Goal: Task Accomplishment & Management: Complete application form

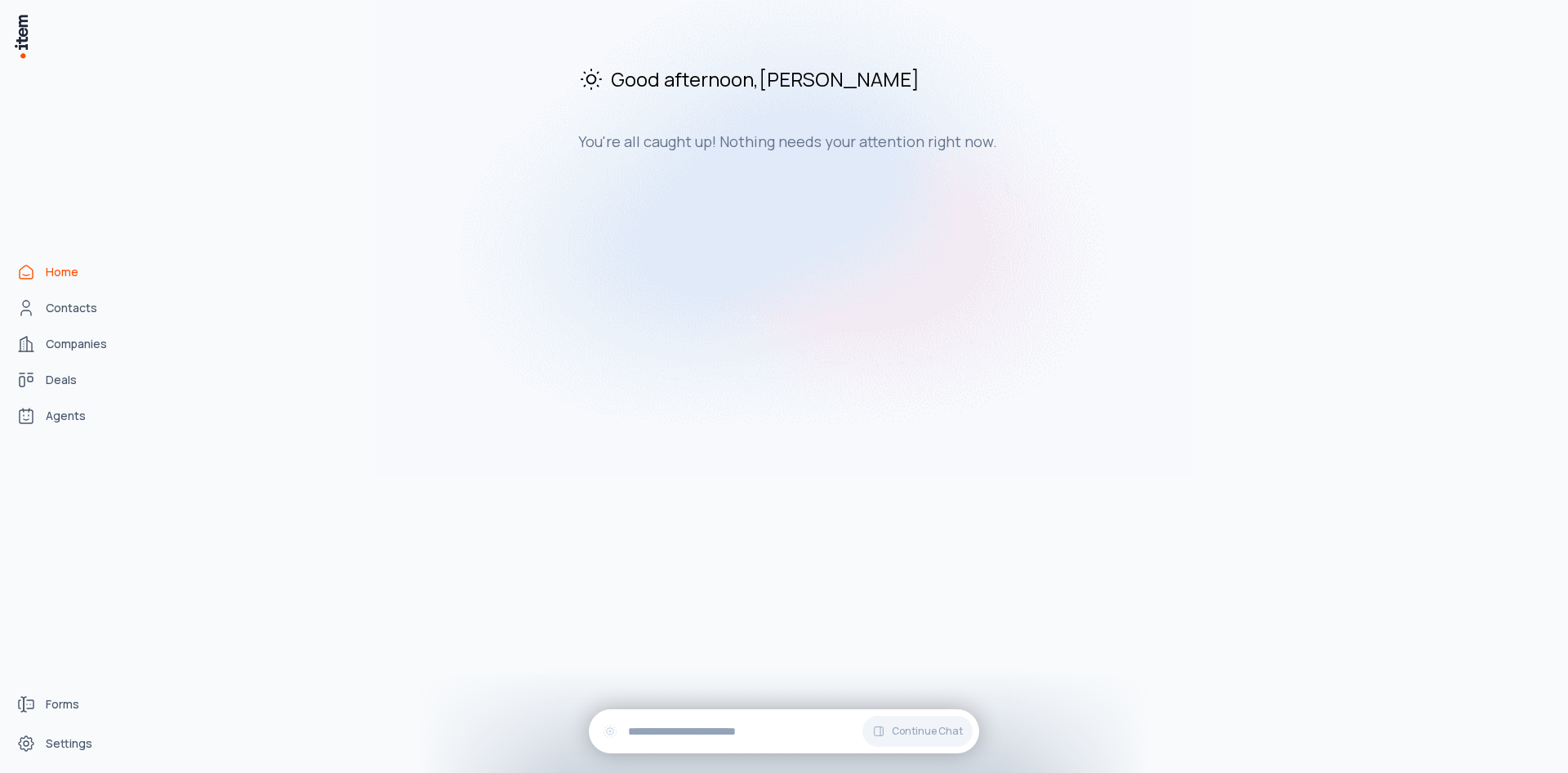
click at [251, 292] on div "Good afternoon , Shivani You're all caught up! Nothing needs your attention rig…" at bounding box center [852, 393] width 1404 height 760
click at [93, 348] on span "Companies" at bounding box center [76, 343] width 61 height 16
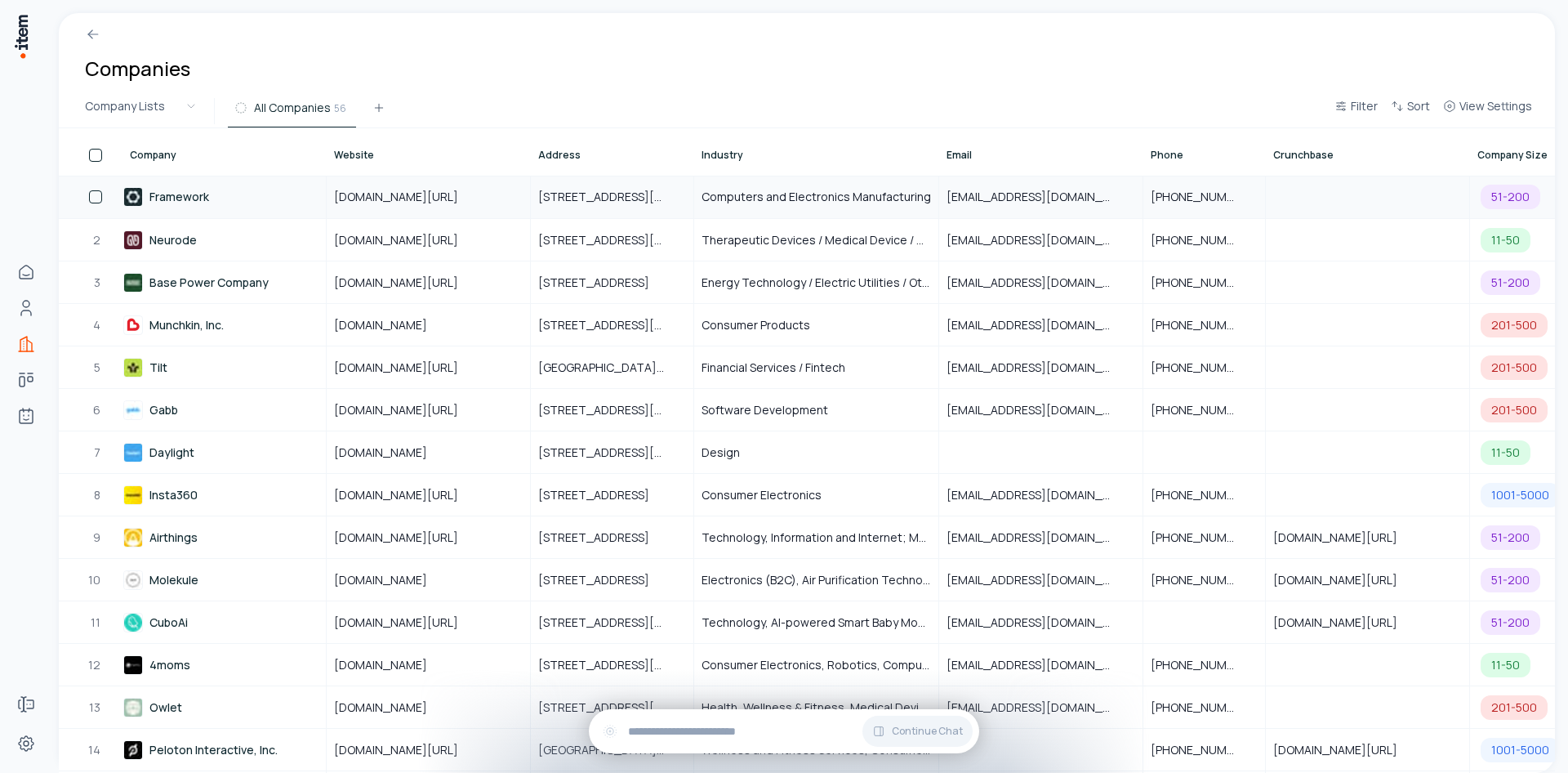
click at [101, 196] on button "button" at bounding box center [95, 197] width 13 height 13
click at [98, 243] on button "button" at bounding box center [95, 241] width 13 height 13
click at [97, 283] on button "button" at bounding box center [95, 283] width 13 height 13
click at [99, 281] on button "button" at bounding box center [95, 283] width 13 height 13
click at [91, 231] on td "2" at bounding box center [91, 239] width 64 height 42
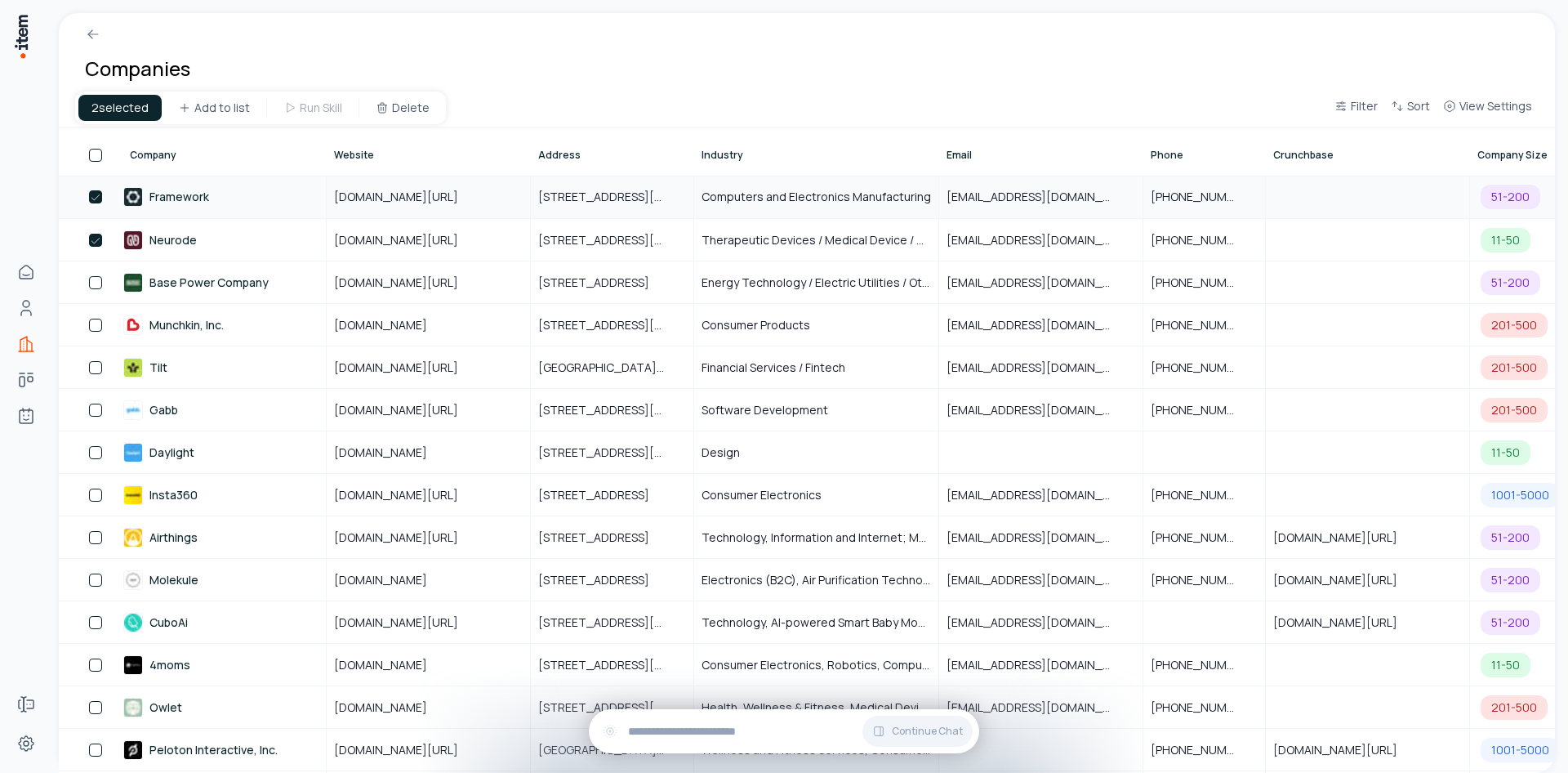
click at [91, 202] on button "button" at bounding box center [95, 197] width 13 height 13
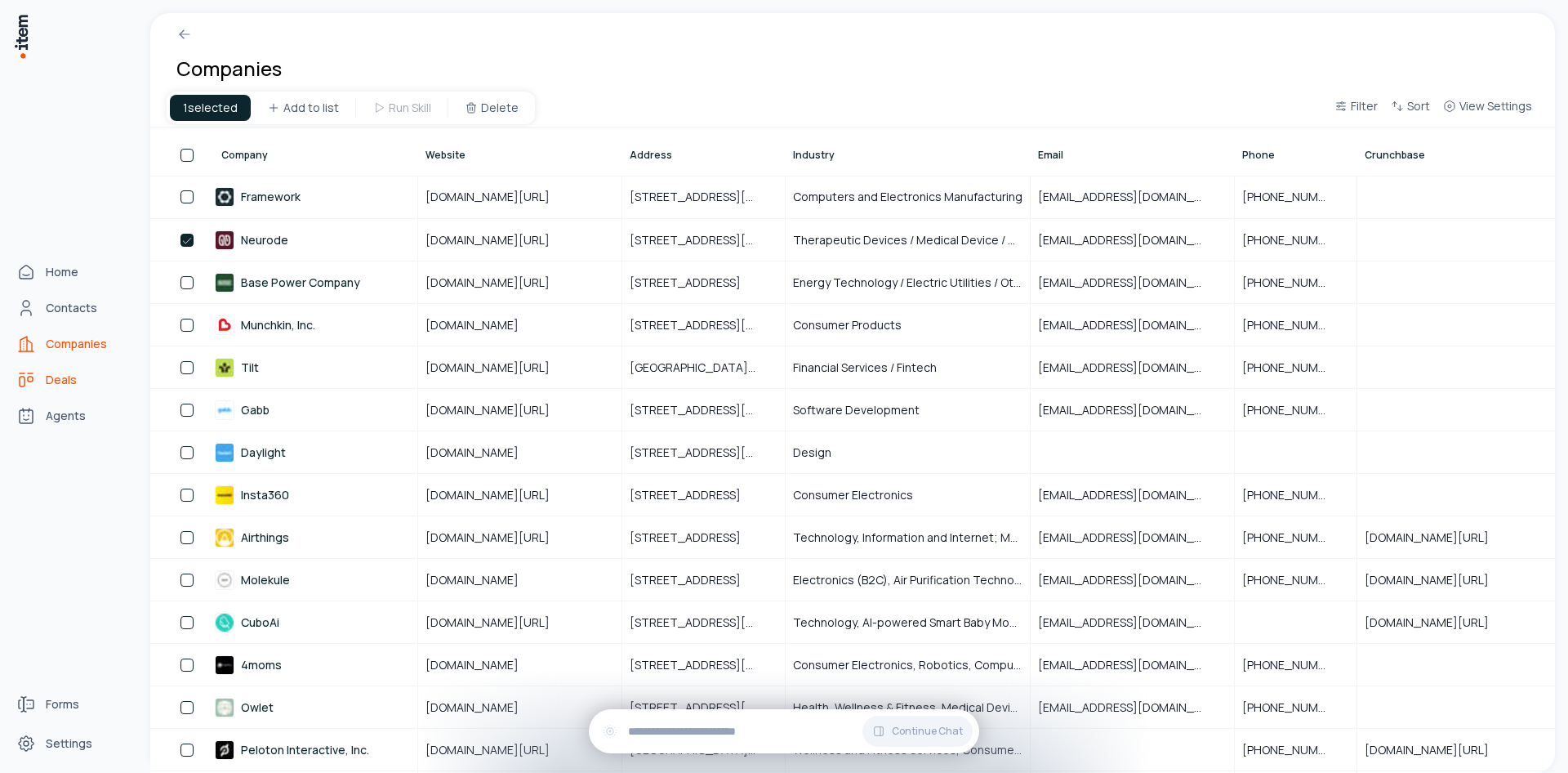
click at [60, 388] on link "Deals" at bounding box center [71, 379] width 124 height 33
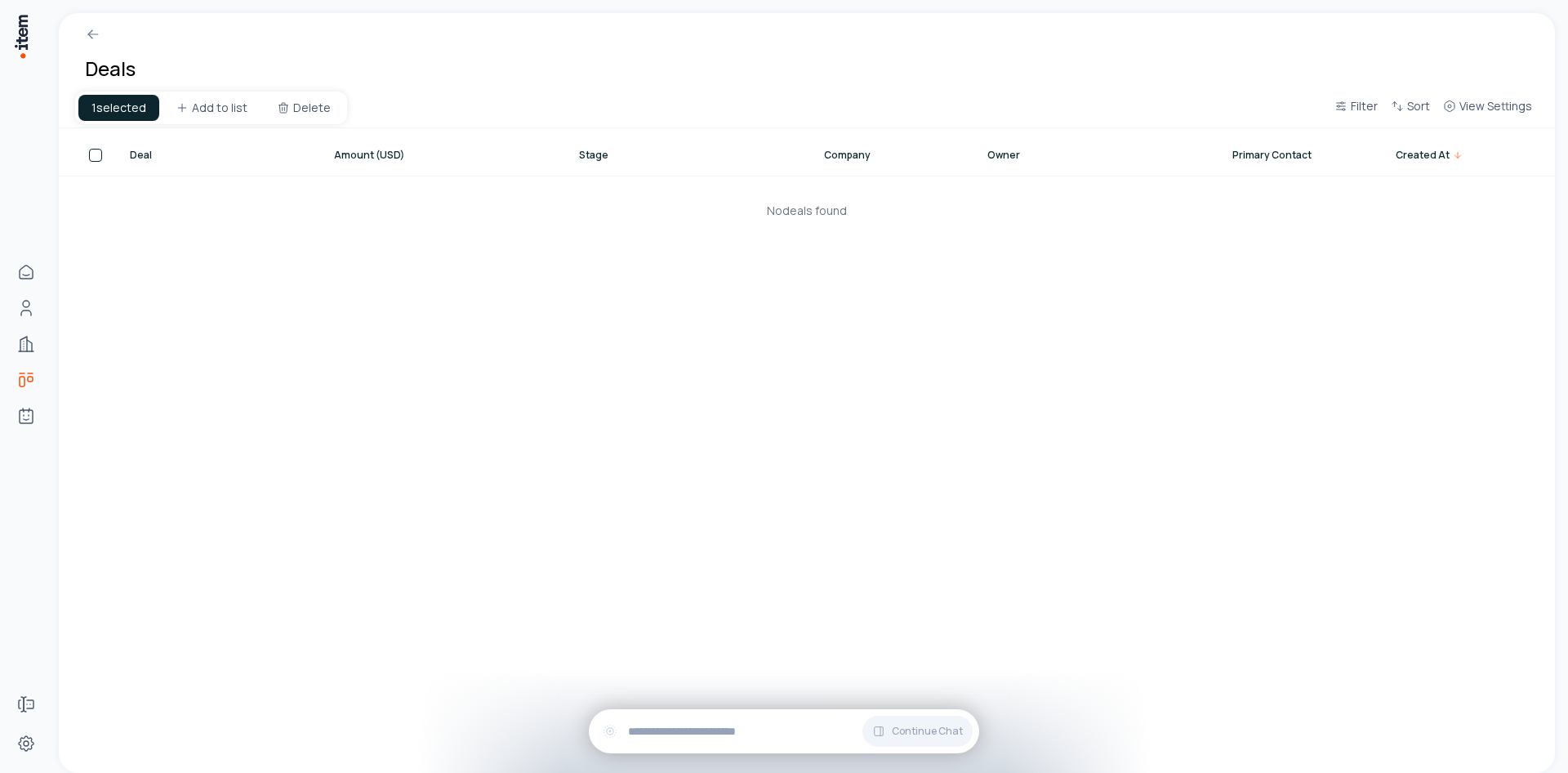
click at [202, 121] on div "1 selected Add to list Delete" at bounding box center [211, 108] width 272 height 33
click at [202, 115] on html "Home Contacts Companies Deals Agents Forms Settings Deals 1 selected Add to lis…" at bounding box center [784, 386] width 1568 height 773
click at [245, 157] on input at bounding box center [239, 155] width 136 height 26
drag, startPoint x: 120, startPoint y: 205, endPoint x: 125, endPoint y: 170, distance: 35.4
click at [121, 202] on html "Home Contacts Companies Deals Agents Forms Settings Deals 1 selected Add to lis…" at bounding box center [784, 386] width 1568 height 773
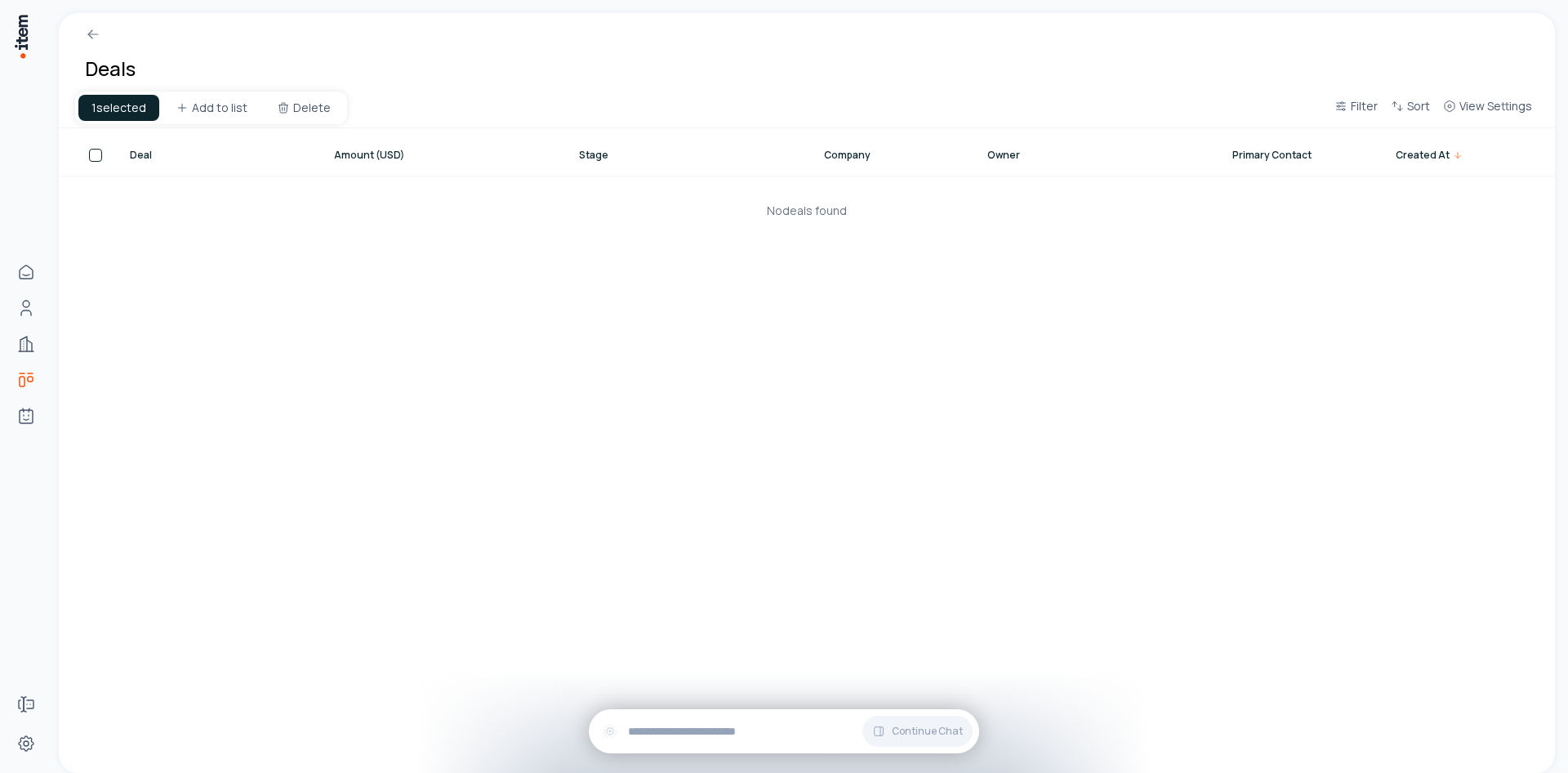
click at [93, 45] on div "Deals" at bounding box center [806, 53] width 1496 height 81
click at [95, 44] on div "Deals" at bounding box center [806, 53] width 1496 height 81
click at [1471, 107] on span "View Settings" at bounding box center [1496, 106] width 73 height 16
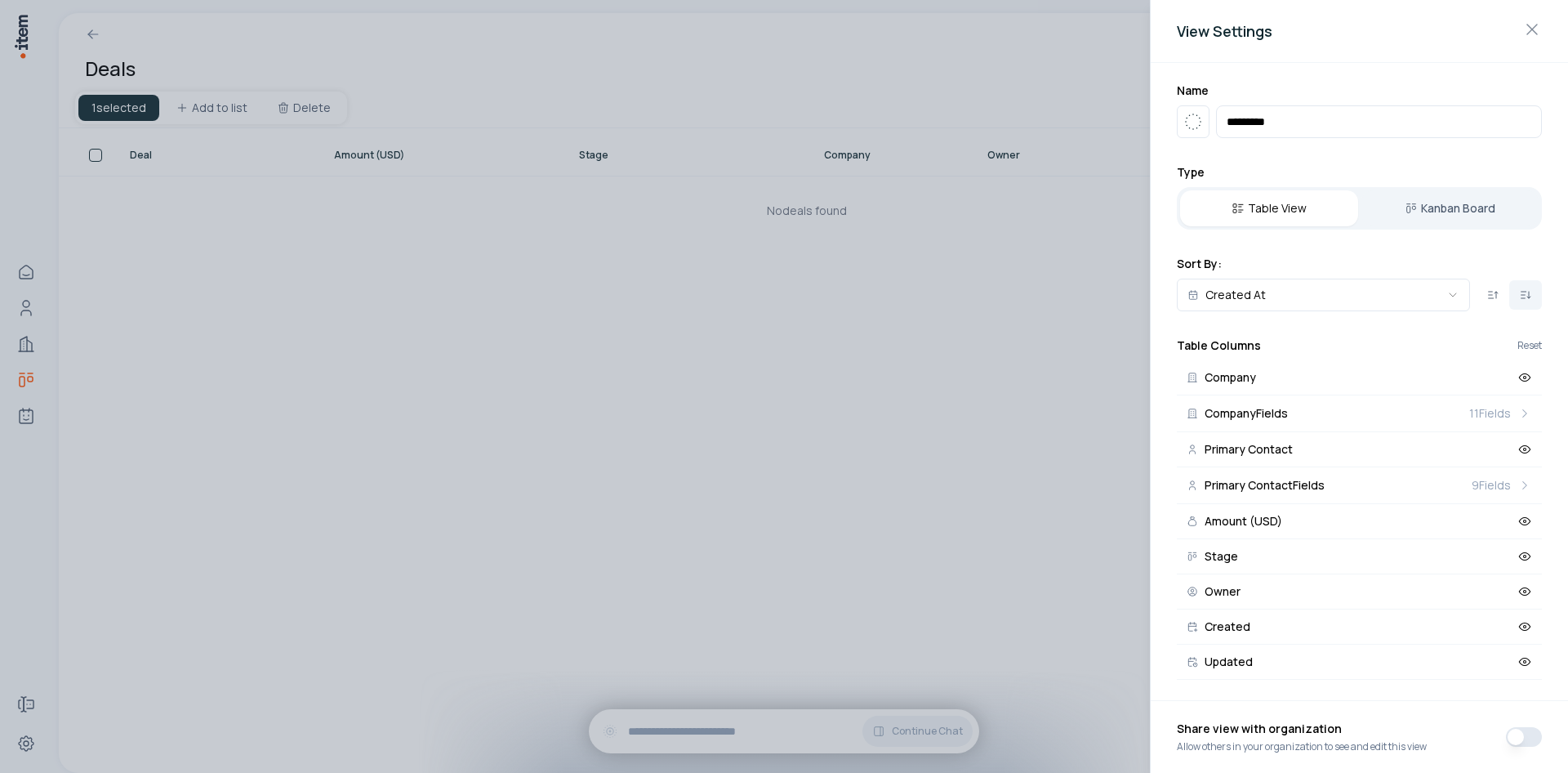
click at [453, 349] on div at bounding box center [784, 386] width 1568 height 773
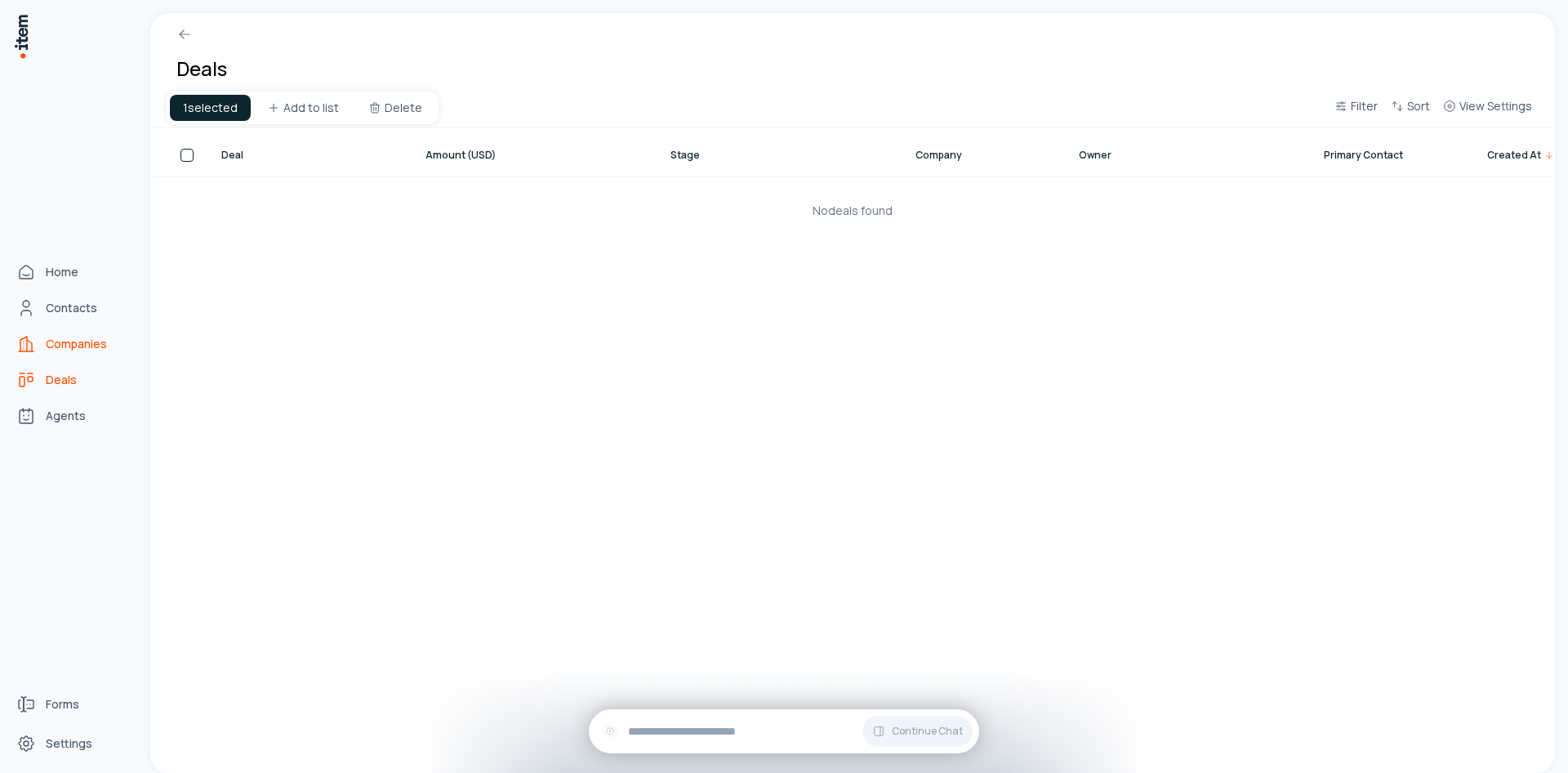
click at [55, 342] on span "Companies" at bounding box center [76, 343] width 61 height 16
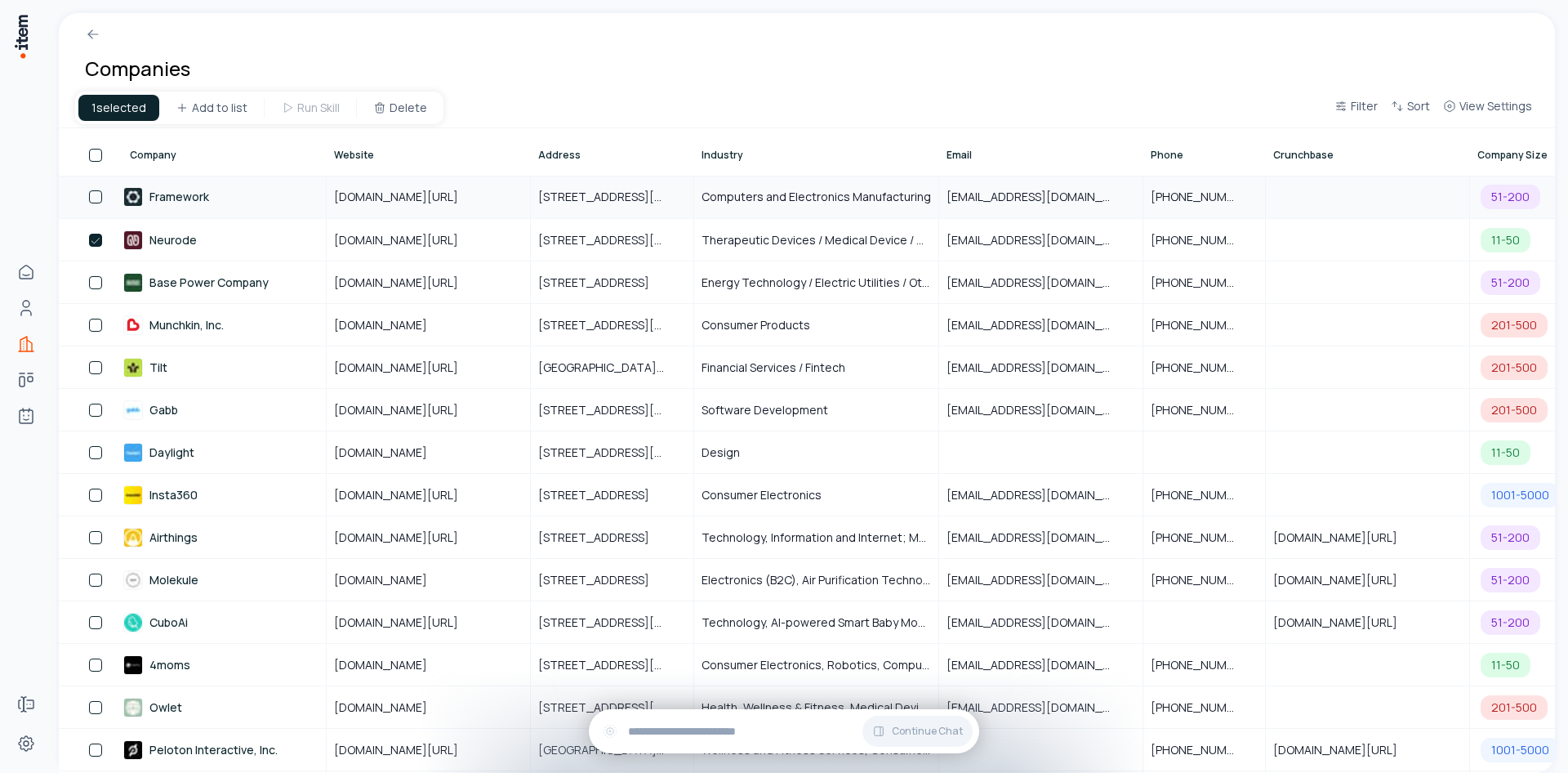
click at [101, 202] on div "1" at bounding box center [95, 197] width 13 height 13
click at [89, 191] on button "button" at bounding box center [95, 197] width 13 height 13
click at [105, 199] on div "1" at bounding box center [91, 197] width 62 height 13
click at [94, 254] on td "2" at bounding box center [91, 239] width 64 height 42
click at [94, 247] on td "2" at bounding box center [91, 239] width 64 height 42
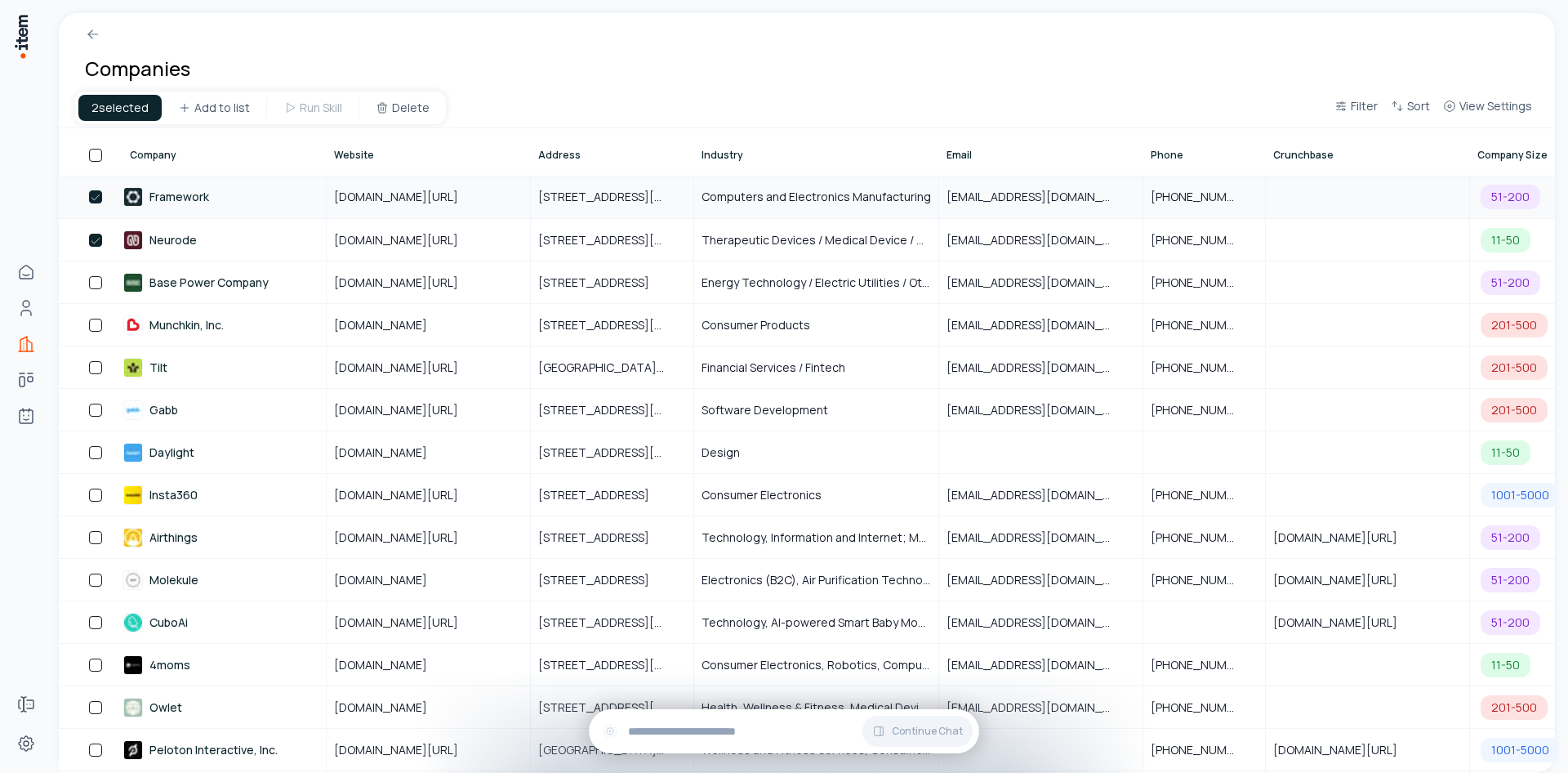
click at [94, 202] on button "button" at bounding box center [95, 197] width 13 height 13
click at [93, 250] on td "2" at bounding box center [91, 239] width 64 height 42
click at [93, 246] on td "2" at bounding box center [91, 239] width 64 height 42
click at [191, 109] on html "Home Contacts Companies Deals Agents Forms Settings Companies 1 selected Add to…" at bounding box center [784, 386] width 1568 height 773
click at [249, 151] on input at bounding box center [239, 155] width 136 height 26
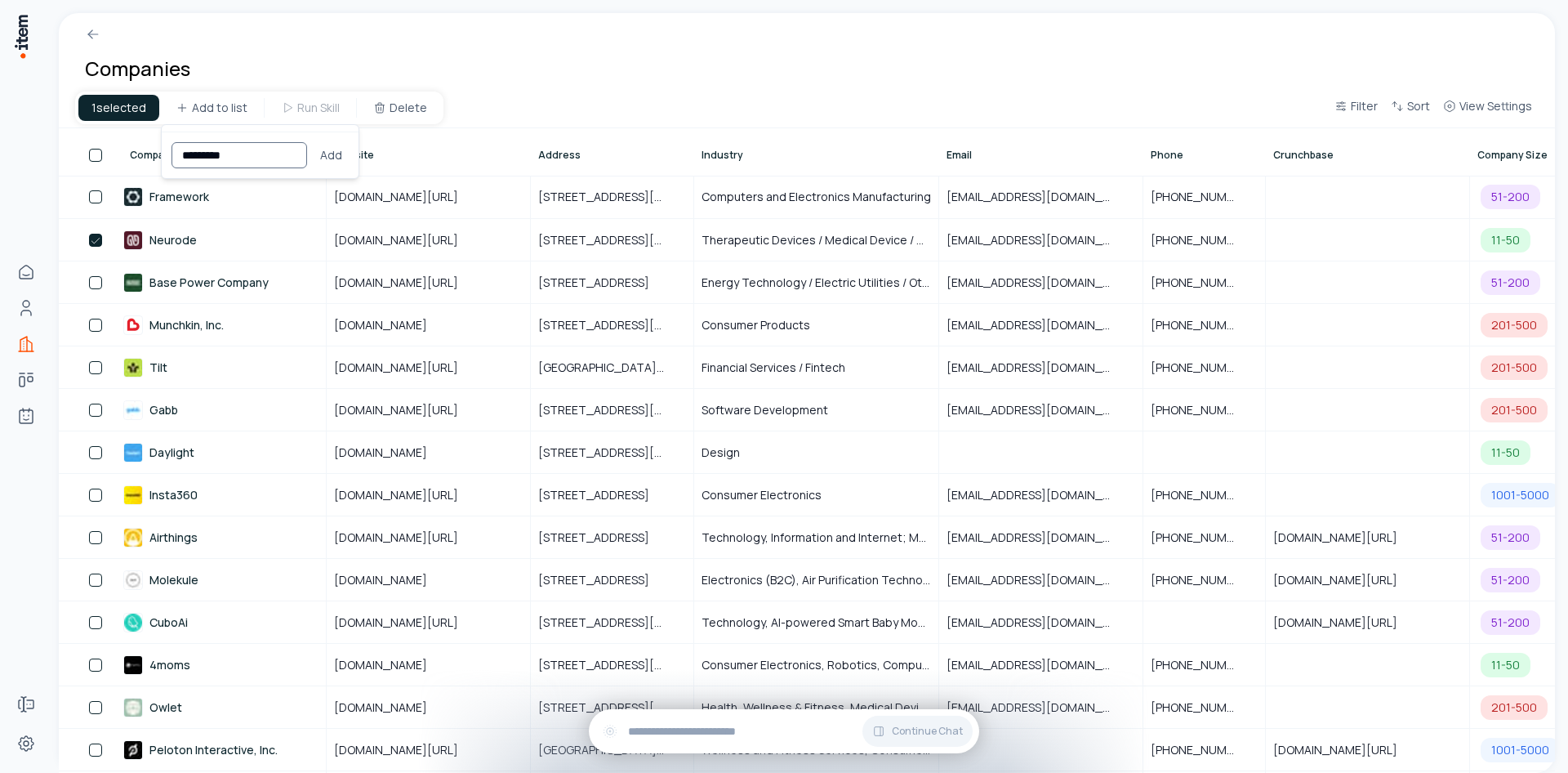
type input "**********"
click at [347, 164] on button "Add" at bounding box center [331, 155] width 36 height 26
click at [195, 216] on link "Framework" at bounding box center [225, 197] width 202 height 41
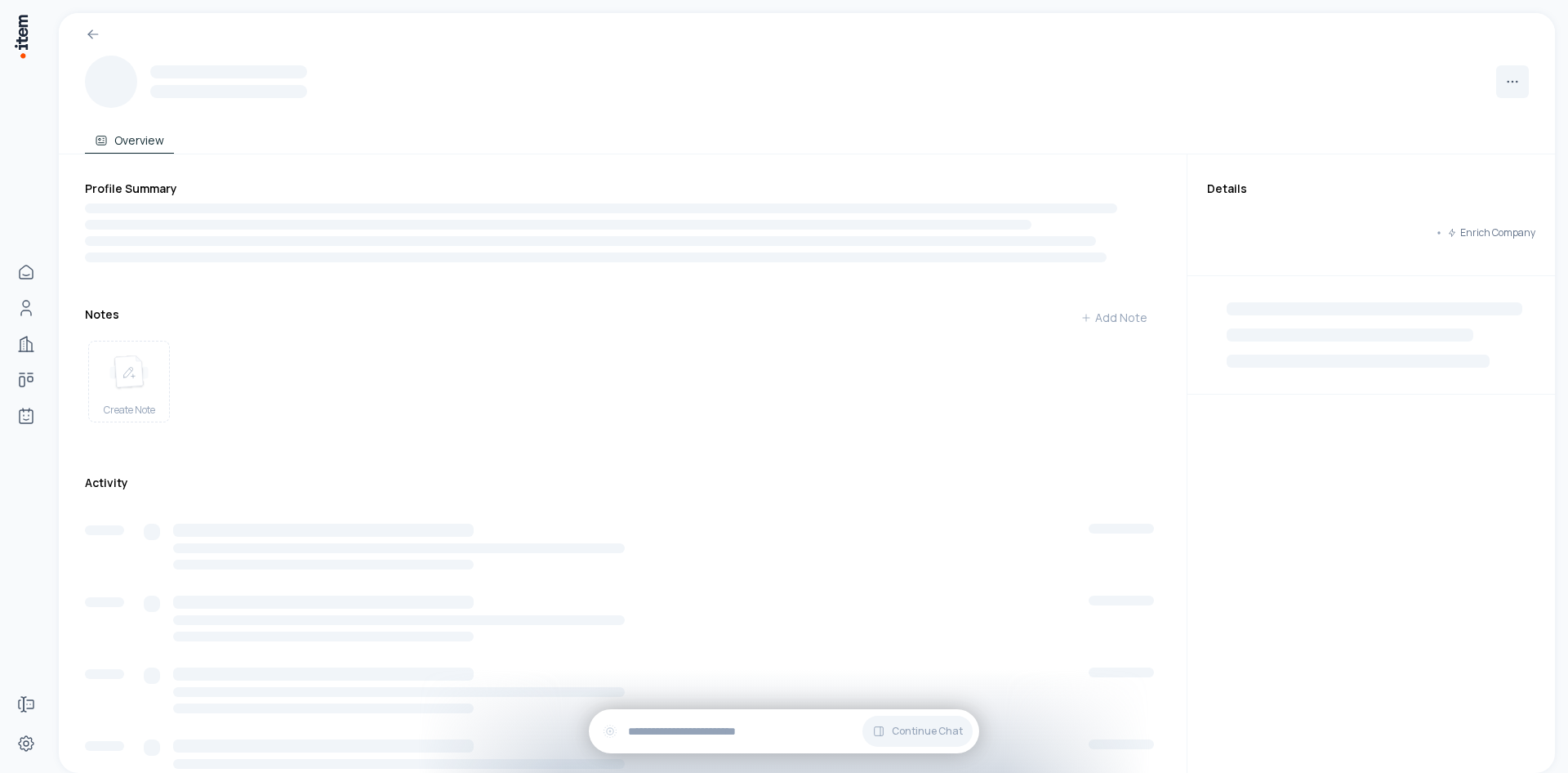
click at [200, 205] on div at bounding box center [601, 208] width 1032 height 9
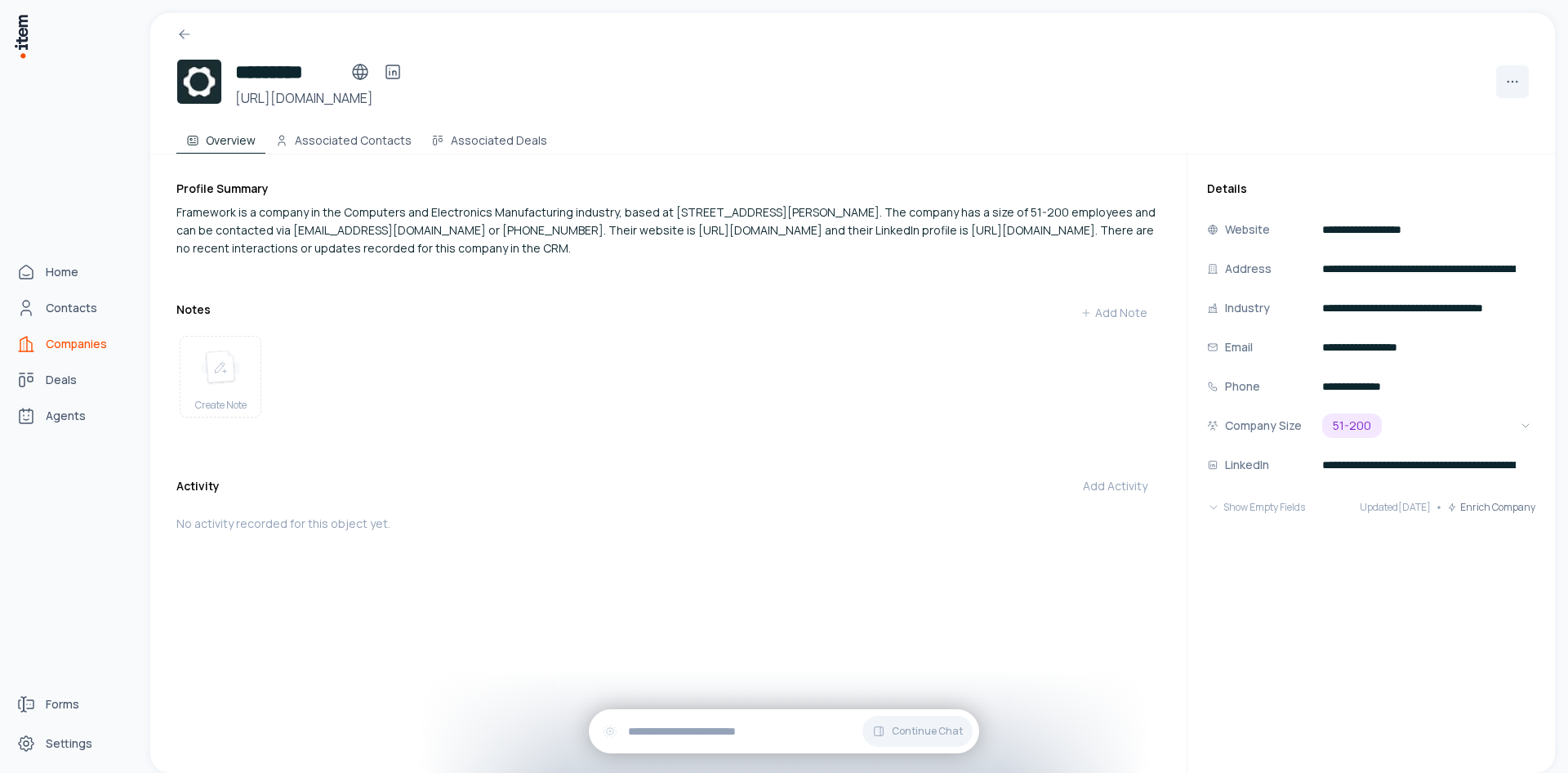
click at [49, 341] on span "Companies" at bounding box center [76, 343] width 61 height 16
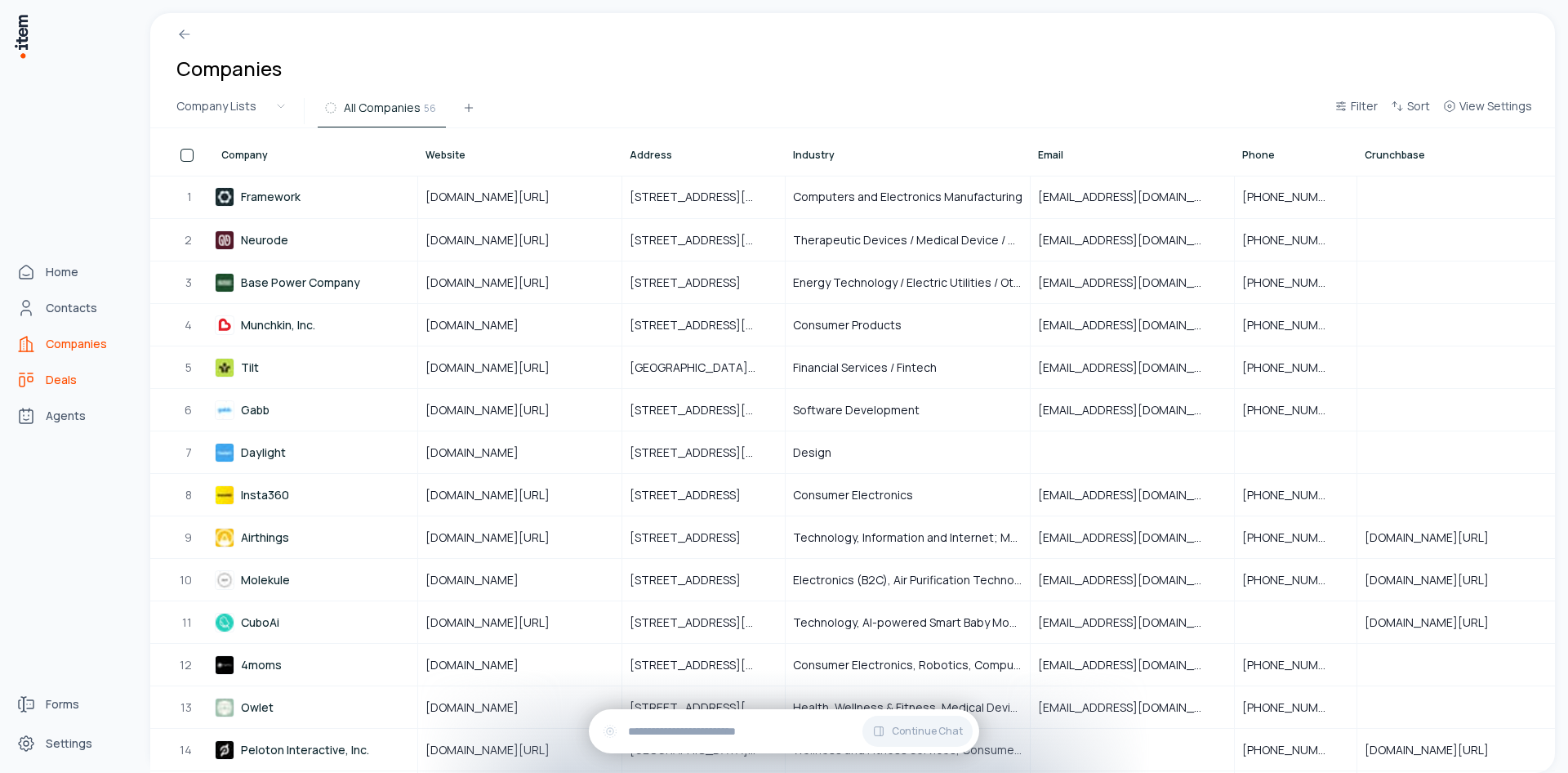
click at [62, 376] on span "Deals" at bounding box center [61, 379] width 31 height 16
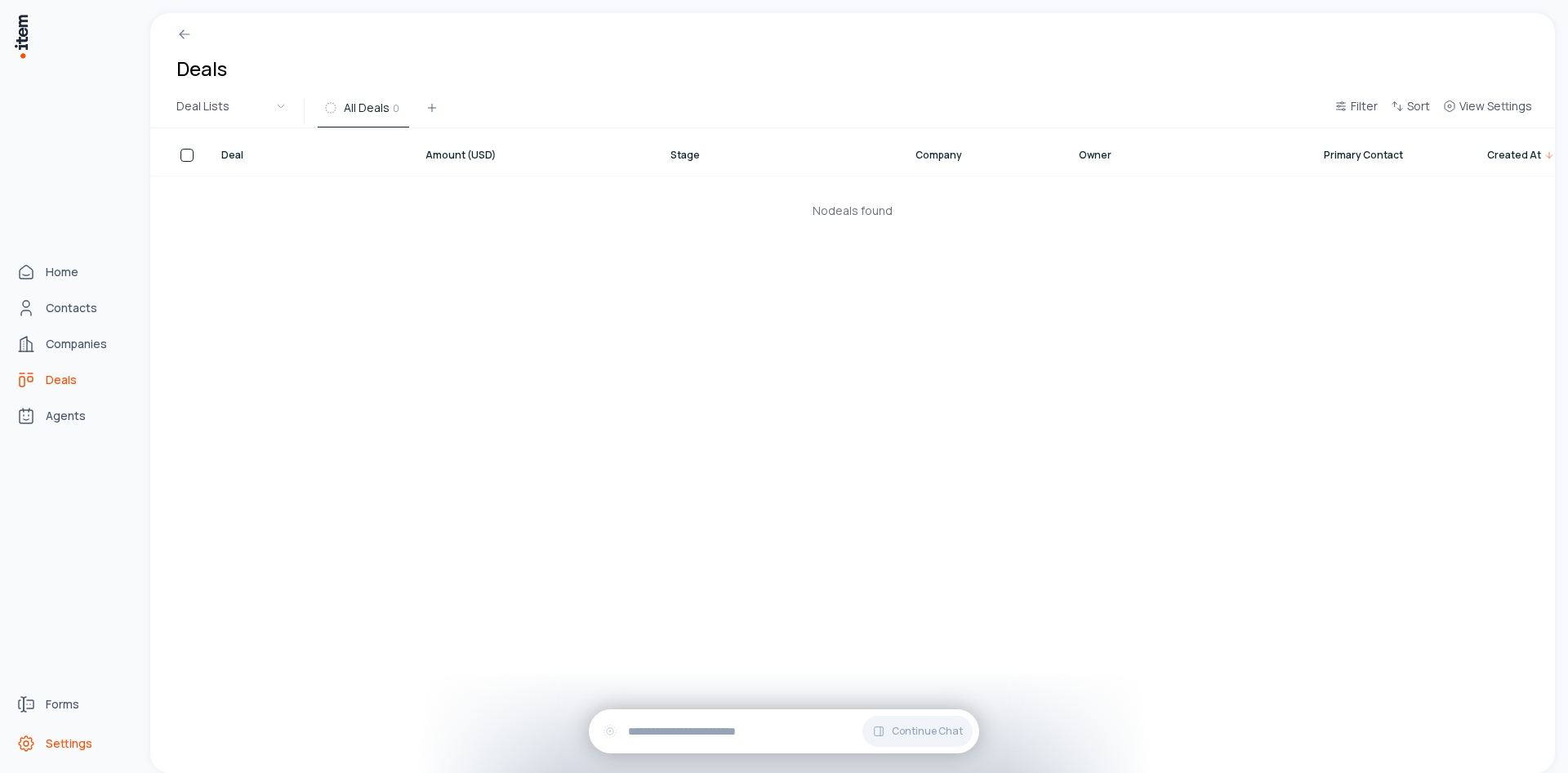
click at [89, 751] on span "Settings" at bounding box center [69, 742] width 47 height 16
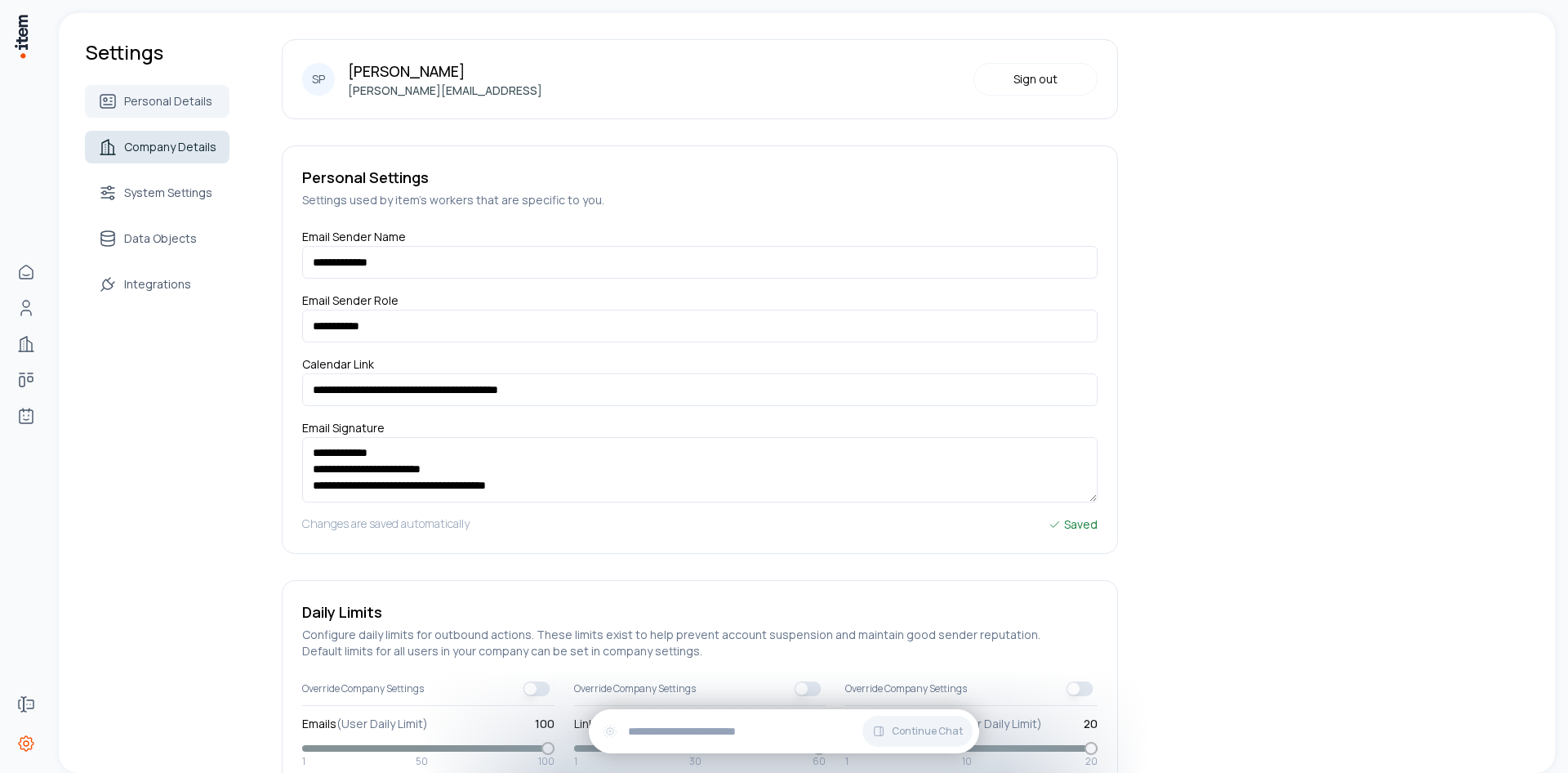
click at [146, 156] on link "Company Details" at bounding box center [157, 147] width 144 height 33
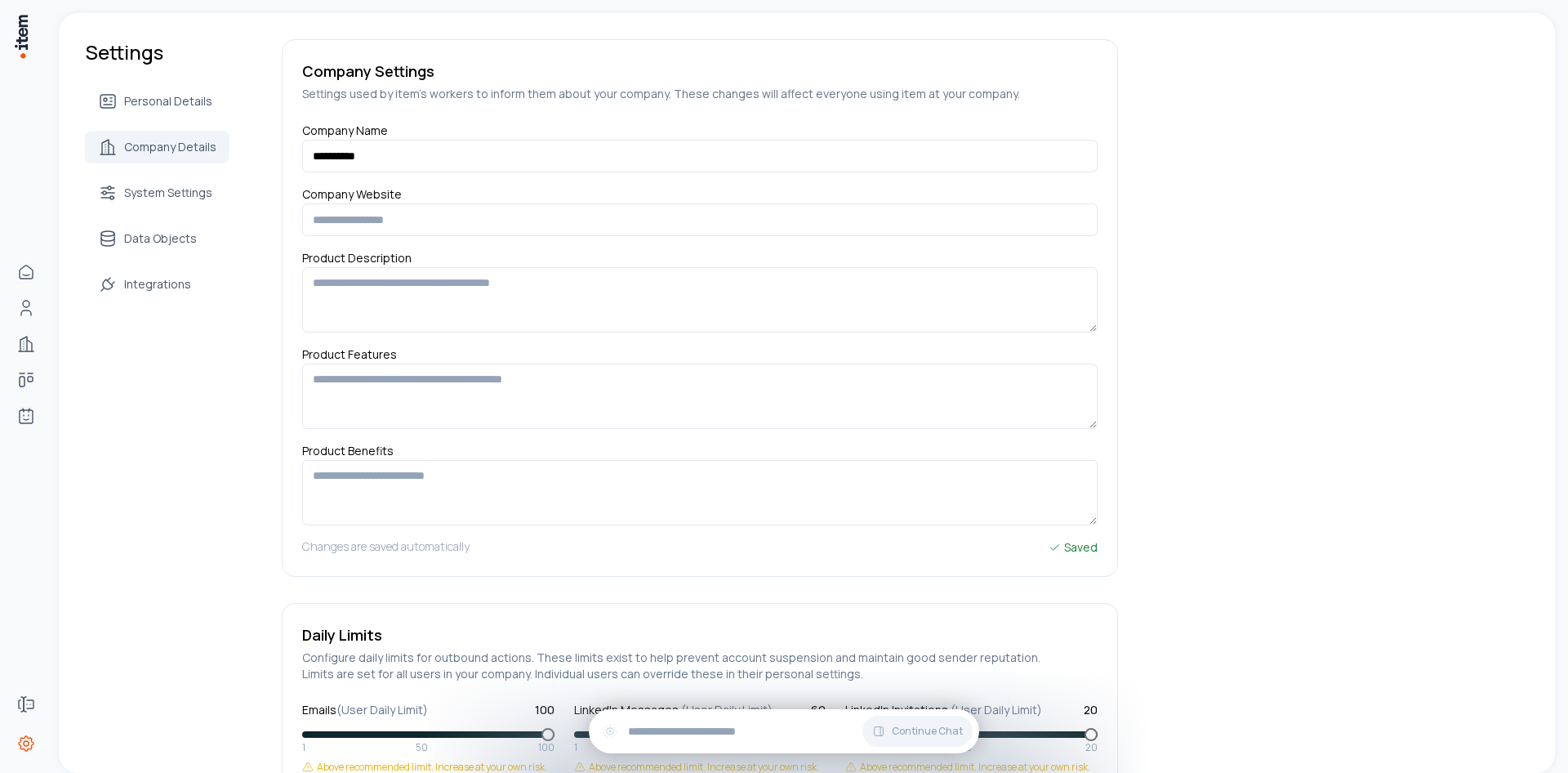
click at [145, 215] on div "Personal Details Company Details System Settings Data Objects Integrations" at bounding box center [157, 193] width 144 height 215
click at [170, 285] on span "Integrations" at bounding box center [158, 284] width 67 height 16
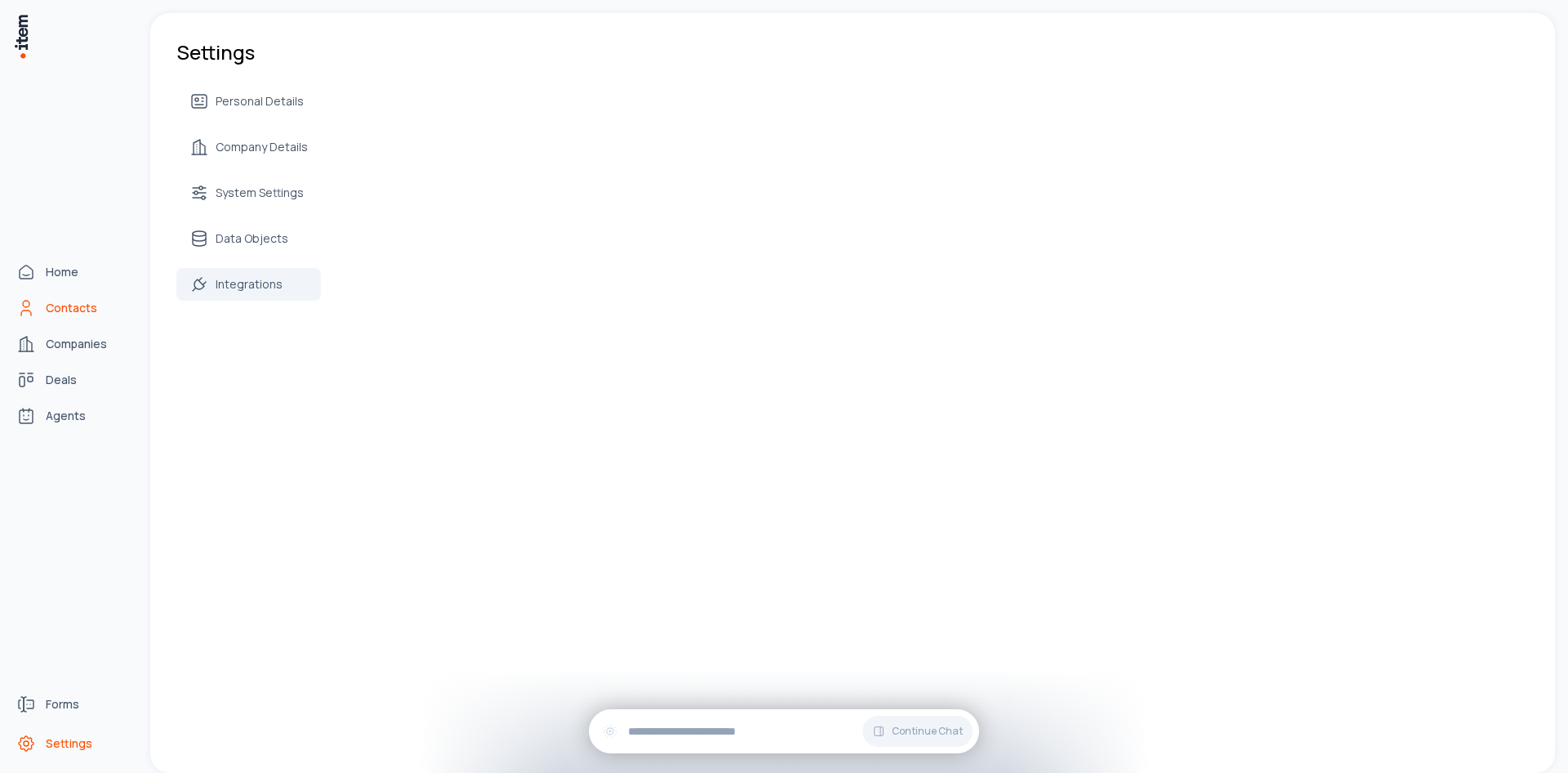
click at [37, 314] on link "Contacts" at bounding box center [71, 308] width 124 height 33
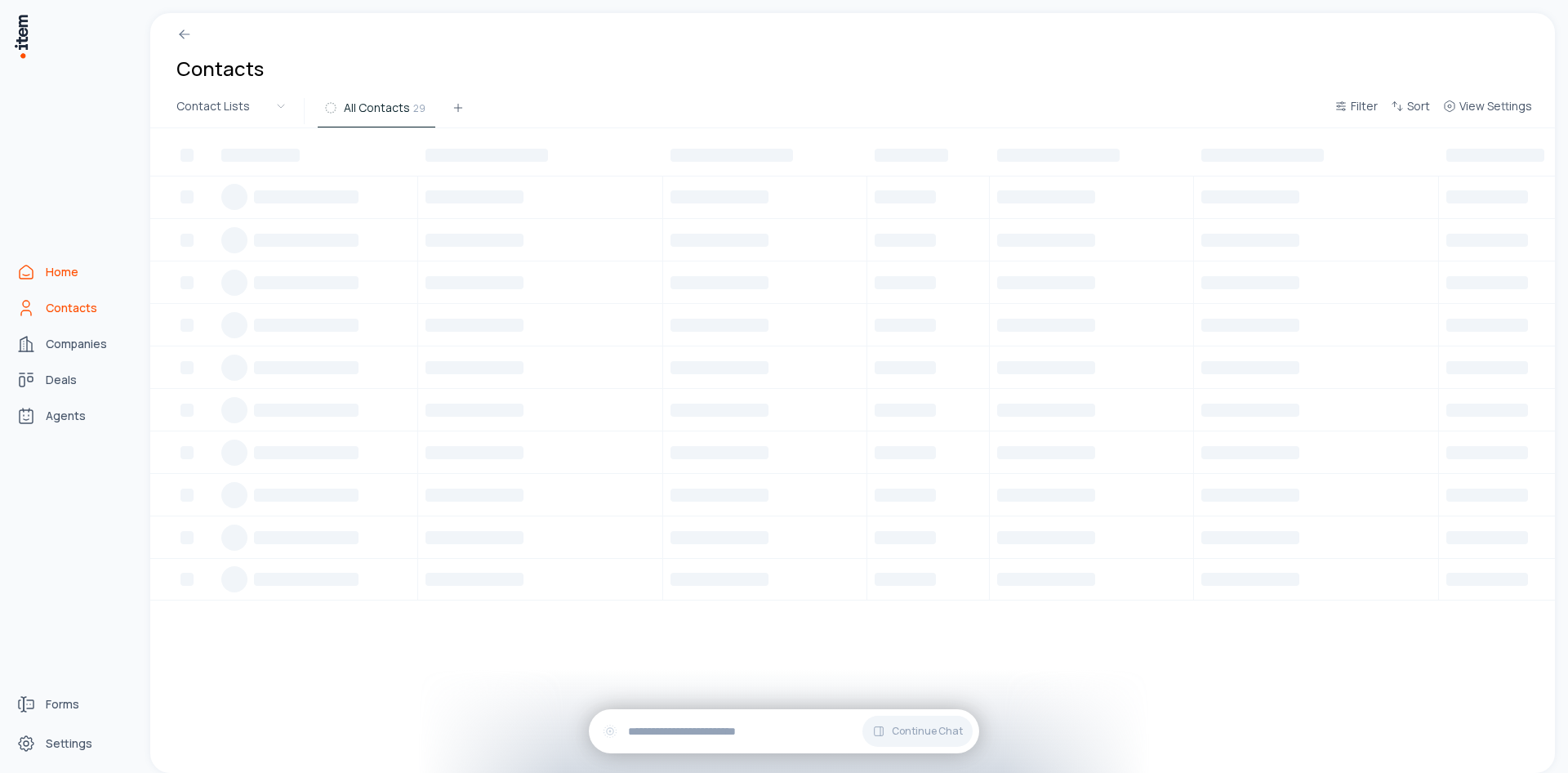
click at [38, 263] on link "Home" at bounding box center [71, 271] width 124 height 33
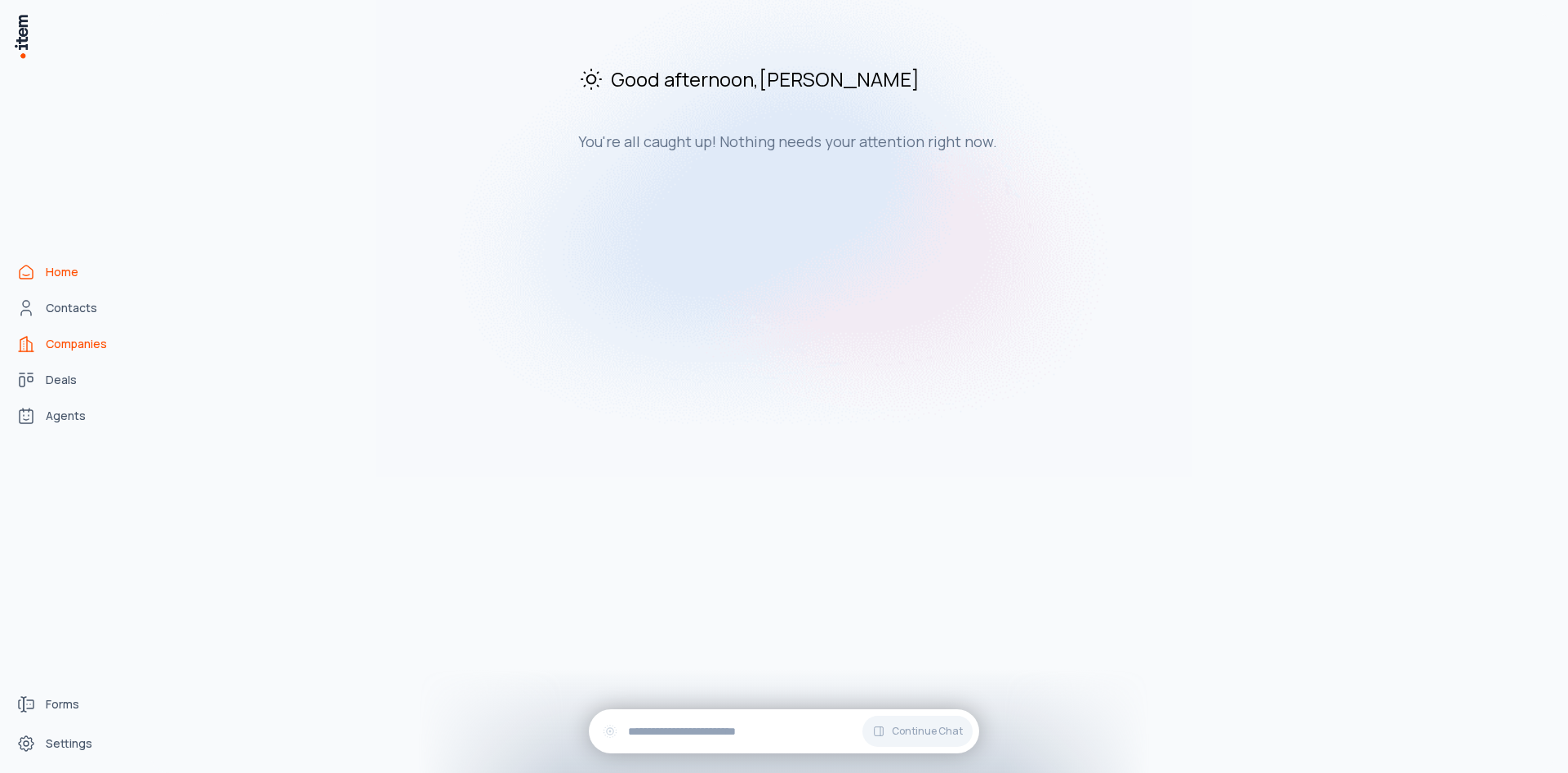
click at [94, 351] on span "Companies" at bounding box center [76, 343] width 61 height 16
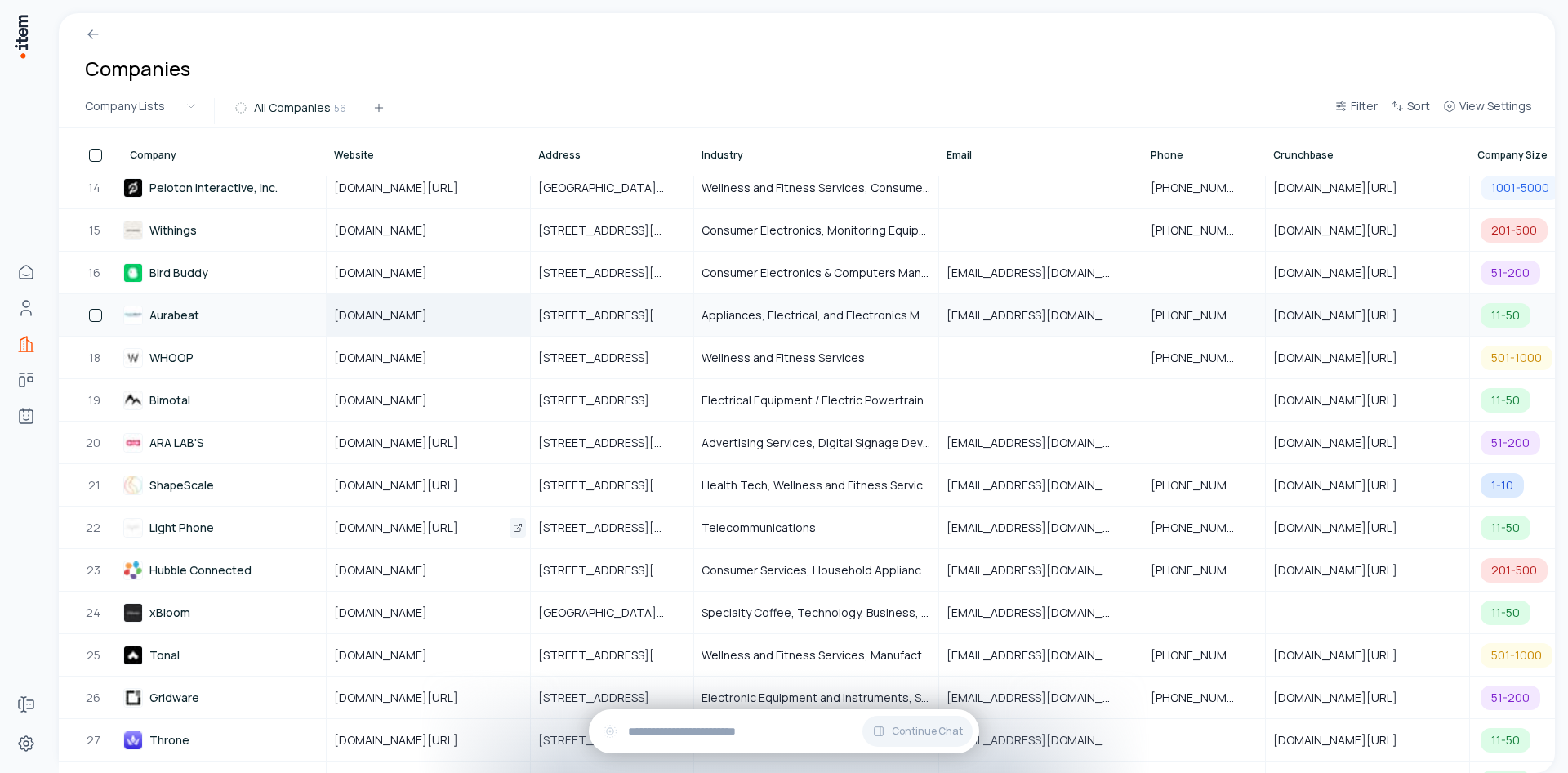
scroll to position [1533, 0]
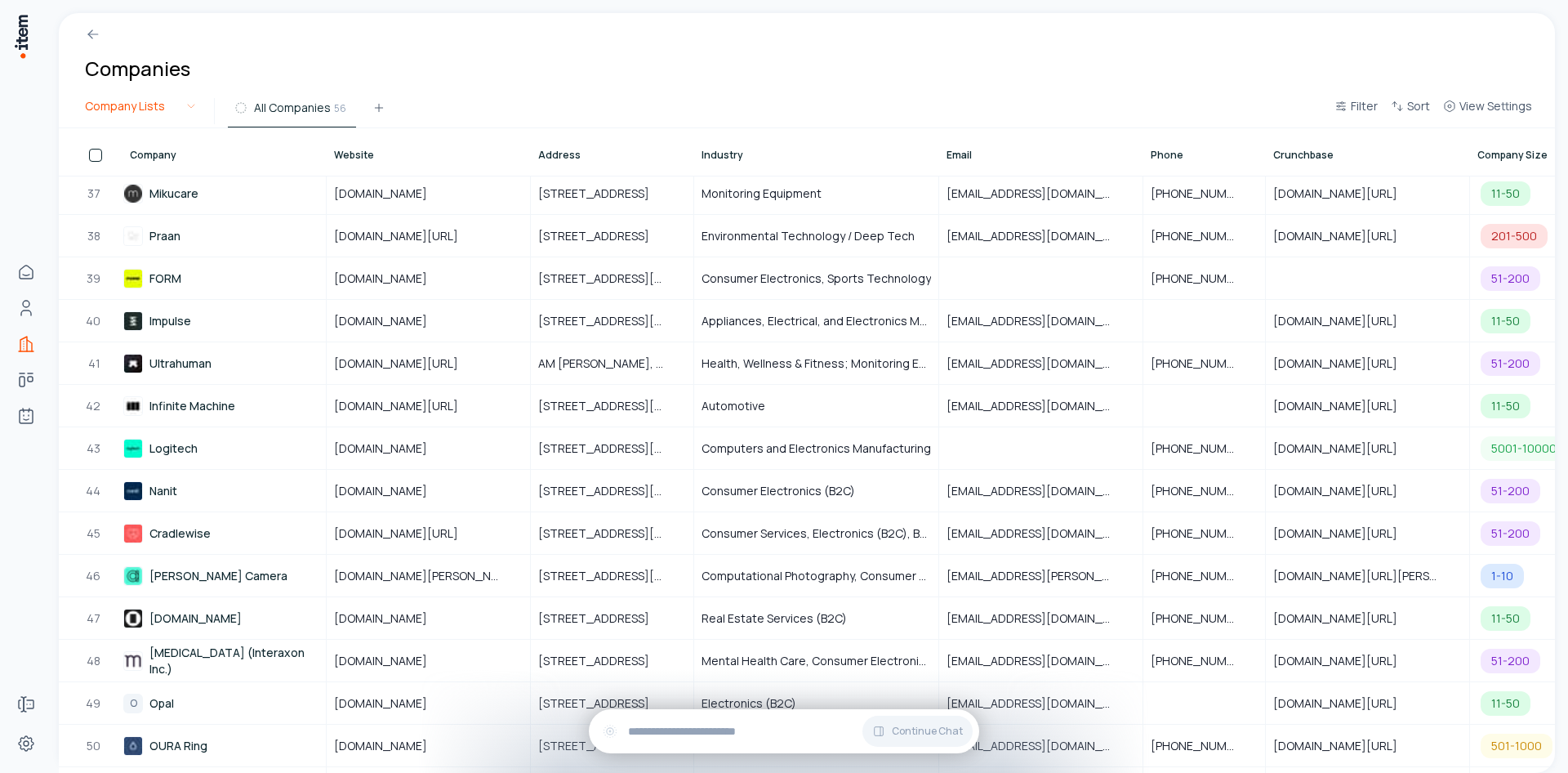
click at [202, 106] on html "Home Contacts Companies Deals Agents Forms Settings Companies Company Lists All…" at bounding box center [784, 386] width 1568 height 773
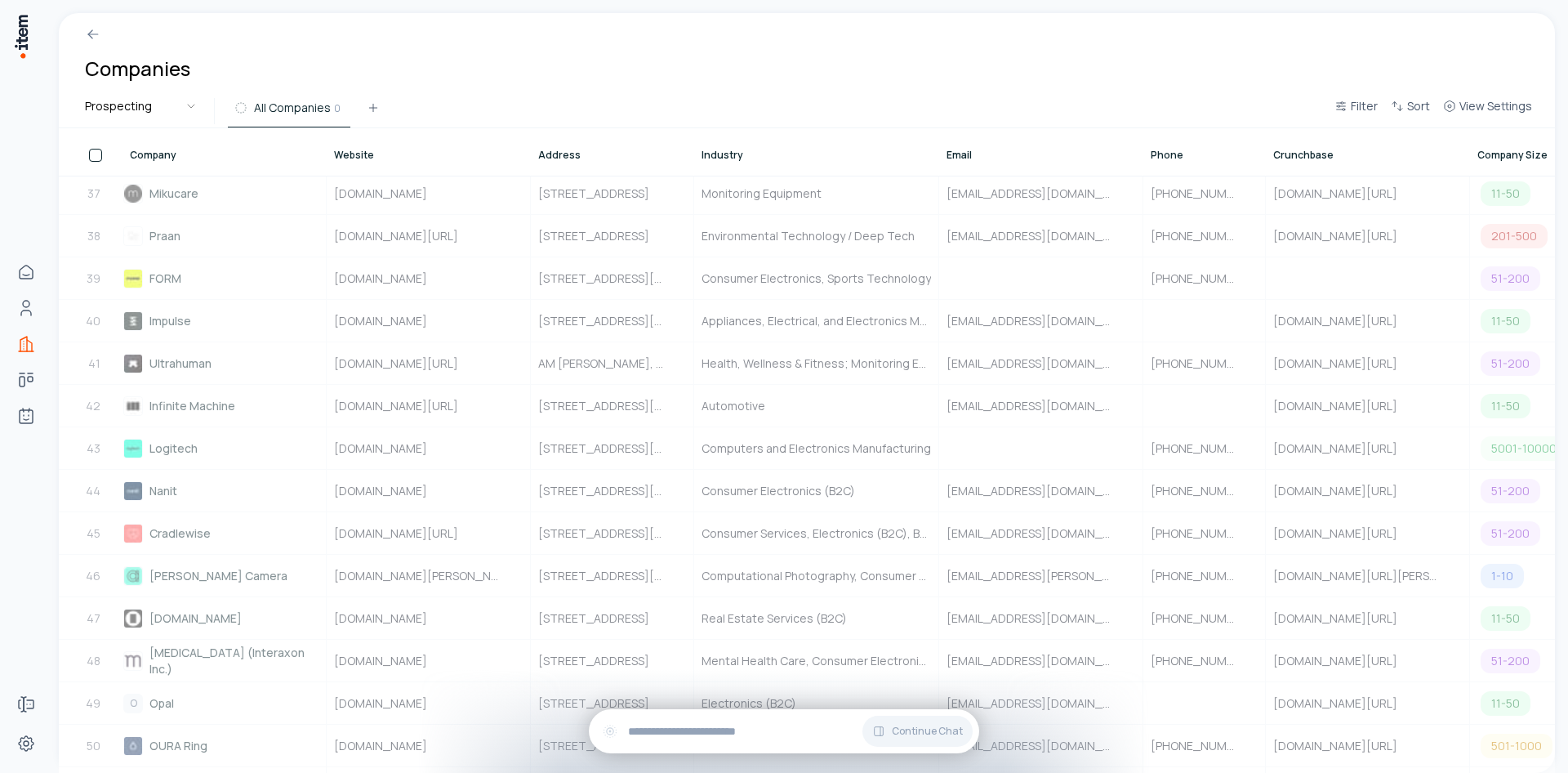
scroll to position [0, 0]
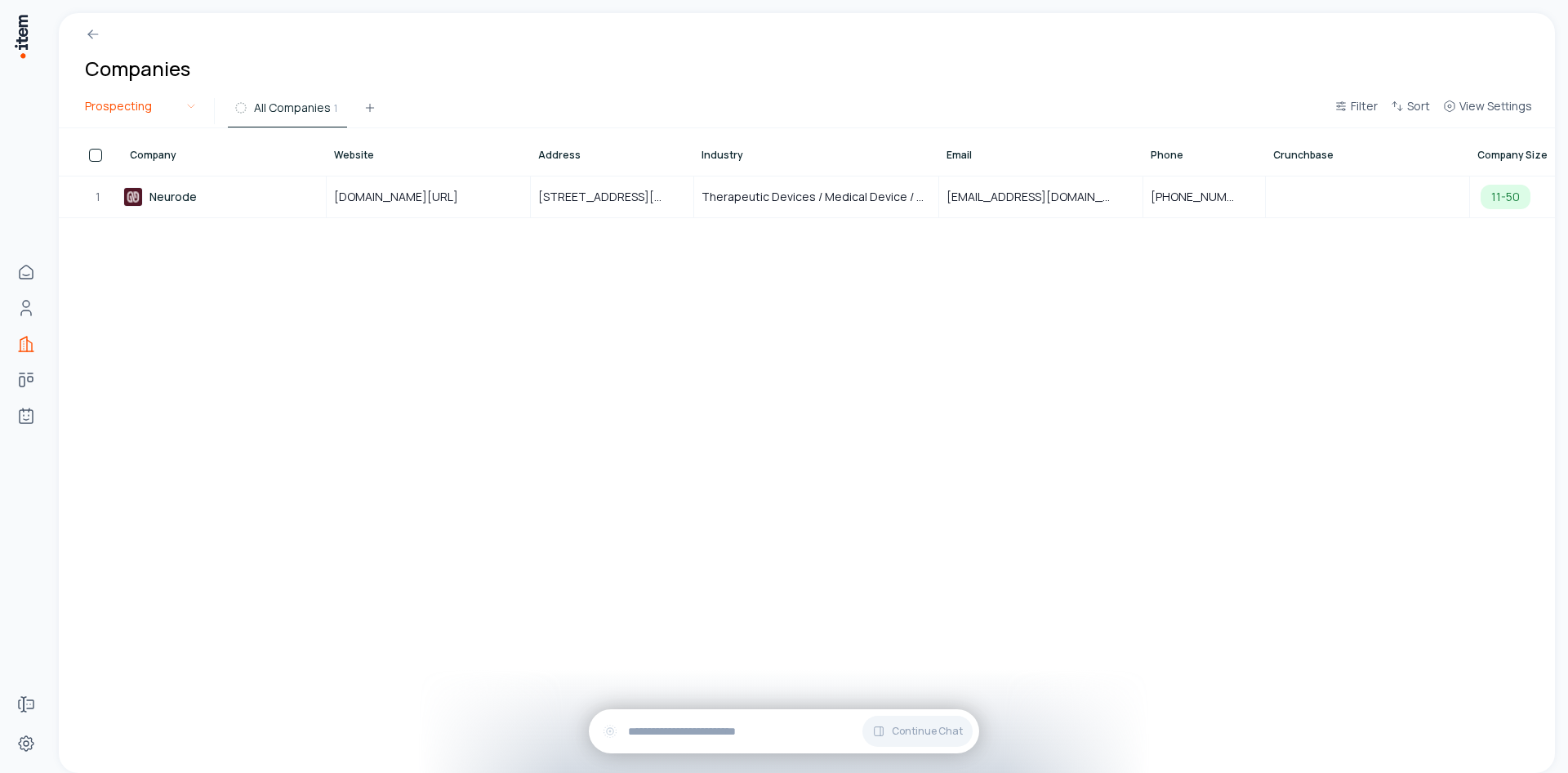
click at [190, 111] on html "Home Contacts Companies Deals Agents Forms Settings Companies Prospecting All C…" at bounding box center [784, 386] width 1568 height 773
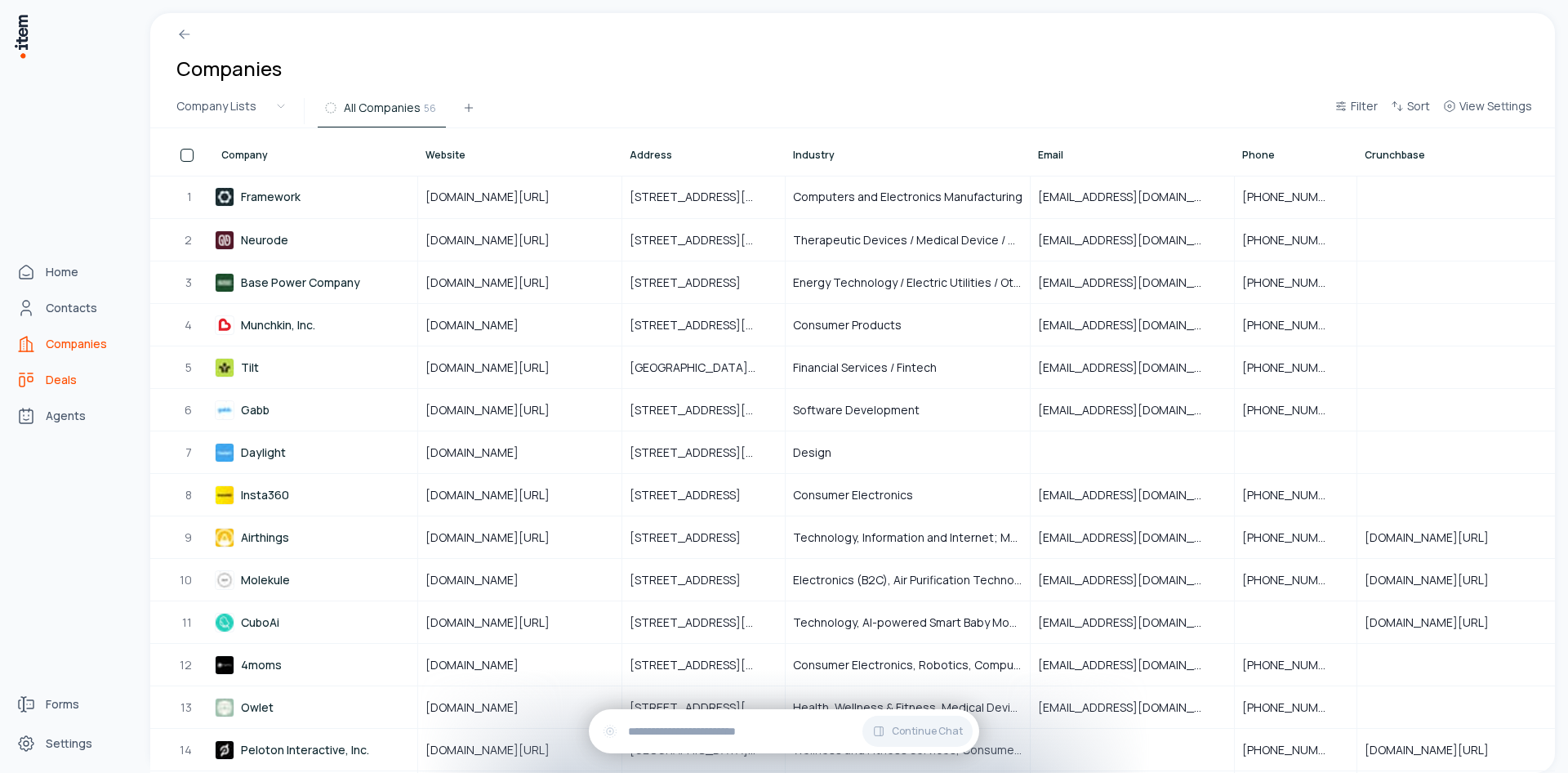
click at [36, 382] on link "Deals" at bounding box center [71, 379] width 124 height 33
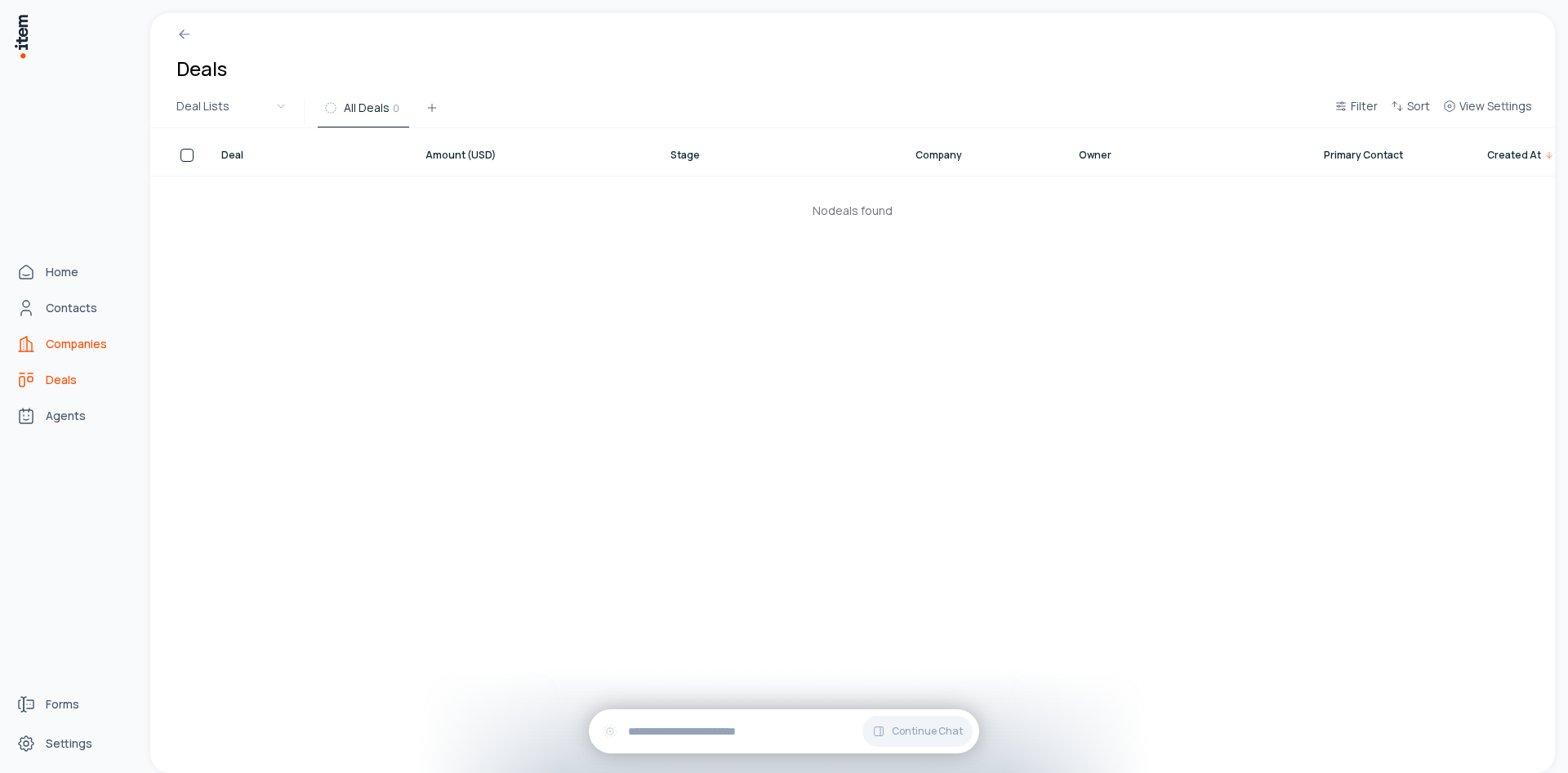
click at [73, 338] on span "Companies" at bounding box center [76, 343] width 61 height 16
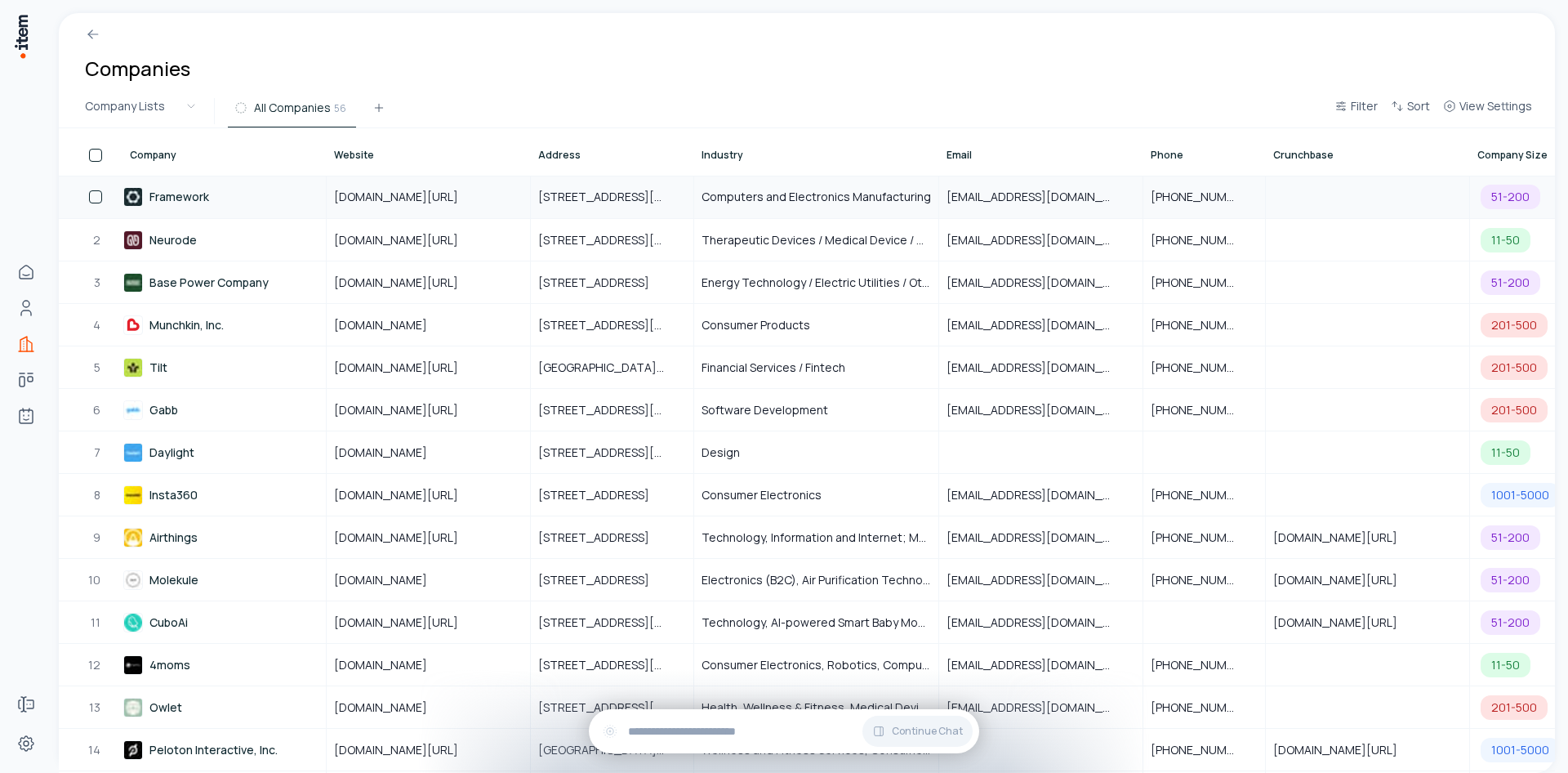
click at [90, 200] on button "button" at bounding box center [95, 197] width 13 height 13
click at [93, 236] on button "button" at bounding box center [95, 241] width 13 height 13
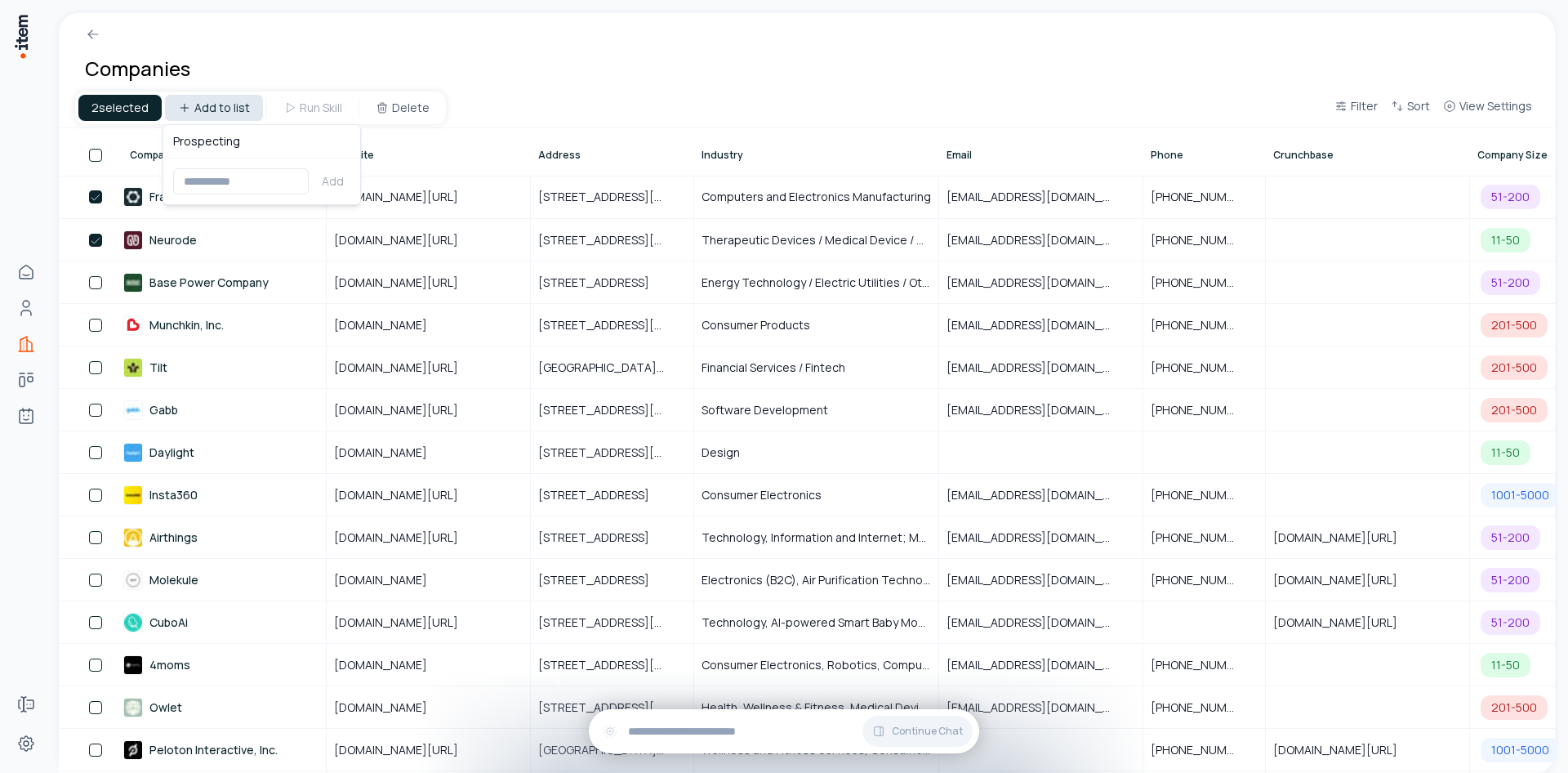
click at [219, 119] on html "Home Contacts Companies Deals Agents Forms Settings Companies 2 selected Add to…" at bounding box center [784, 386] width 1568 height 773
click at [248, 55] on html "Home Contacts Companies Deals Agents Forms Settings Companies 2 selected Add to…" at bounding box center [784, 386] width 1568 height 773
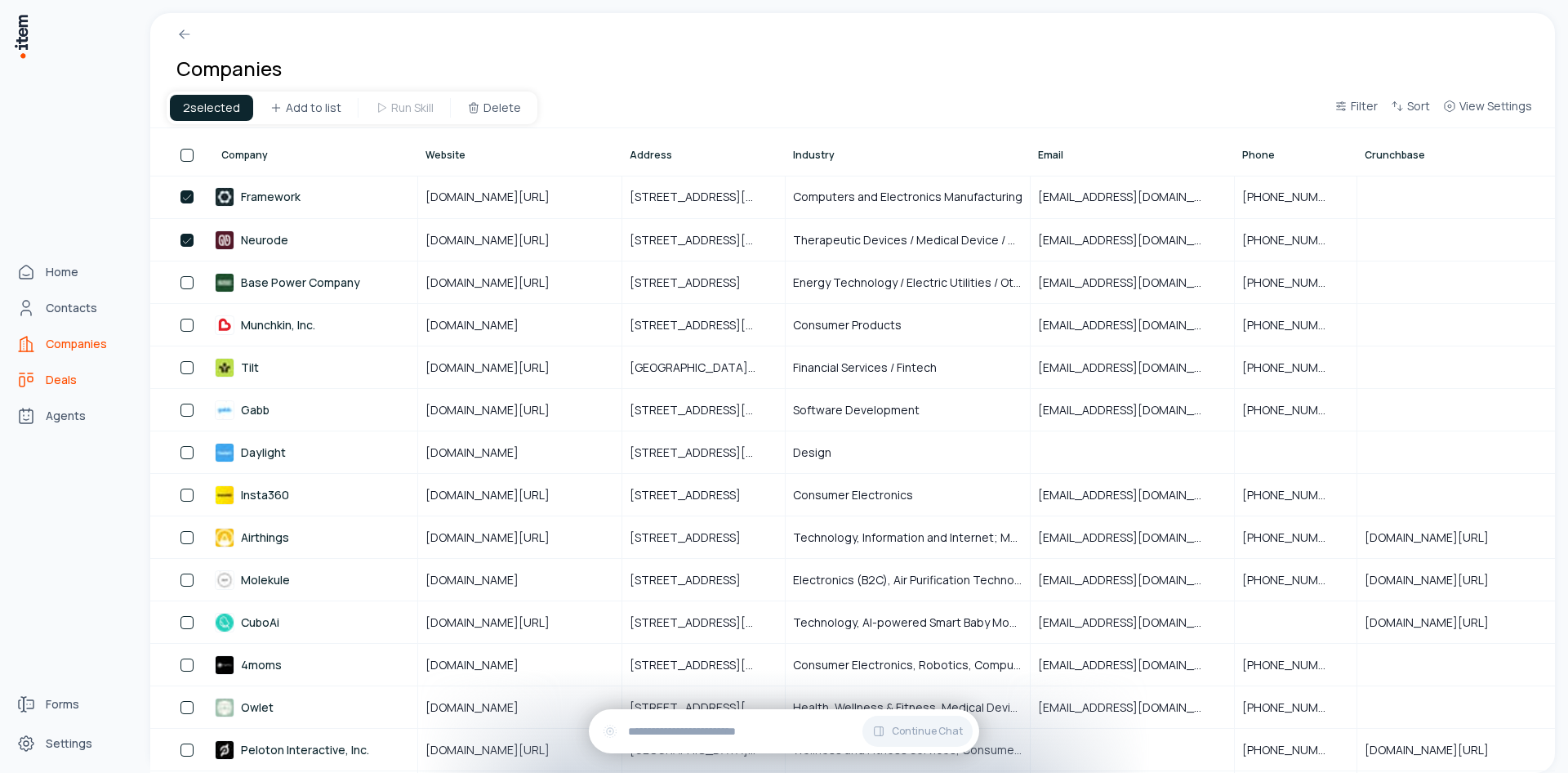
drag, startPoint x: 54, startPoint y: 382, endPoint x: 77, endPoint y: 376, distance: 23.8
click at [54, 382] on span "Deals" at bounding box center [61, 379] width 31 height 16
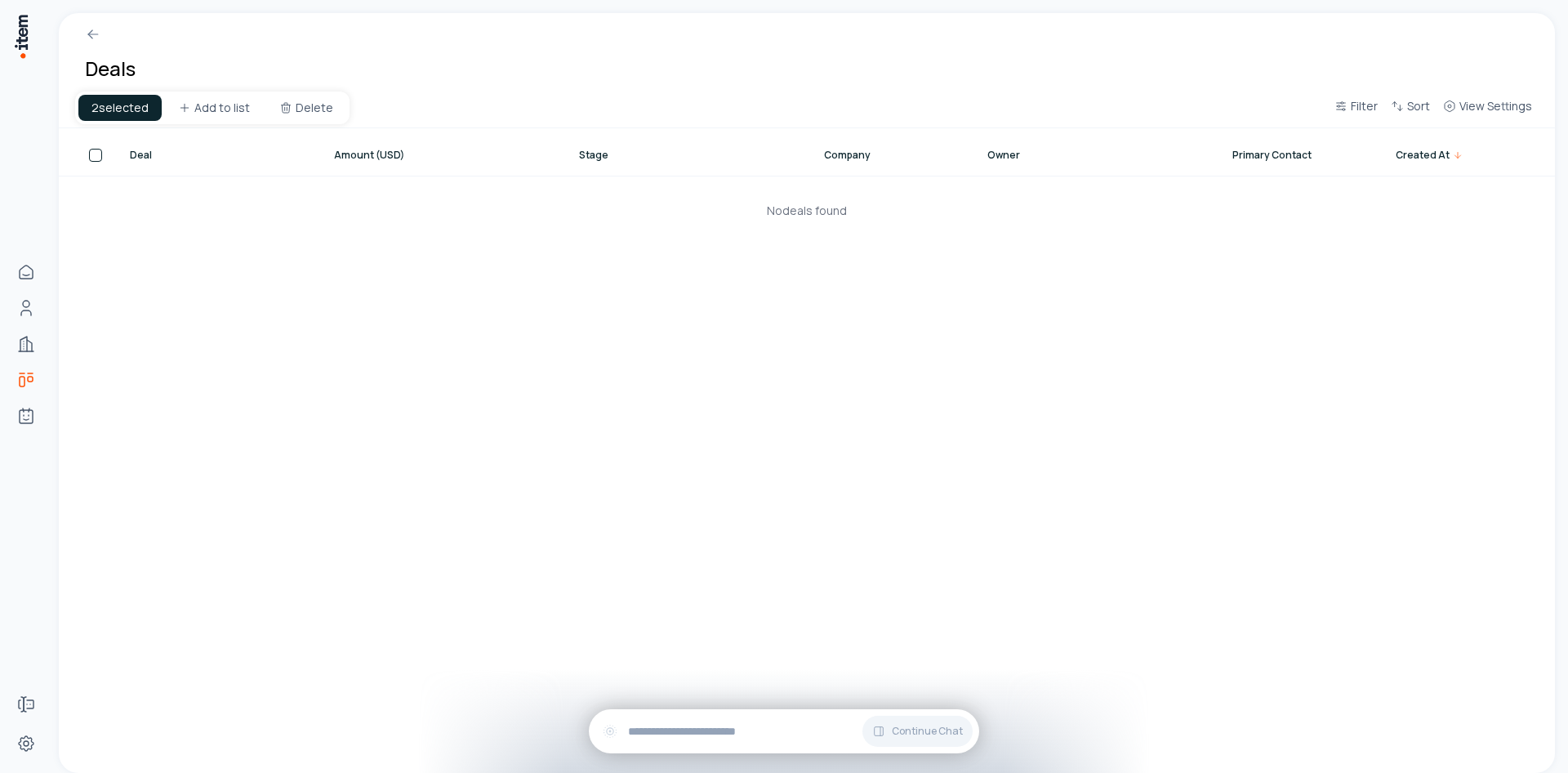
click at [103, 114] on div "2 selected" at bounding box center [120, 108] width 83 height 26
click at [93, 156] on button "button" at bounding box center [95, 155] width 13 height 13
click at [93, 158] on button "button" at bounding box center [95, 155] width 13 height 13
click at [628, 197] on div "No deals found" at bounding box center [806, 211] width 1496 height 70
click at [1499, 110] on span "View Settings" at bounding box center [1496, 106] width 73 height 16
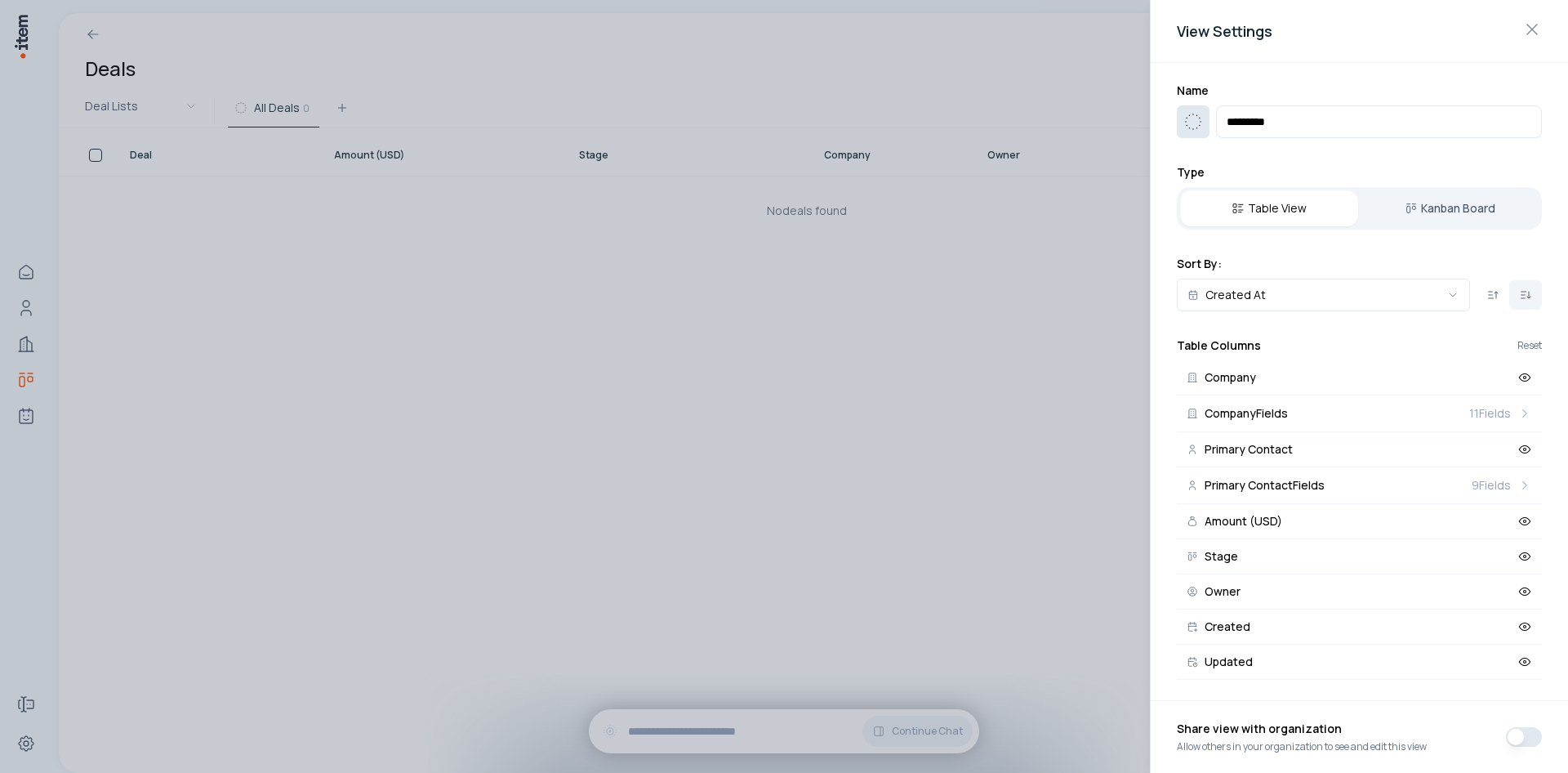
click at [1195, 127] on icon "button" at bounding box center [1193, 122] width 20 height 20
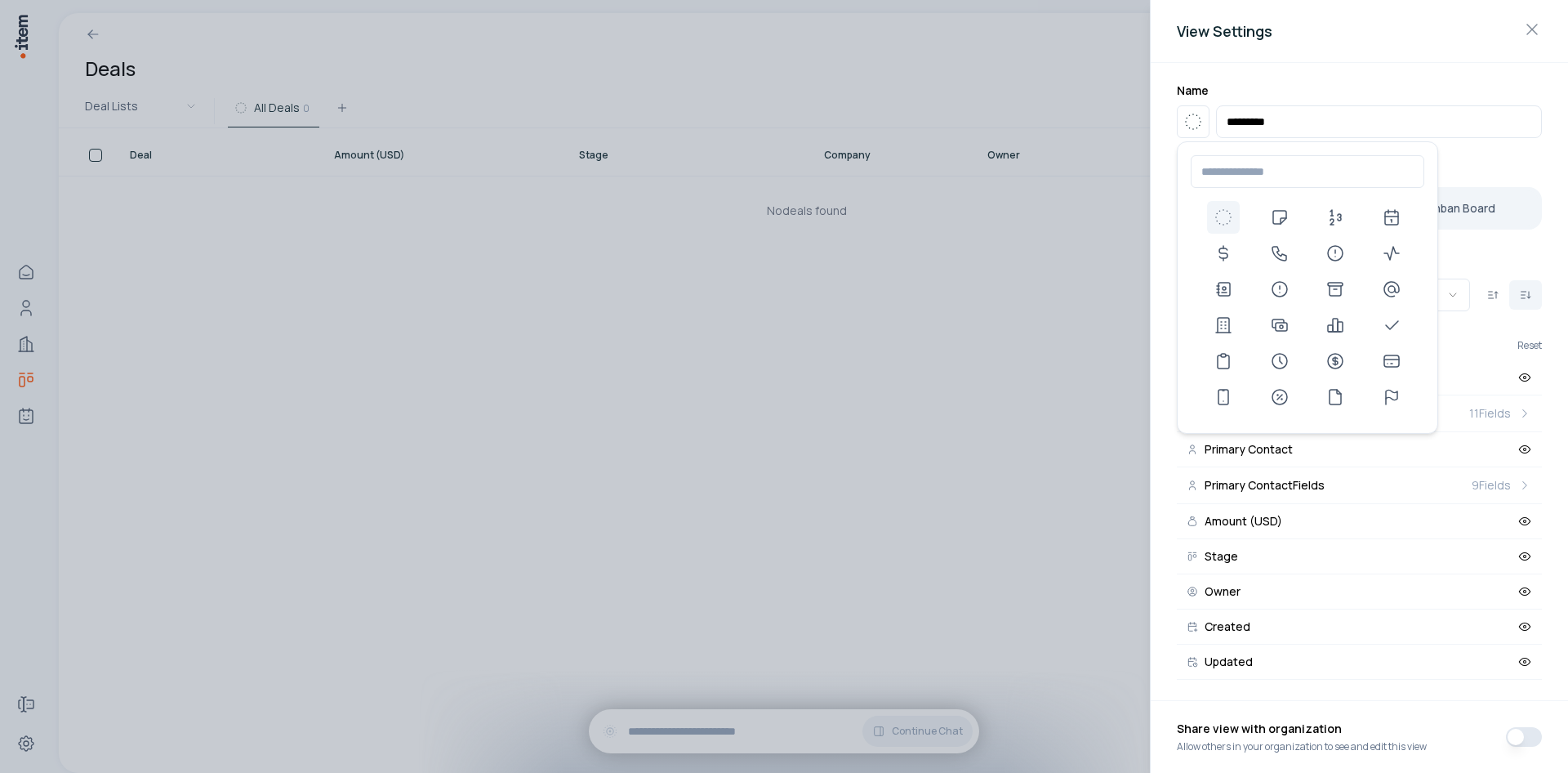
click at [1075, 152] on div at bounding box center [784, 386] width 1568 height 773
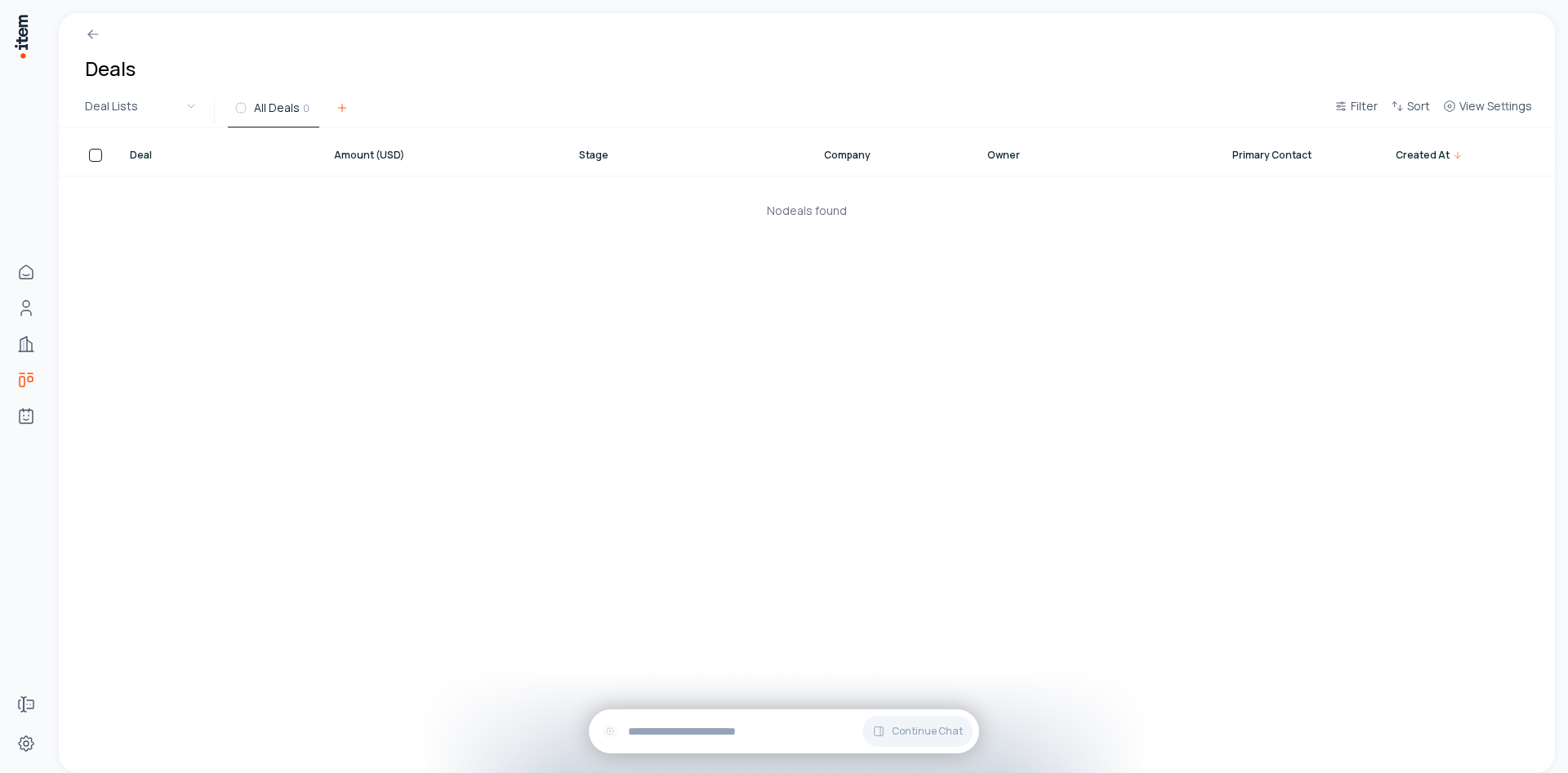
click at [336, 106] on icon at bounding box center [342, 108] width 13 height 13
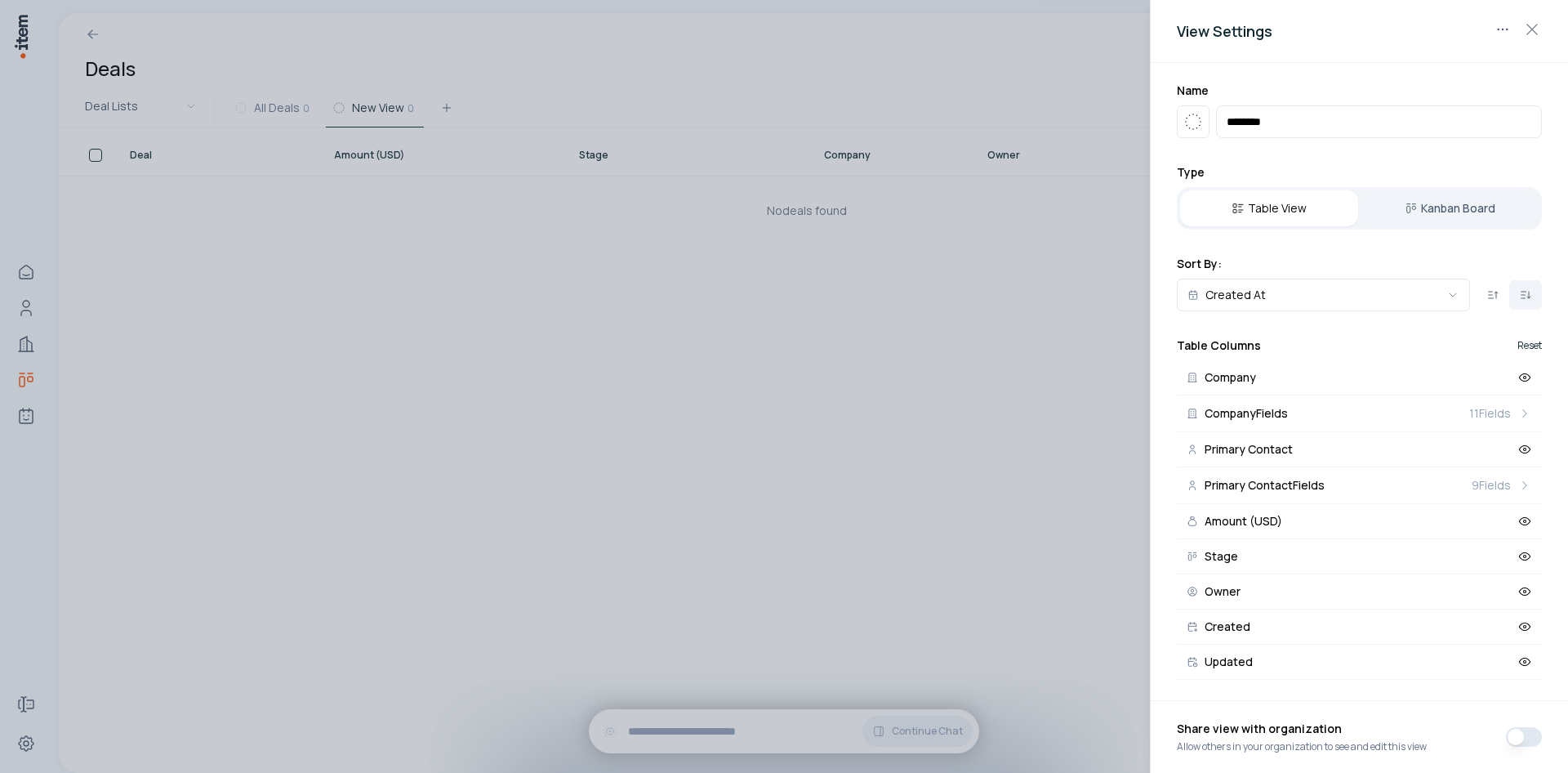
click at [1532, 346] on button "Reset" at bounding box center [1530, 345] width 24 height 9
click at [1241, 372] on span "Company" at bounding box center [1229, 377] width 51 height 11
click at [1248, 551] on button "Stage" at bounding box center [1359, 557] width 365 height 36
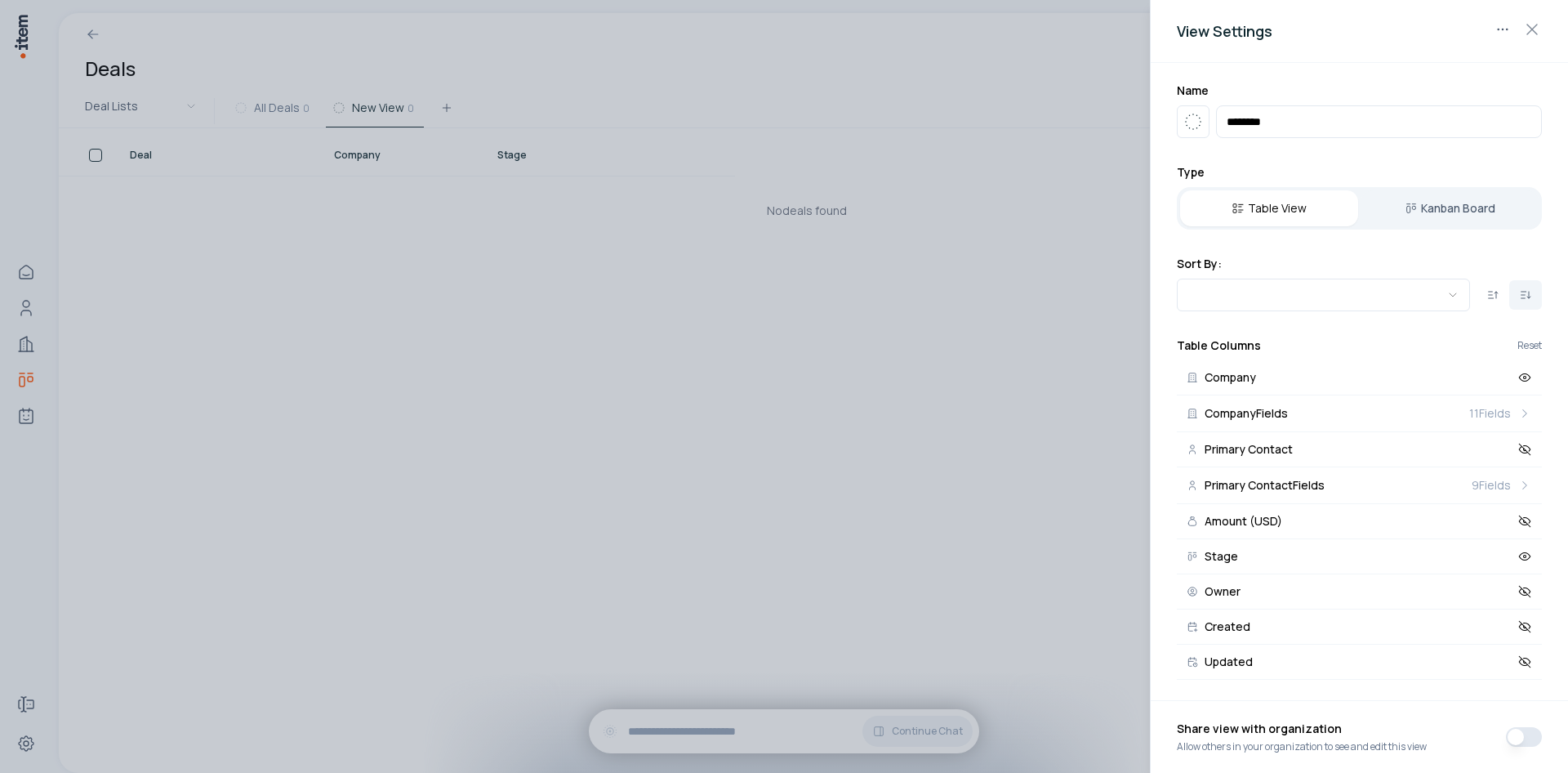
click at [887, 590] on div at bounding box center [784, 386] width 1568 height 773
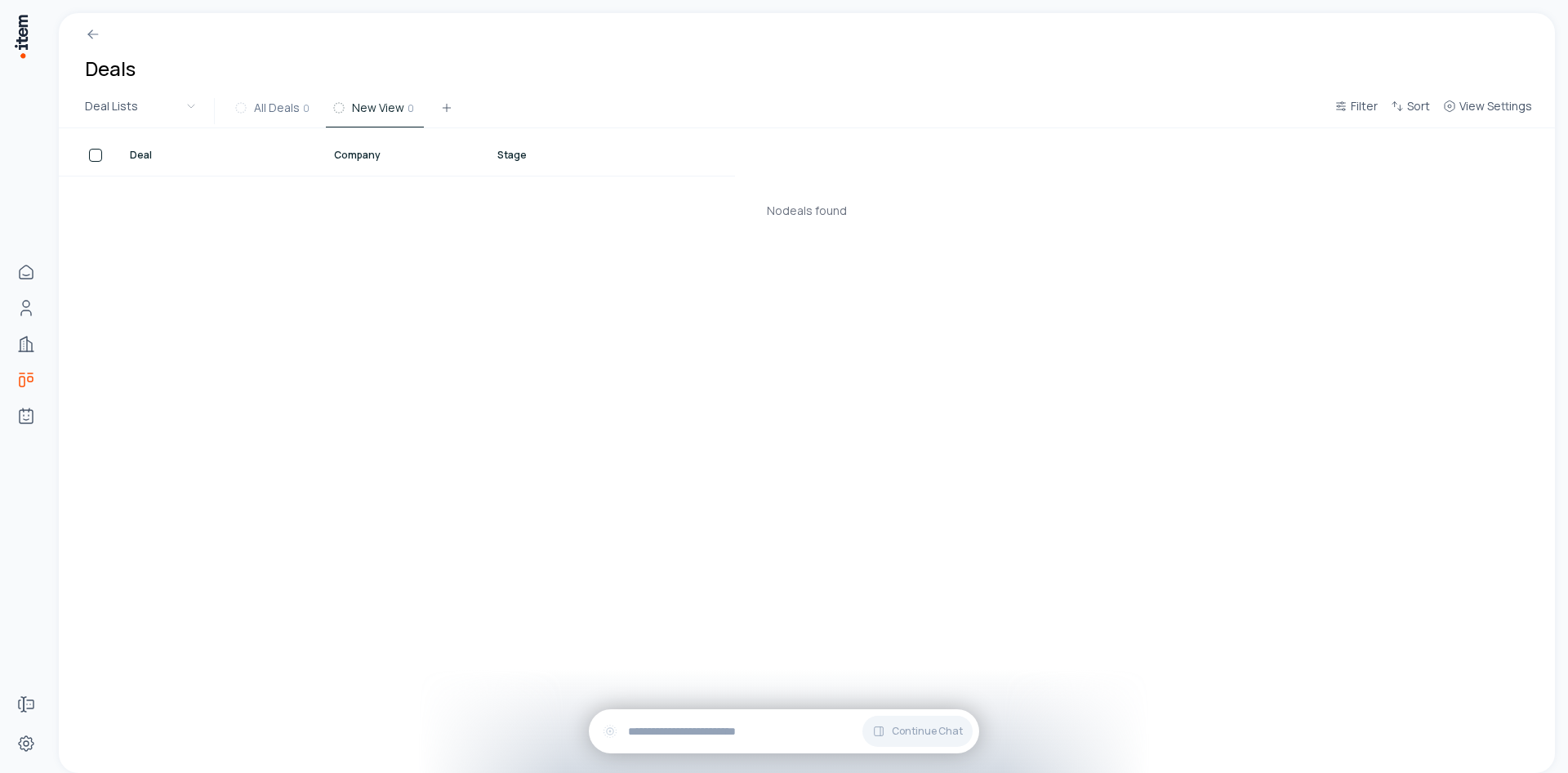
click at [135, 153] on span "Deal" at bounding box center [141, 155] width 22 height 13
click at [138, 157] on span "Deal" at bounding box center [141, 155] width 22 height 13
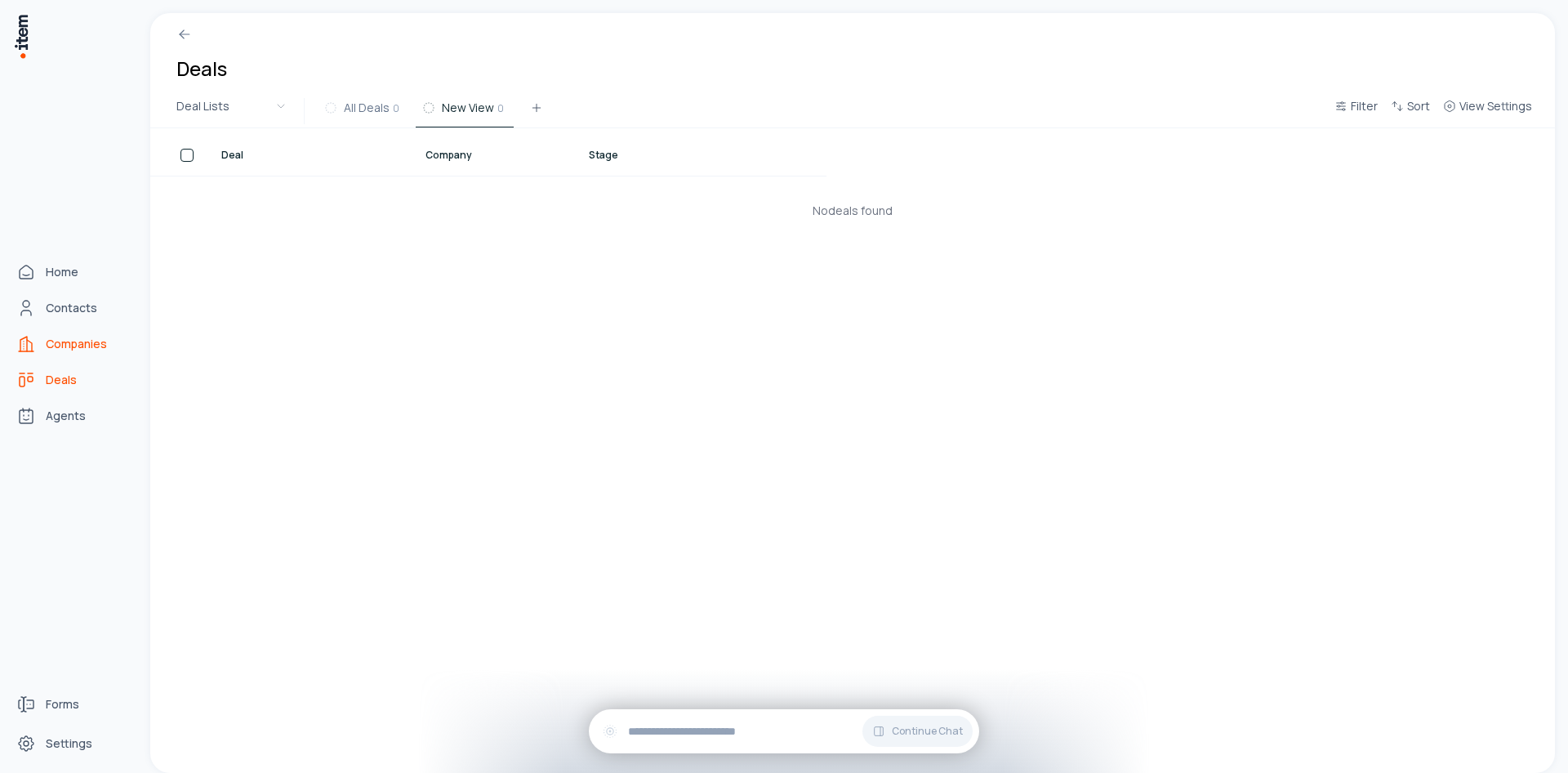
click at [60, 346] on span "Companies" at bounding box center [76, 343] width 61 height 16
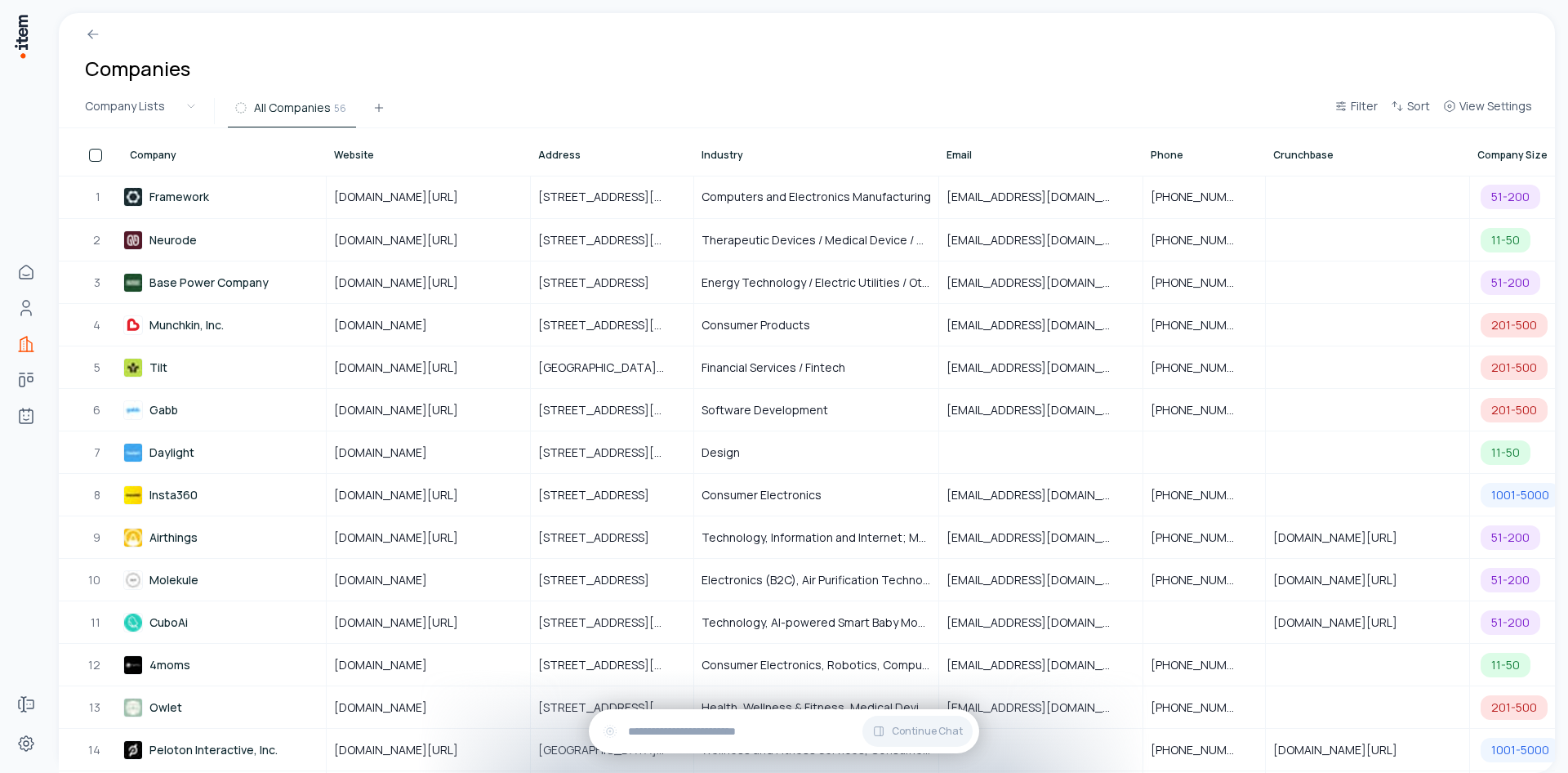
click at [96, 154] on button "button" at bounding box center [95, 155] width 13 height 13
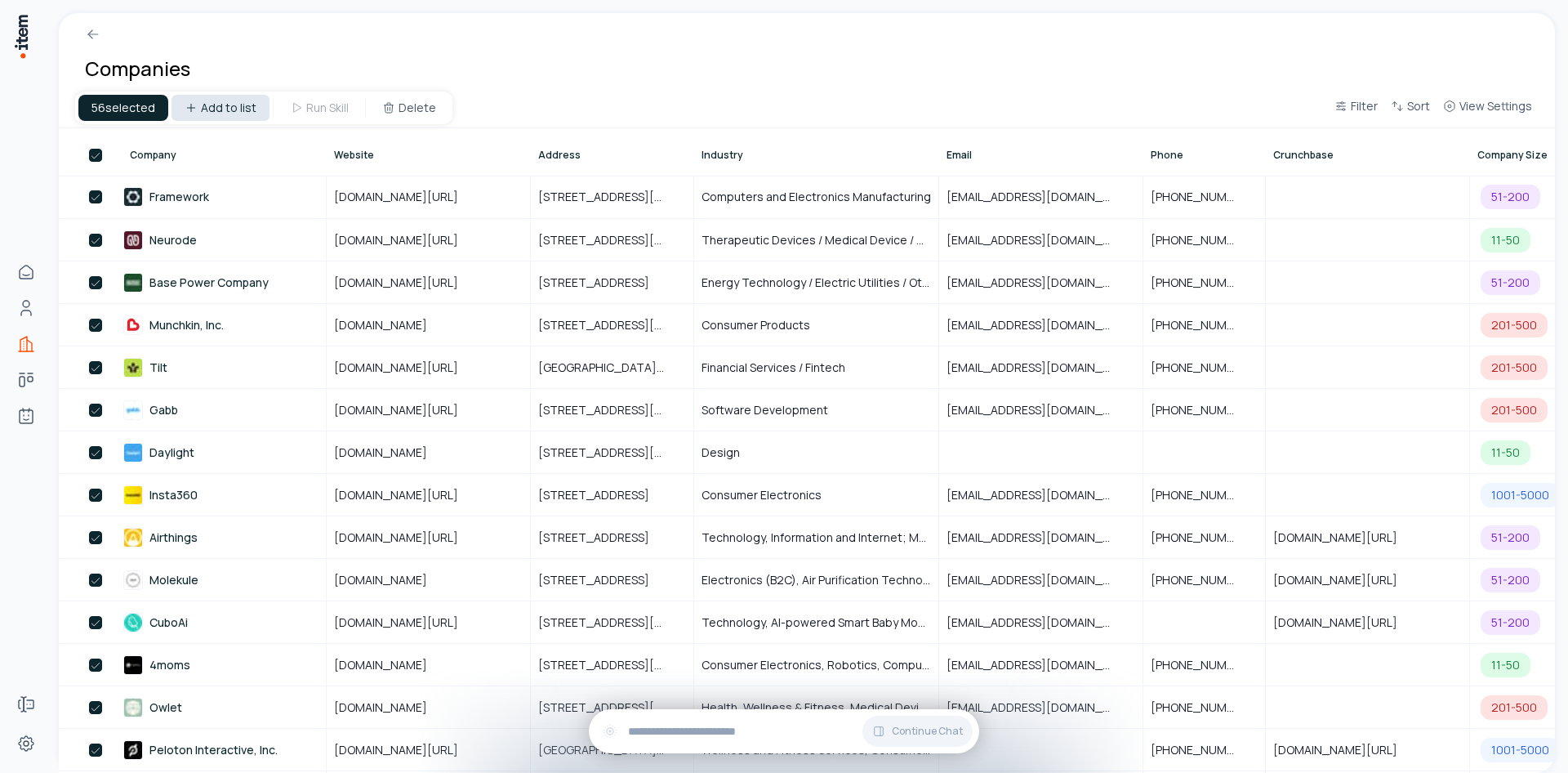
click at [218, 104] on html "Home Contacts Companies Deals Agents Forms Settings Companies 56 selected Add t…" at bounding box center [784, 386] width 1568 height 773
click at [343, 42] on html "Home Contacts Companies Deals Agents Forms Settings Companies 56 selected Add t…" at bounding box center [784, 386] width 1568 height 773
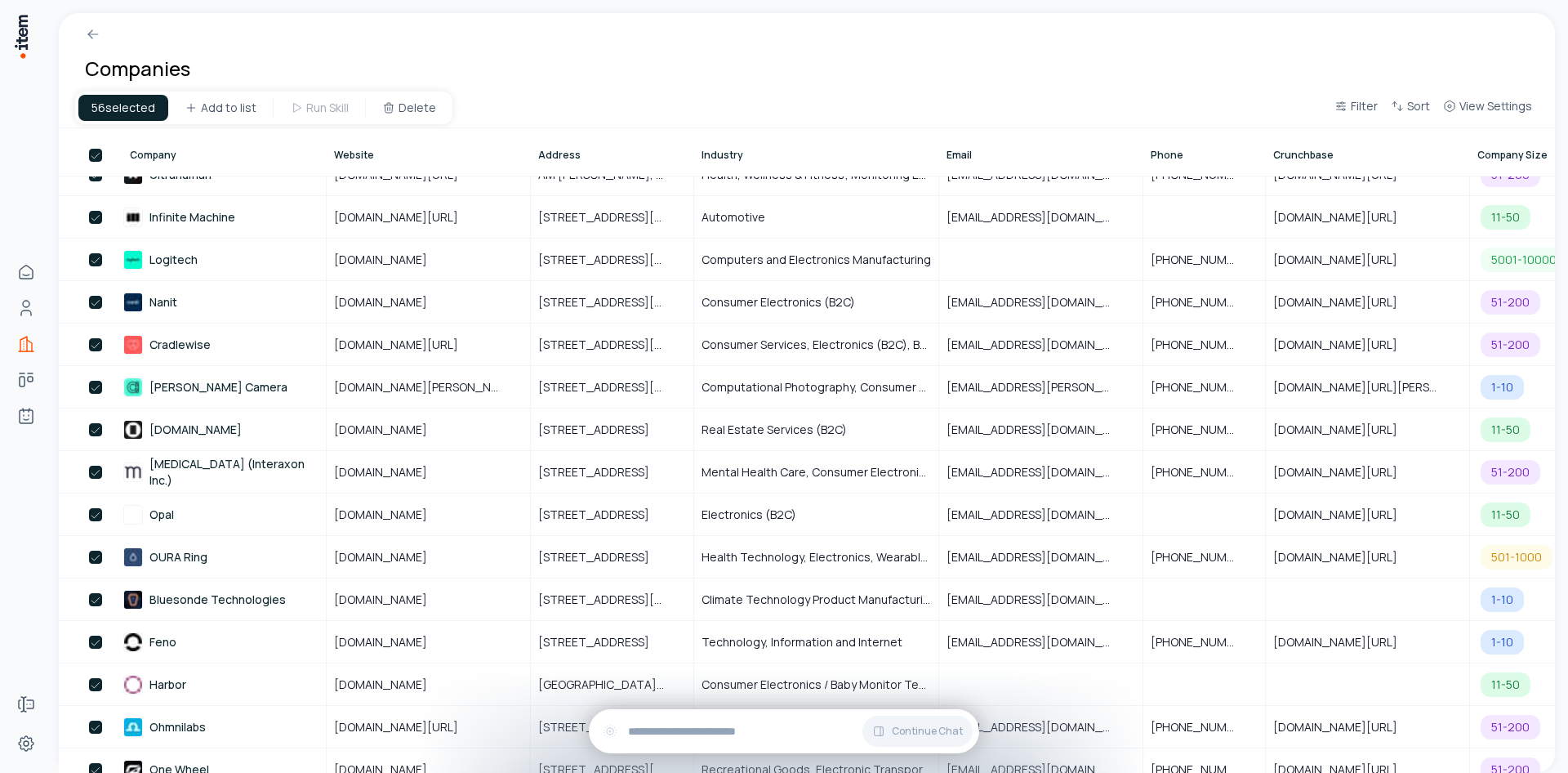
scroll to position [1794, 0]
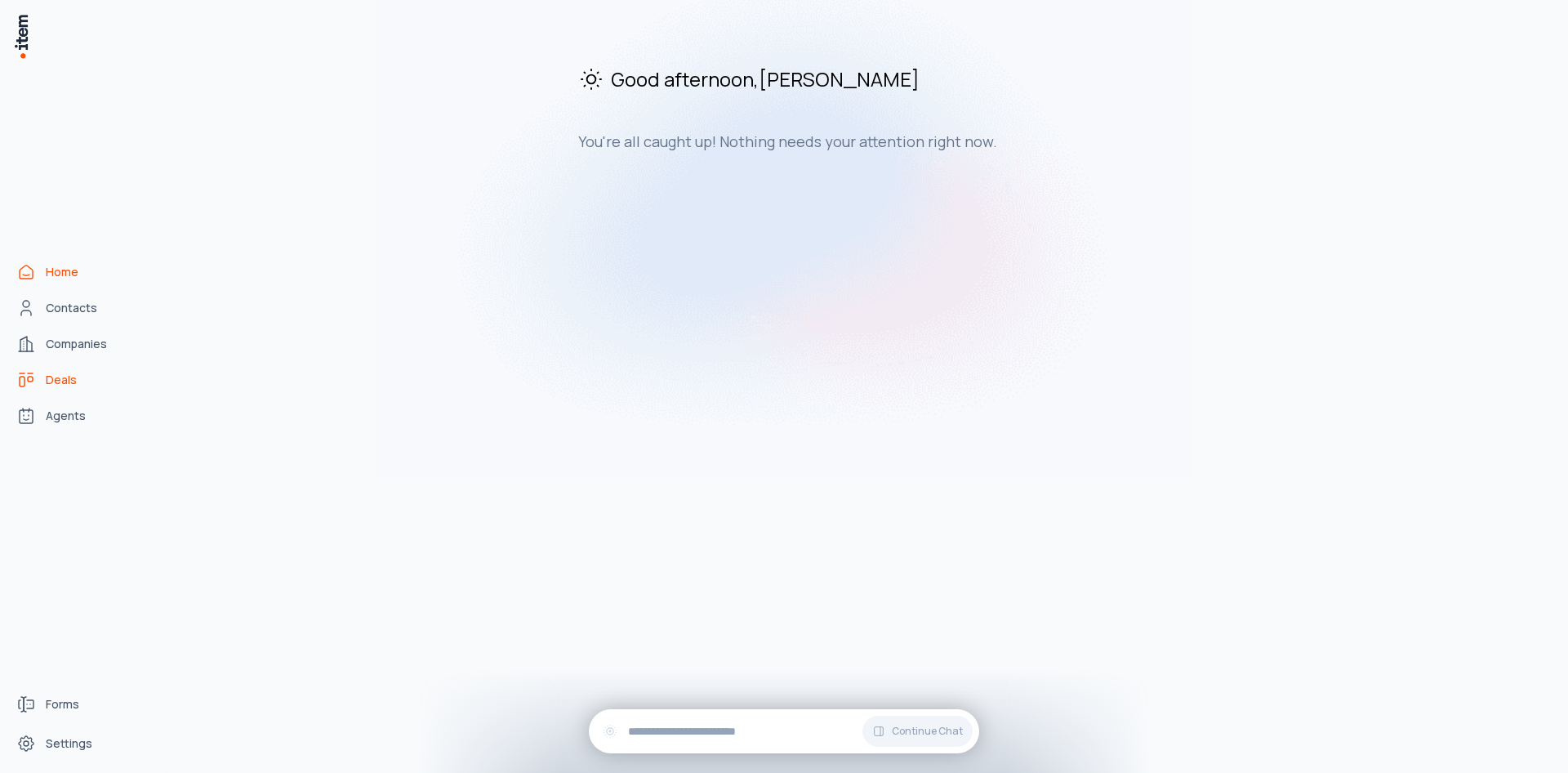
click at [54, 387] on span "Deals" at bounding box center [61, 379] width 31 height 16
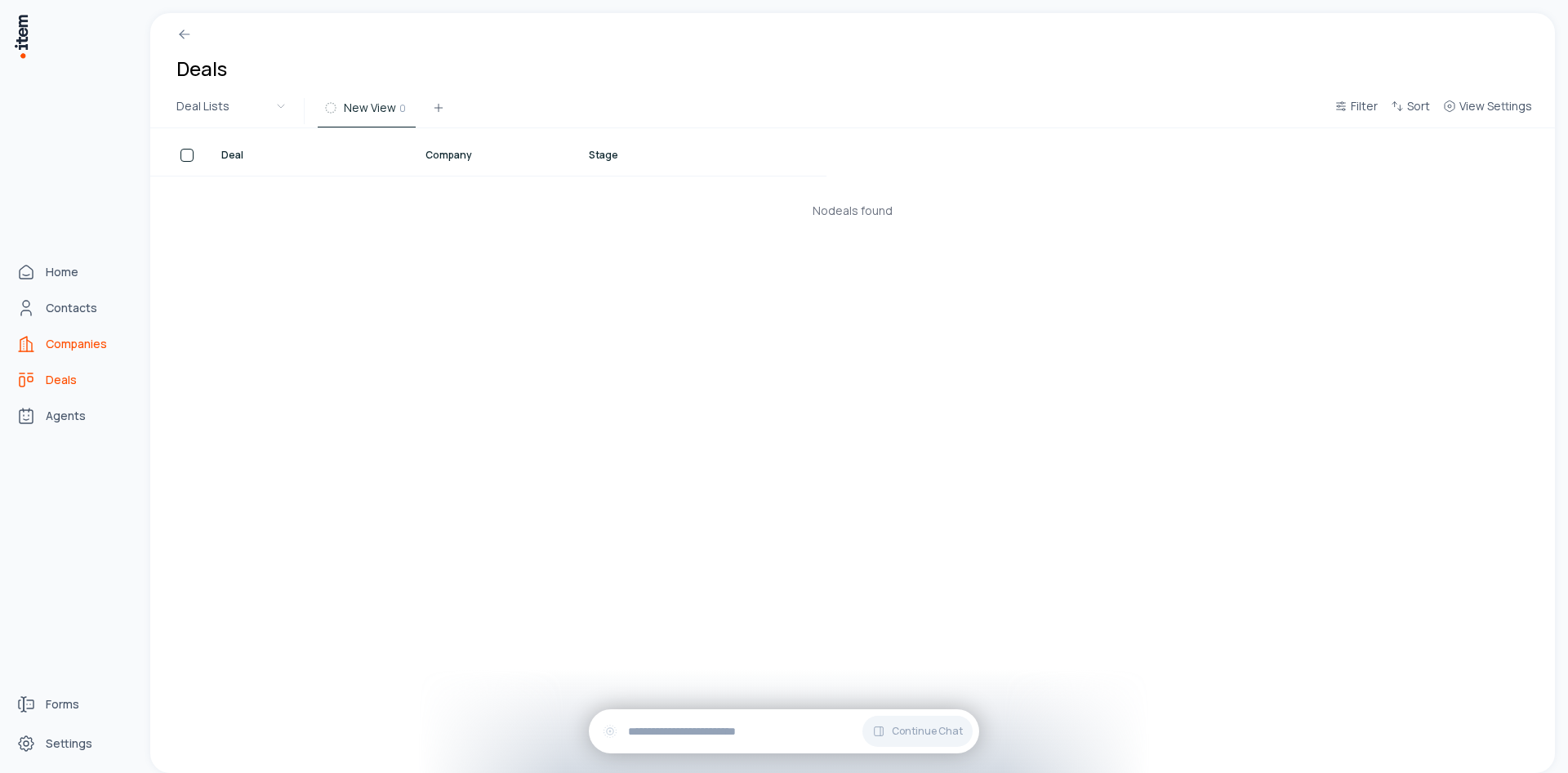
click at [31, 343] on icon "Companies" at bounding box center [29, 345] width 5 height 11
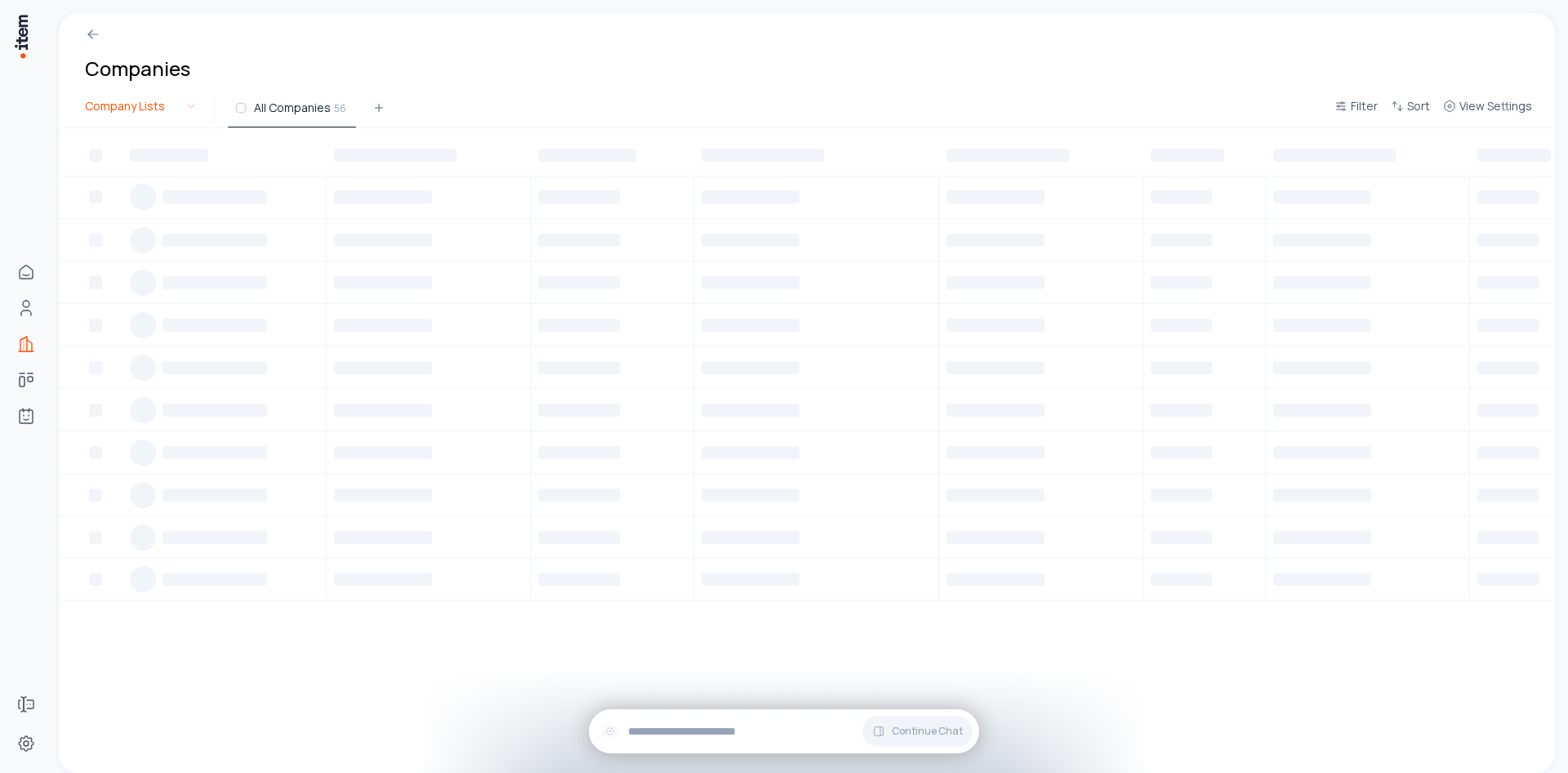
click at [157, 117] on html "Home Contacts Companies Deals Agents Forms Settings Companies Company Lists All…" at bounding box center [784, 386] width 1568 height 773
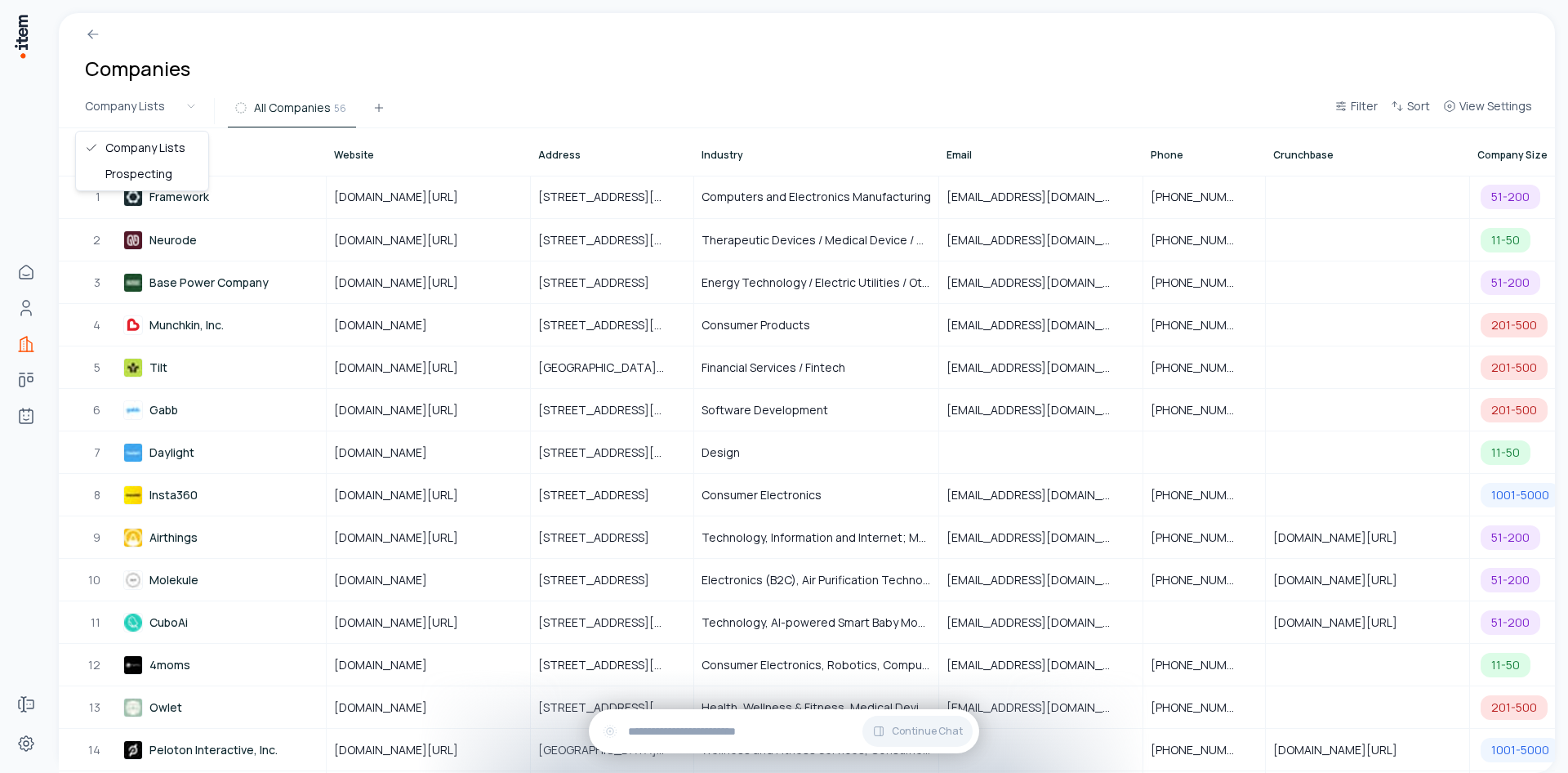
click at [488, 45] on html "Home Contacts Companies Deals Agents Forms Settings Companies Company Lists All…" at bounding box center [784, 386] width 1568 height 773
click at [373, 114] on button at bounding box center [378, 110] width 33 height 29
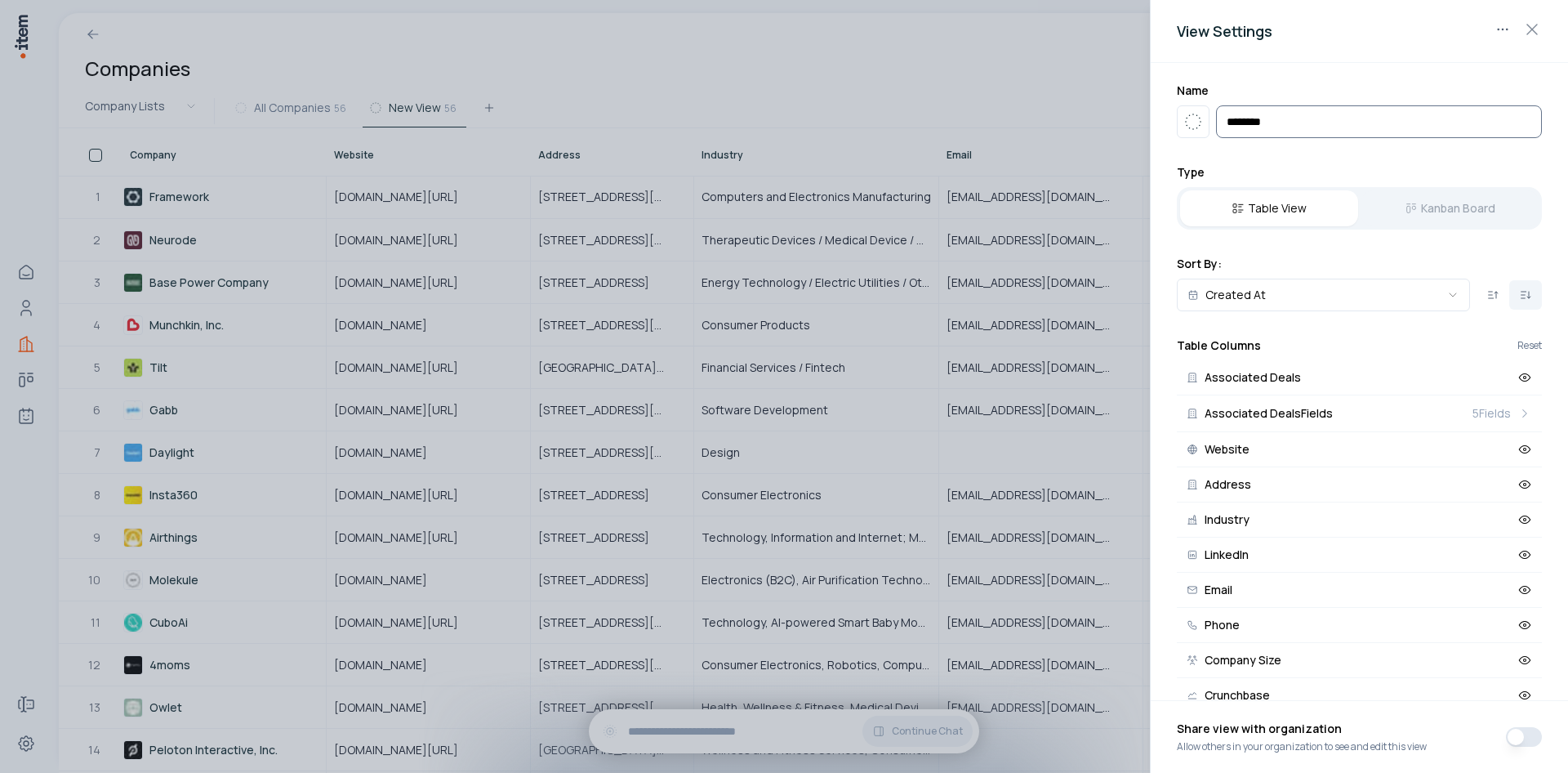
click at [1267, 123] on input "**********" at bounding box center [1378, 122] width 326 height 33
click at [1532, 34] on icon "button" at bounding box center [1532, 29] width 20 height 20
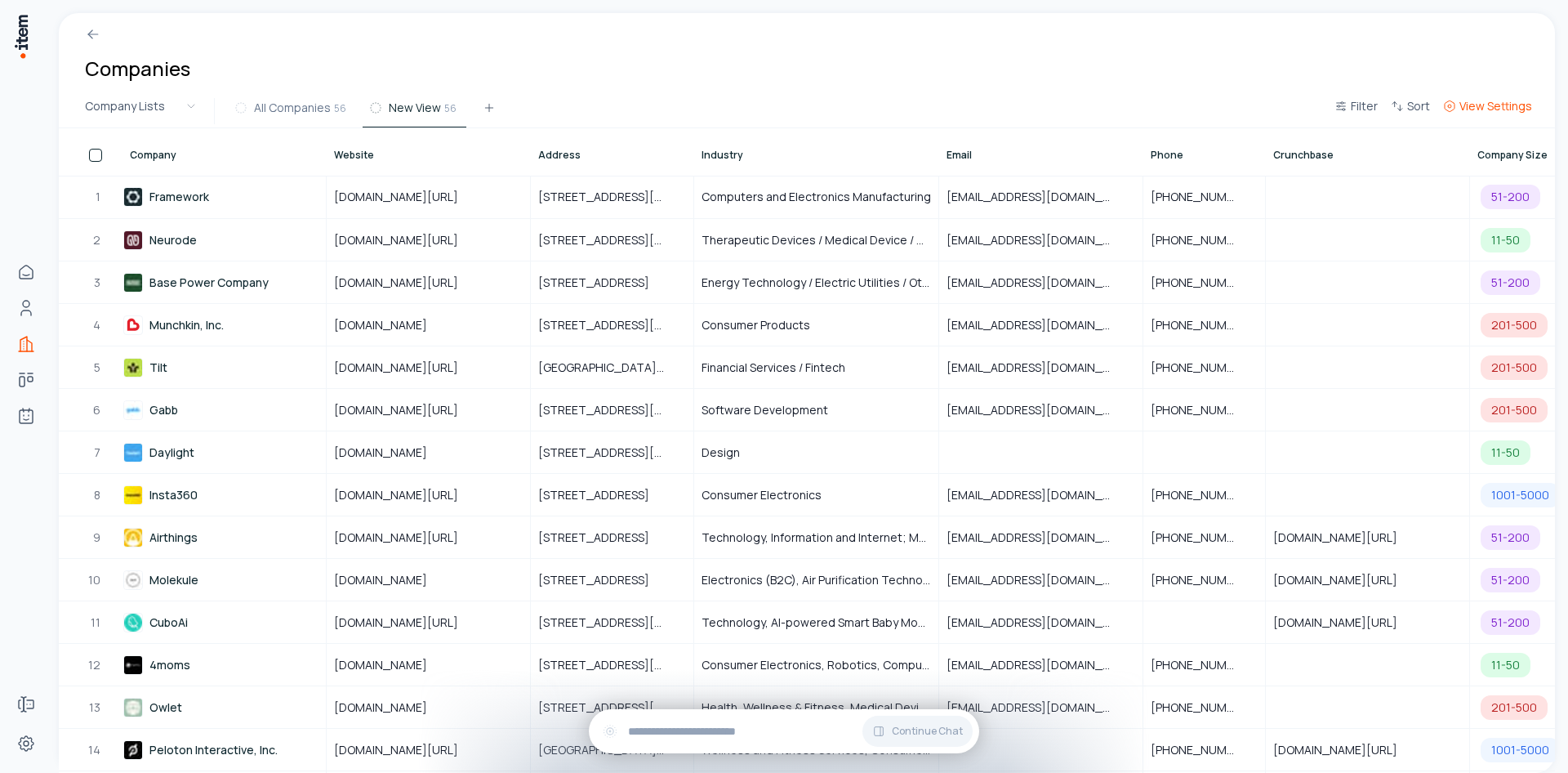
click at [1505, 109] on span "View Settings" at bounding box center [1496, 106] width 73 height 16
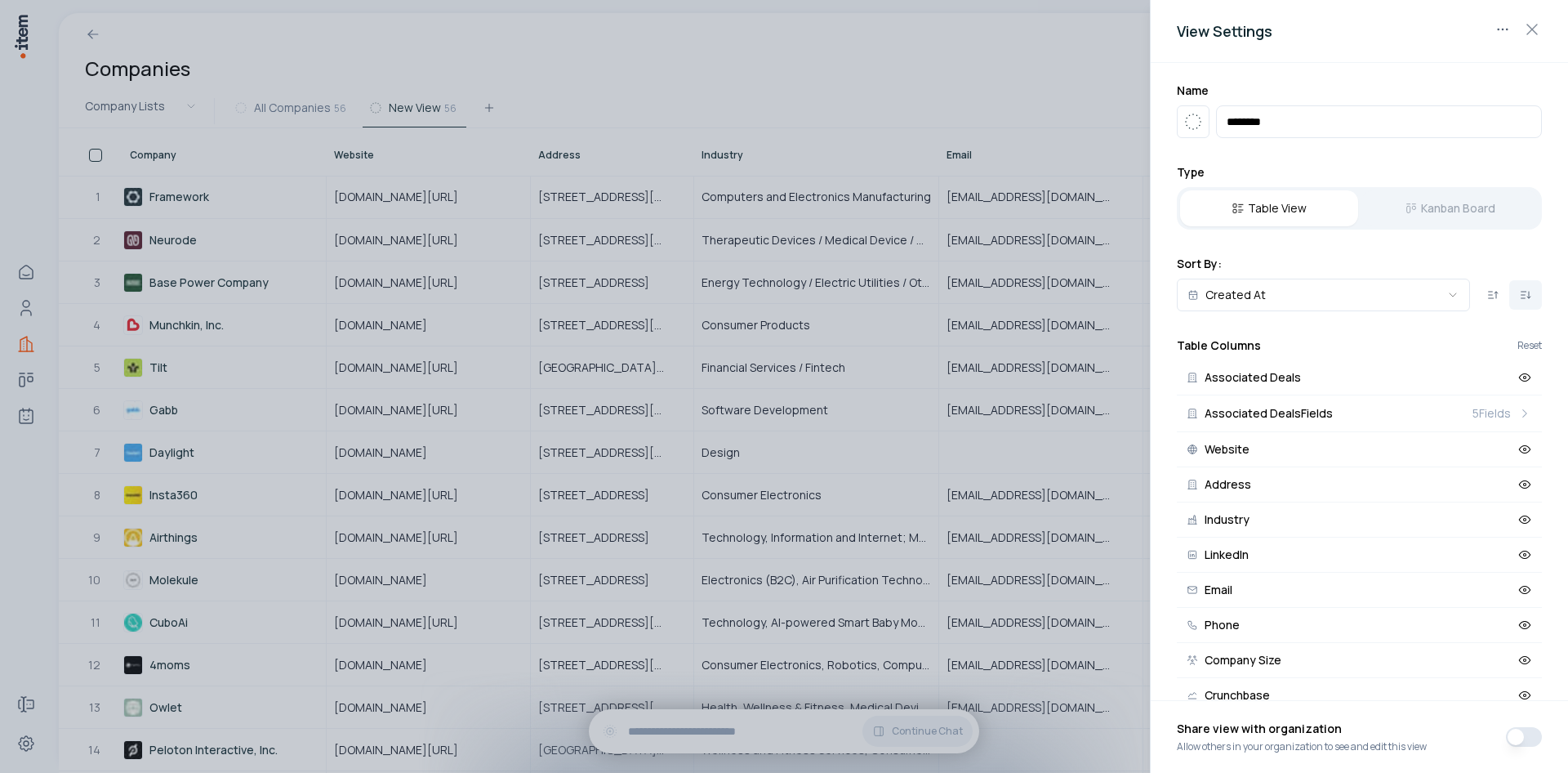
click at [1412, 202] on div "Table View Kanban Board" at bounding box center [1359, 208] width 365 height 42
click at [1414, 208] on div "Table View Kanban Board" at bounding box center [1359, 208] width 365 height 42
click at [1286, 211] on button "Table View" at bounding box center [1269, 208] width 178 height 36
click at [1386, 209] on div "Table View Kanban Board" at bounding box center [1359, 208] width 365 height 42
click at [1422, 209] on div "Table View Kanban Board" at bounding box center [1359, 208] width 365 height 42
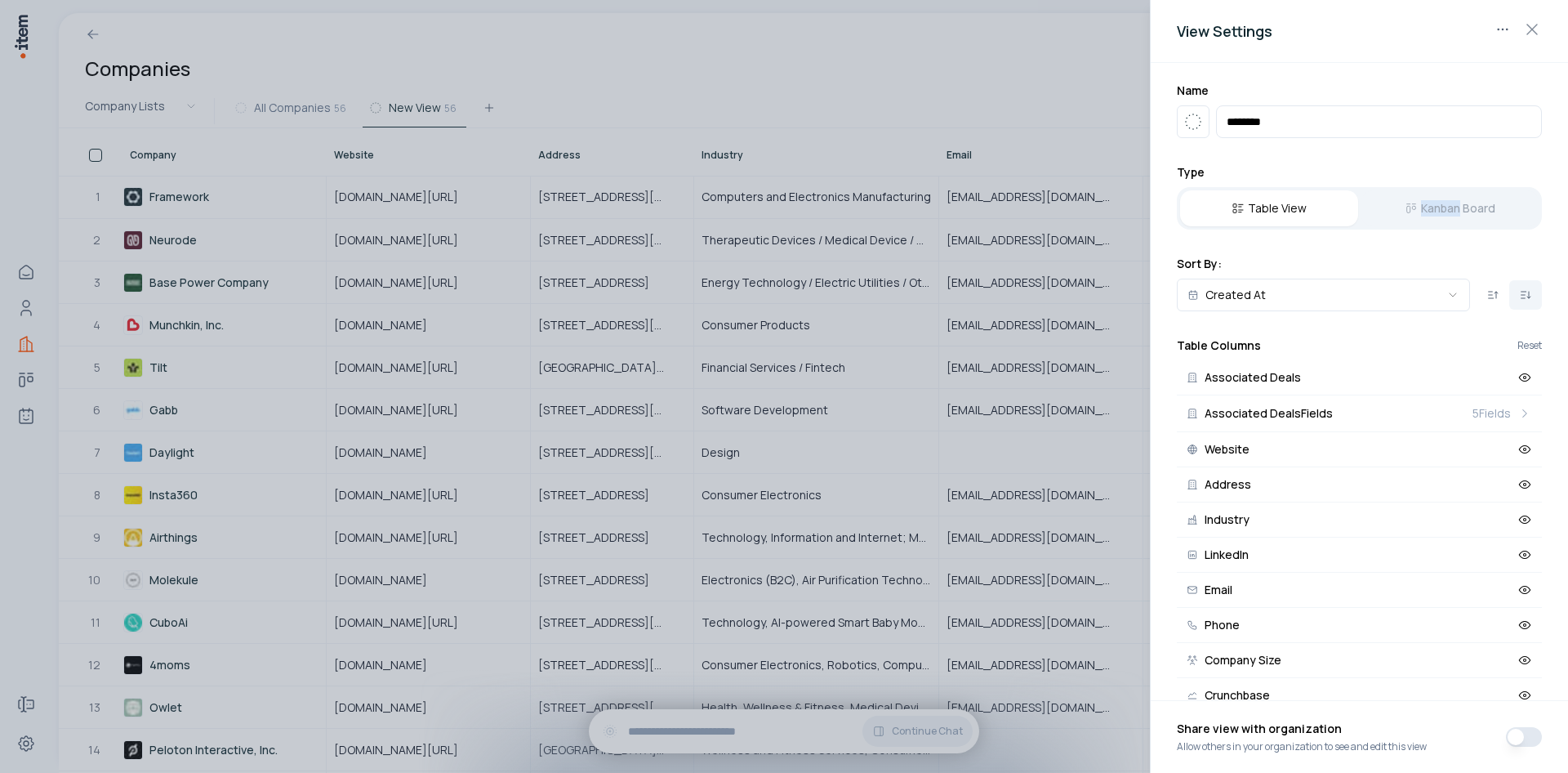
click at [1422, 209] on div "Table View Kanban Board" at bounding box center [1359, 208] width 365 height 42
click at [1403, 205] on div "Table View Kanban Board" at bounding box center [1359, 208] width 365 height 42
click at [261, 517] on div at bounding box center [784, 386] width 1568 height 773
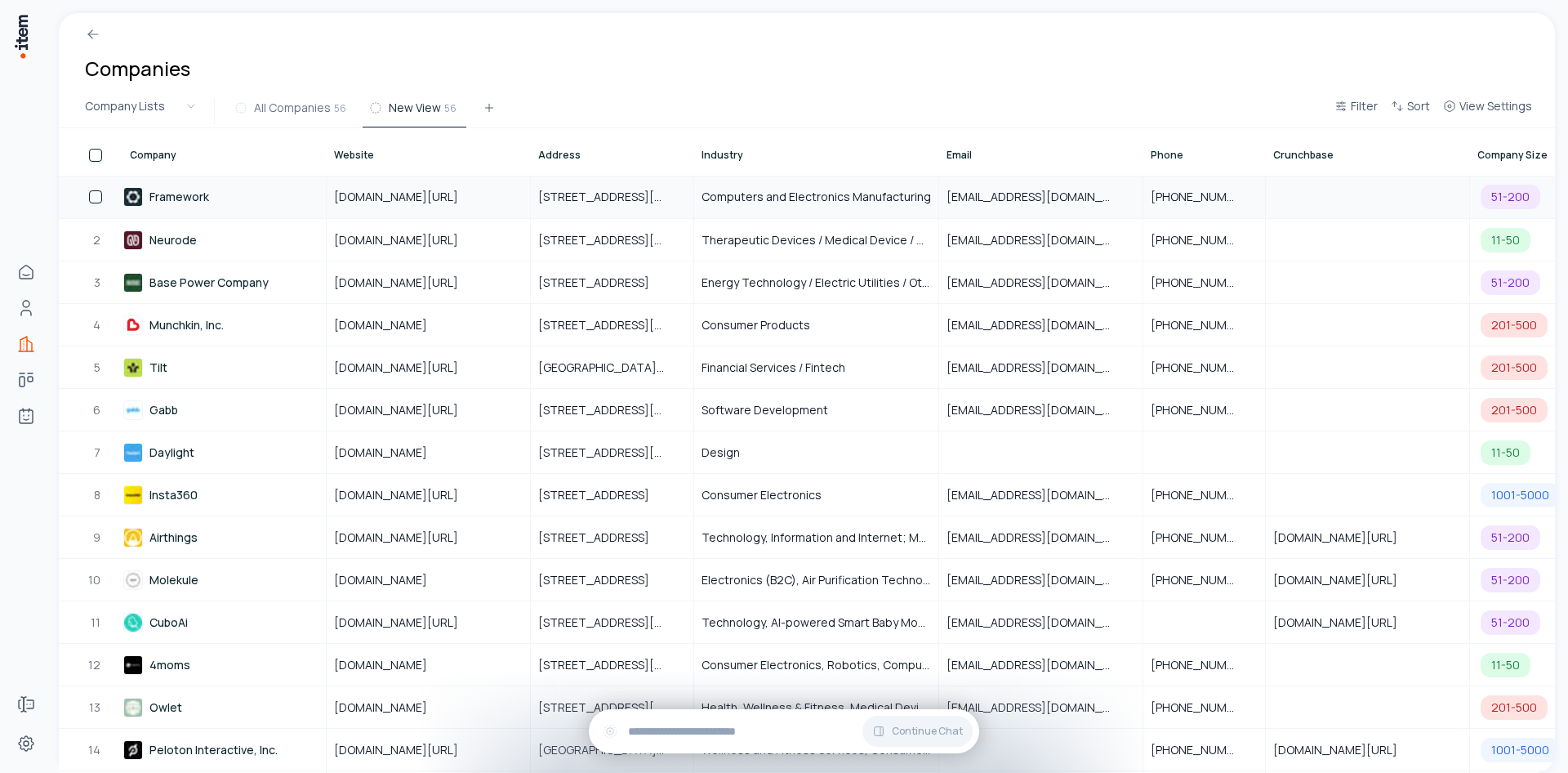
click at [216, 202] on link "Framework" at bounding box center [225, 197] width 202 height 41
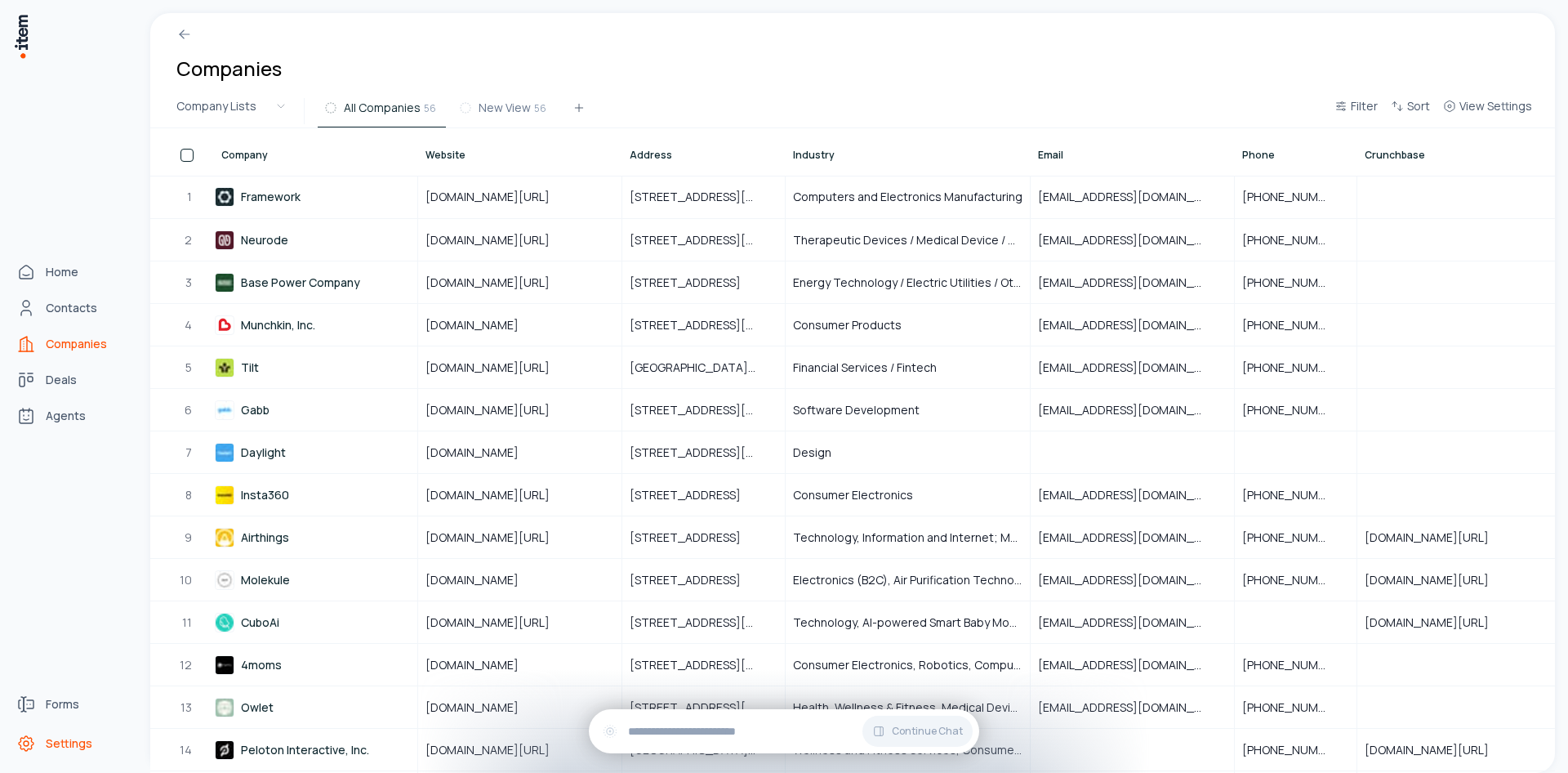
click at [75, 743] on span "Settings" at bounding box center [69, 742] width 47 height 16
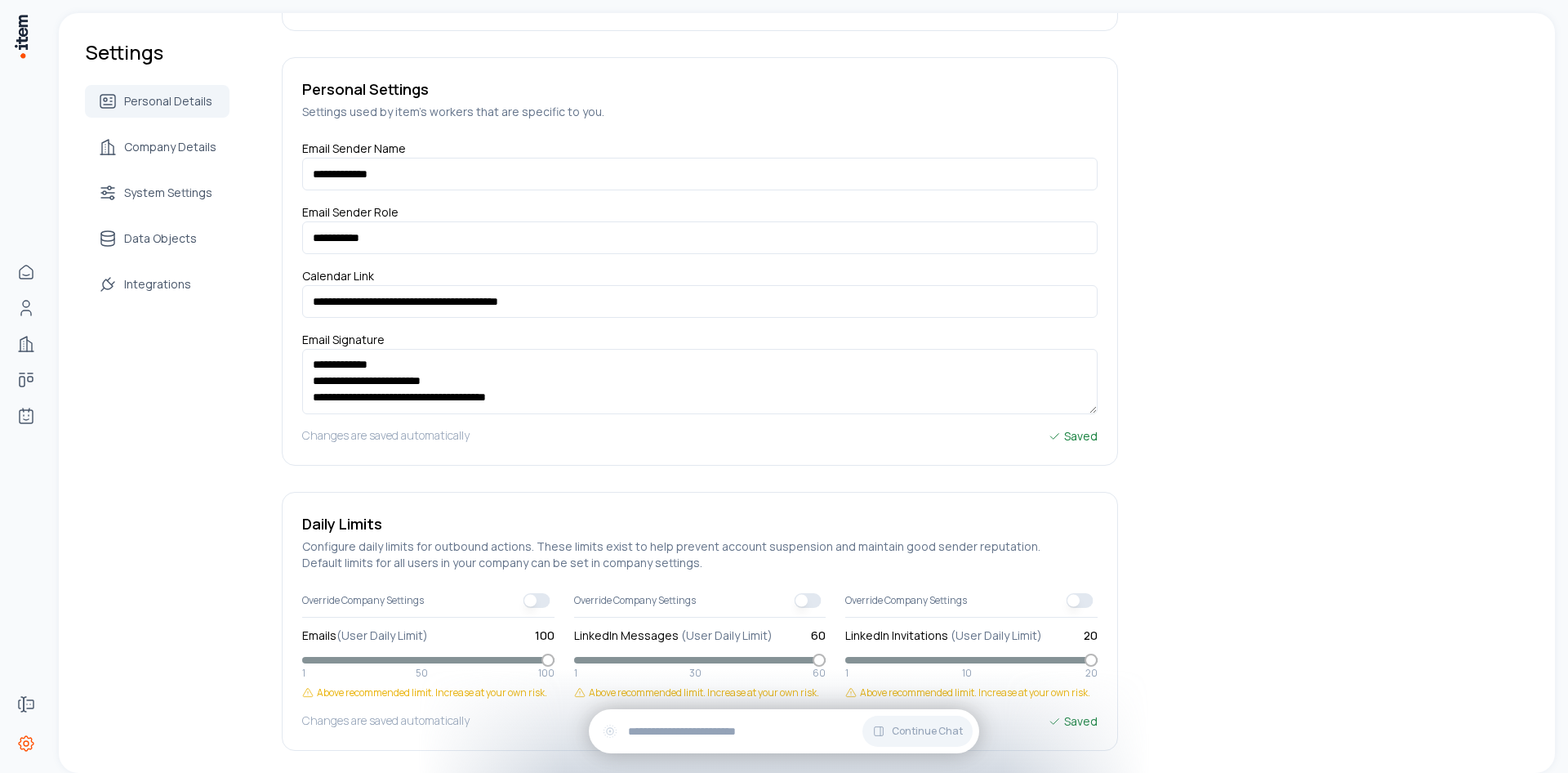
scroll to position [144, 0]
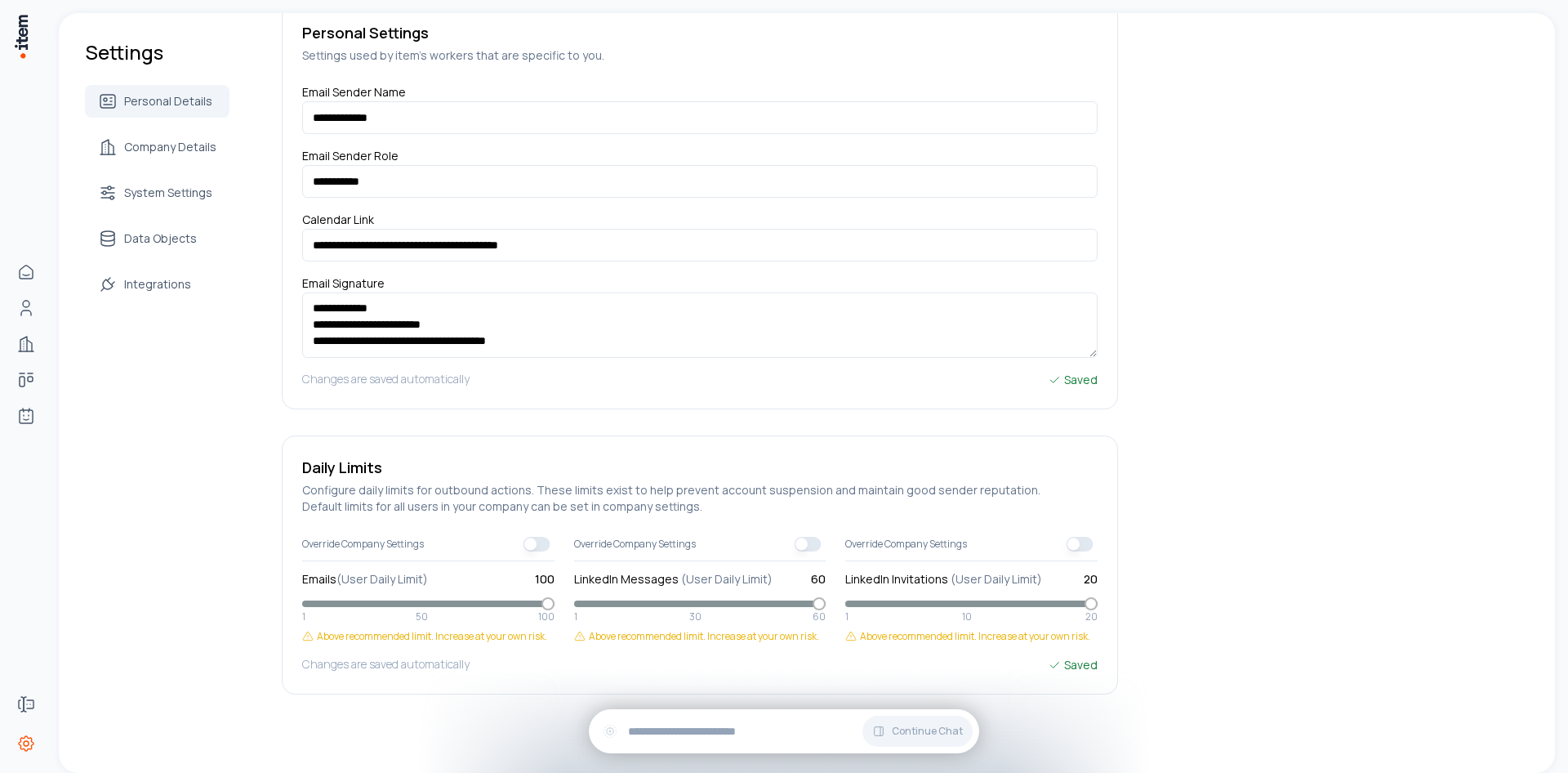
click at [170, 209] on div "Personal Details Company Details System Settings Data Objects Integrations" at bounding box center [157, 193] width 144 height 215
click at [171, 196] on span "System Settings" at bounding box center [168, 192] width 88 height 16
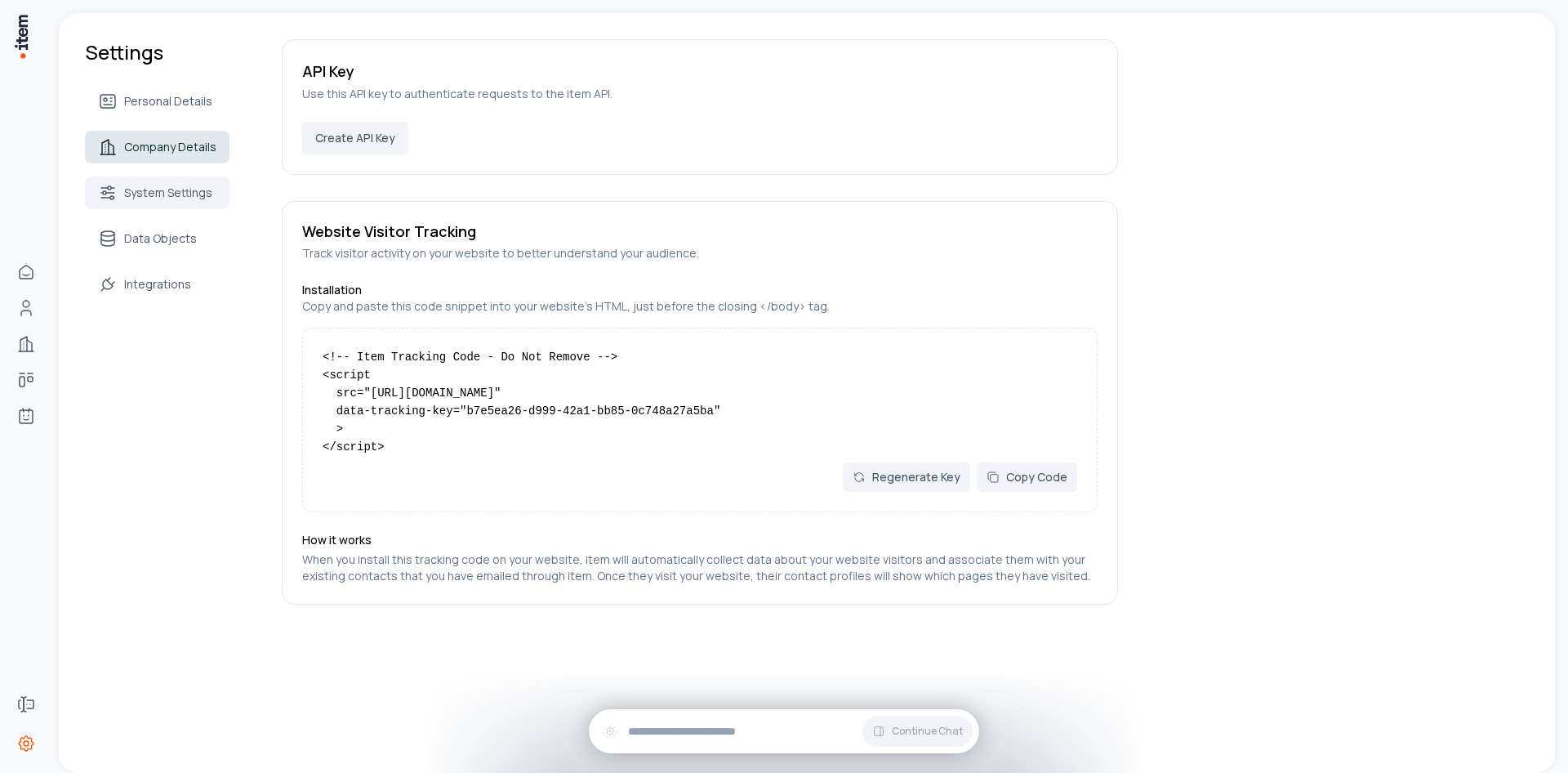
click at [184, 140] on span "Company Details" at bounding box center [170, 146] width 93 height 16
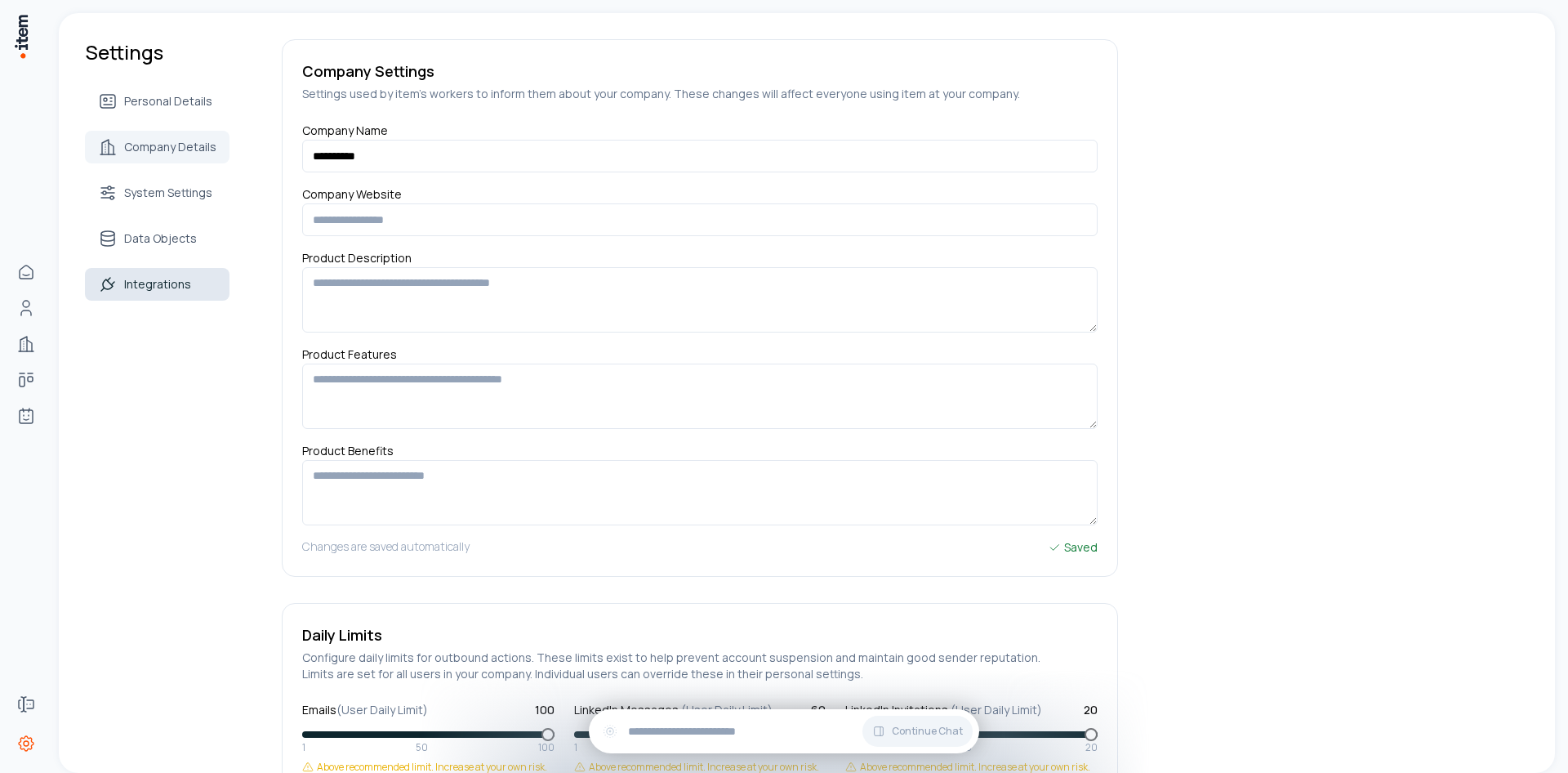
click at [146, 293] on link "Integrations" at bounding box center [157, 284] width 144 height 33
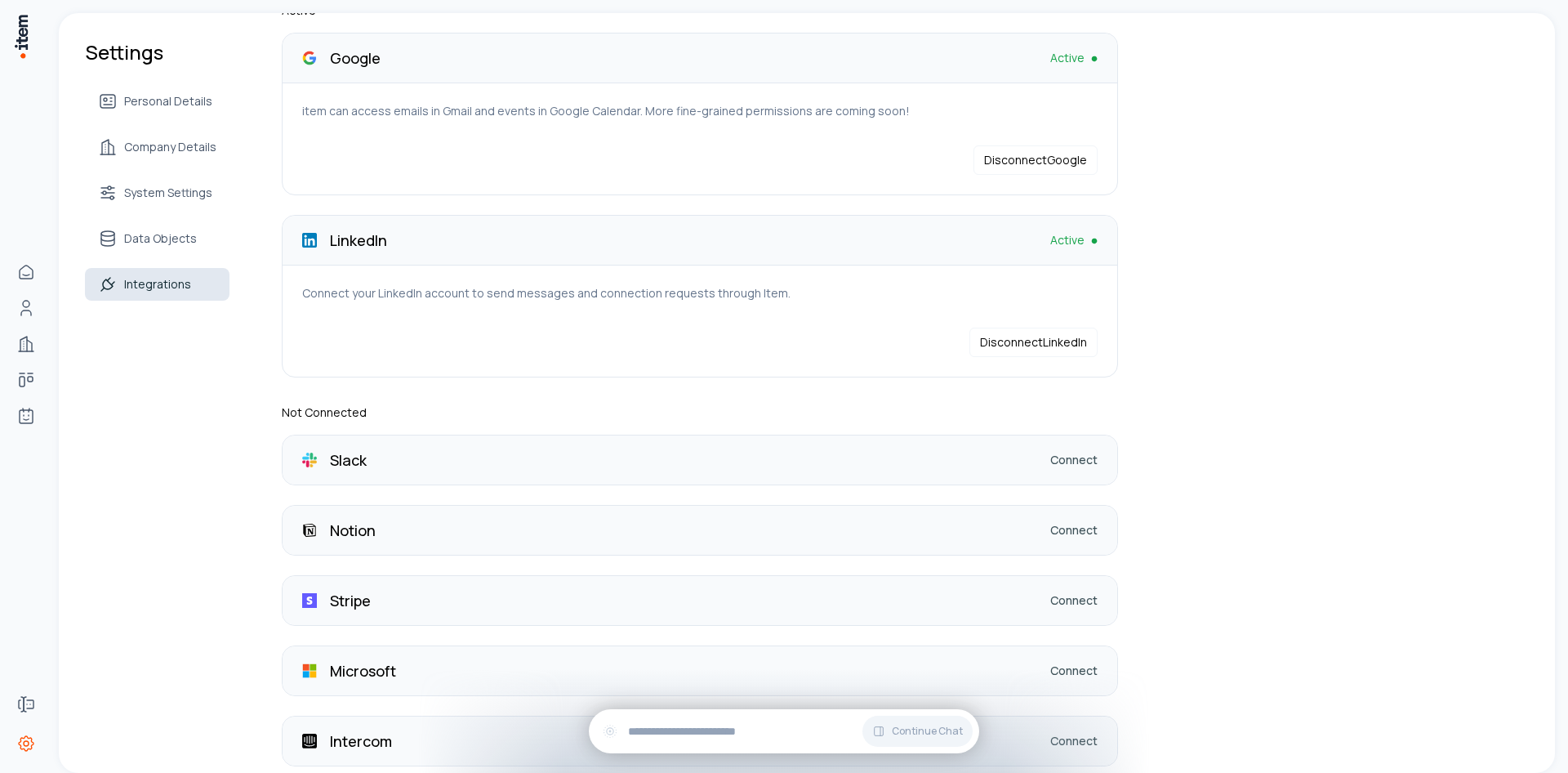
scroll to position [145, 0]
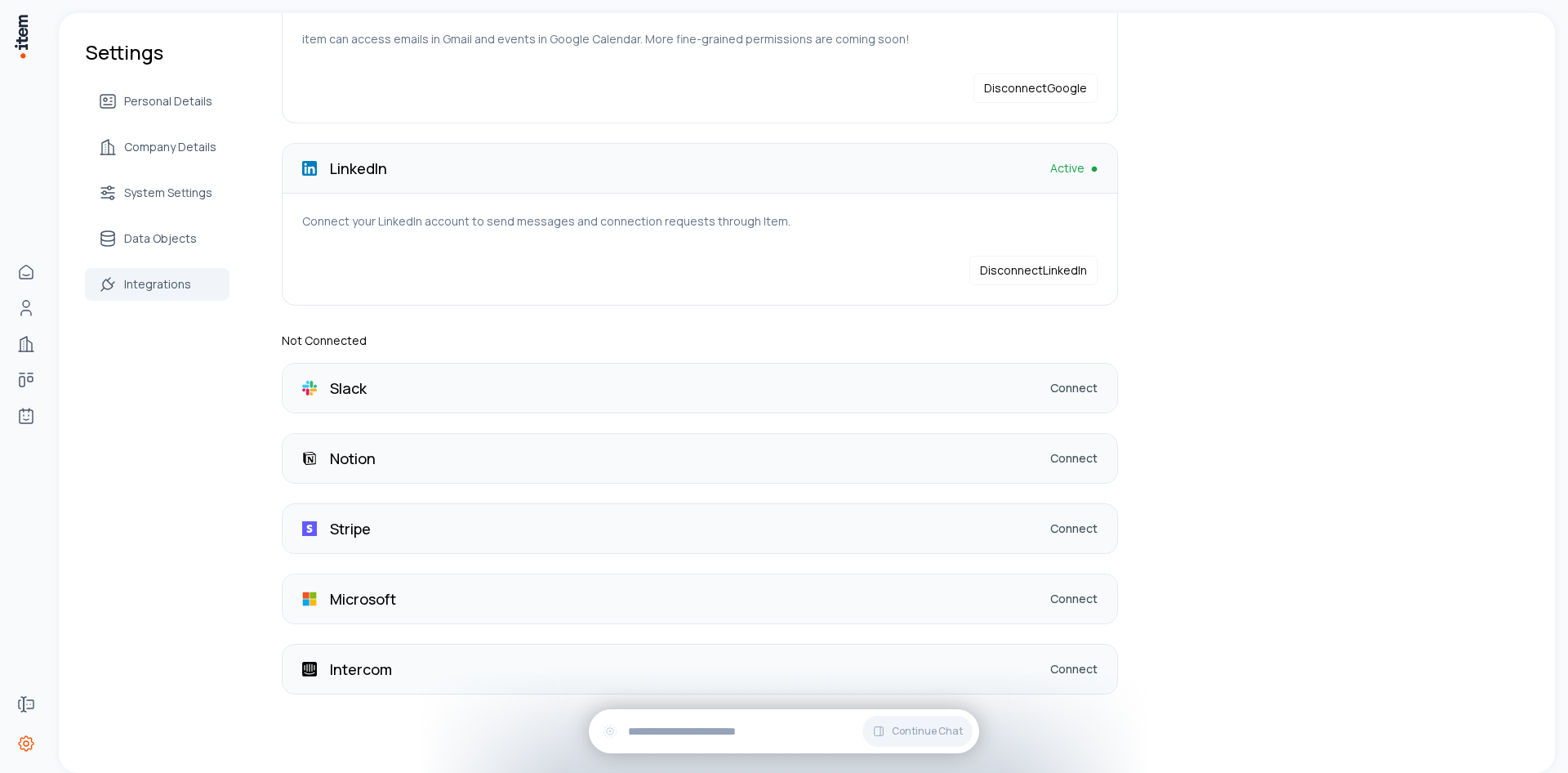
click at [1292, 291] on div "Settings Personal Details Company Details System Settings Data Objects Integrat…" at bounding box center [806, 320] width 1496 height 905
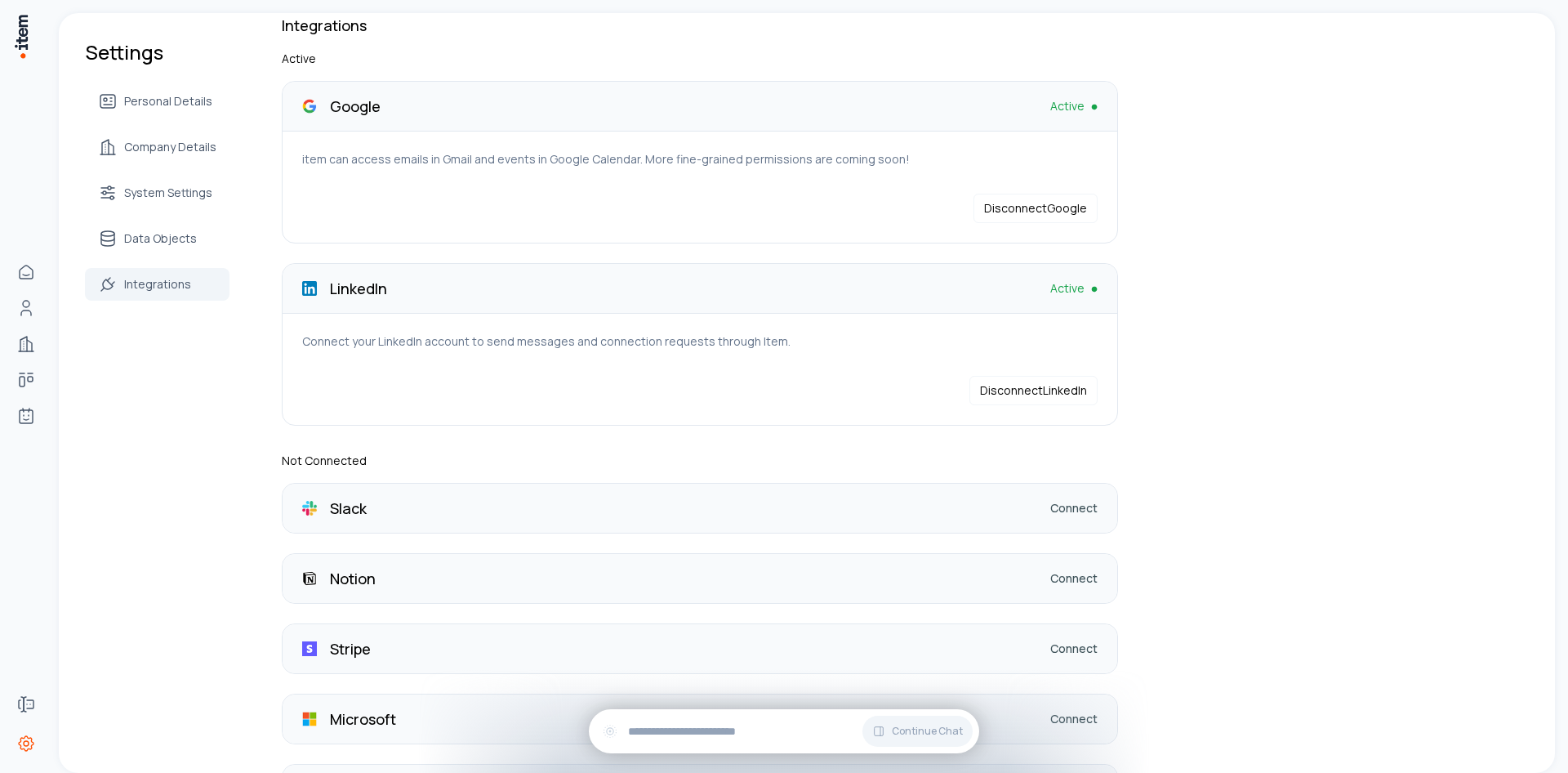
scroll to position [0, 0]
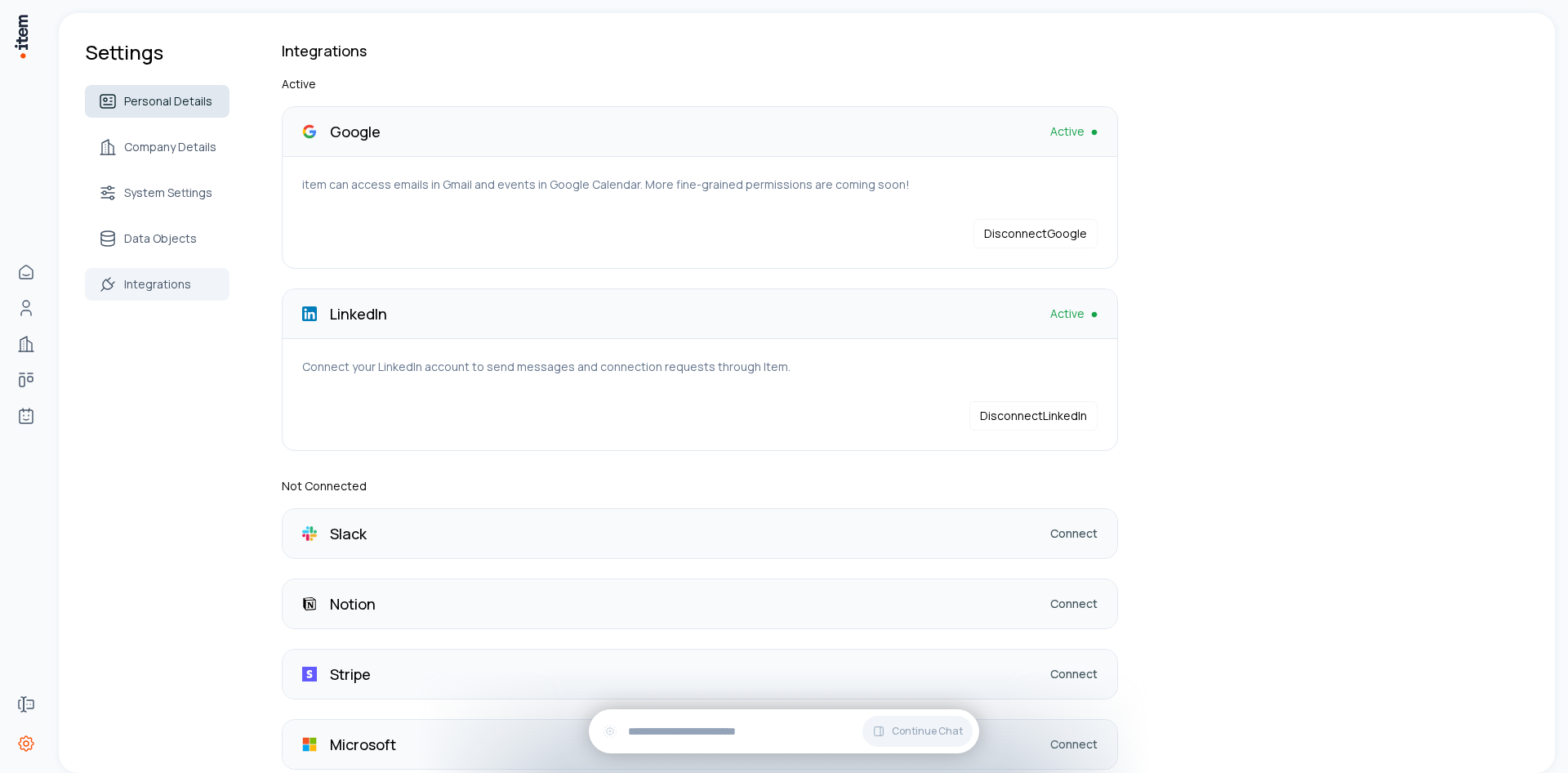
click at [142, 103] on span "Personal Details" at bounding box center [168, 100] width 88 height 16
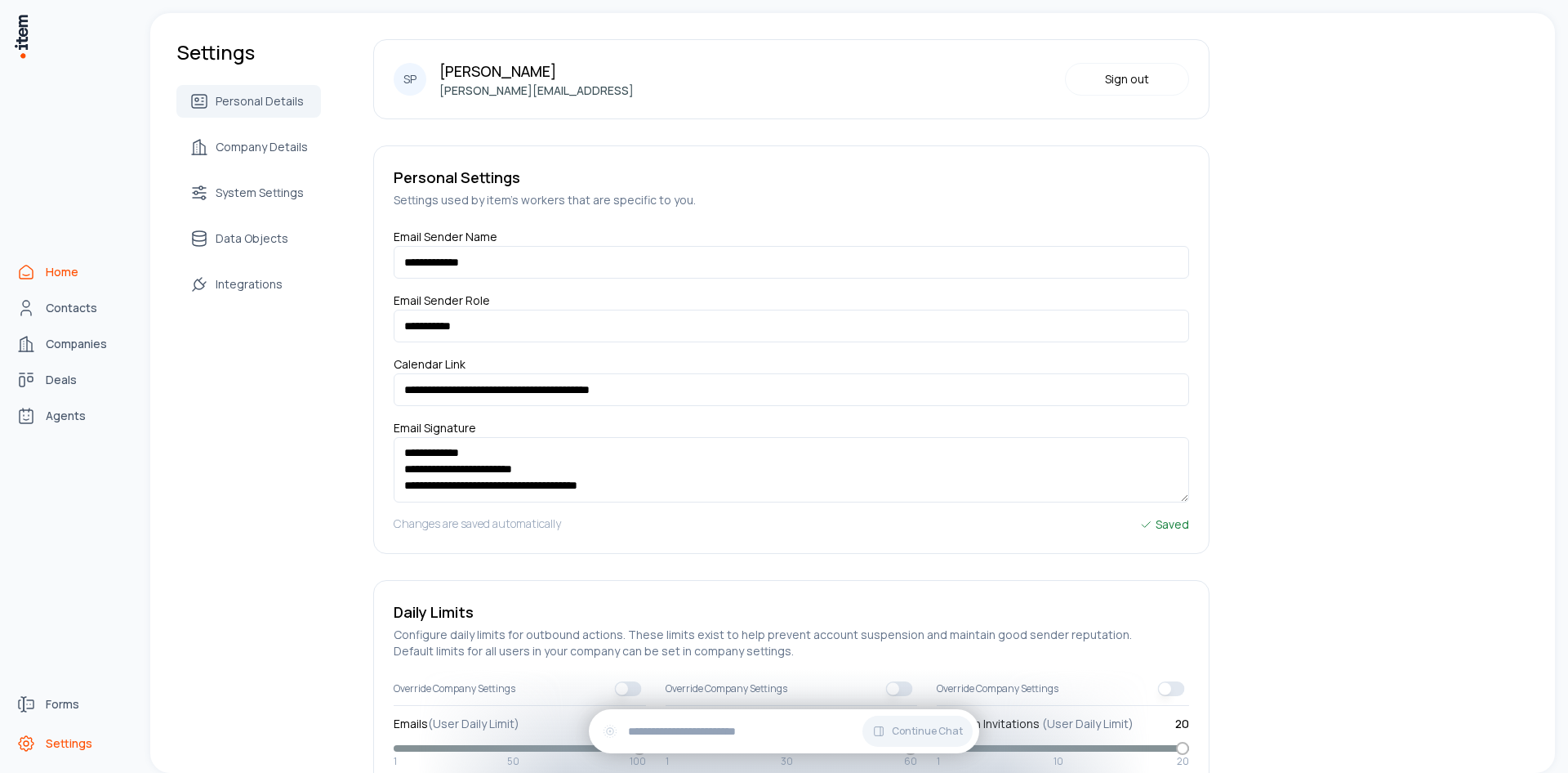
click at [62, 278] on span "Home" at bounding box center [62, 271] width 33 height 16
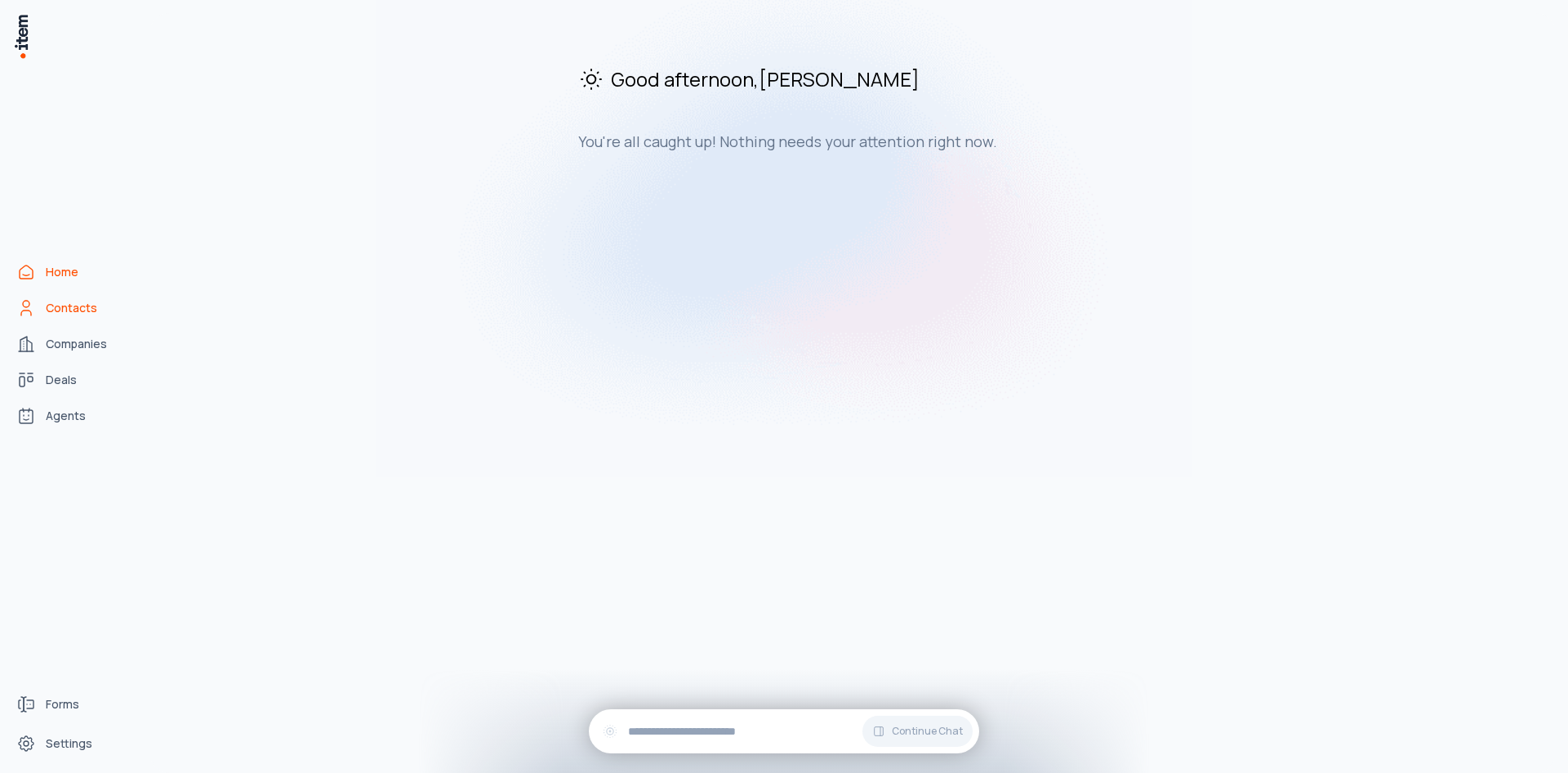
click at [61, 313] on span "Contacts" at bounding box center [71, 307] width 51 height 16
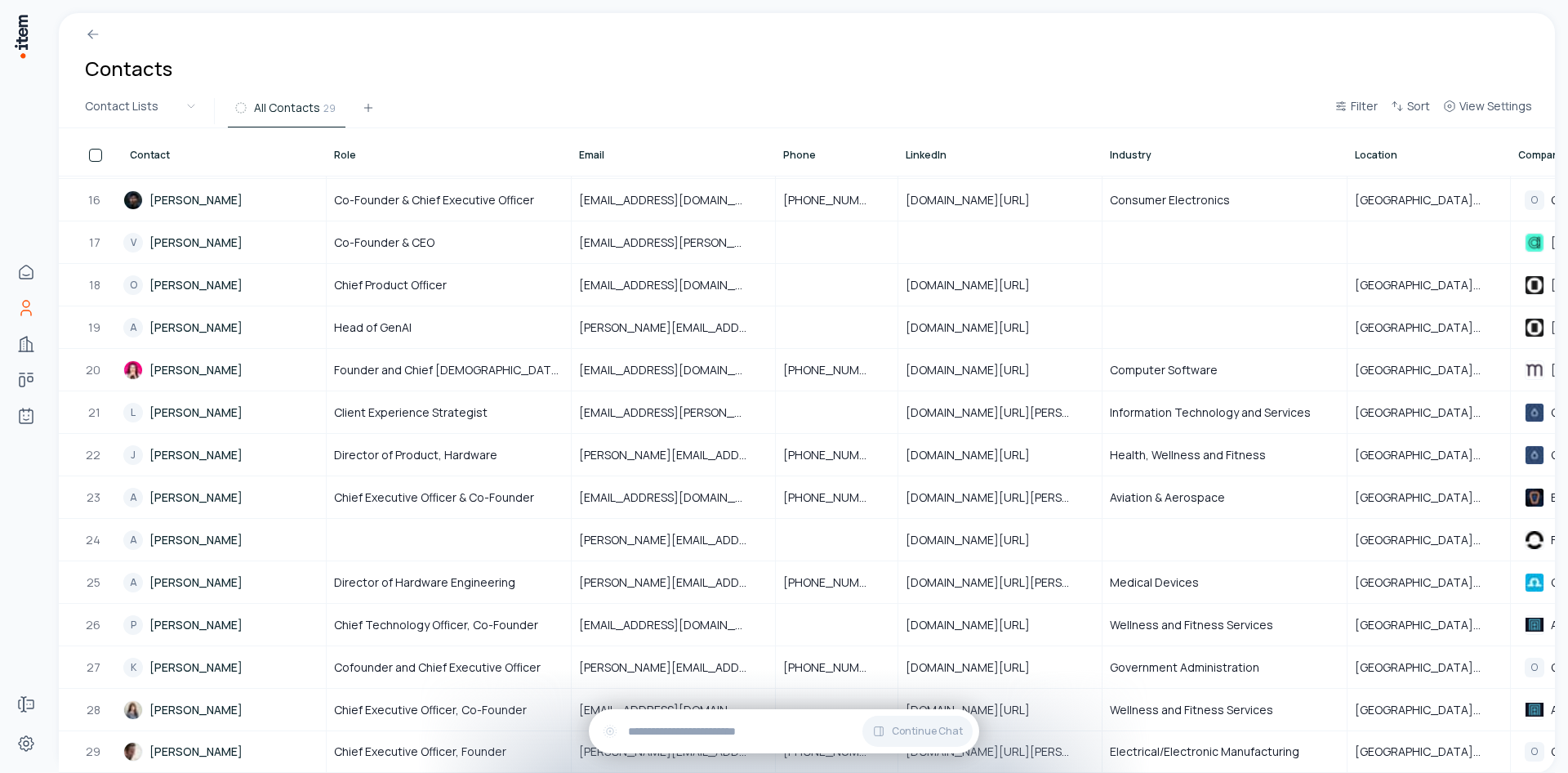
scroll to position [647, 0]
click at [276, 355] on link "[PERSON_NAME]" at bounding box center [225, 370] width 202 height 40
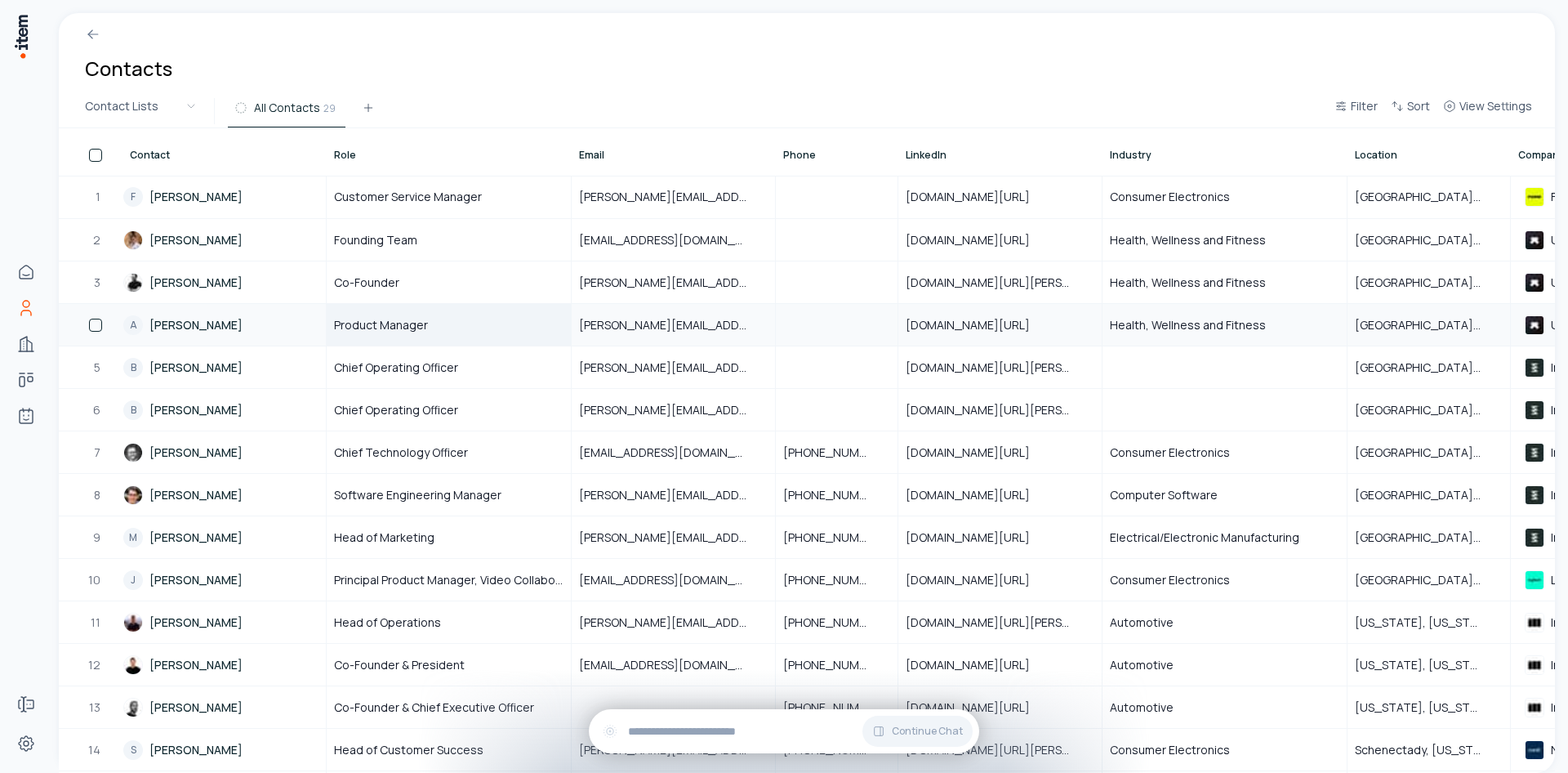
scroll to position [647, 0]
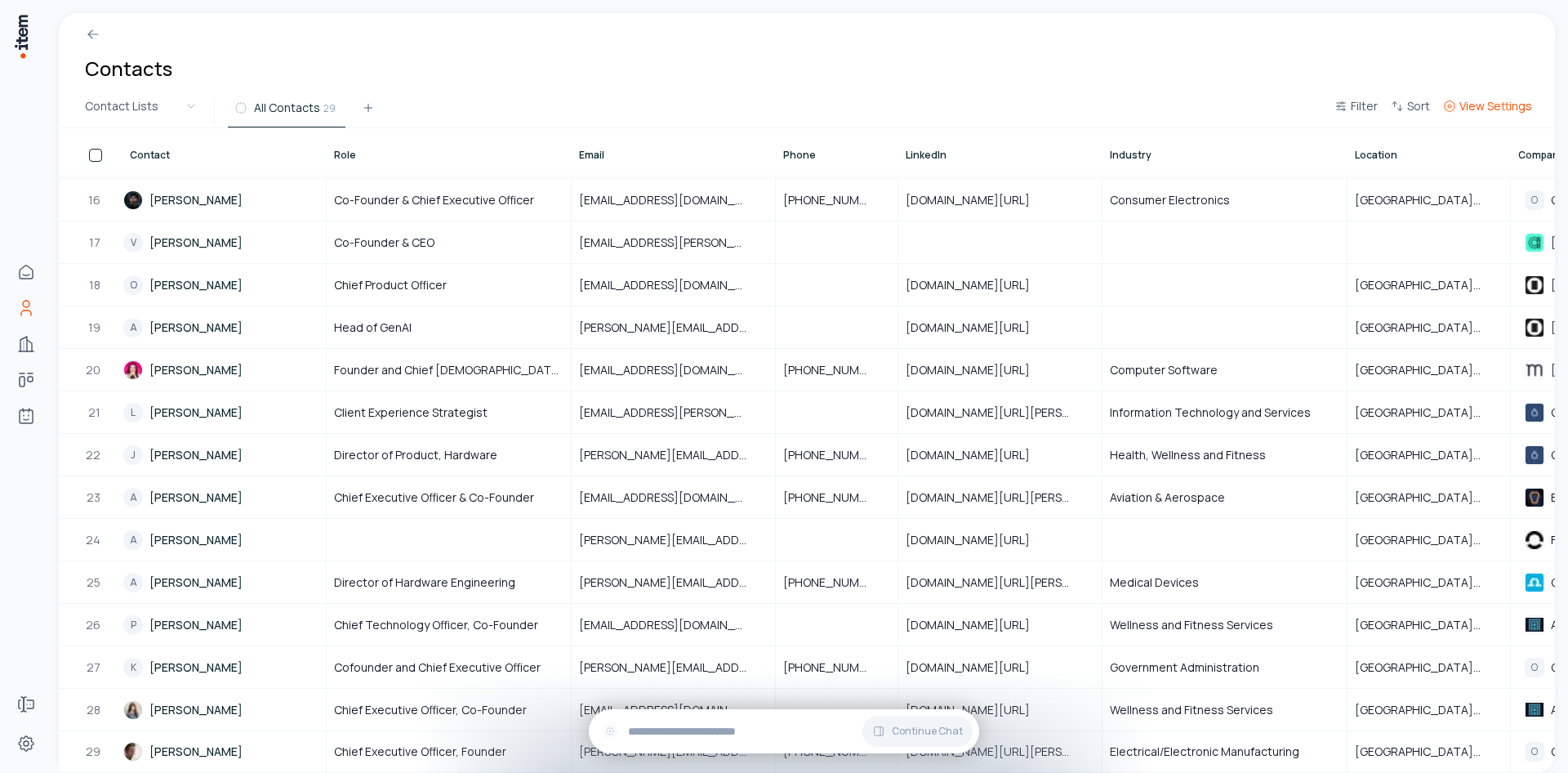
click at [1512, 102] on span "View Settings" at bounding box center [1496, 106] width 73 height 16
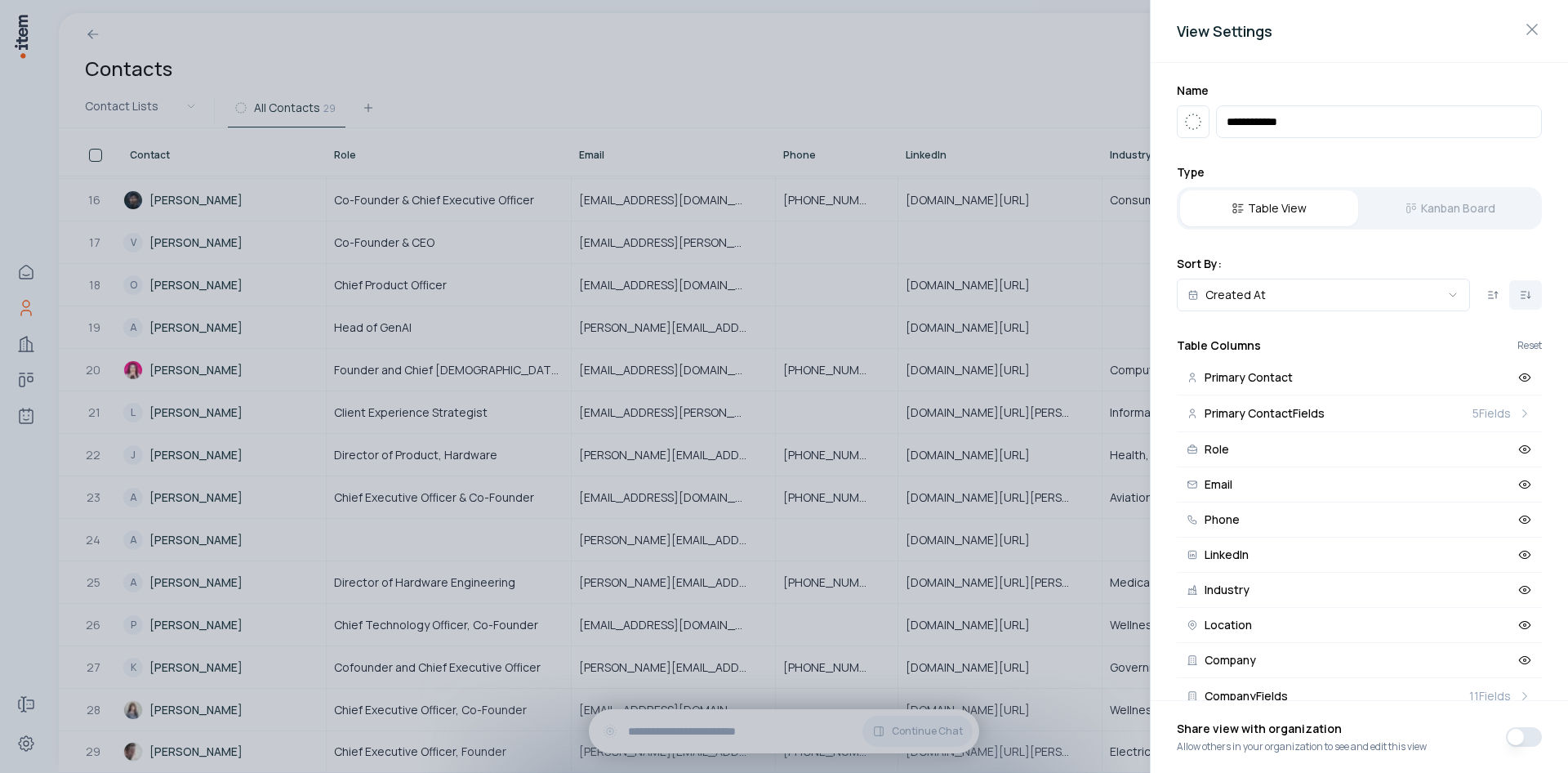
click at [1444, 192] on div "Table View Kanban Board" at bounding box center [1359, 208] width 365 height 42
drag, startPoint x: 33, startPoint y: 286, endPoint x: 36, endPoint y: 316, distance: 30.1
click at [33, 286] on div at bounding box center [784, 386] width 1568 height 773
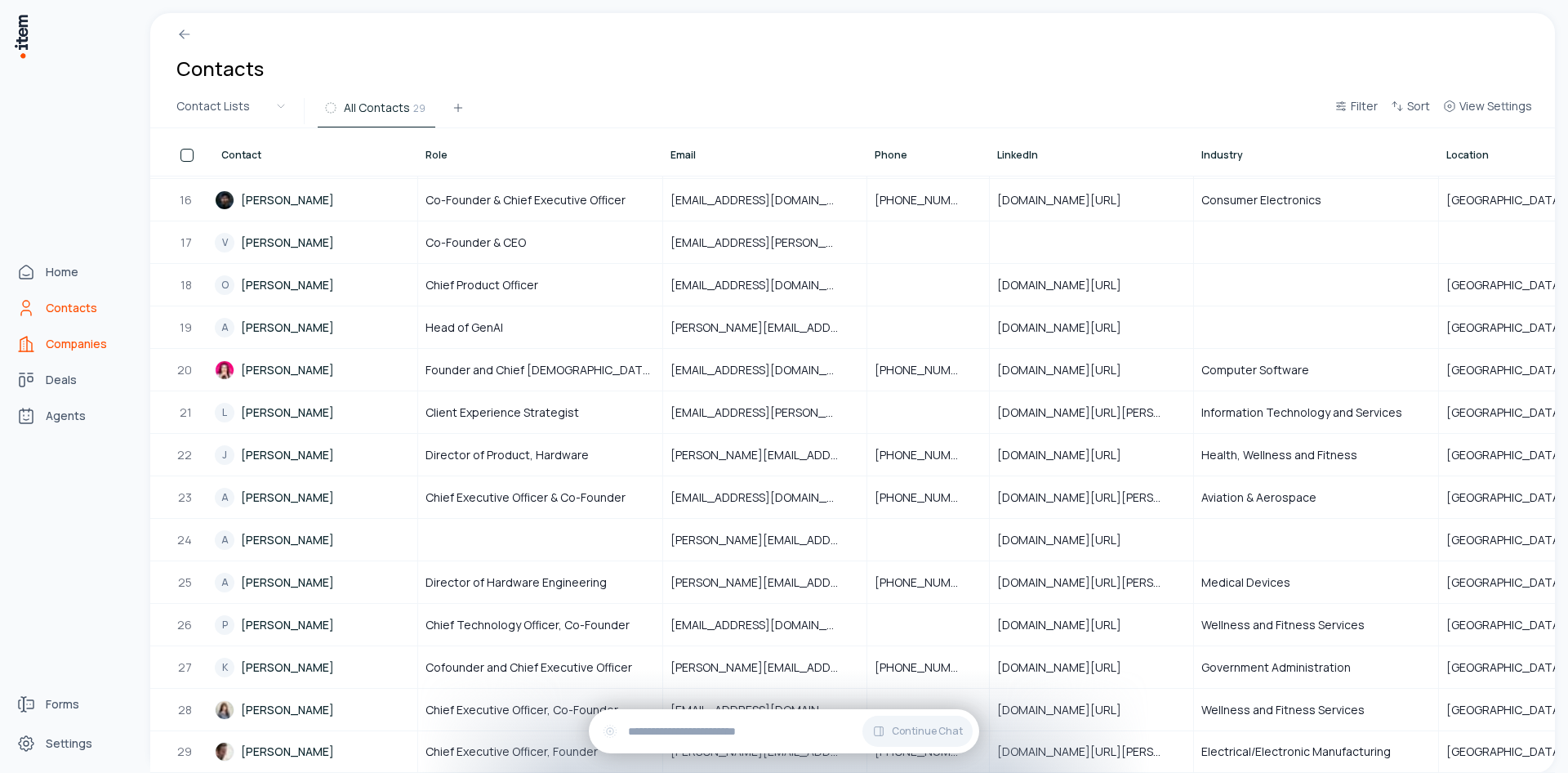
click at [33, 350] on icon "Companies" at bounding box center [25, 343] width 20 height 20
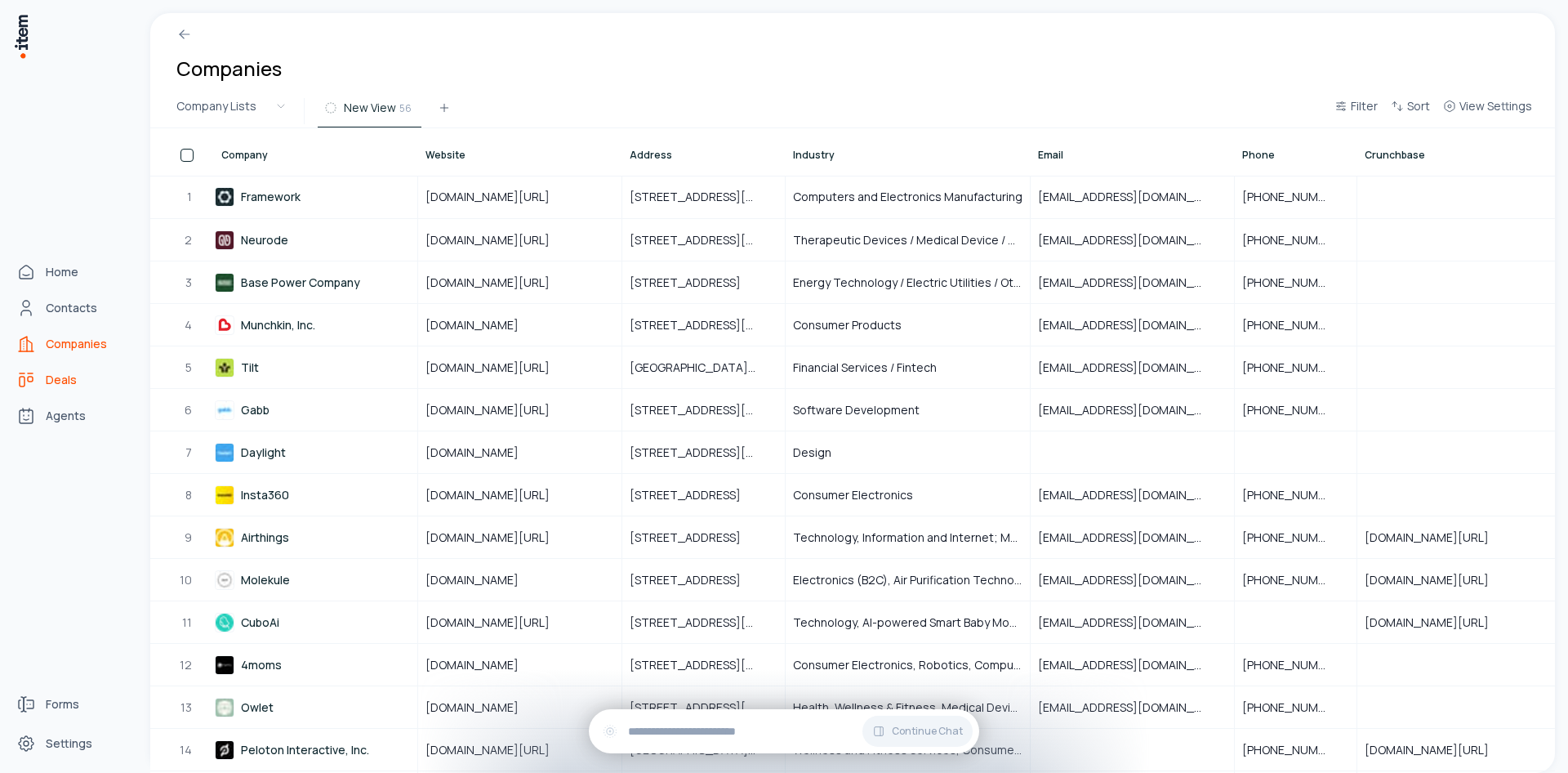
click at [65, 383] on span "Deals" at bounding box center [61, 379] width 31 height 16
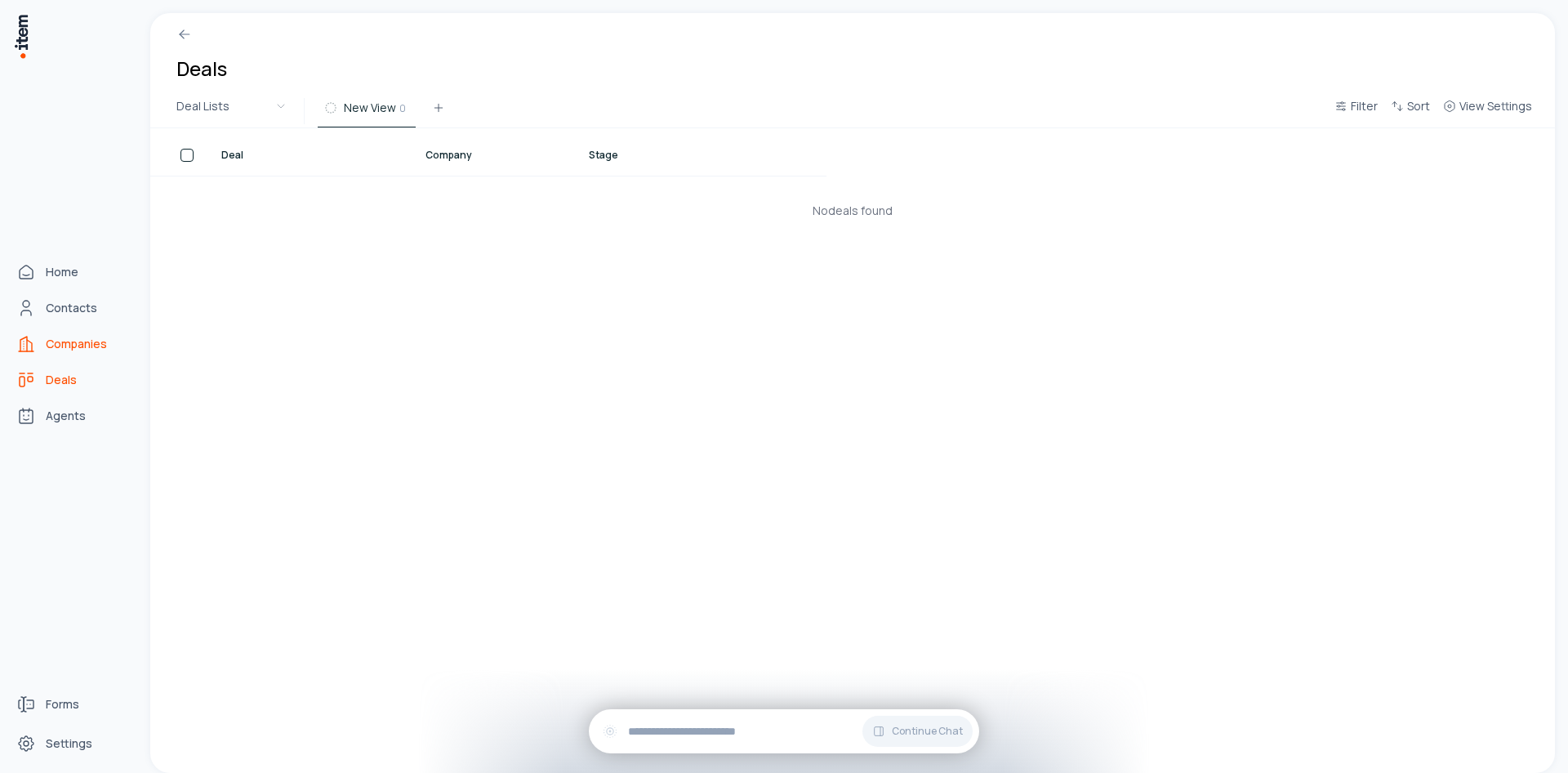
click at [88, 352] on link "Companies" at bounding box center [71, 343] width 124 height 33
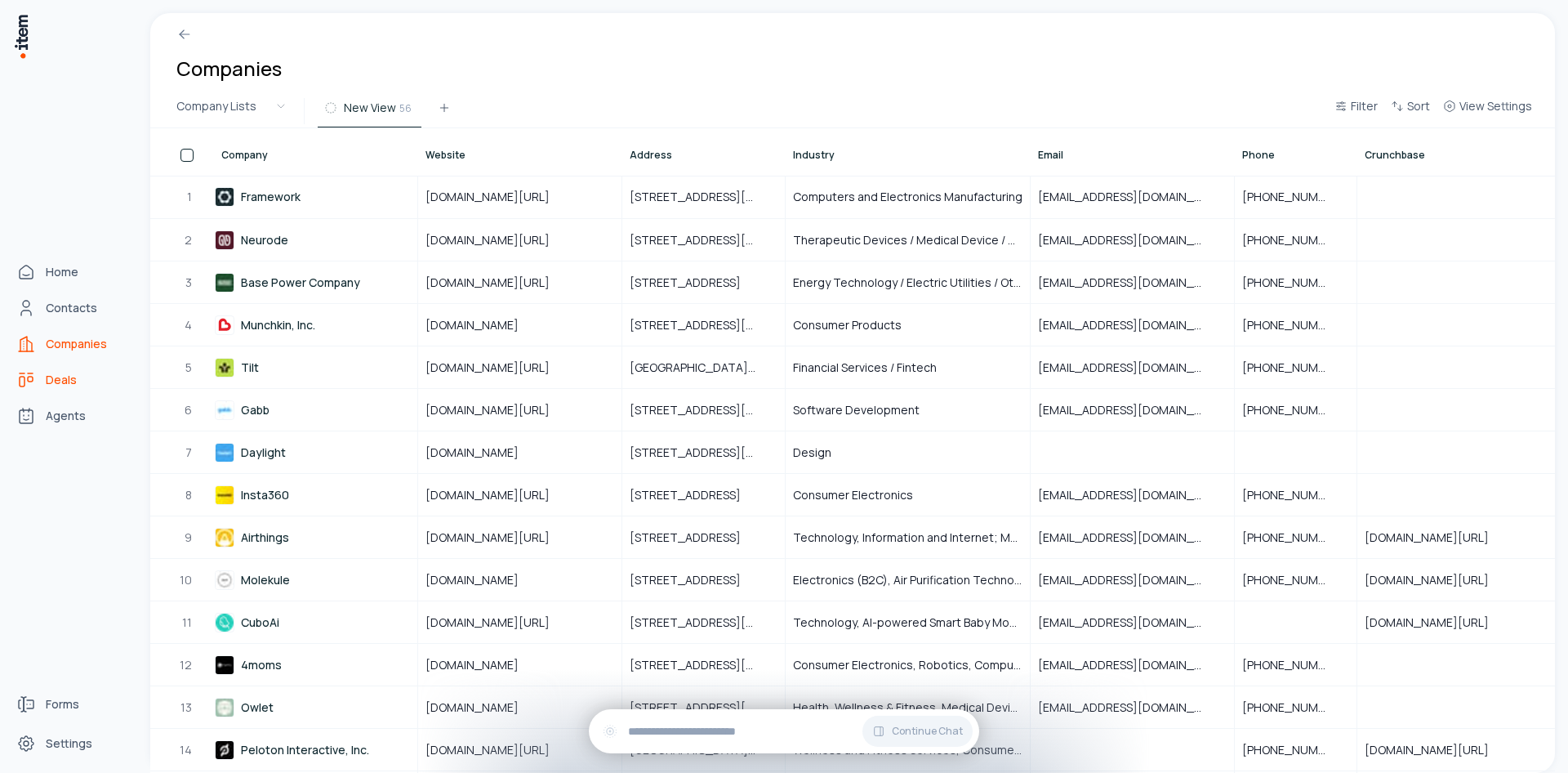
click at [68, 378] on span "Deals" at bounding box center [61, 379] width 31 height 16
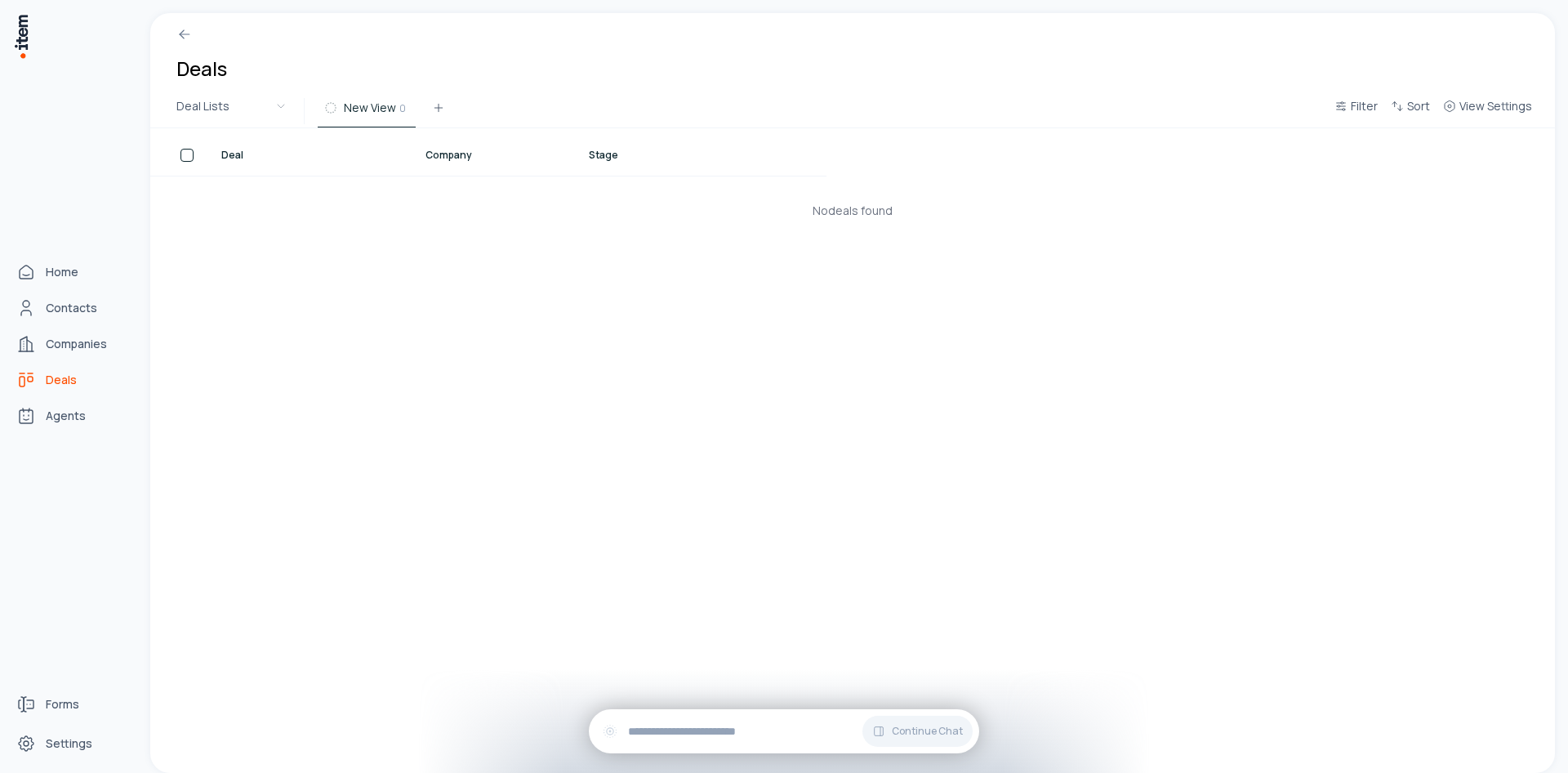
click at [42, 377] on link "Deals" at bounding box center [71, 379] width 124 height 33
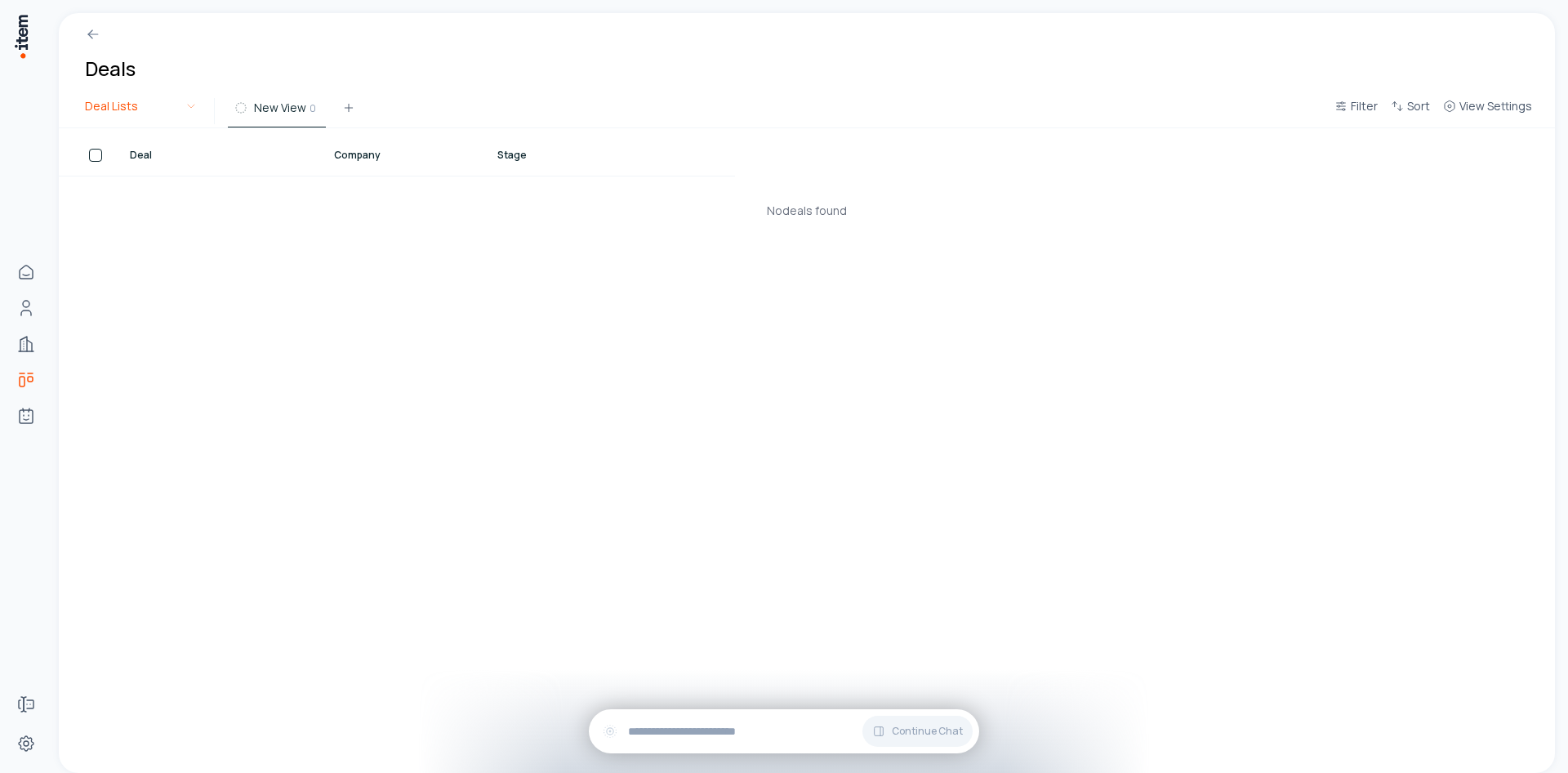
click at [133, 105] on html "Home Contacts Companies Deals Agents Forms Settings Deals Deal Lists New View 0…" at bounding box center [784, 386] width 1568 height 773
click at [1485, 112] on span "View Settings" at bounding box center [1496, 106] width 73 height 16
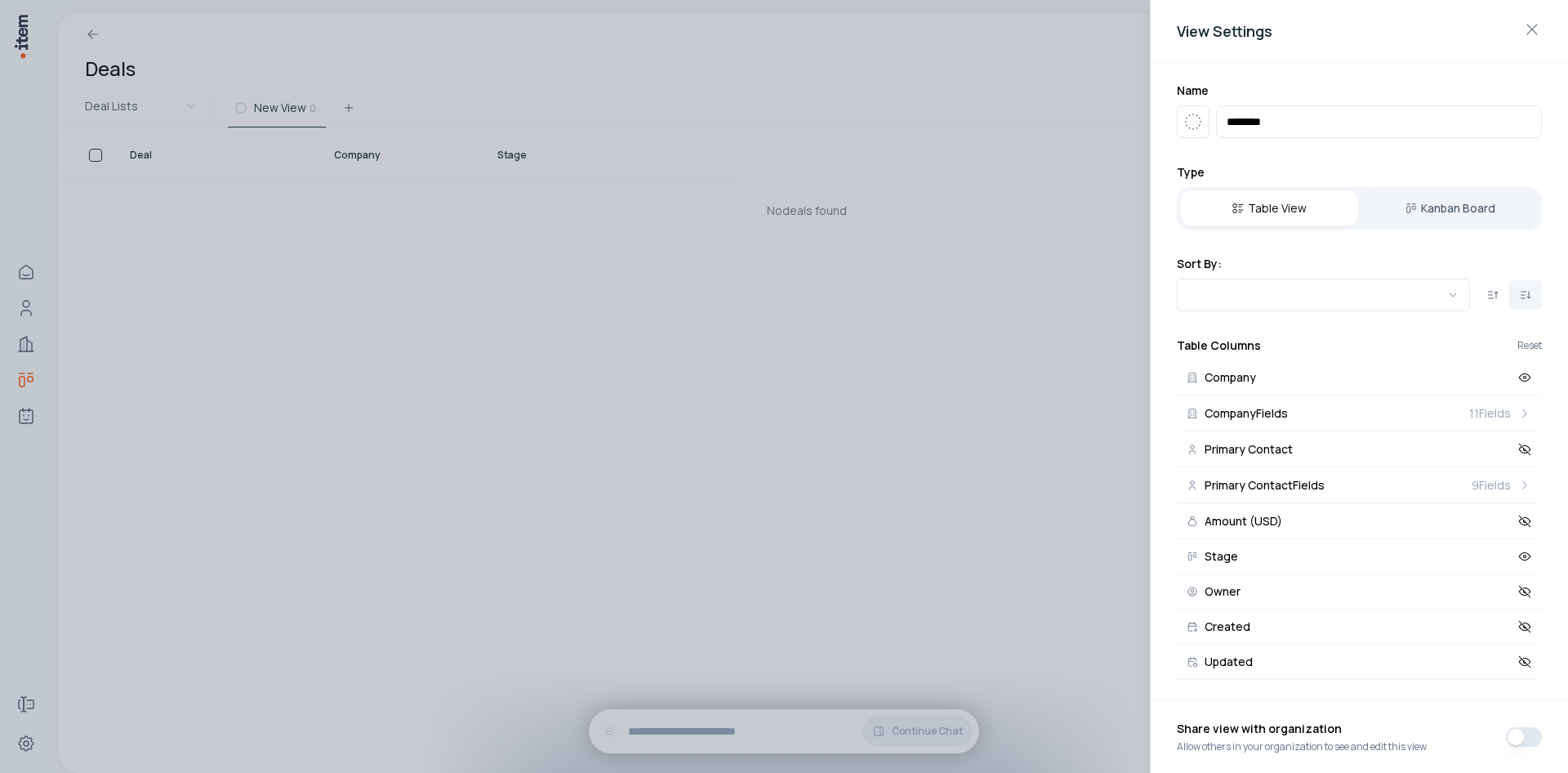
click at [1025, 247] on div at bounding box center [784, 386] width 1568 height 773
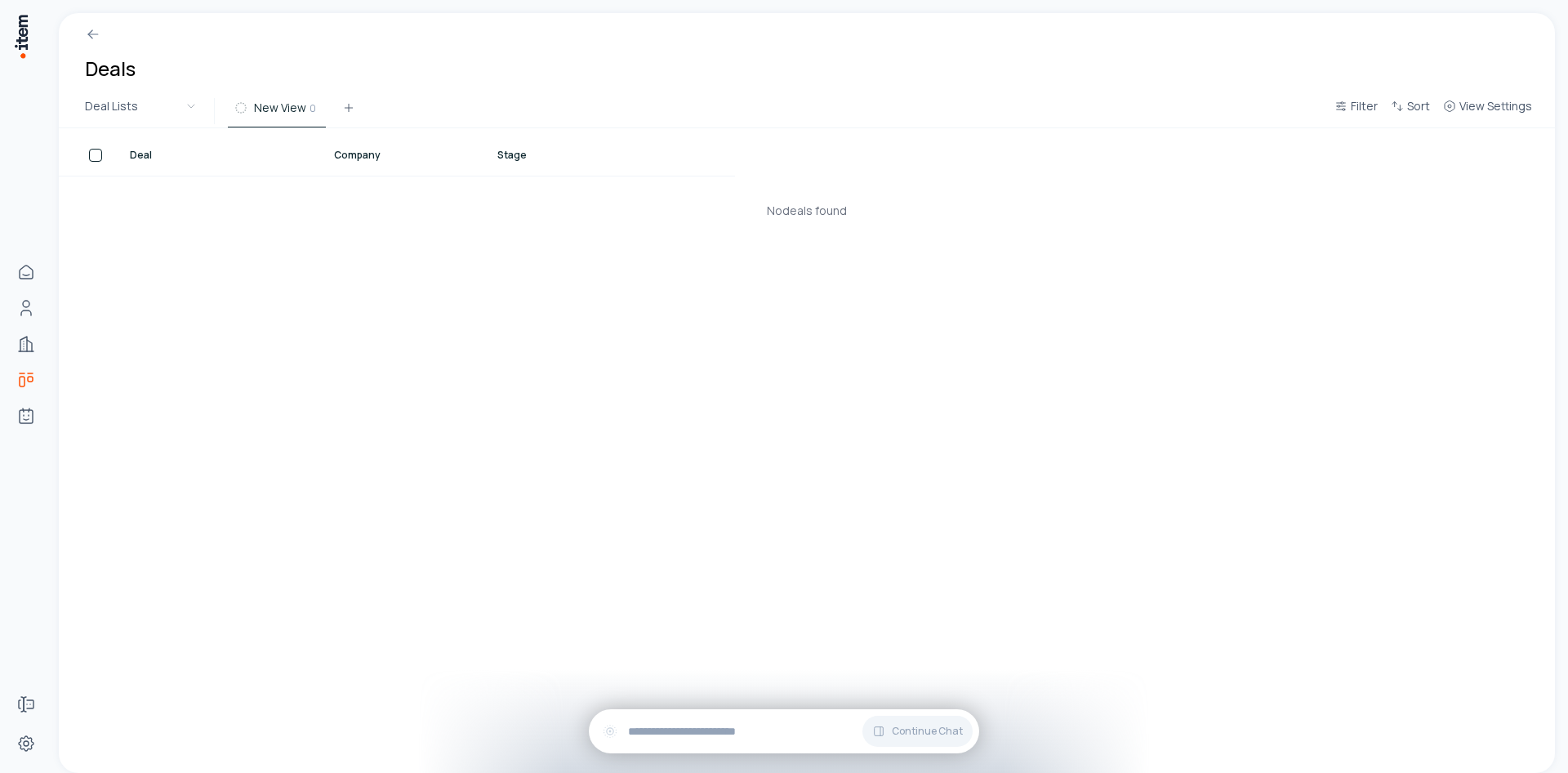
click at [1146, 223] on div "No deals found" at bounding box center [806, 211] width 1496 height 70
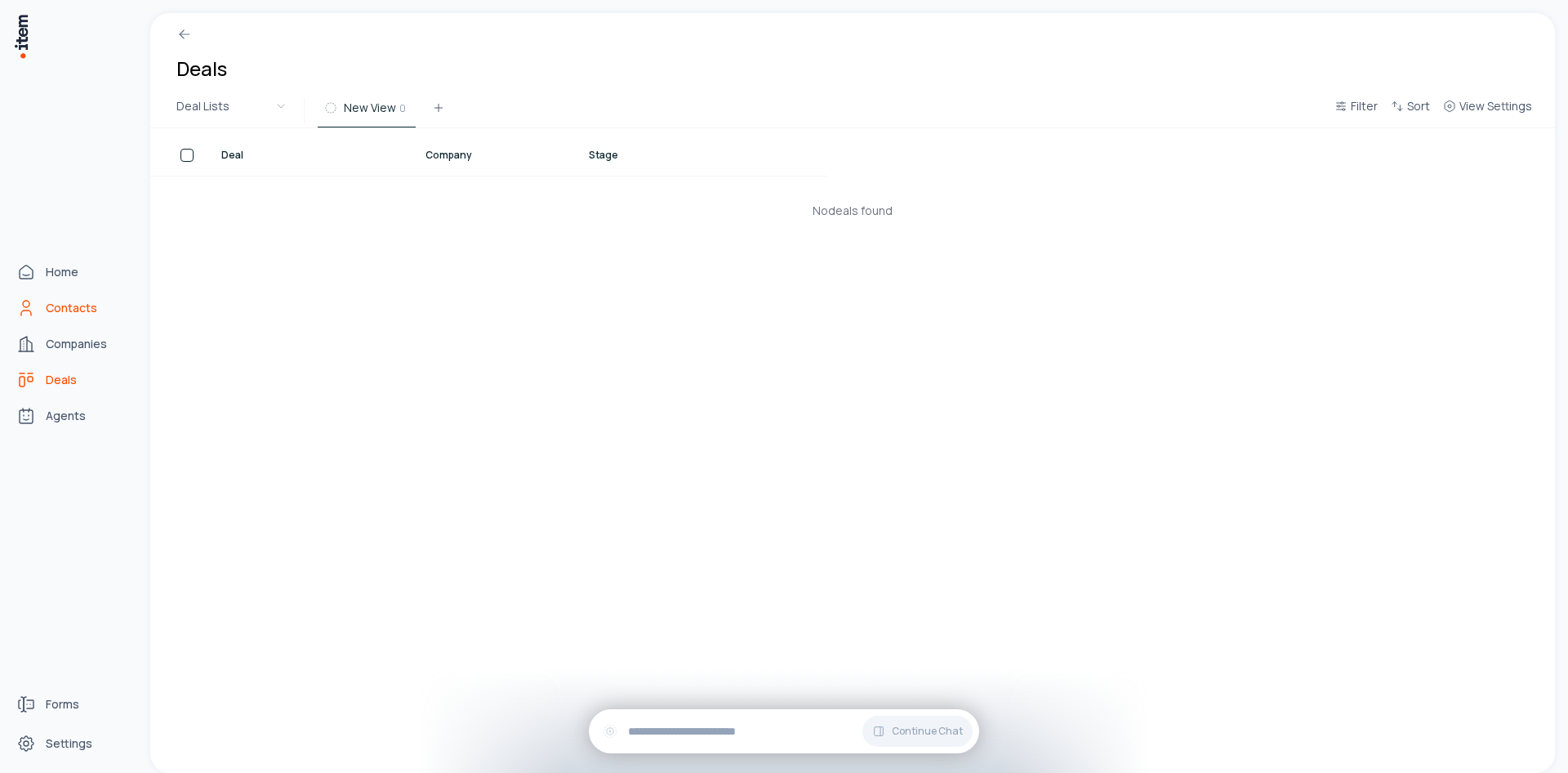
click at [64, 315] on span "Contacts" at bounding box center [71, 307] width 51 height 16
click at [67, 345] on span "Companies" at bounding box center [76, 343] width 61 height 16
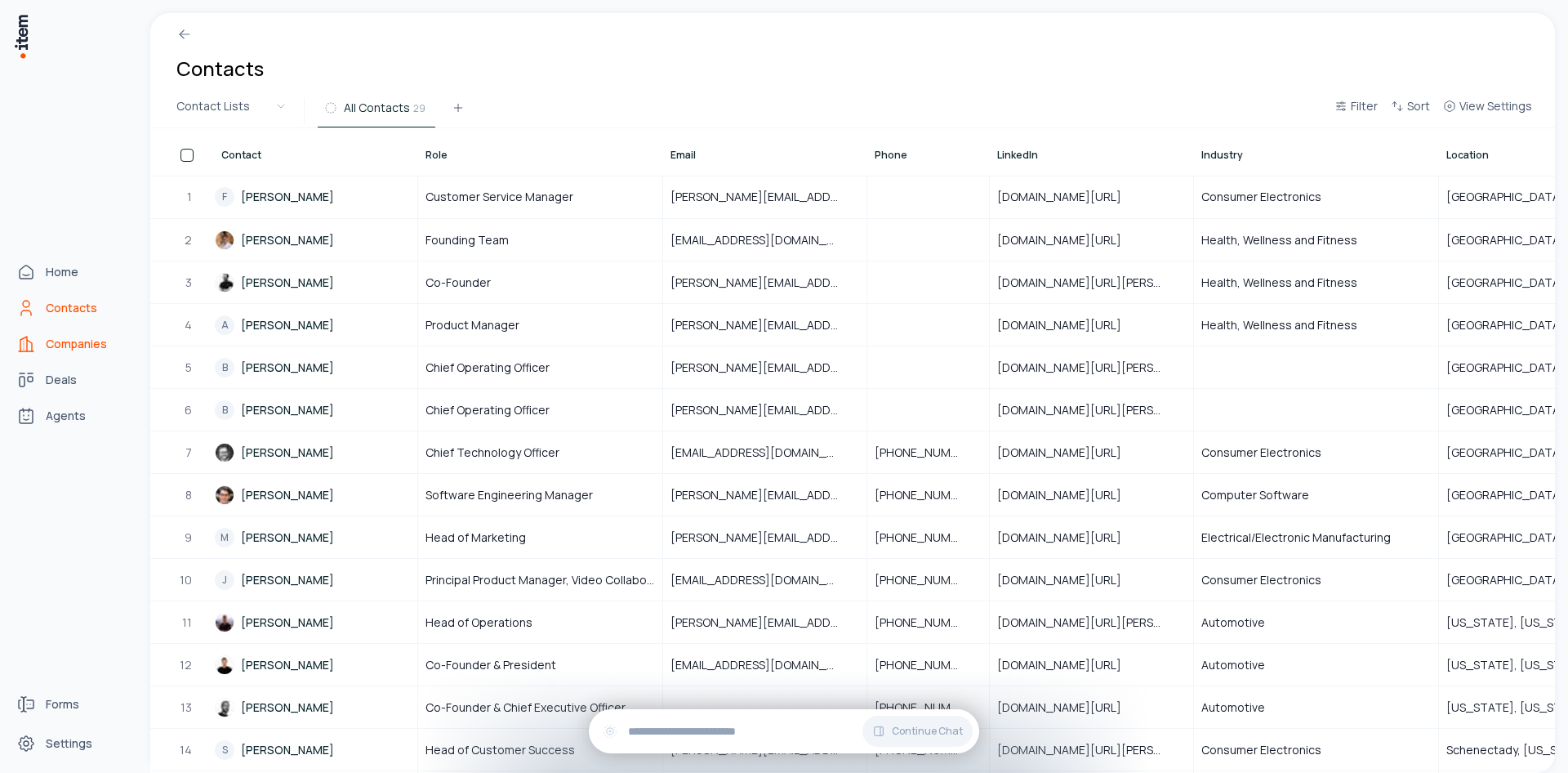
click at [61, 343] on span "Companies" at bounding box center [76, 343] width 61 height 16
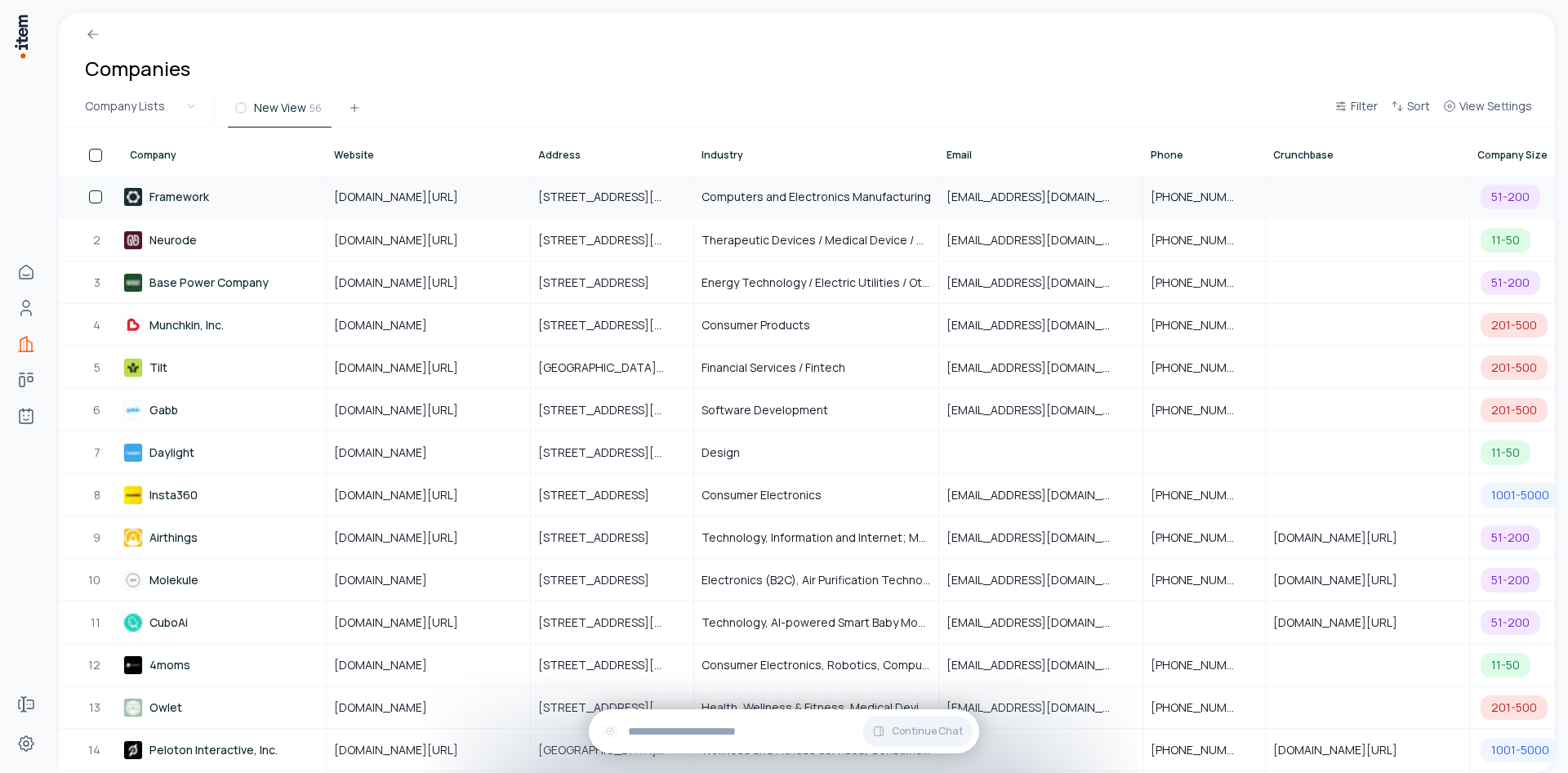
click at [251, 209] on link "Framework" at bounding box center [225, 197] width 202 height 41
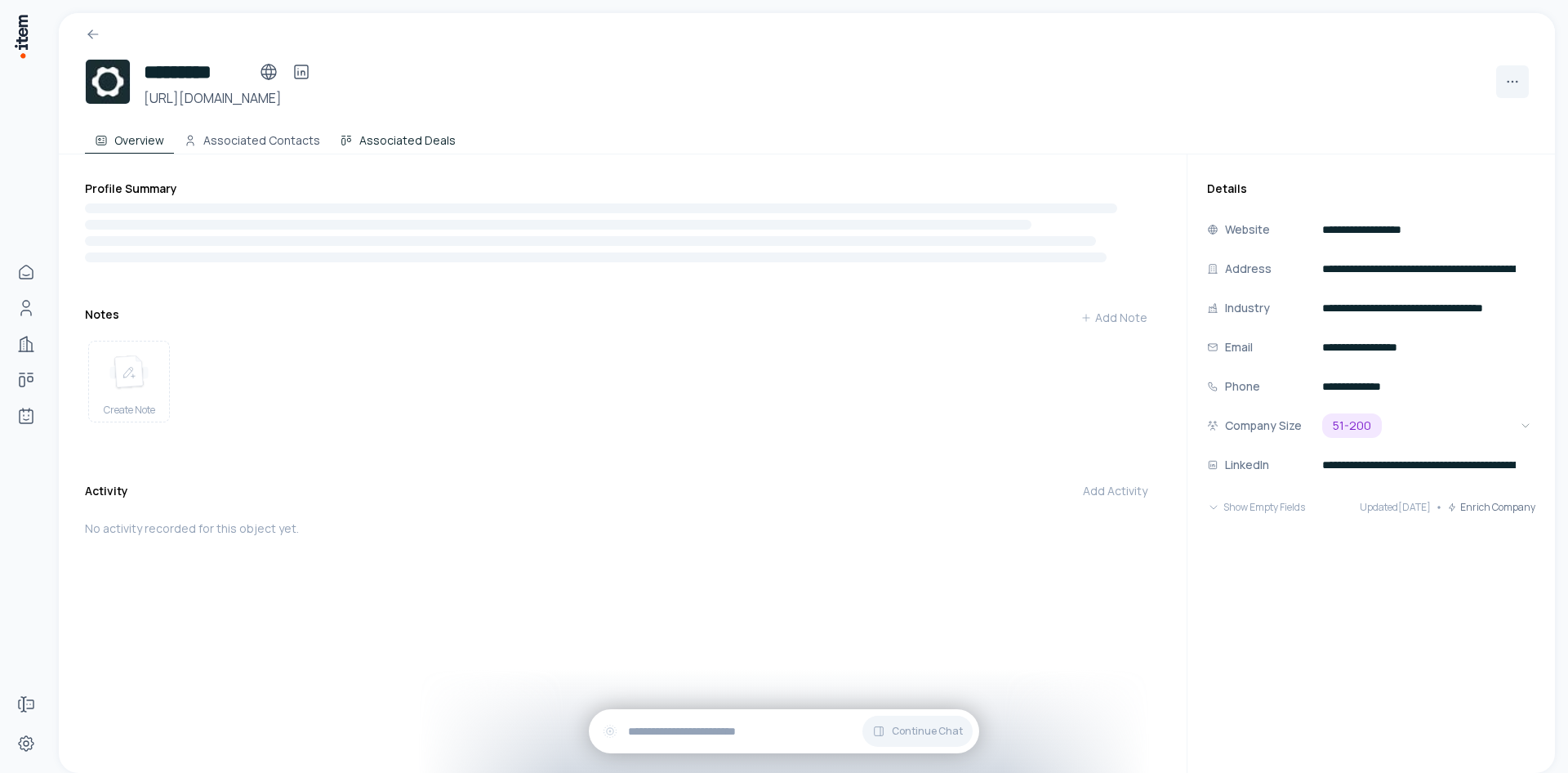
click at [398, 133] on button "Associated Deals" at bounding box center [398, 137] width 136 height 33
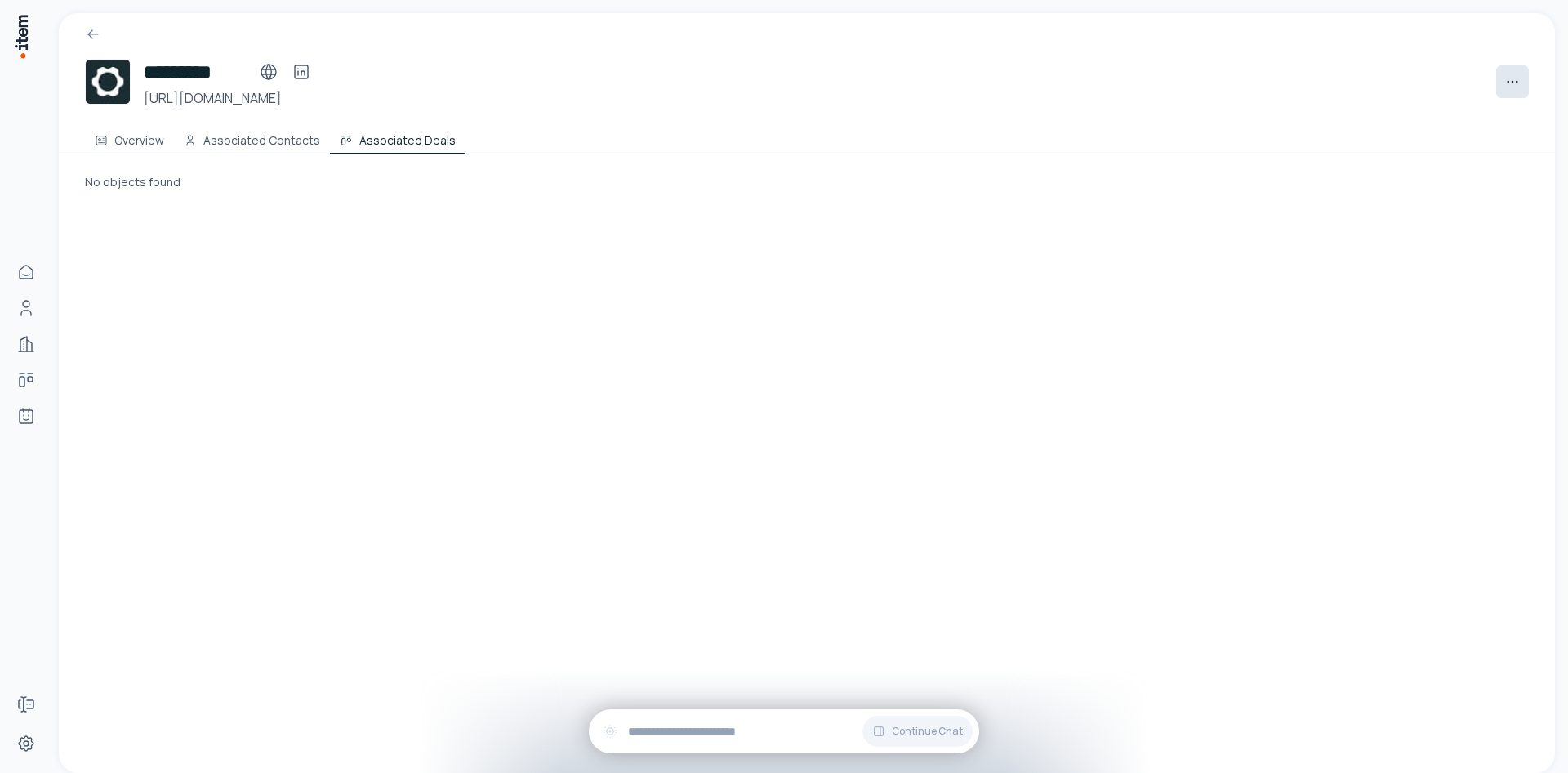
click at [1504, 80] on html "Home Contacts Companies Deals Agents Forms Settings ********* [URL][DOMAIN_NAME…" at bounding box center [784, 386] width 1568 height 773
click at [692, 140] on html "Home Contacts Companies Deals Agents Forms Settings ********* [URL][DOMAIN_NAME…" at bounding box center [784, 386] width 1568 height 773
click at [267, 130] on button "Associated Contacts" at bounding box center [252, 137] width 156 height 33
click at [109, 152] on button "Overview" at bounding box center [129, 137] width 89 height 33
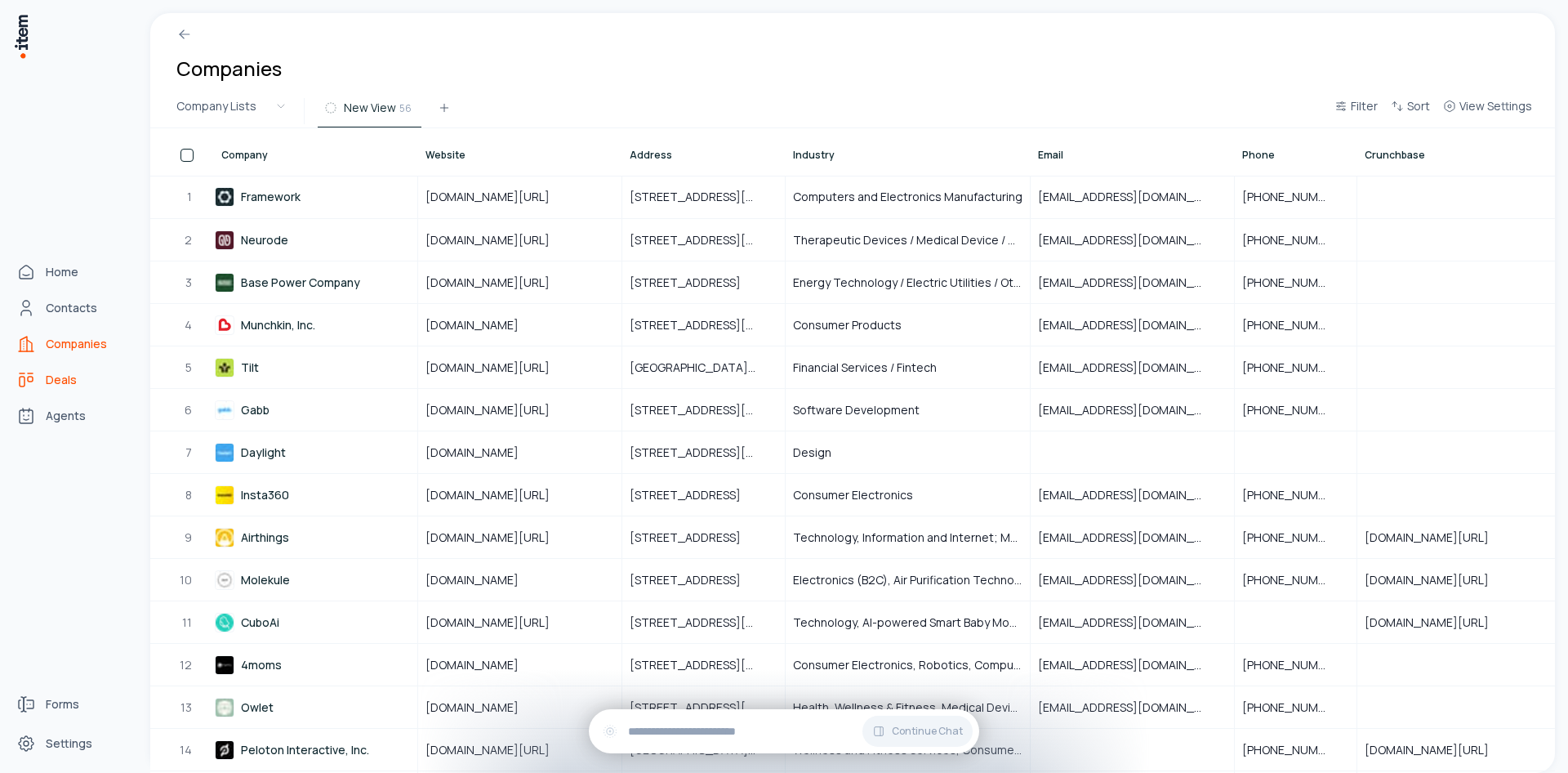
click at [29, 378] on icon "deals" at bounding box center [25, 379] width 20 height 20
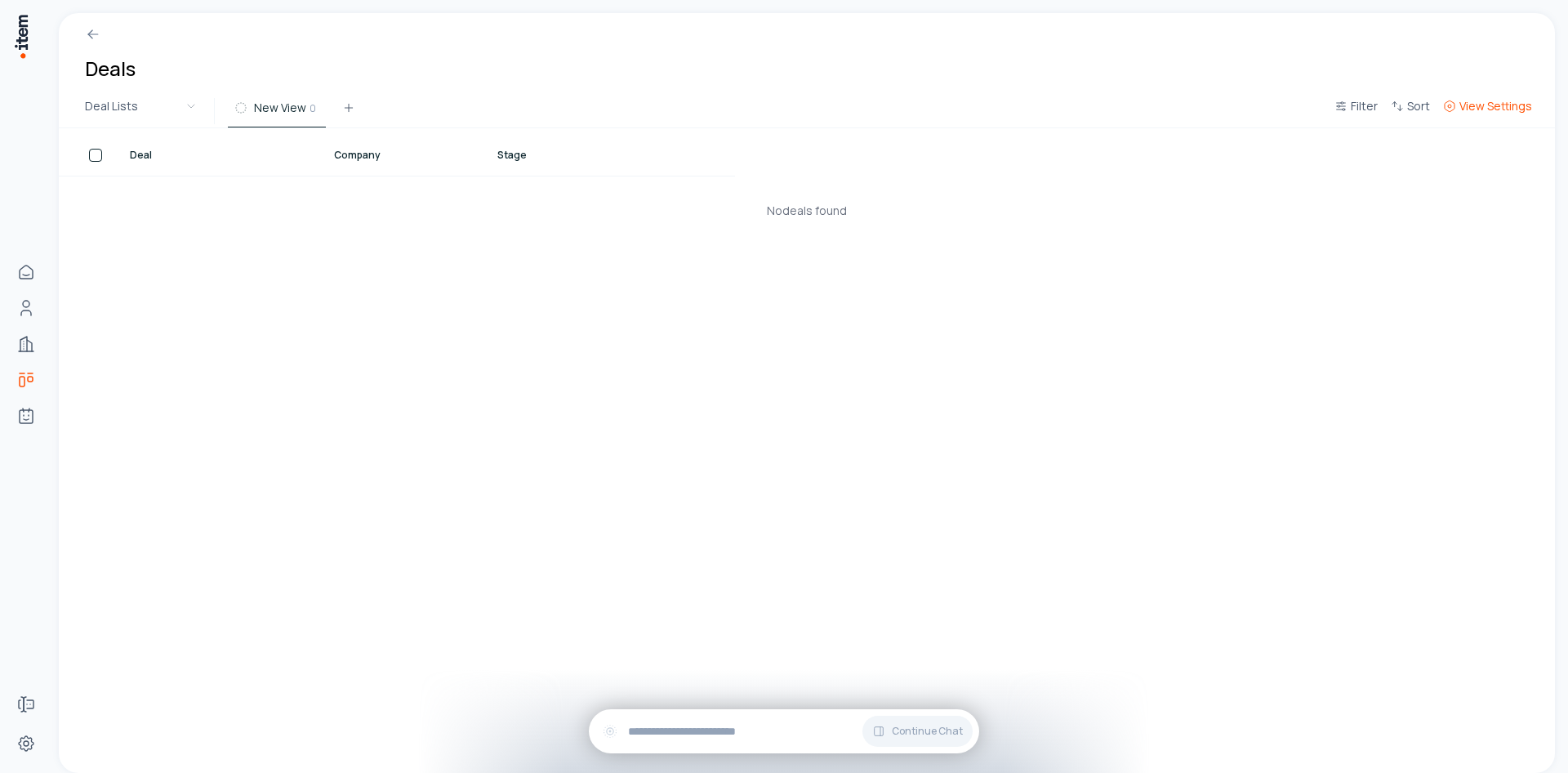
click at [1514, 112] on span "View Settings" at bounding box center [1496, 106] width 73 height 16
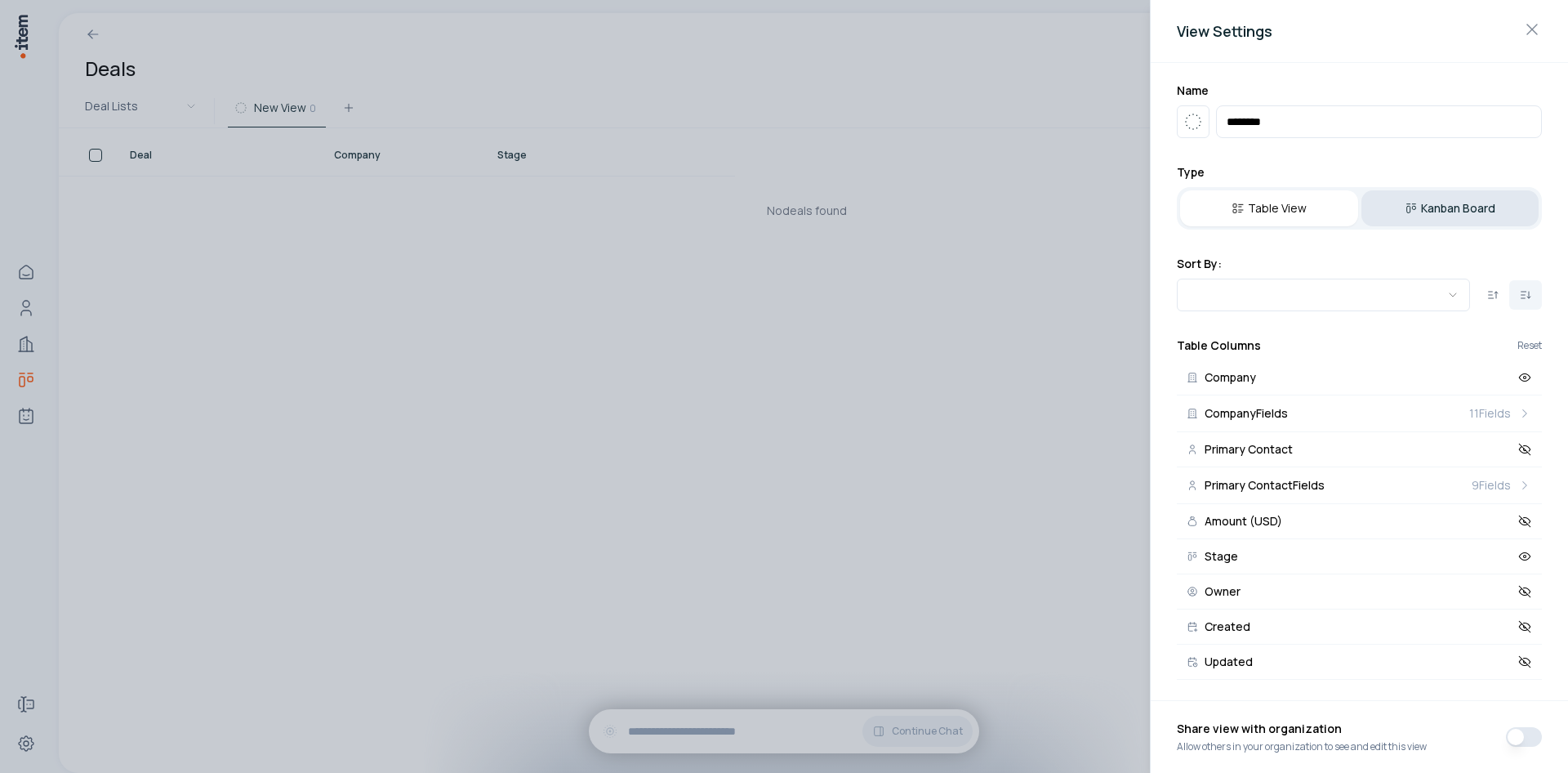
click at [1440, 210] on button "Kanban Board" at bounding box center [1450, 208] width 178 height 36
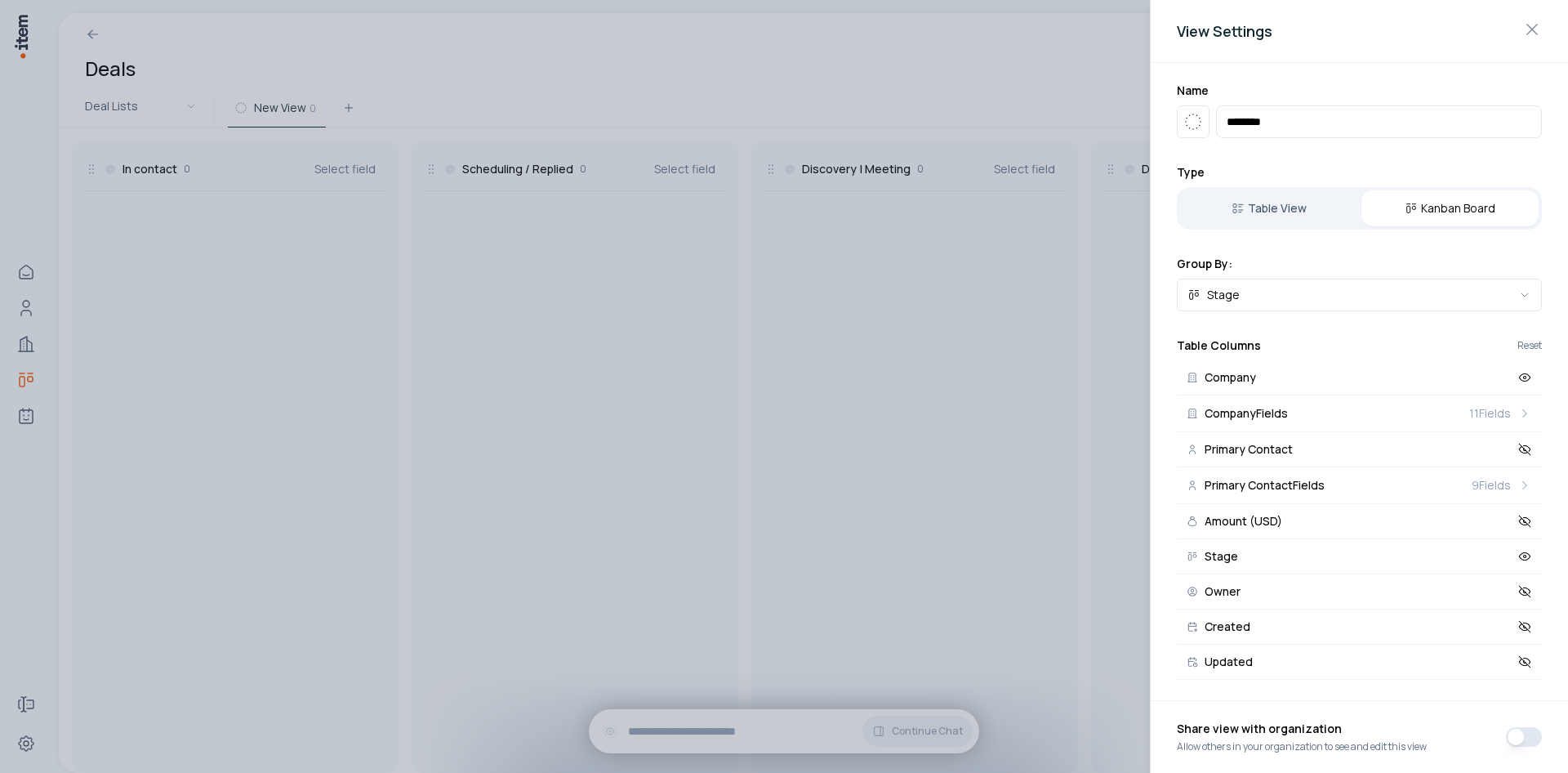
click at [563, 93] on div at bounding box center [784, 386] width 1568 height 773
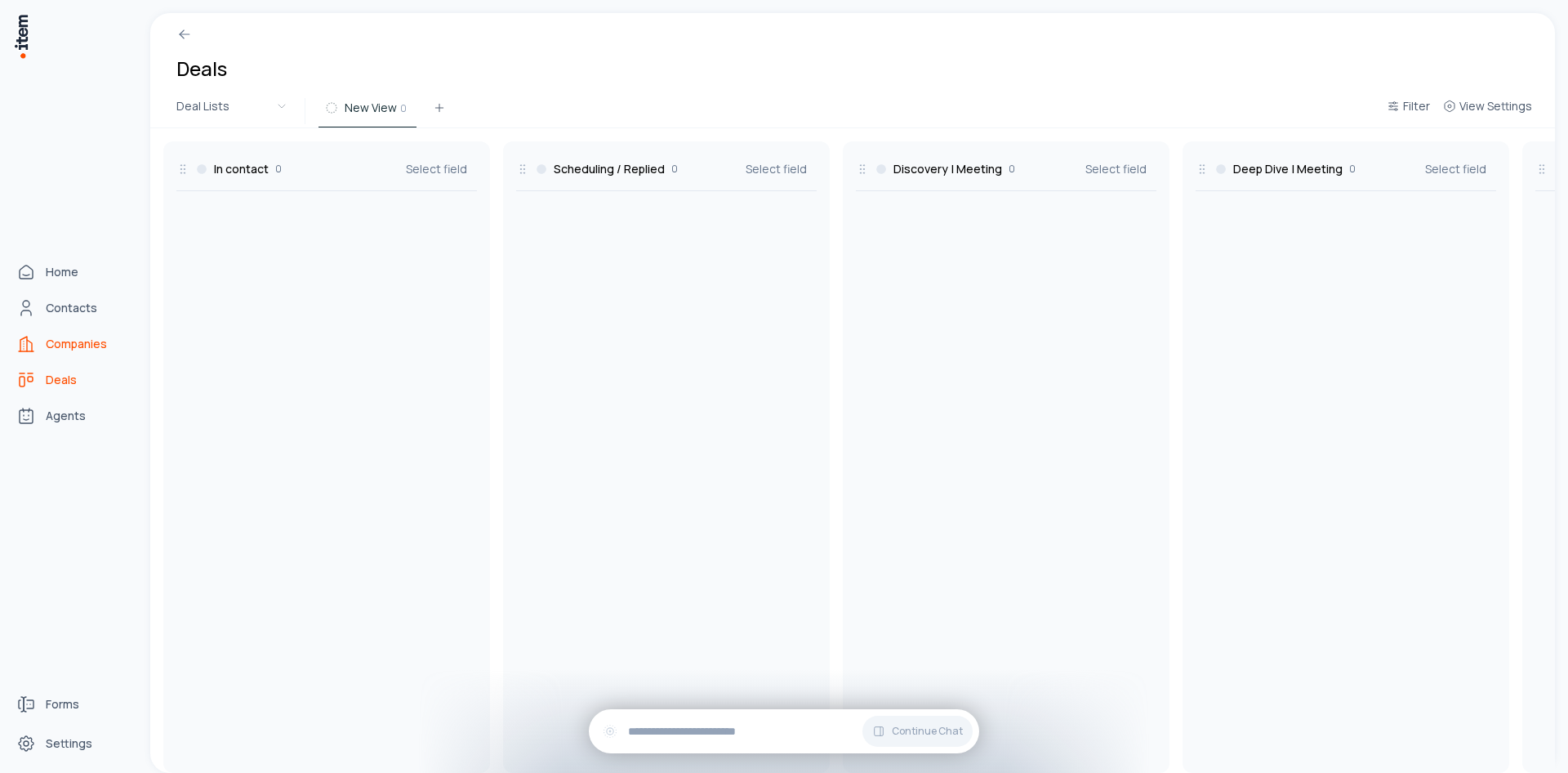
click at [84, 343] on span "Companies" at bounding box center [76, 343] width 61 height 16
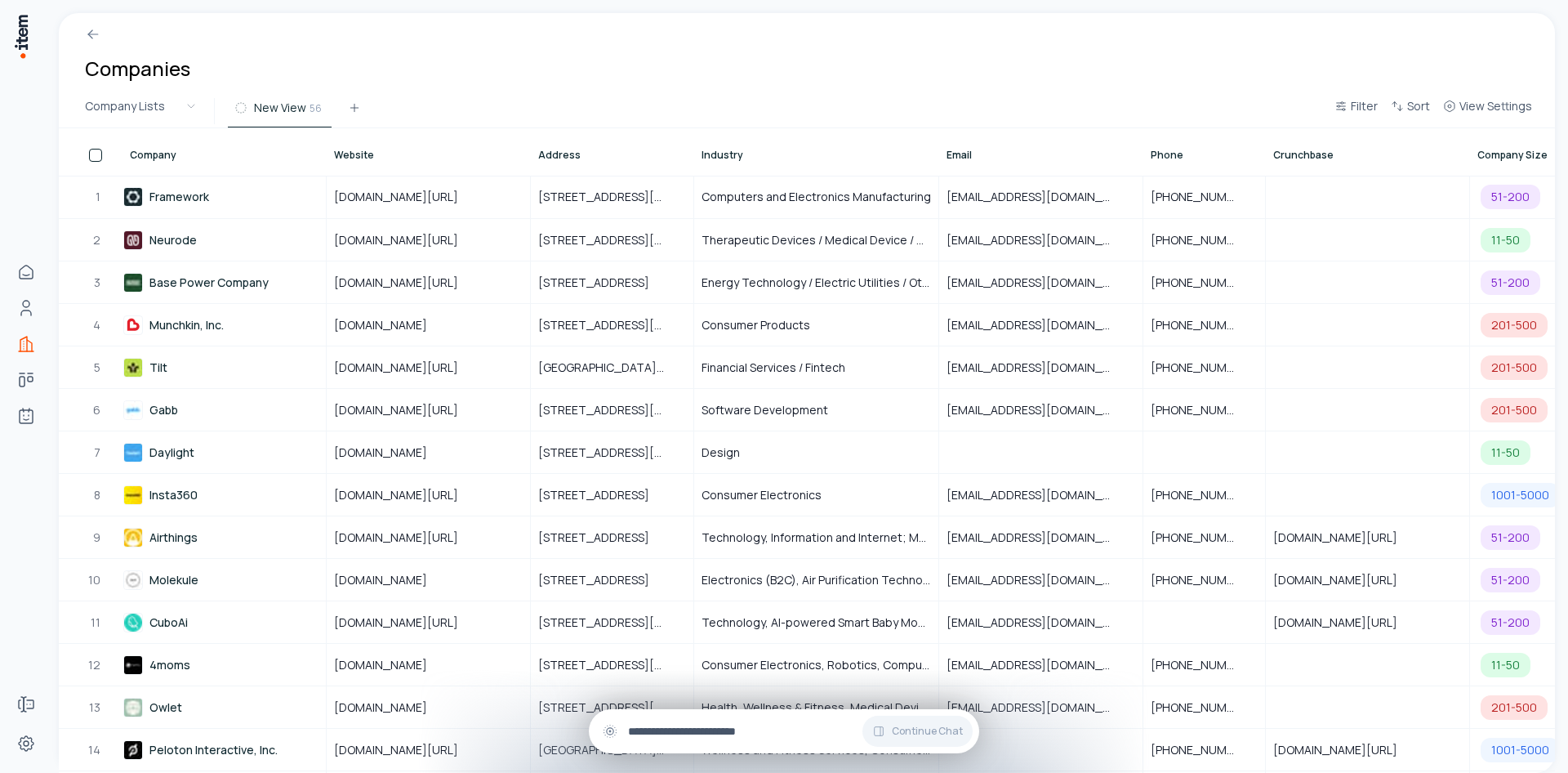
click at [687, 752] on div "Continue Chat" at bounding box center [783, 731] width 390 height 44
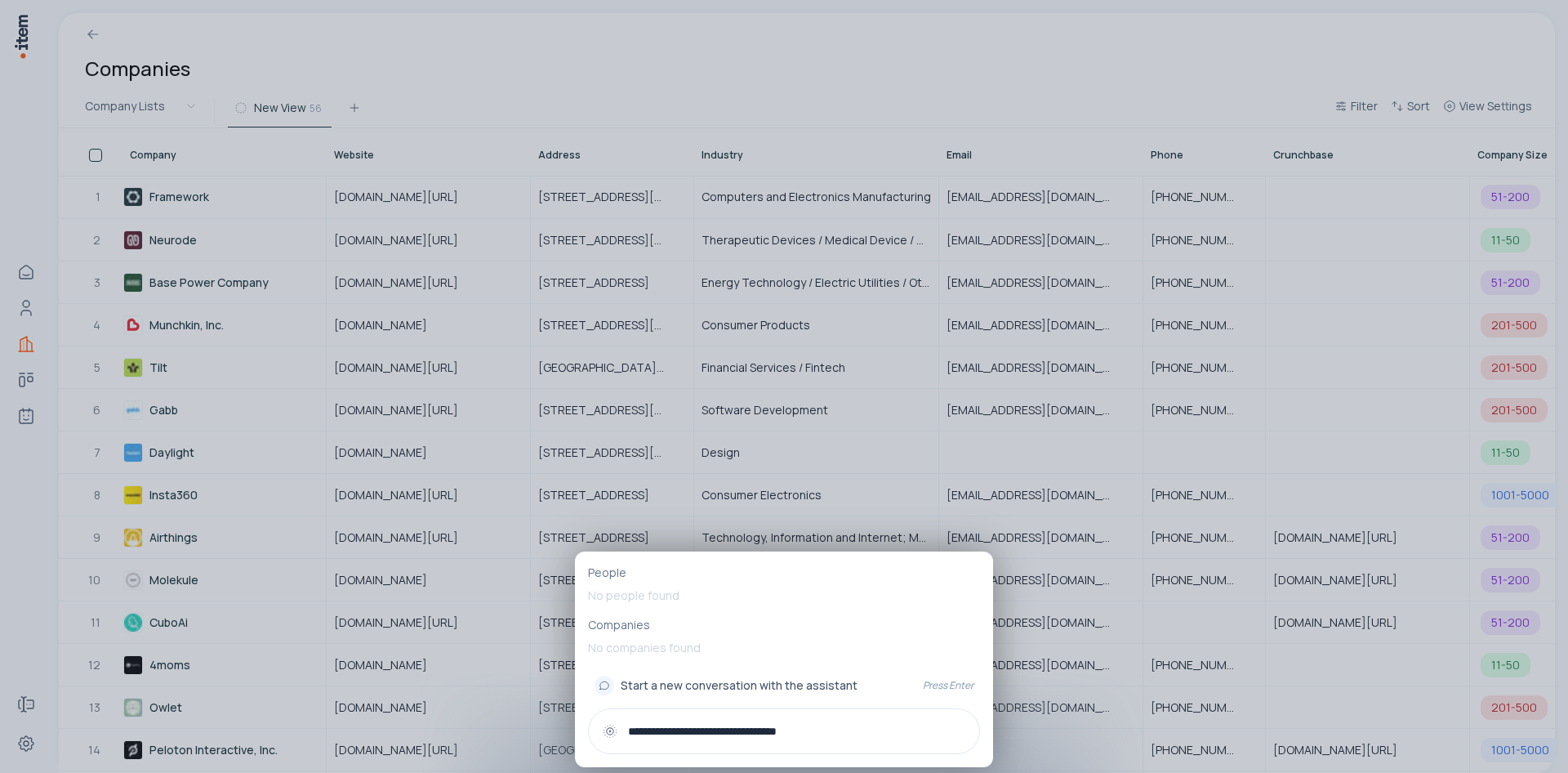
type input "**********"
click at [822, 731] on input "**********" at bounding box center [796, 730] width 338 height 18
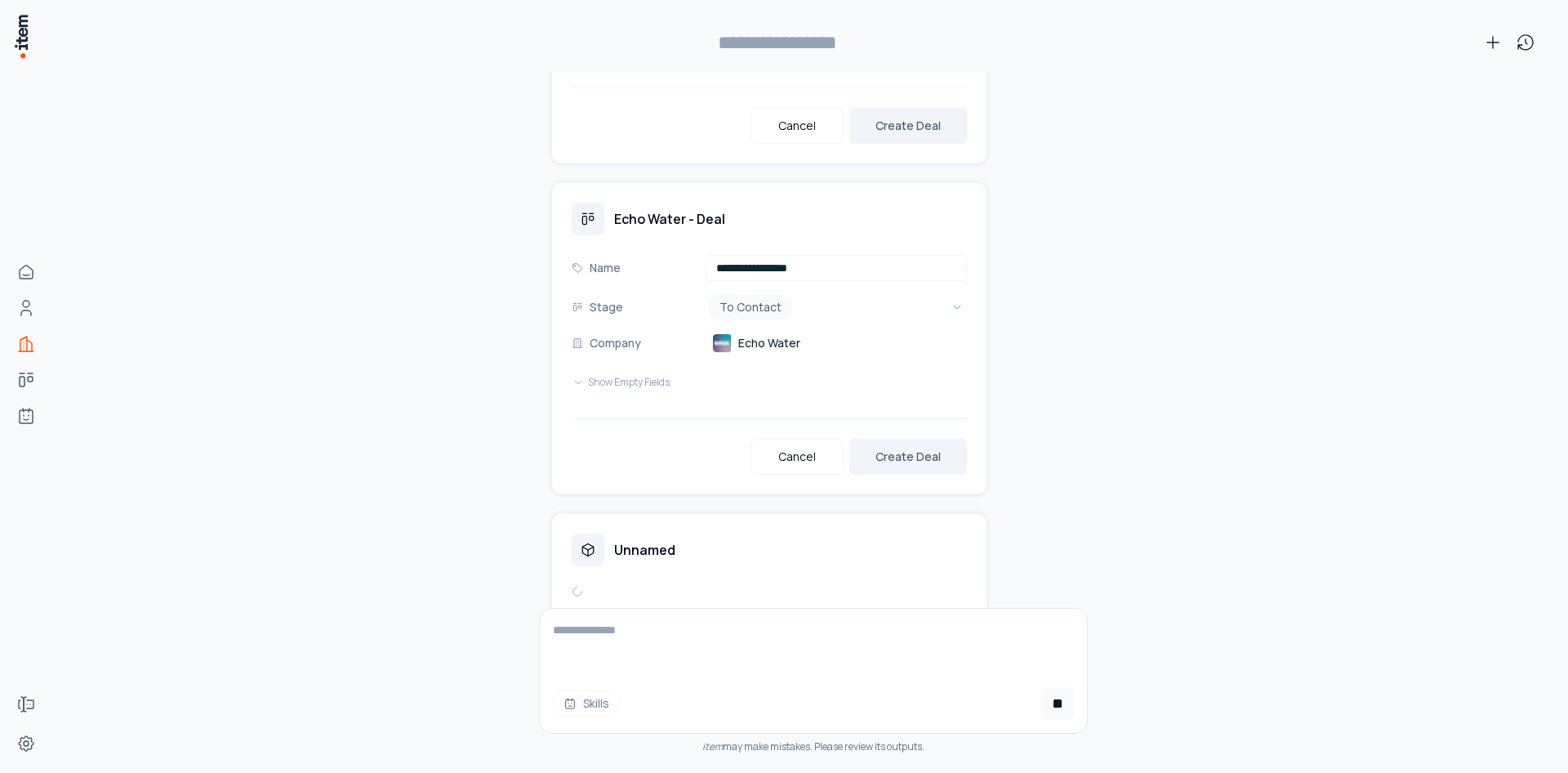
scroll to position [9531, 0]
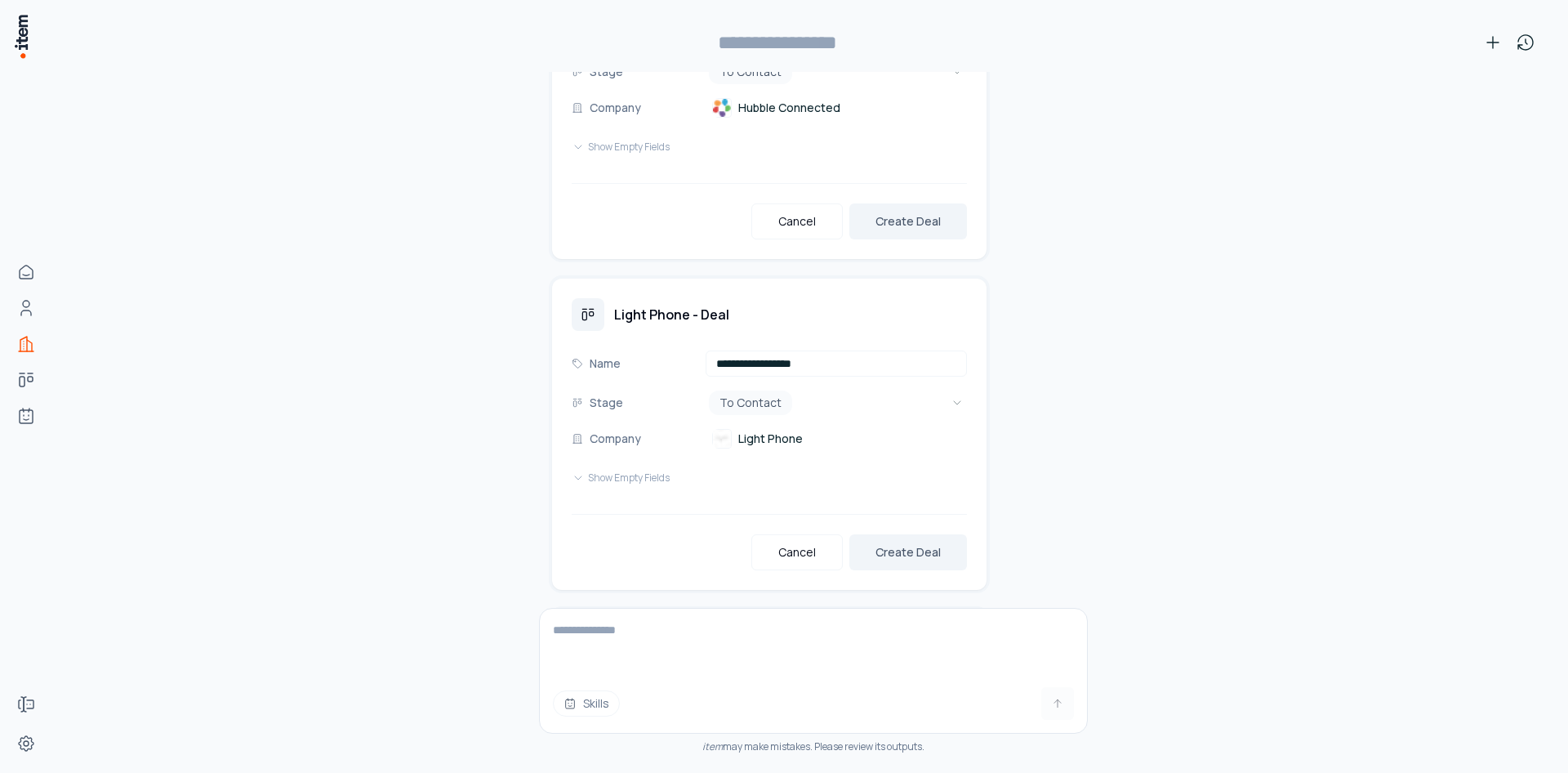
type input "**********"
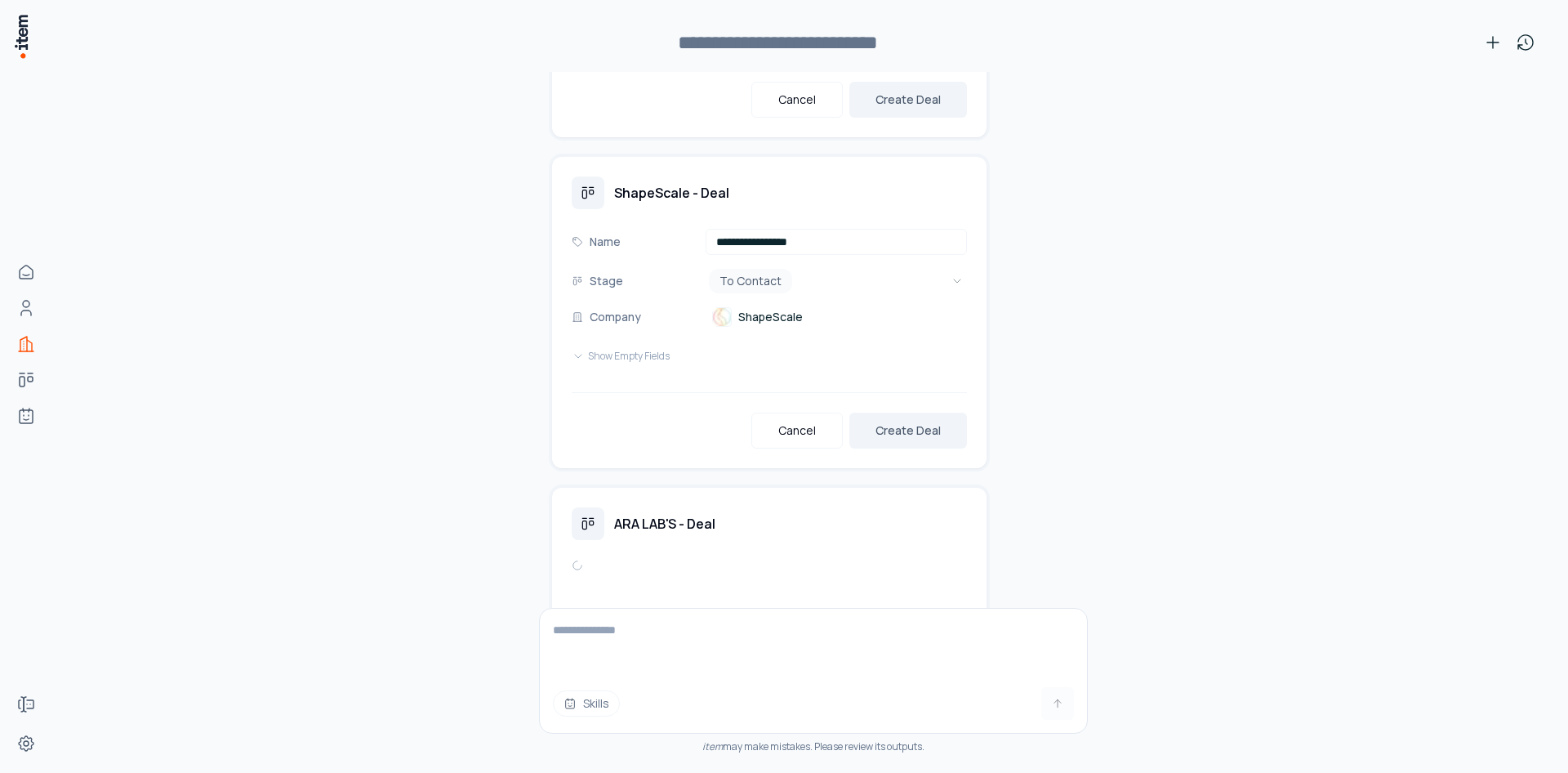
scroll to position [11717, 0]
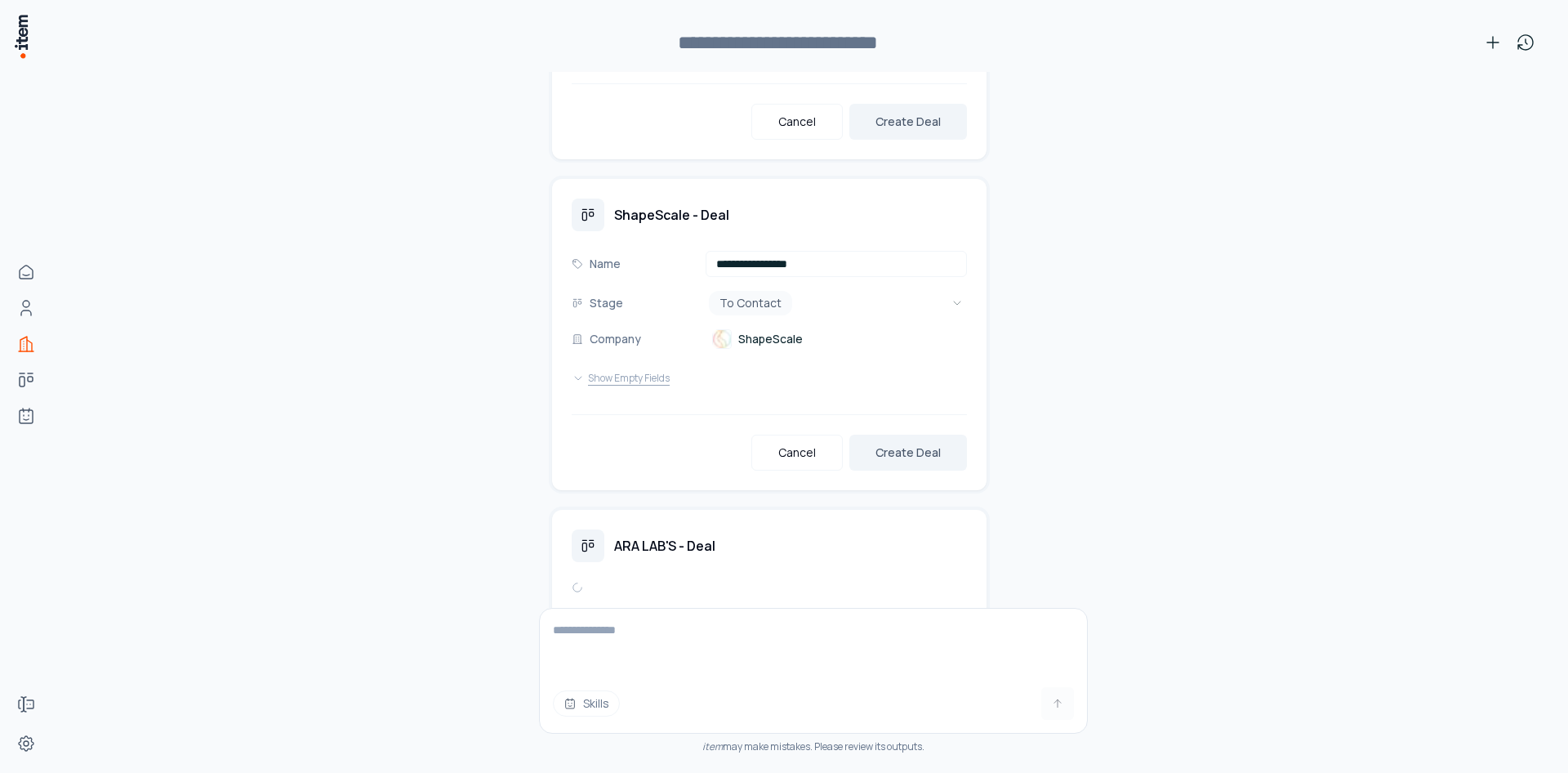
click at [631, 372] on button "Show Empty Fields" at bounding box center [620, 378] width 98 height 33
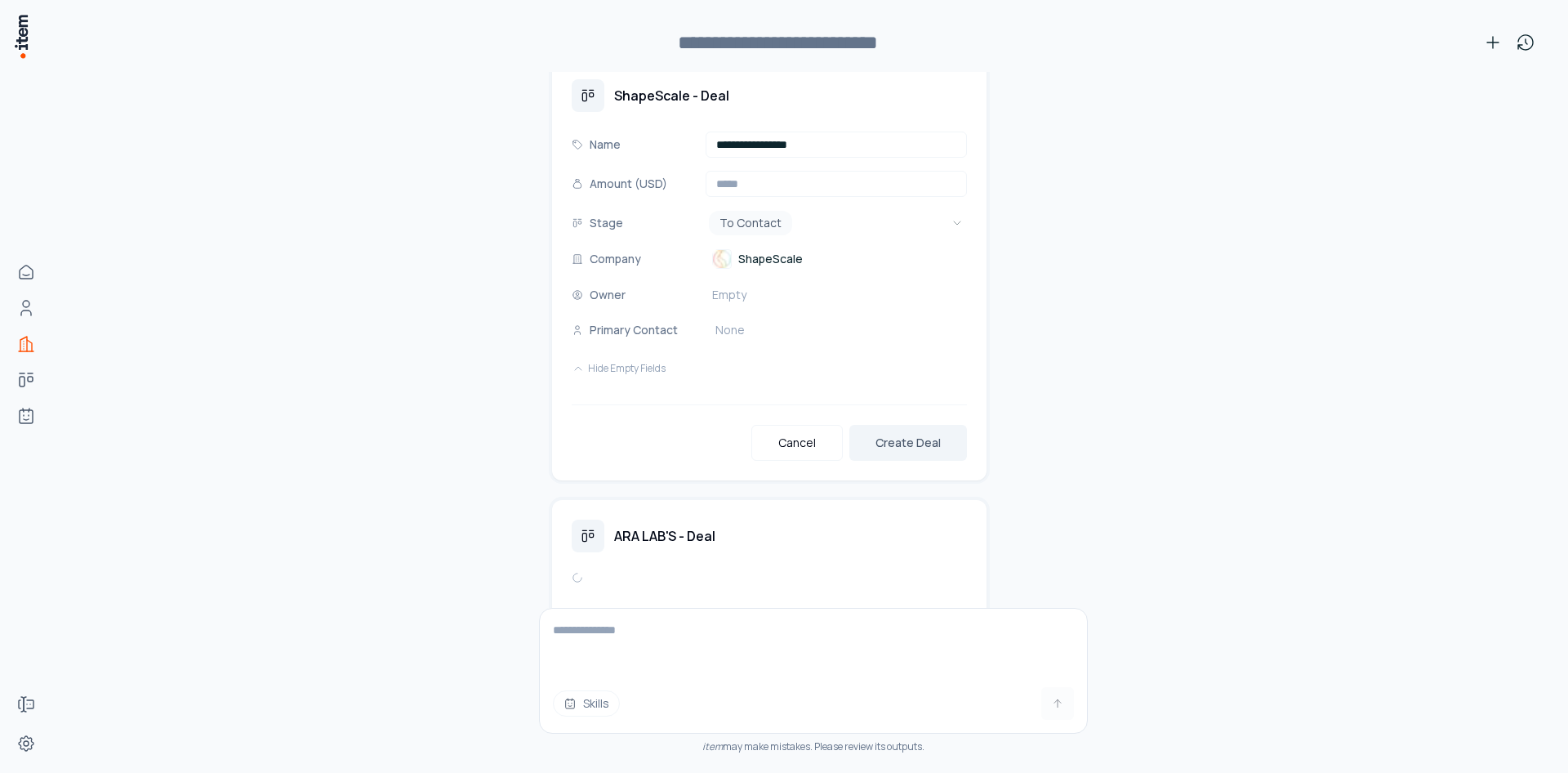
scroll to position [11956, 0]
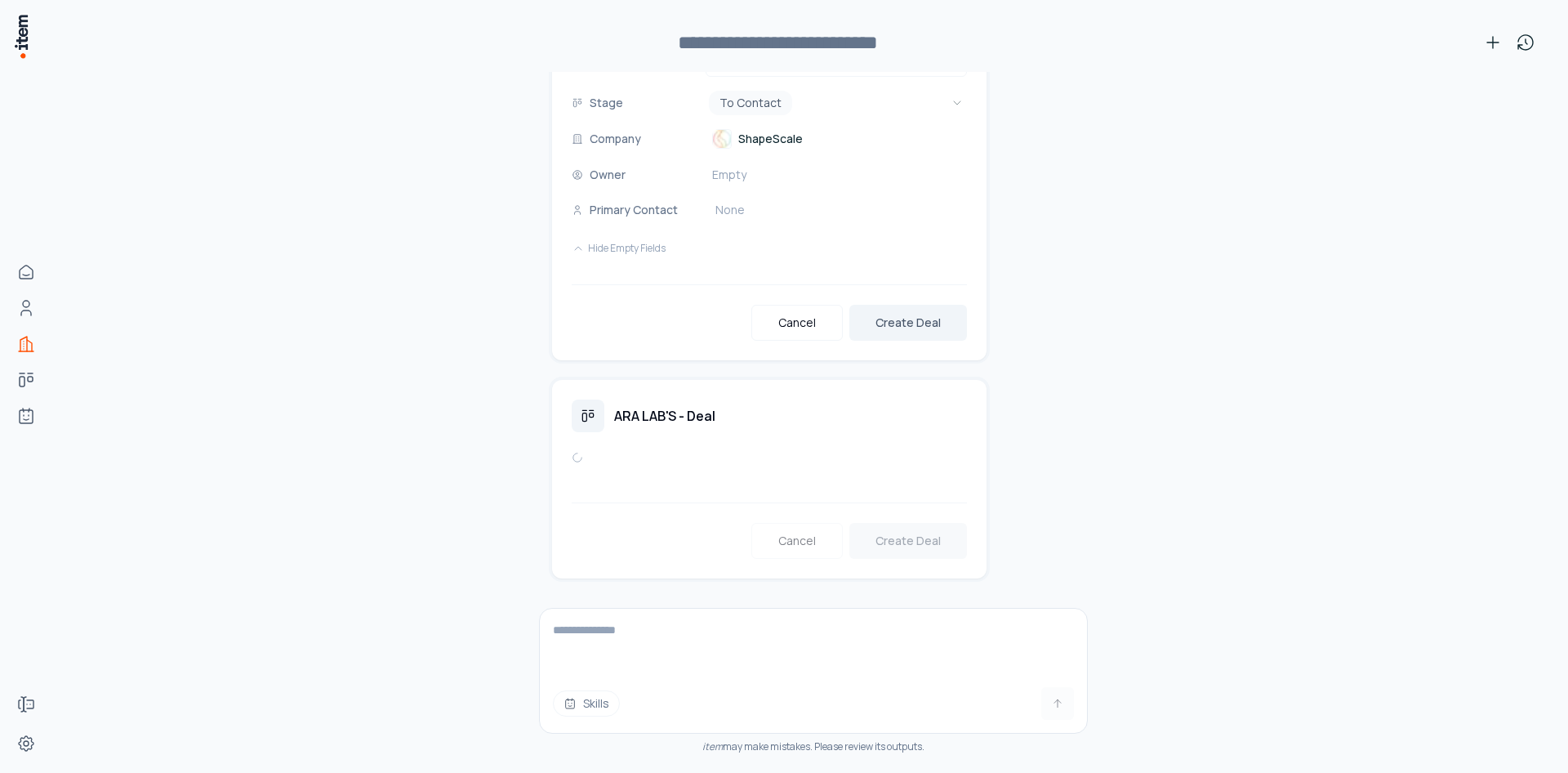
click at [660, 449] on div "ARA LAB'S - Deal Cancel Create Deal" at bounding box center [769, 479] width 395 height 159
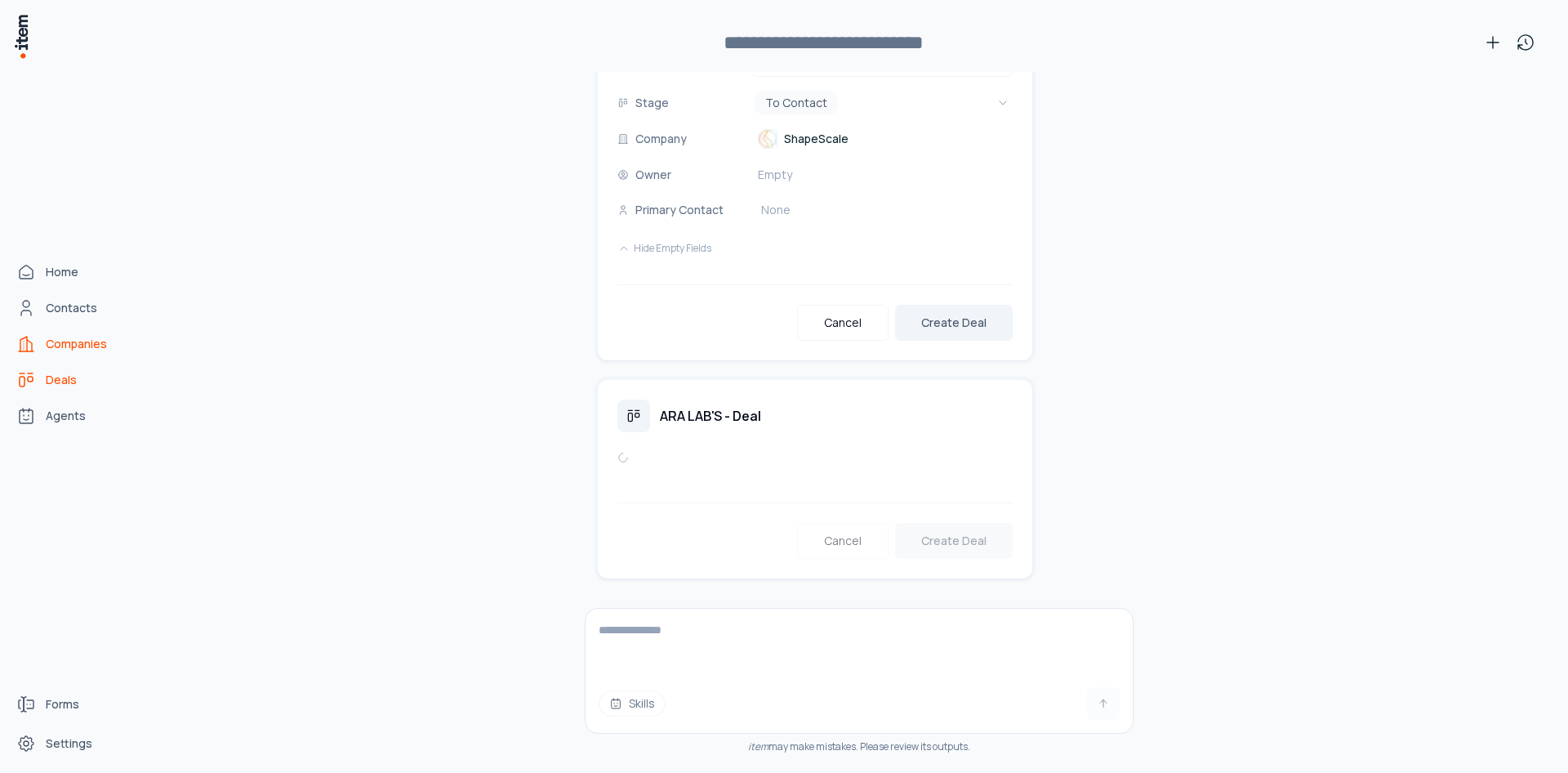
click at [53, 380] on span "Deals" at bounding box center [61, 379] width 31 height 16
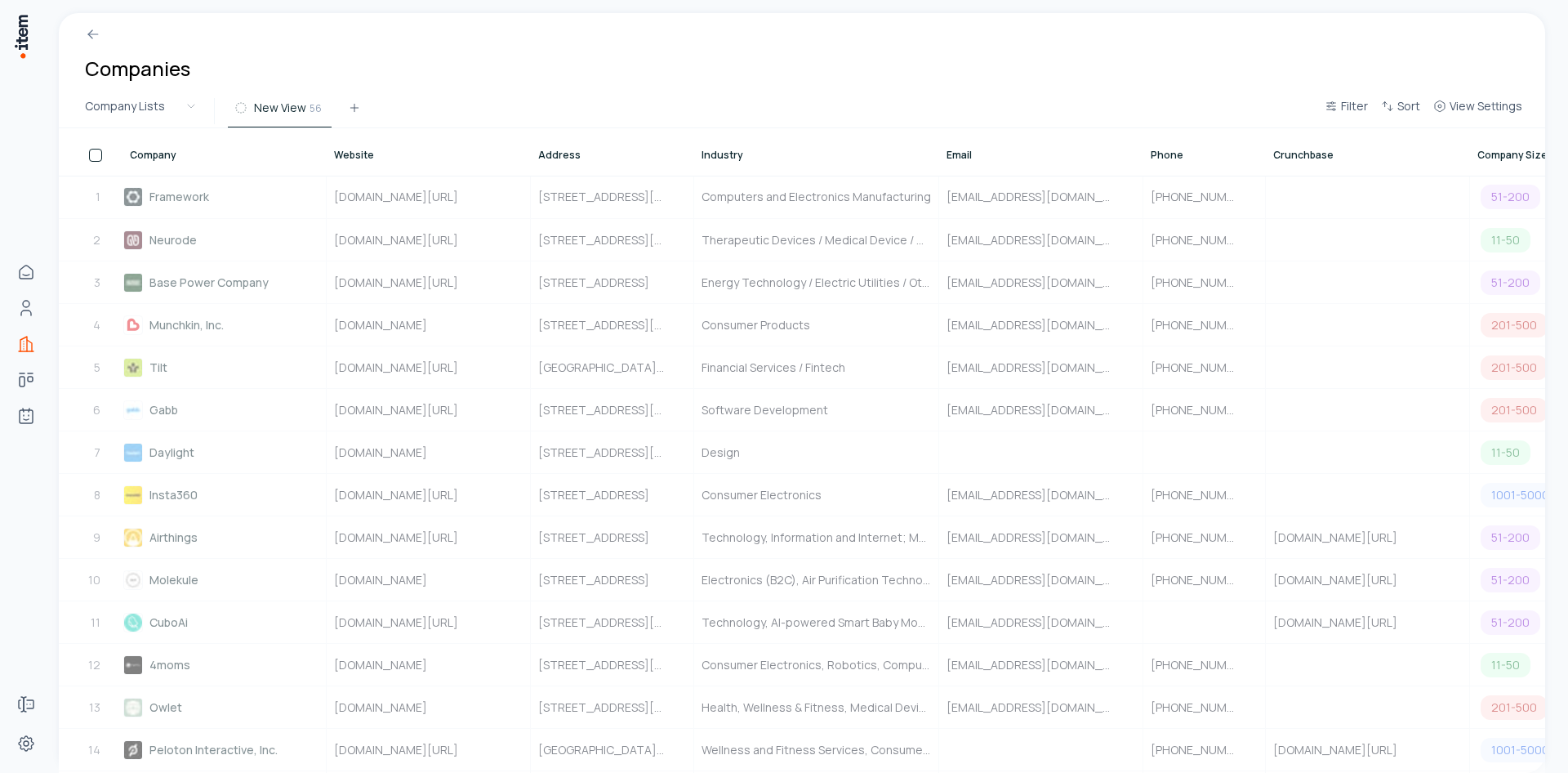
scroll to position [0, 0]
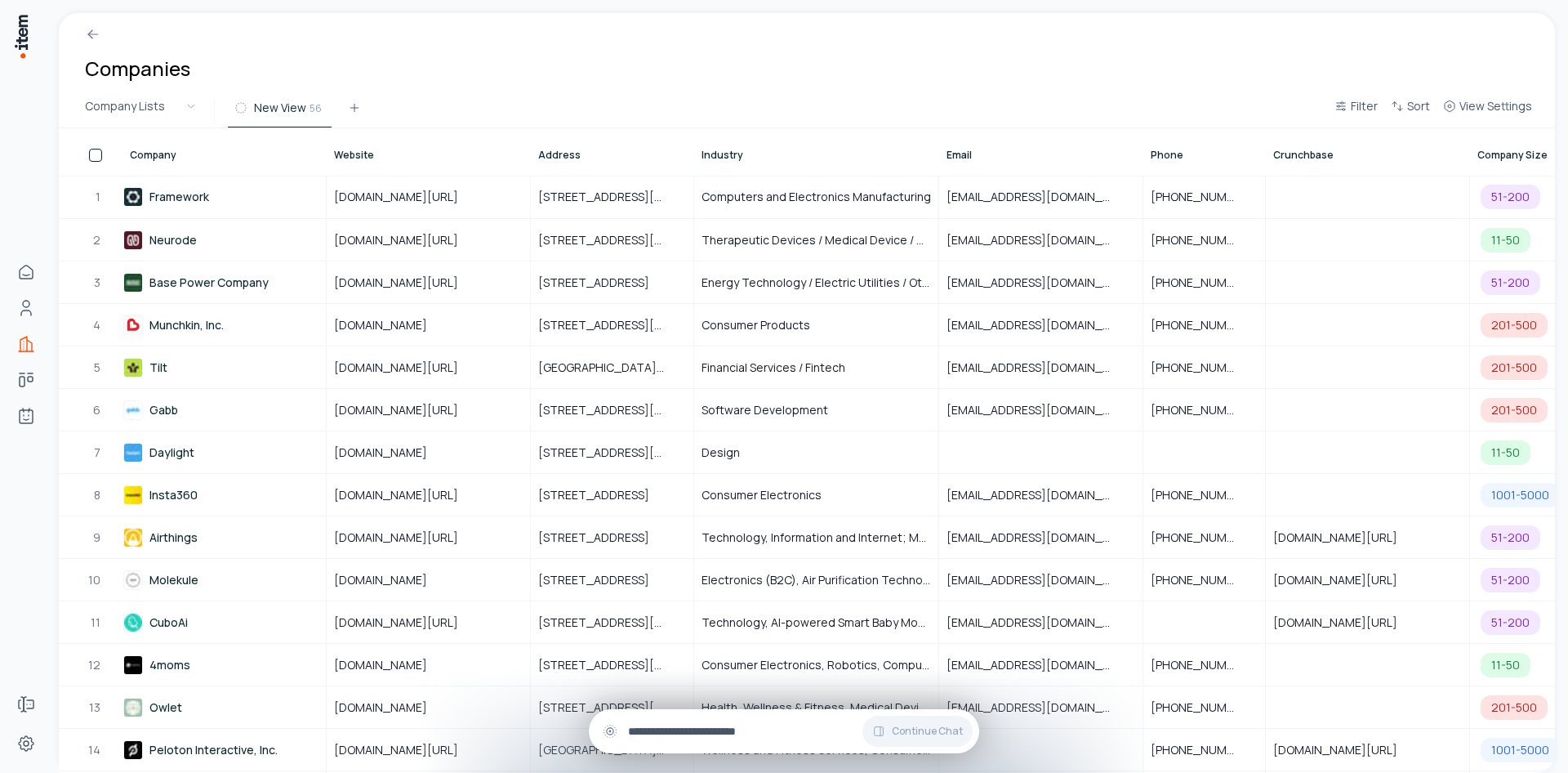
click at [721, 730] on input "text" at bounding box center [796, 730] width 338 height 18
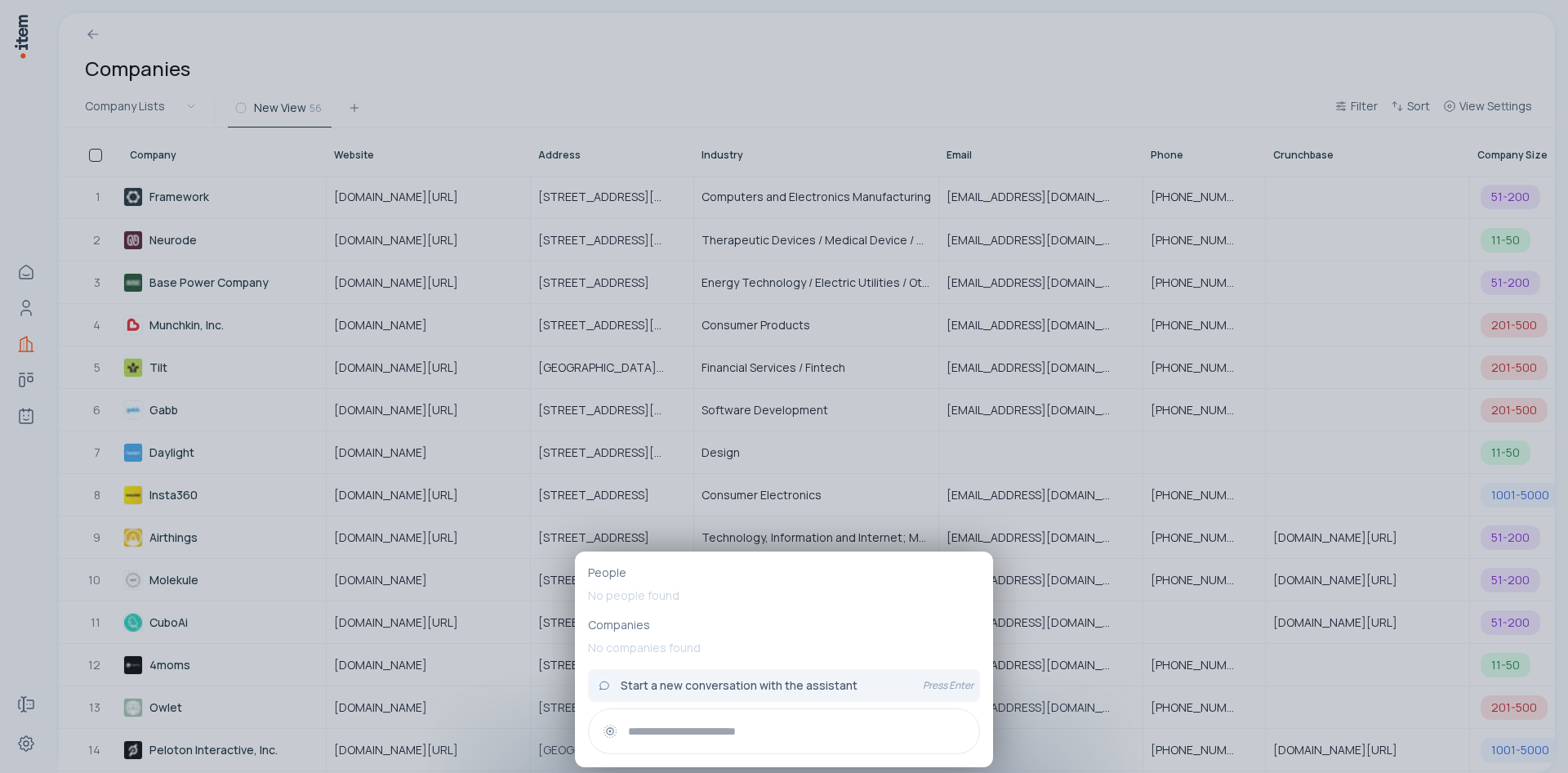
click at [292, 387] on div at bounding box center [784, 386] width 1568 height 773
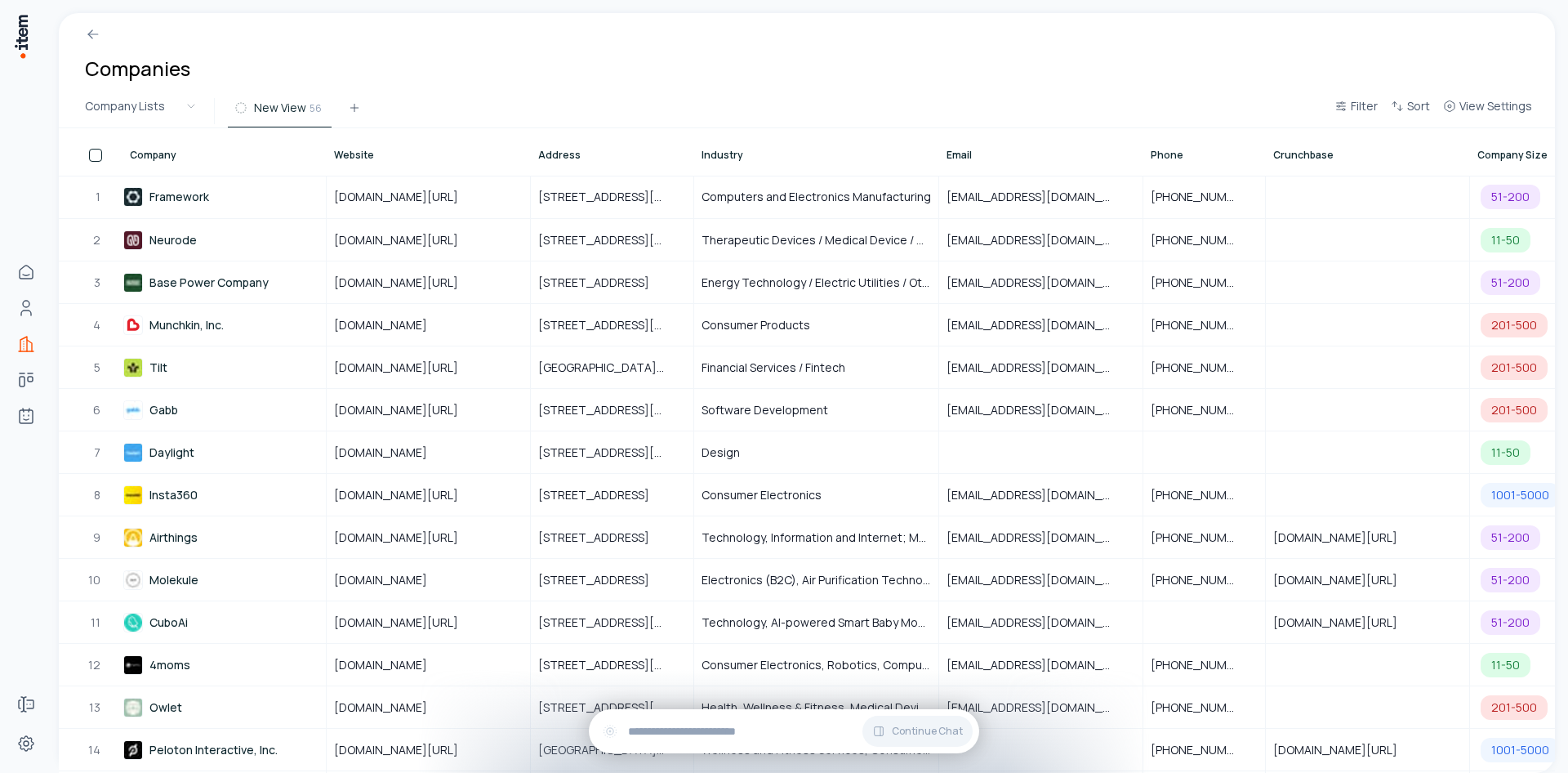
click at [96, 154] on button "button" at bounding box center [95, 155] width 13 height 13
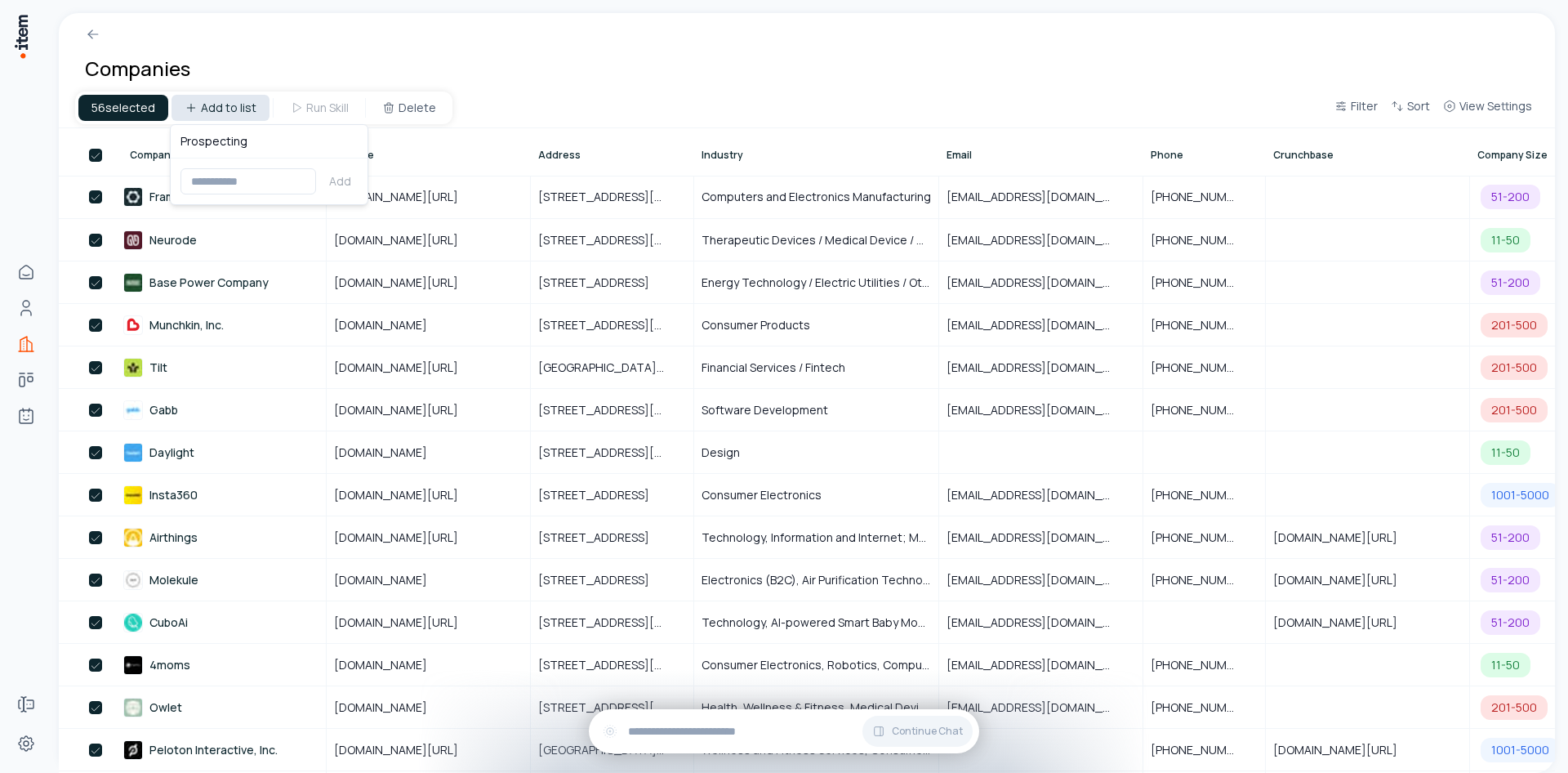
click at [205, 114] on html "Home Contacts Companies Deals Agents Forms Settings Companies 56 selected Add t…" at bounding box center [784, 386] width 1568 height 773
click at [529, 56] on html "Home Contacts Companies Deals Agents Forms Settings Companies 56 selected Add t…" at bounding box center [784, 386] width 1568 height 773
click at [529, 56] on div "Companies" at bounding box center [806, 53] width 1496 height 81
click at [100, 154] on button "button" at bounding box center [95, 155] width 13 height 13
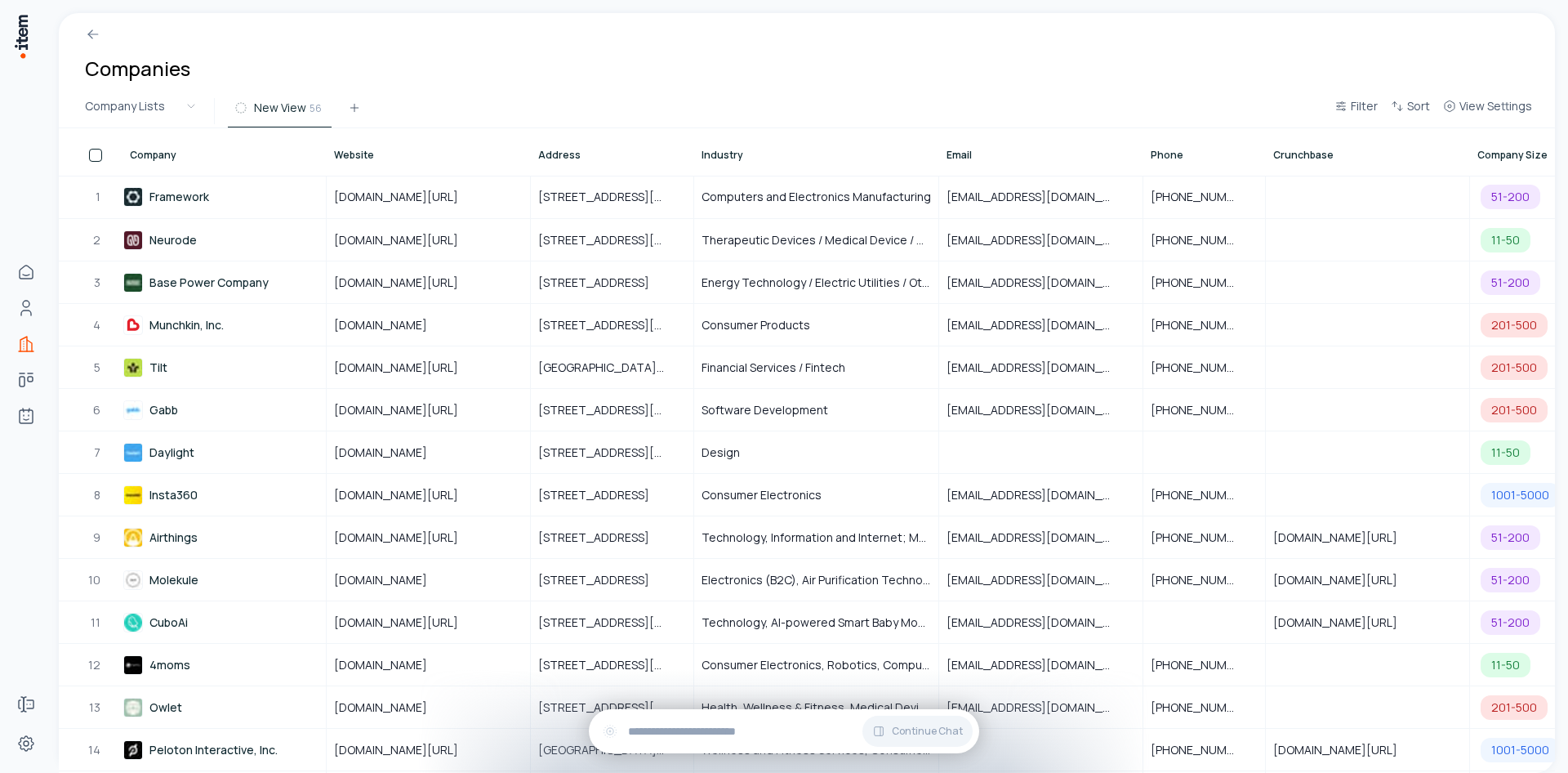
click at [98, 155] on button "button" at bounding box center [95, 155] width 13 height 13
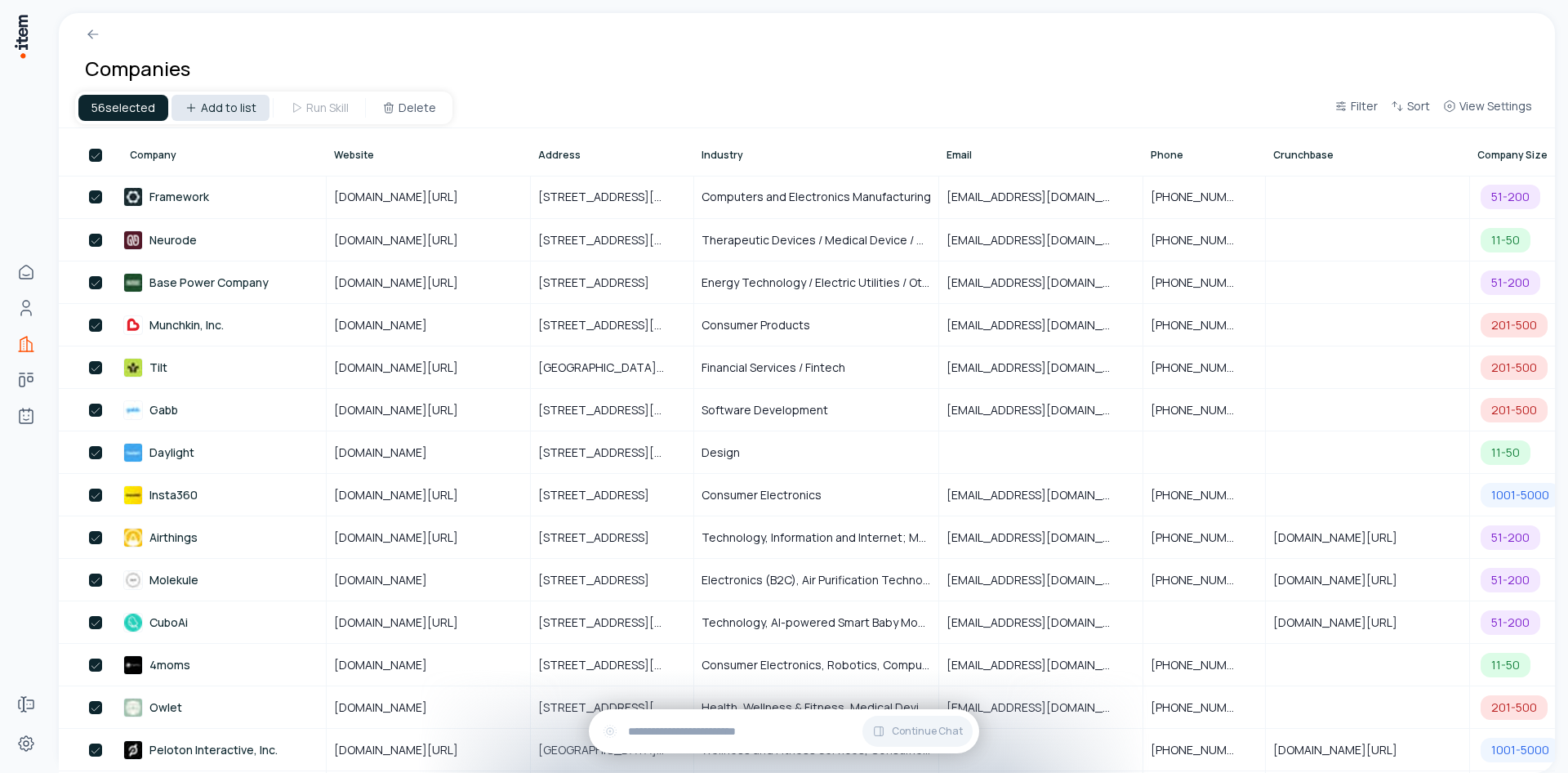
click at [235, 110] on html "Home Contacts Companies Deals Agents Forms Settings Companies 56 selected Add t…" at bounding box center [784, 386] width 1568 height 773
click at [442, 89] on html "Home Contacts Companies Deals Agents Forms Settings Companies 56 selected Add t…" at bounding box center [784, 386] width 1568 height 773
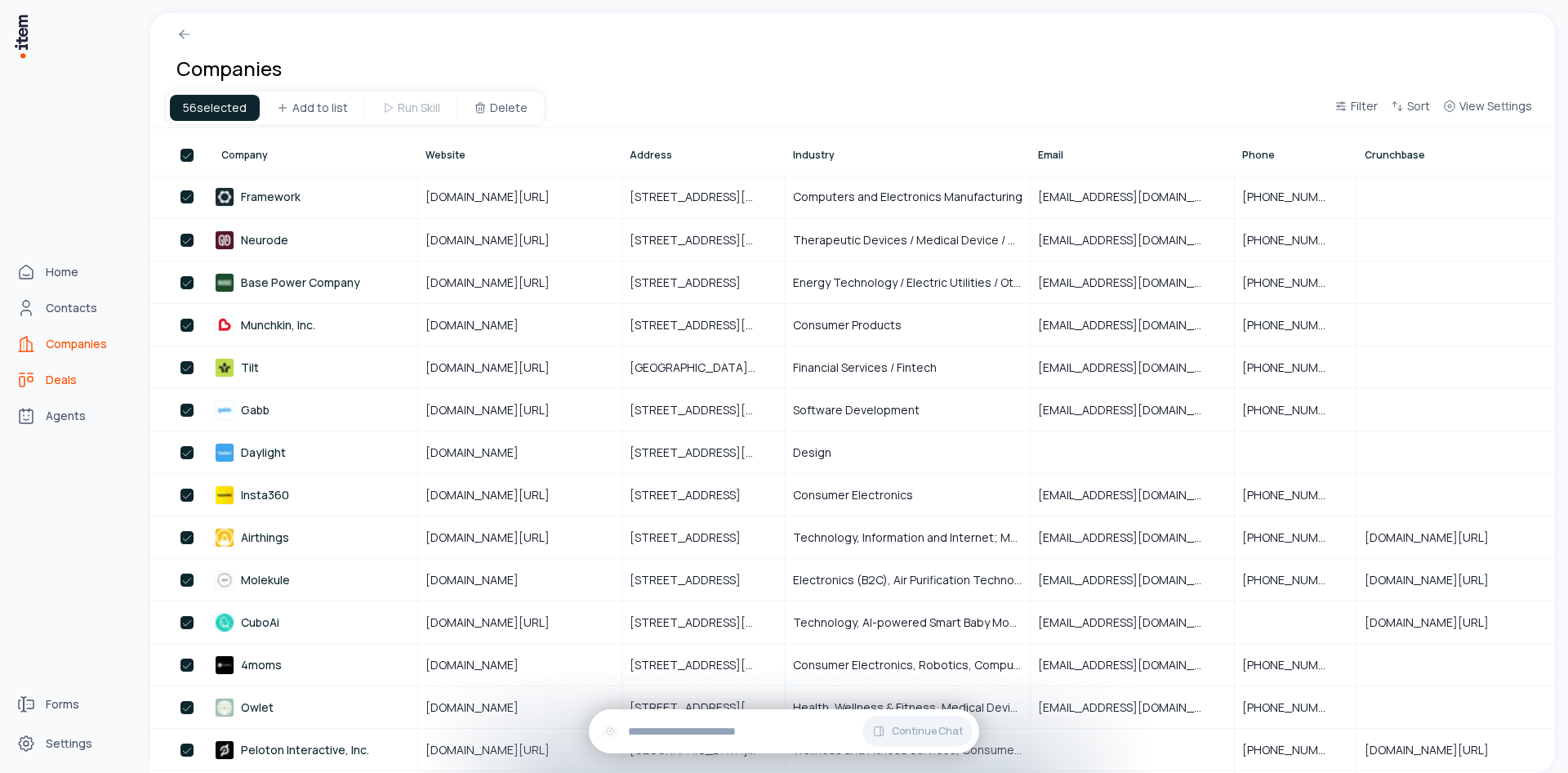
click at [54, 367] on link "Deals" at bounding box center [71, 379] width 124 height 33
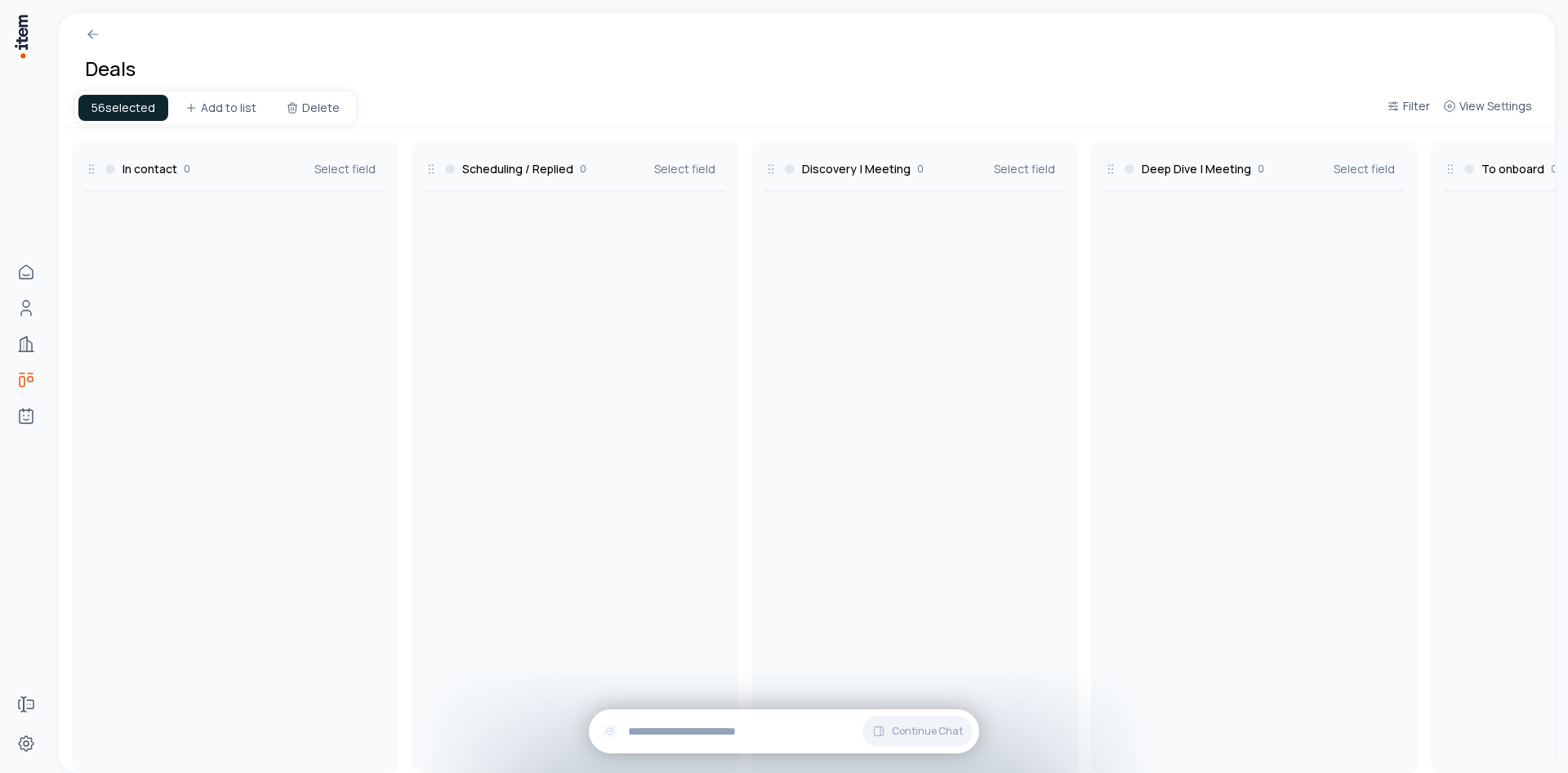
click at [140, 178] on div "In contact 0 Select field" at bounding box center [235, 172] width 300 height 36
click at [85, 176] on div "In contact 0" at bounding box center [138, 168] width 106 height 16
click at [88, 171] on icon at bounding box center [92, 169] width 13 height 13
click at [358, 167] on span "Select field" at bounding box center [344, 168] width 61 height 16
click at [179, 177] on div "In contact 0 Select field" at bounding box center [235, 172] width 300 height 36
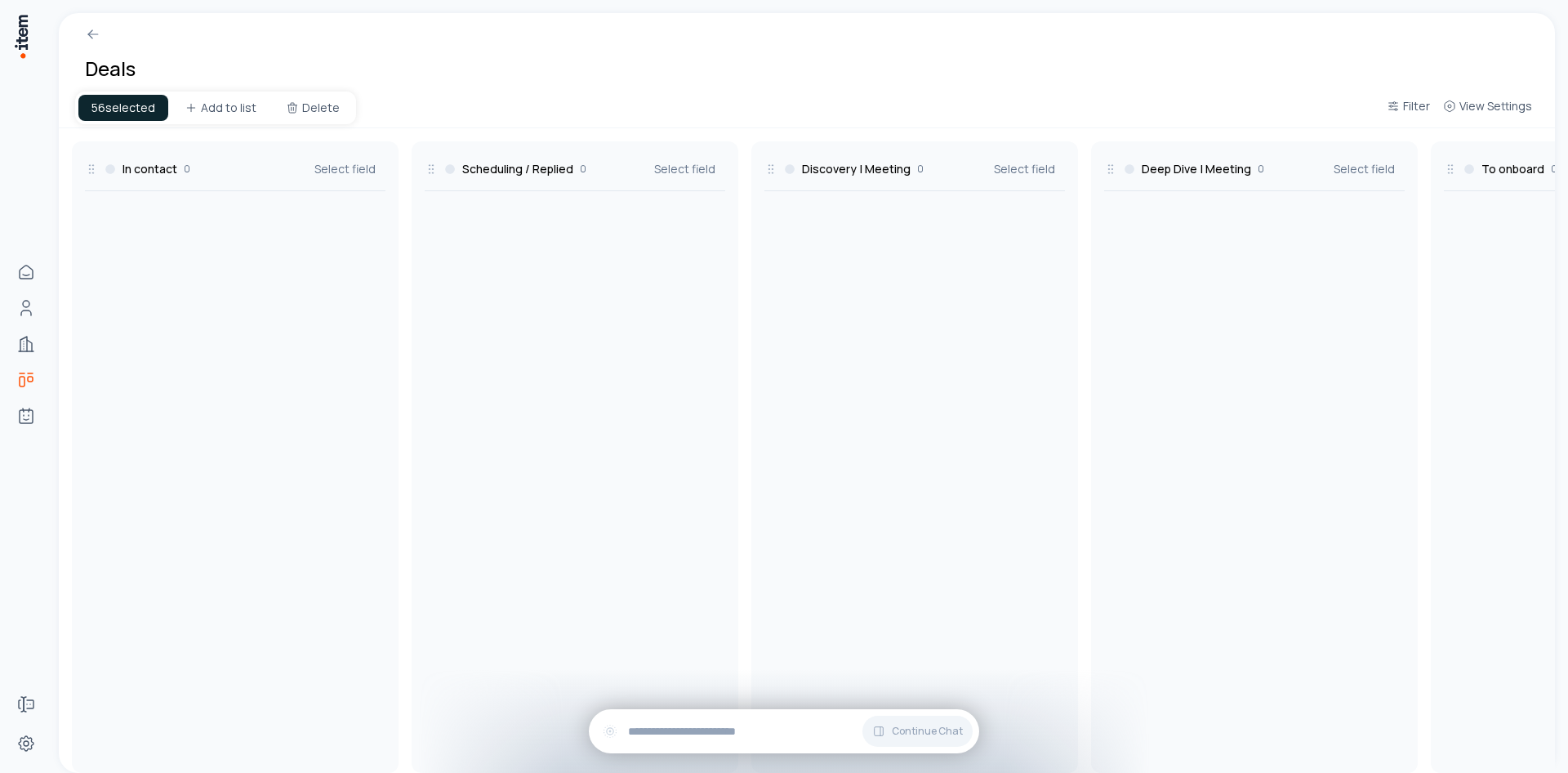
click at [99, 170] on div "In contact 0" at bounding box center [138, 168] width 106 height 16
click at [142, 169] on h3 "In contact" at bounding box center [150, 168] width 54 height 16
click at [1503, 93] on div "Deals" at bounding box center [806, 53] width 1496 height 81
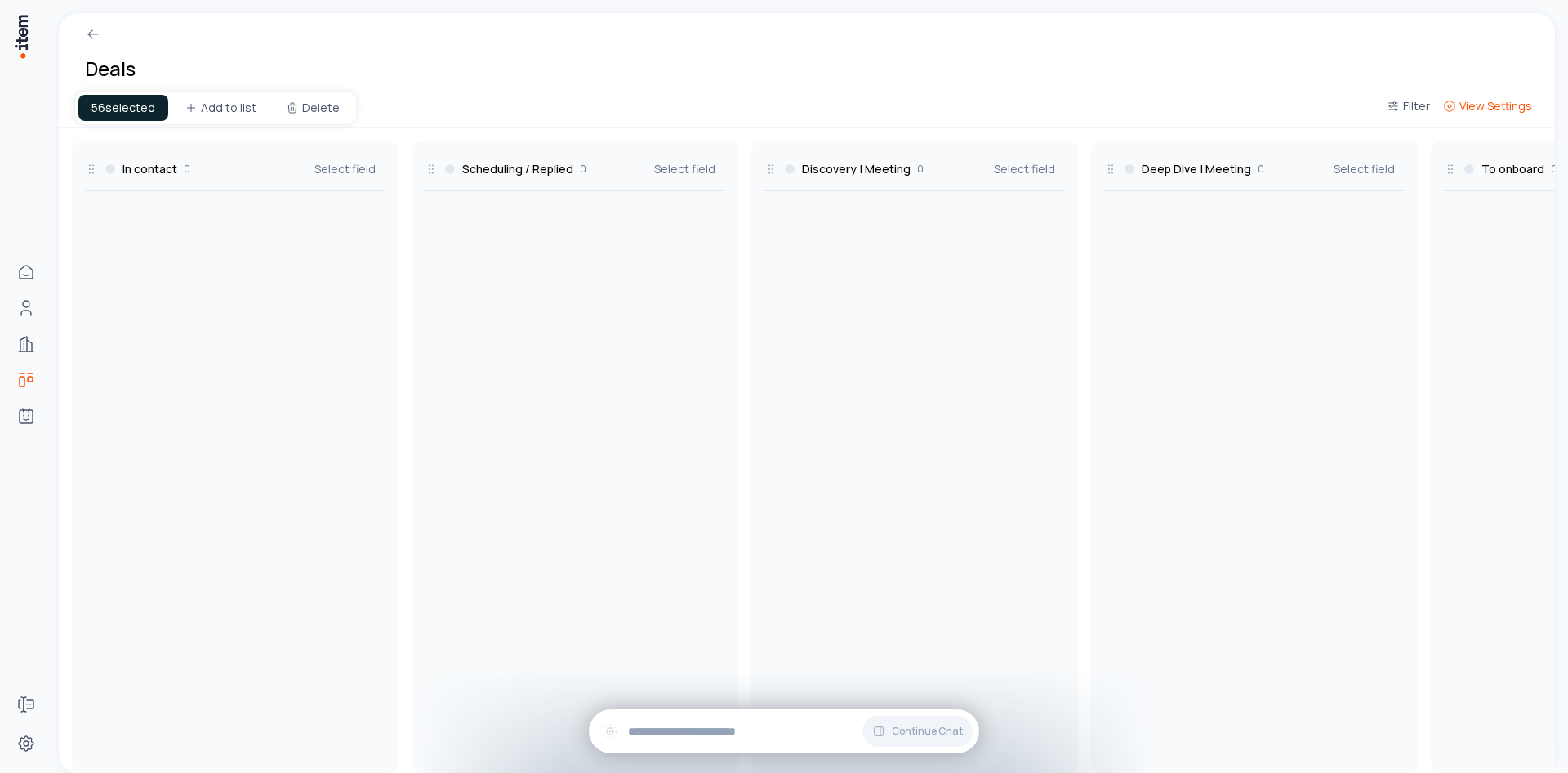
click at [1498, 105] on span "View Settings" at bounding box center [1496, 106] width 73 height 16
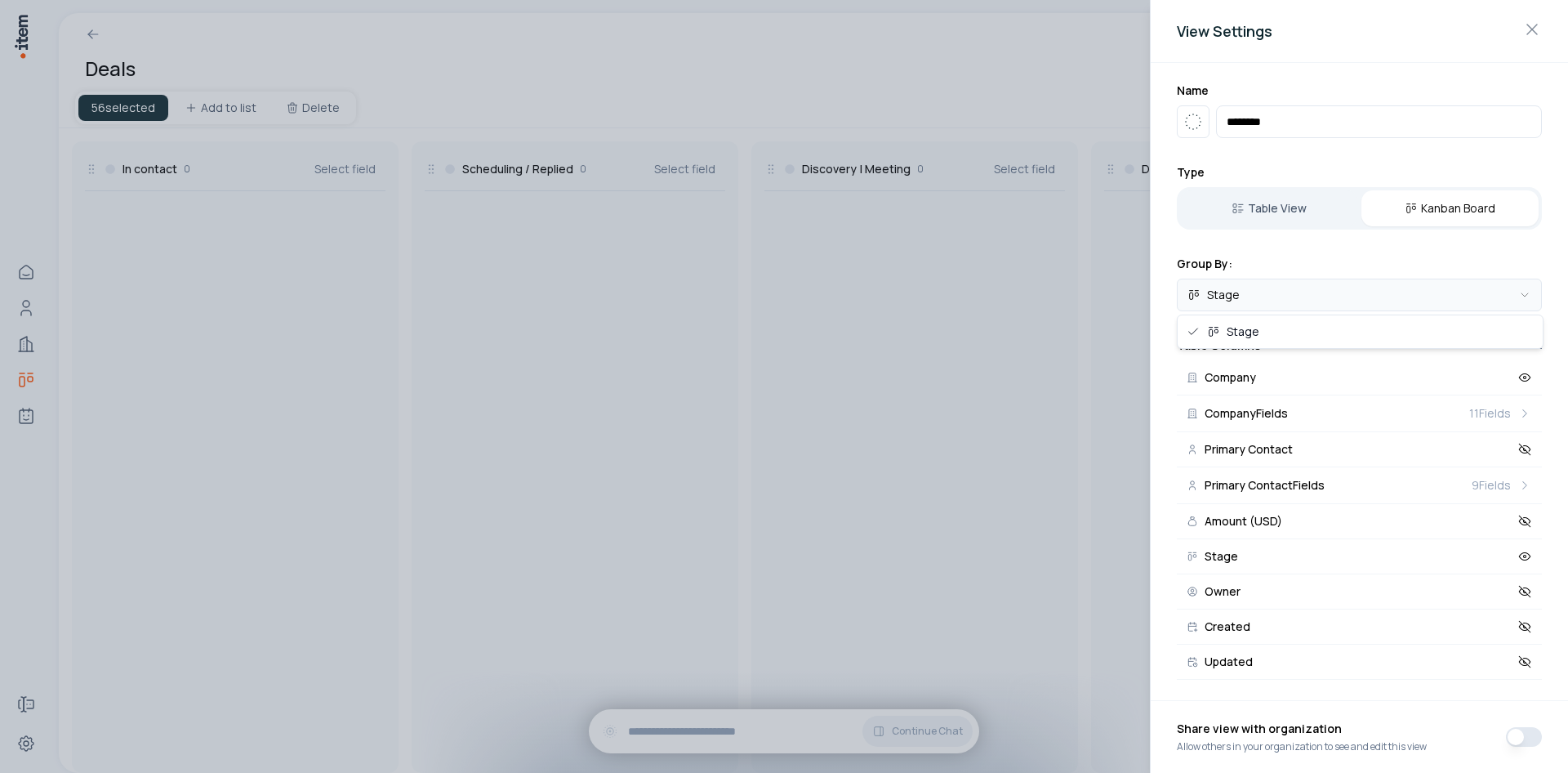
click at [1222, 283] on body "Home Contacts Companies Deals Agents Forms Settings Deals 56 selected Add to li…" at bounding box center [784, 386] width 1568 height 773
click at [1228, 305] on body "Home Contacts Companies Deals Agents Forms Settings Deals 56 selected Add to li…" at bounding box center [784, 386] width 1568 height 773
click at [914, 427] on div at bounding box center [784, 386] width 1568 height 773
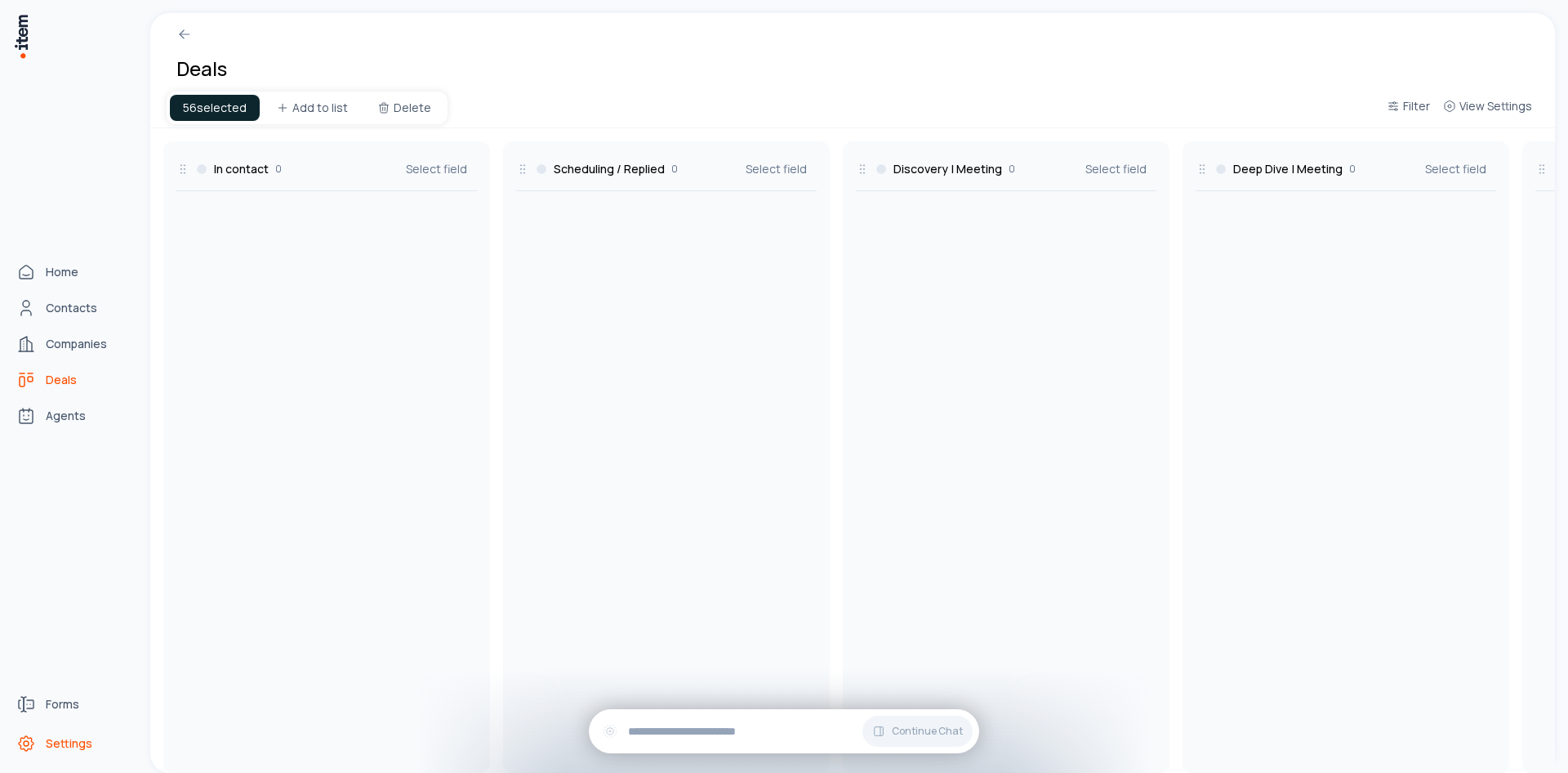
click at [60, 754] on link "Settings" at bounding box center [71, 743] width 124 height 33
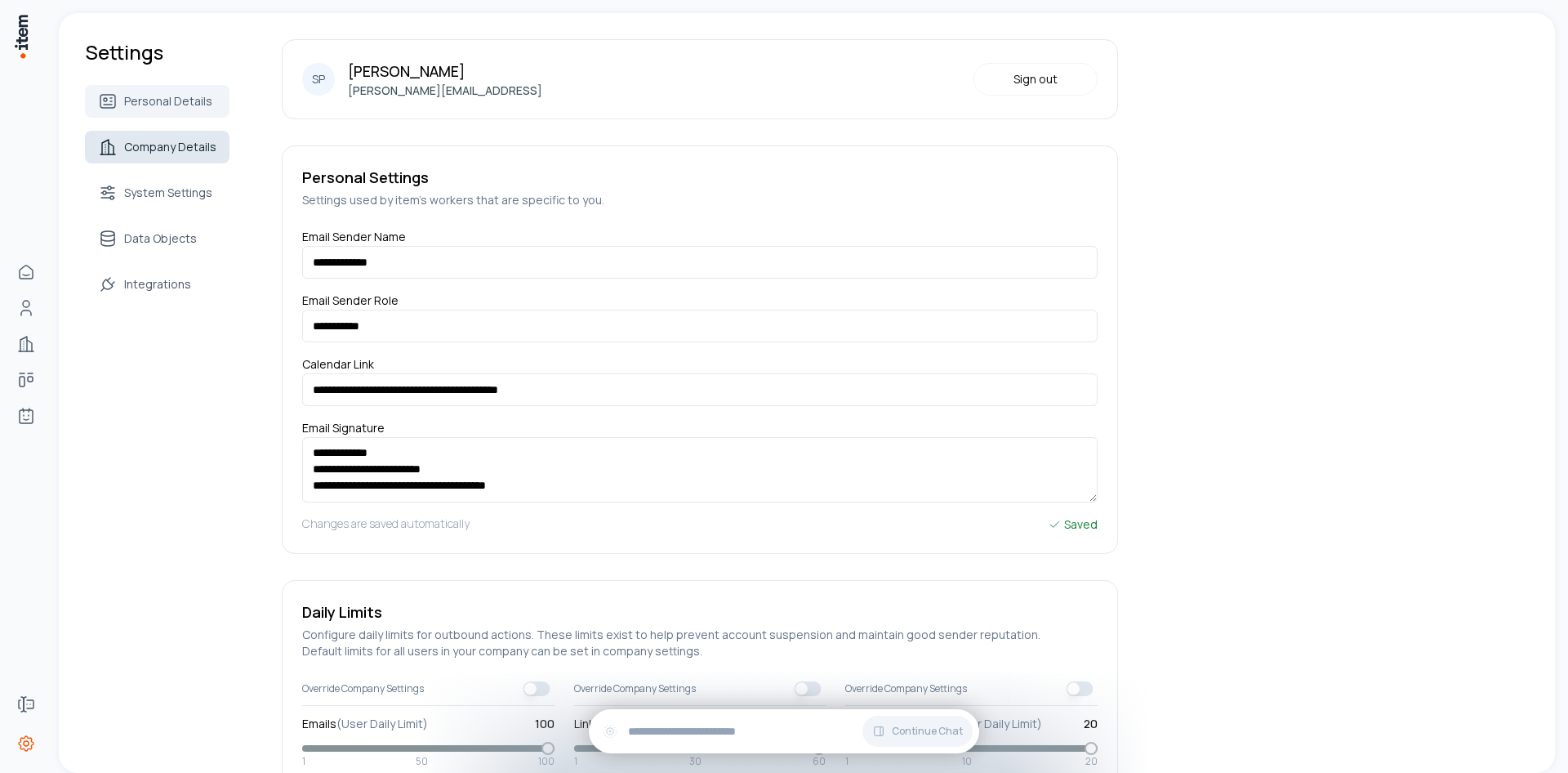
click at [148, 149] on span "Company Details" at bounding box center [170, 146] width 93 height 16
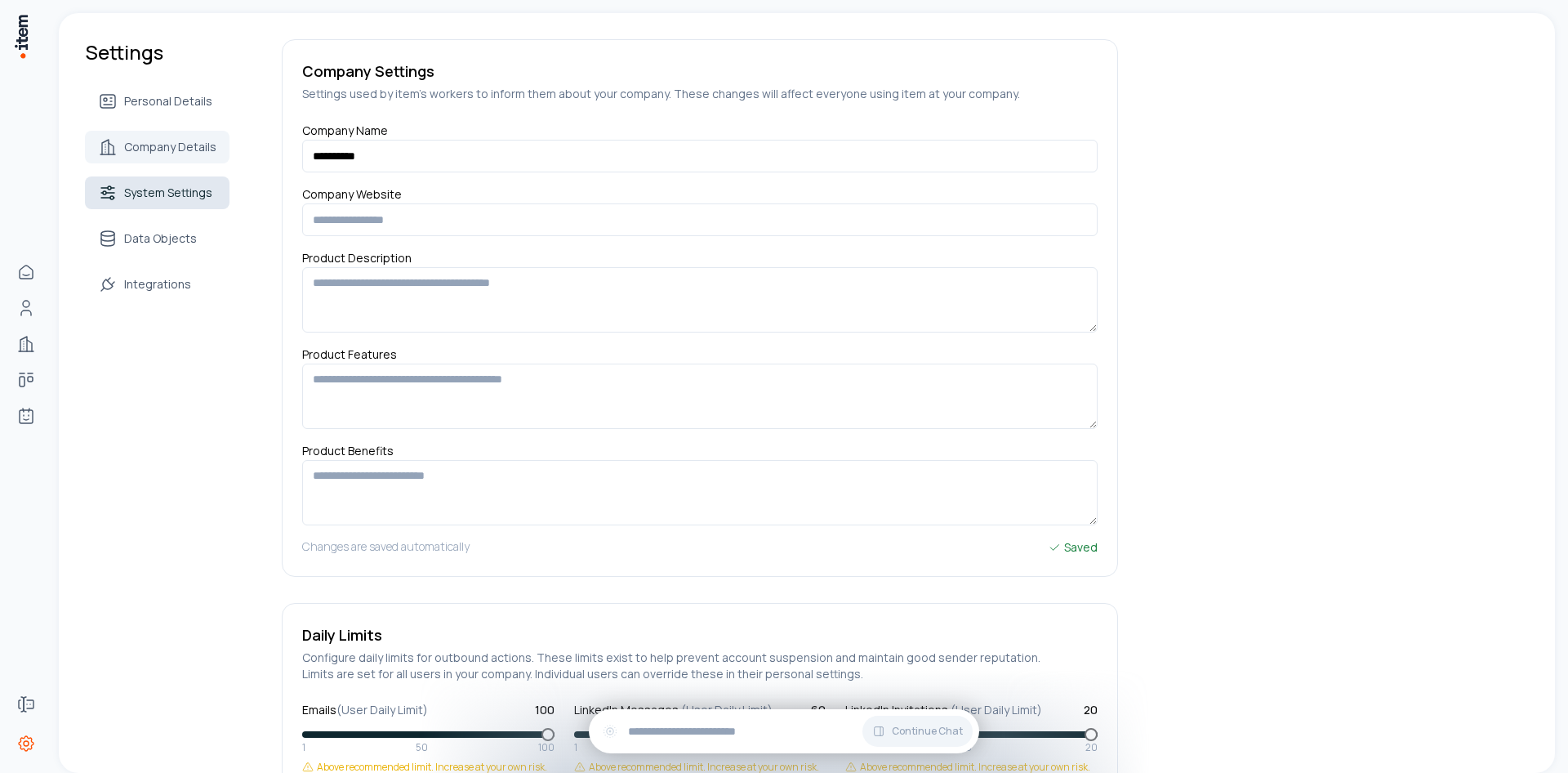
click at [145, 187] on span "System Settings" at bounding box center [168, 192] width 88 height 16
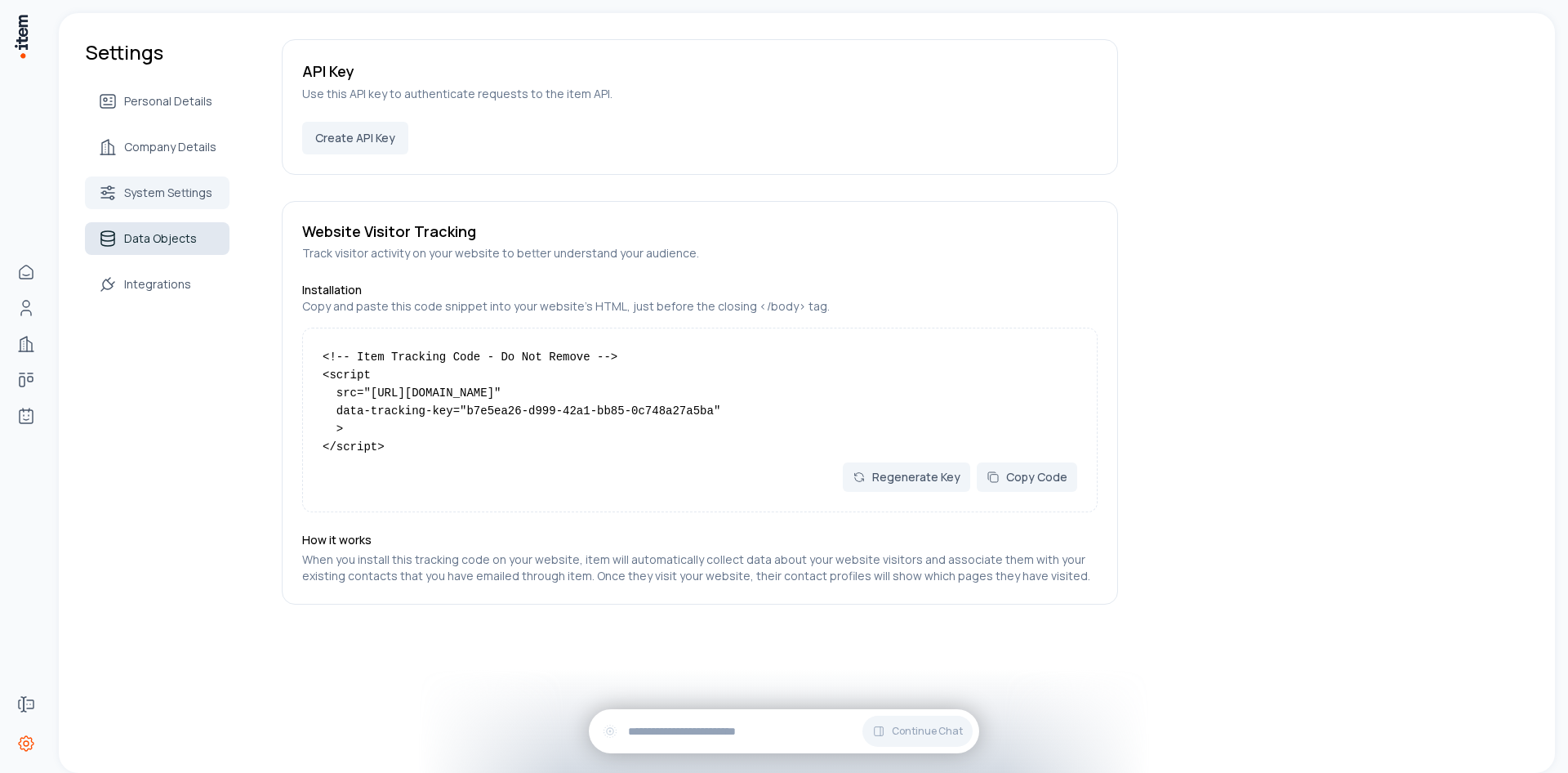
click at [138, 236] on span "Data Objects" at bounding box center [161, 238] width 73 height 16
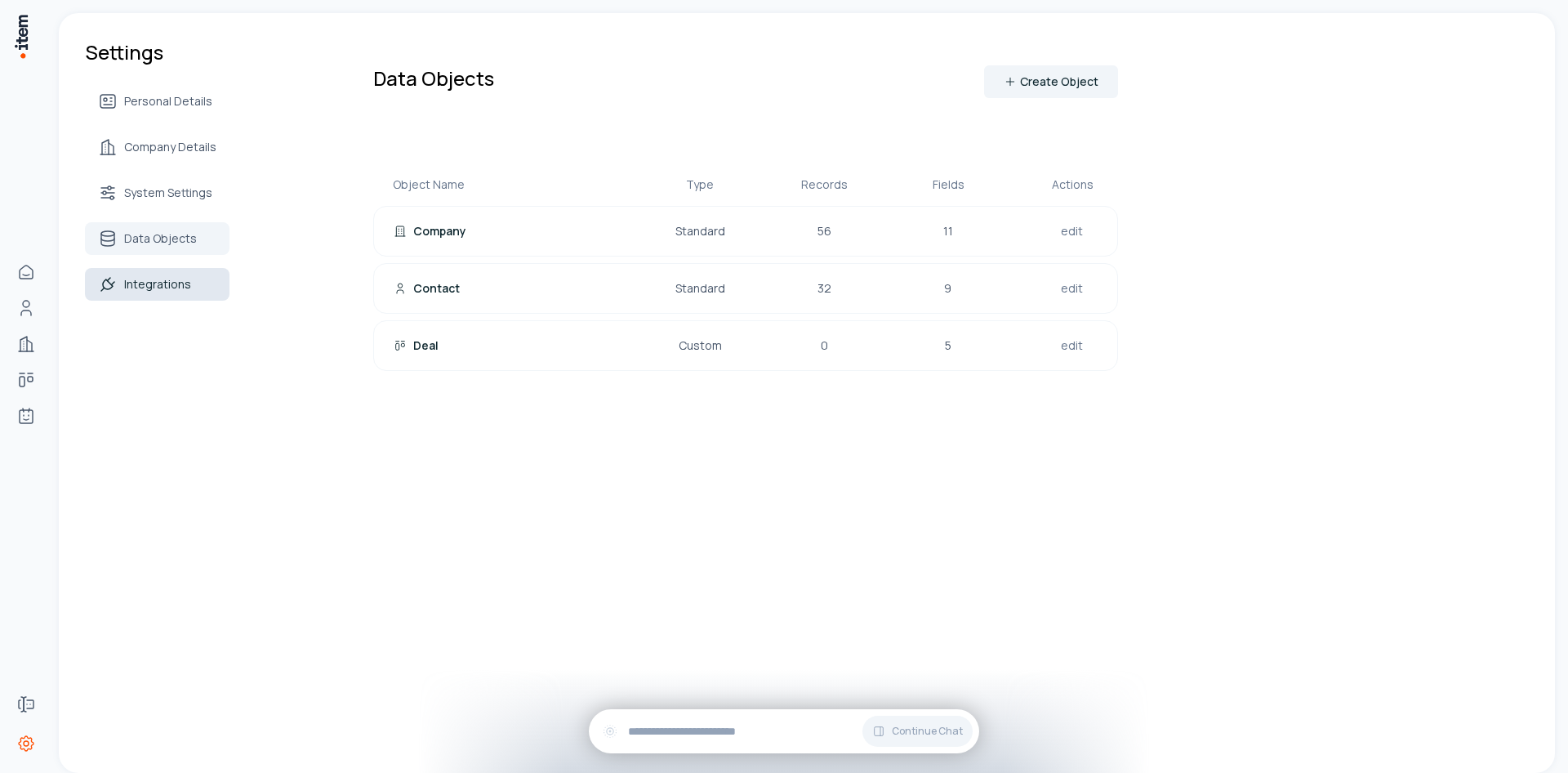
click at [144, 288] on span "Integrations" at bounding box center [158, 284] width 67 height 16
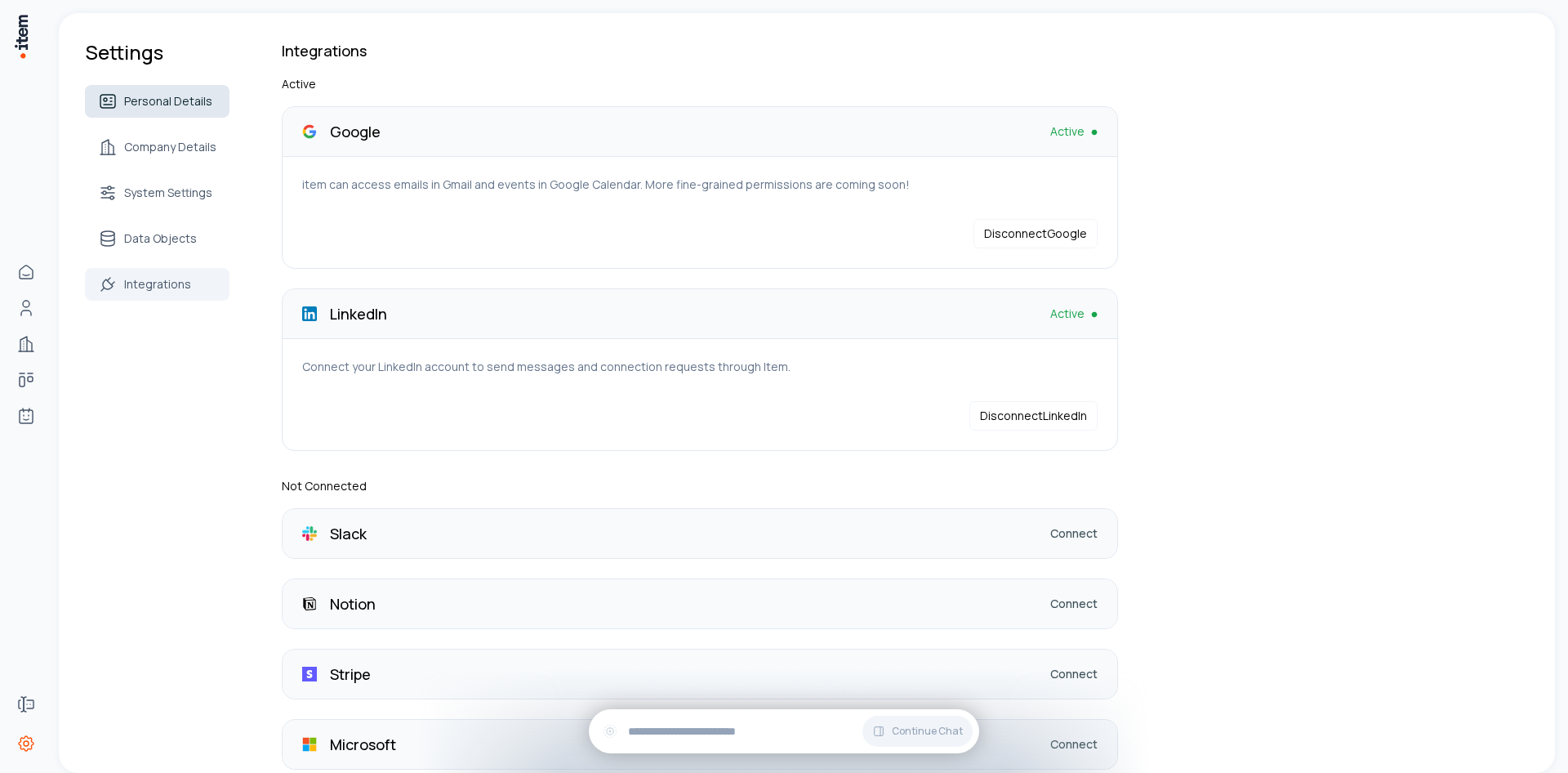
click at [168, 96] on span "Personal Details" at bounding box center [168, 100] width 88 height 16
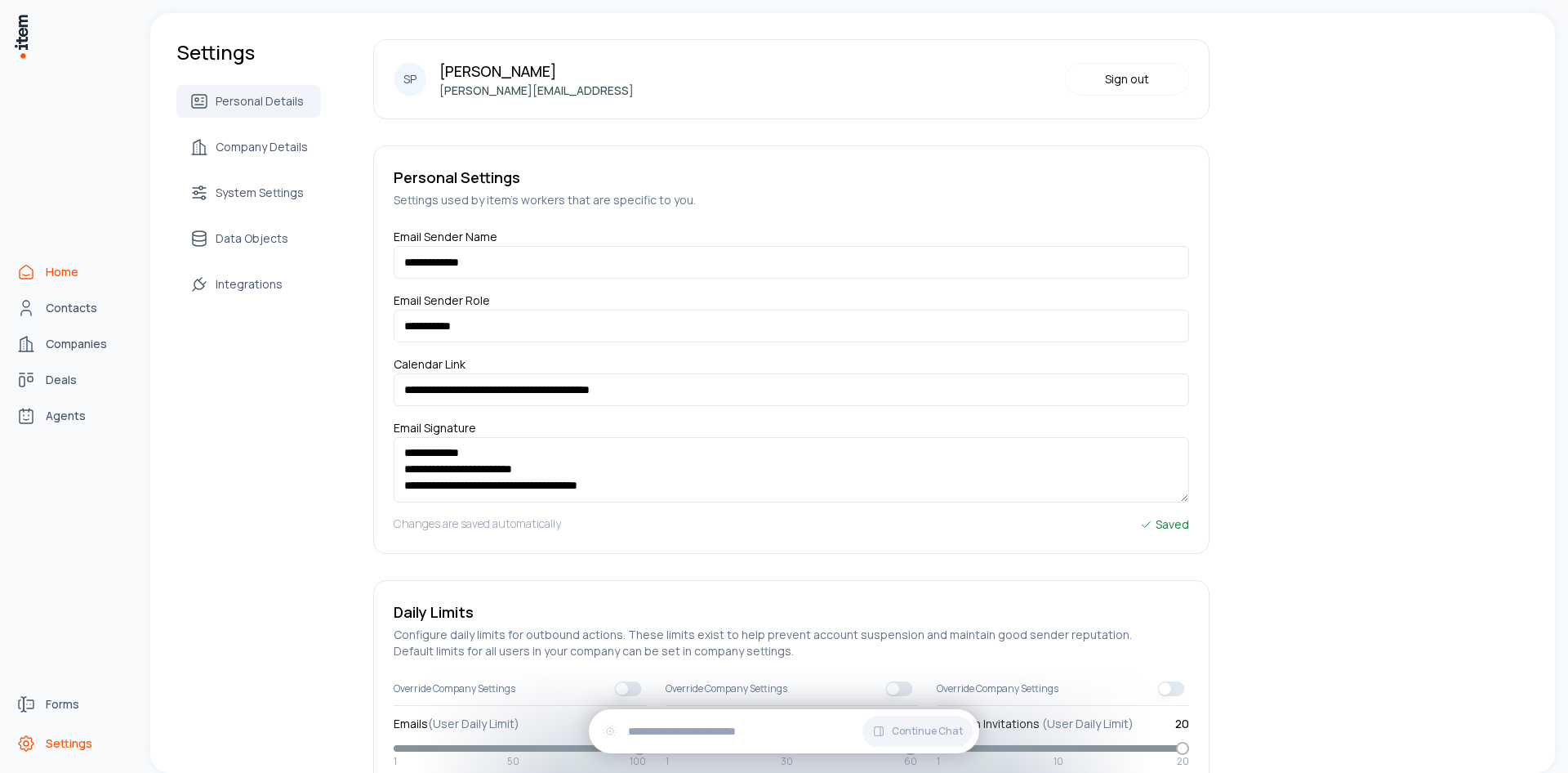
click at [36, 264] on link "Home" at bounding box center [71, 271] width 124 height 33
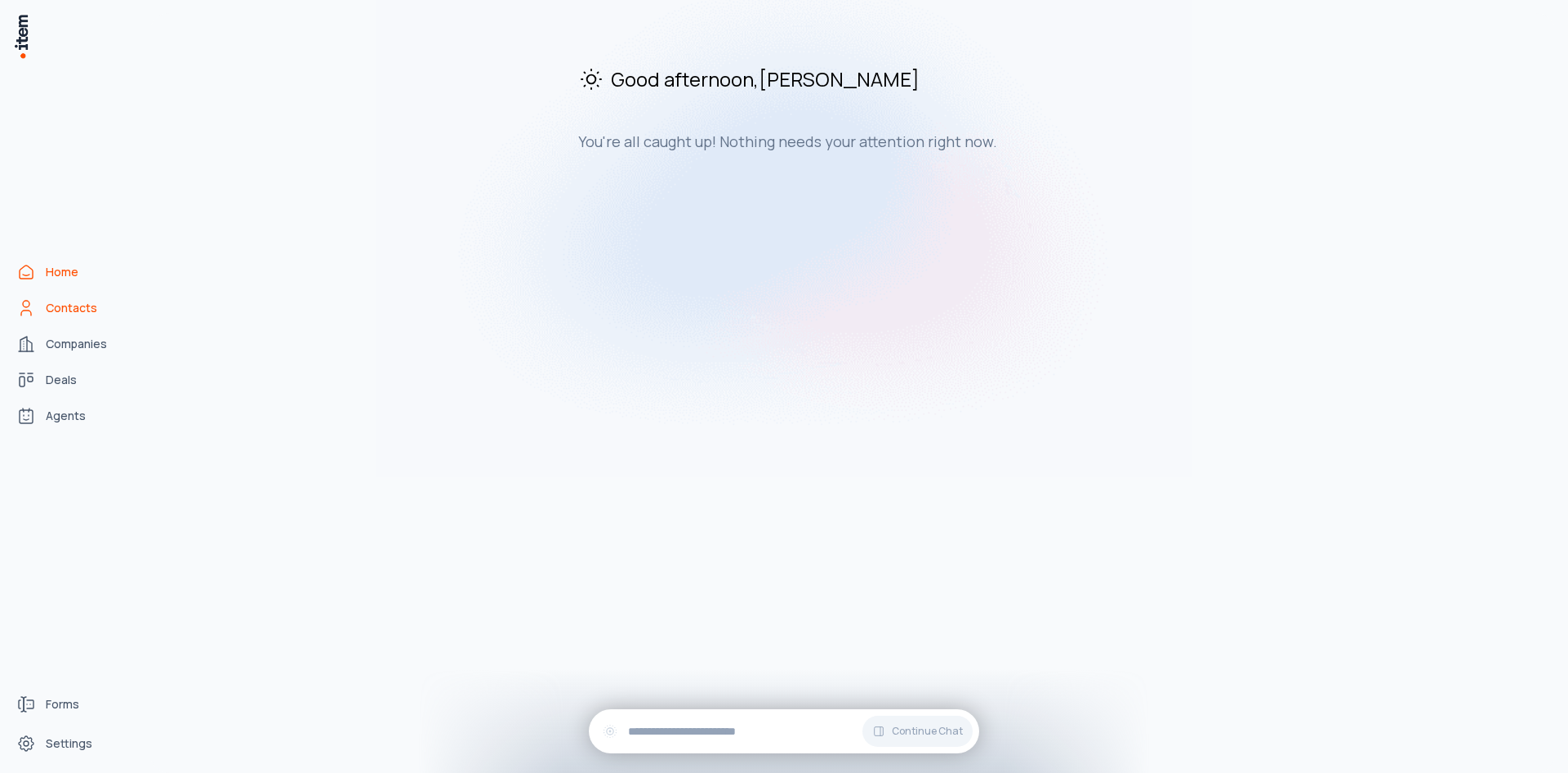
click at [51, 312] on span "Contacts" at bounding box center [71, 307] width 51 height 16
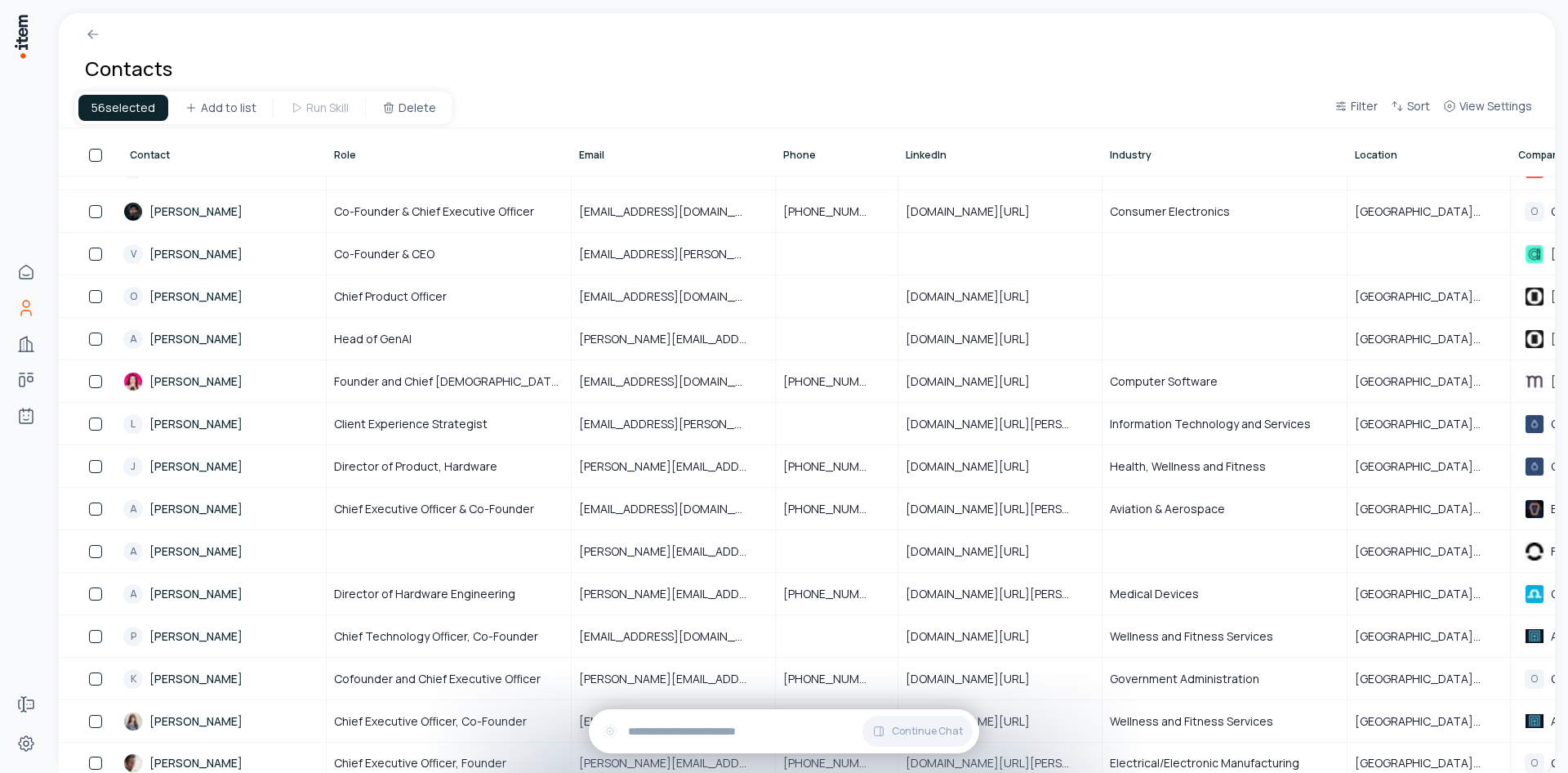
scroll to position [647, 0]
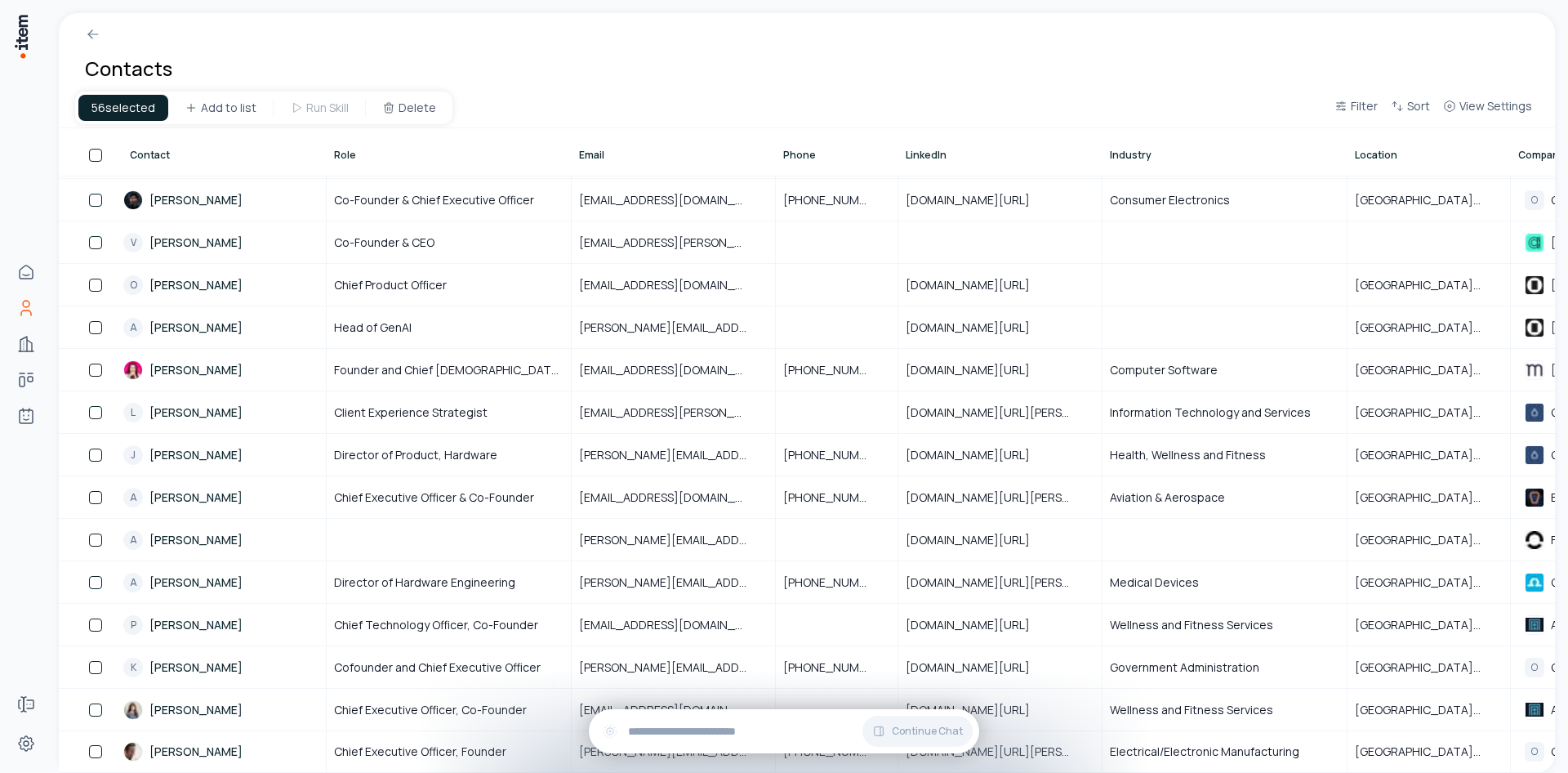
click at [93, 154] on button "button" at bounding box center [95, 155] width 13 height 13
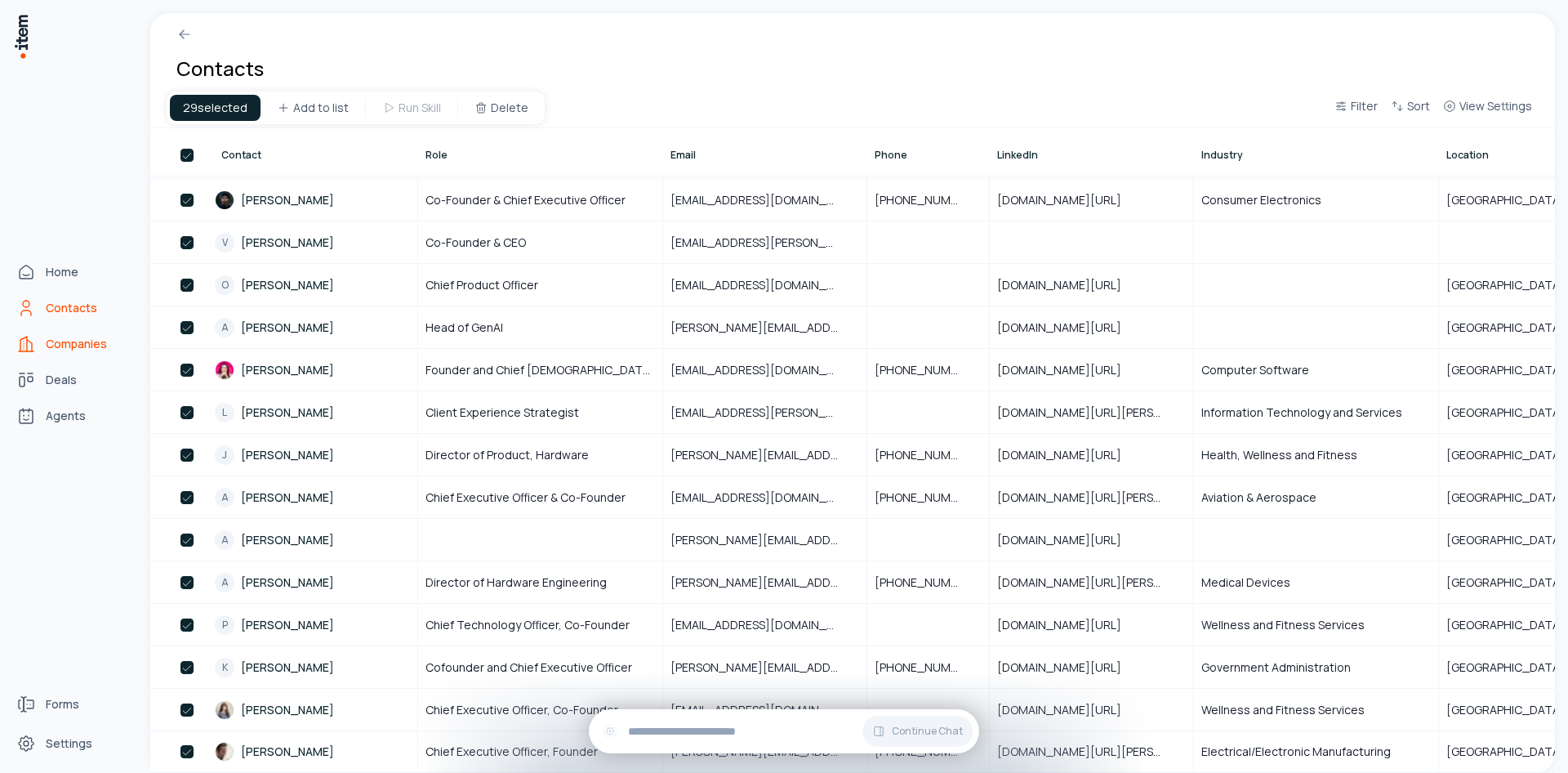
click at [64, 337] on span "Companies" at bounding box center [76, 343] width 61 height 16
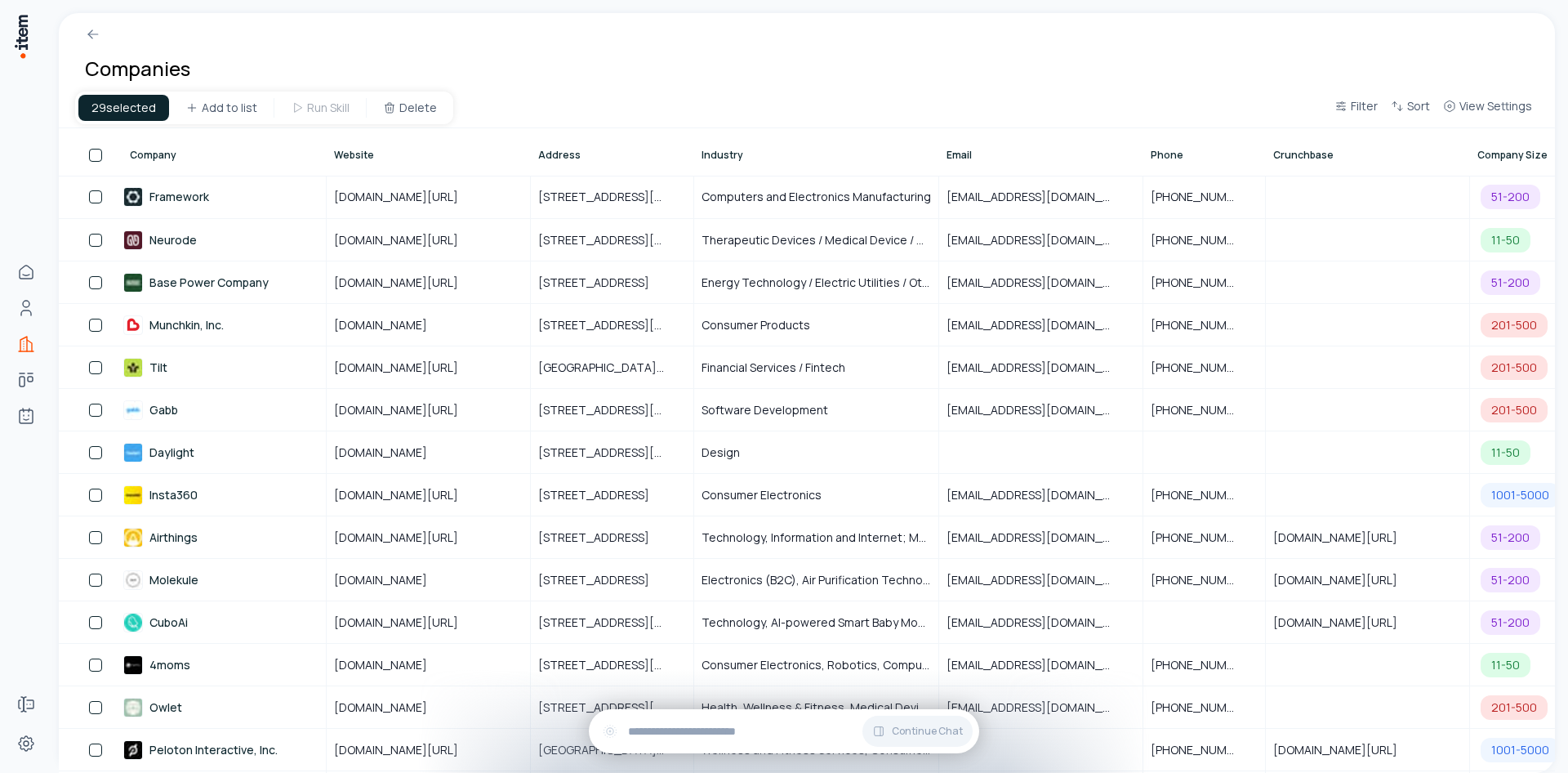
click at [99, 153] on button "button" at bounding box center [95, 155] width 13 height 13
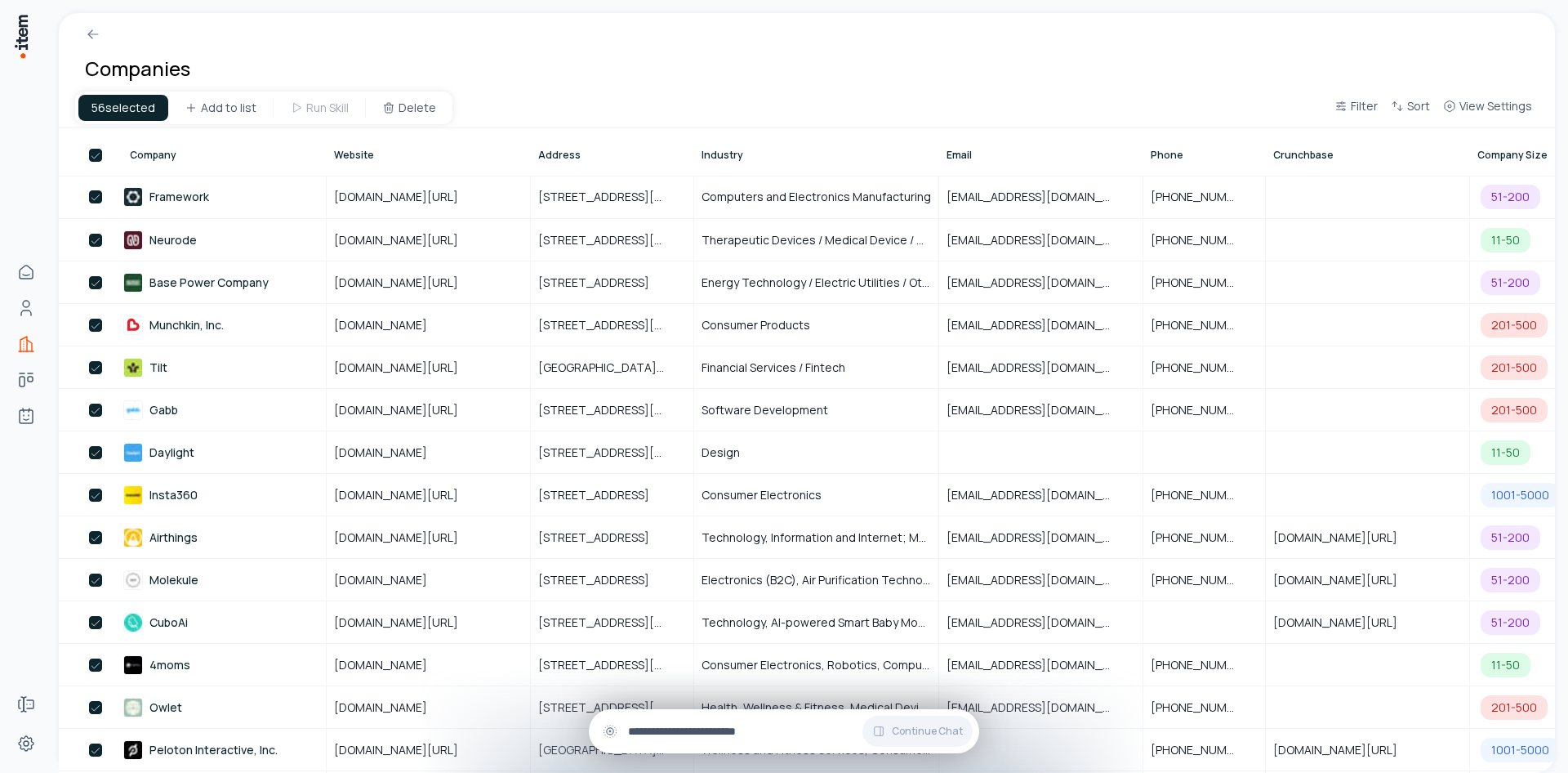
click at [745, 730] on input "text" at bounding box center [796, 730] width 338 height 18
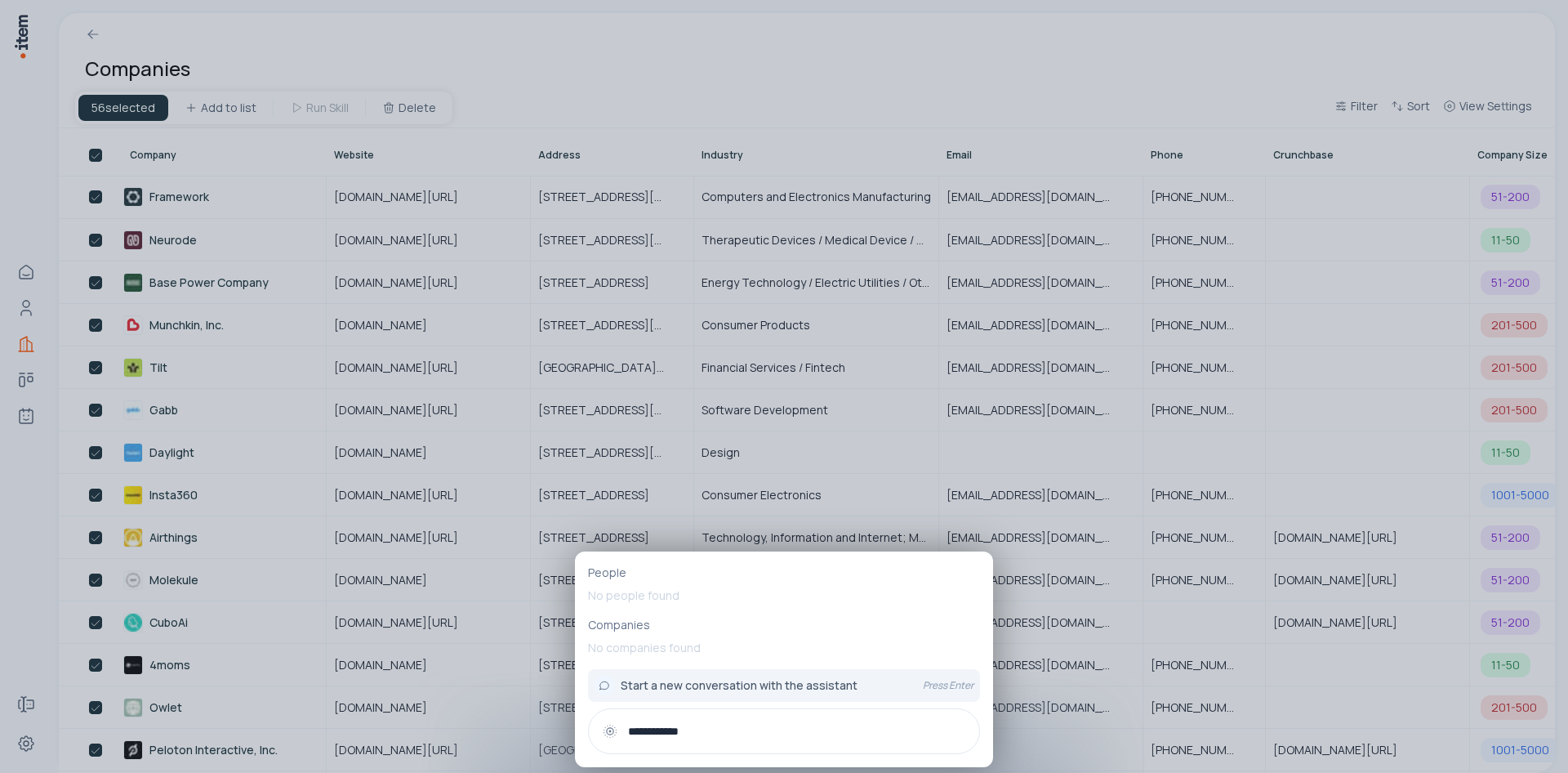
type input "**********"
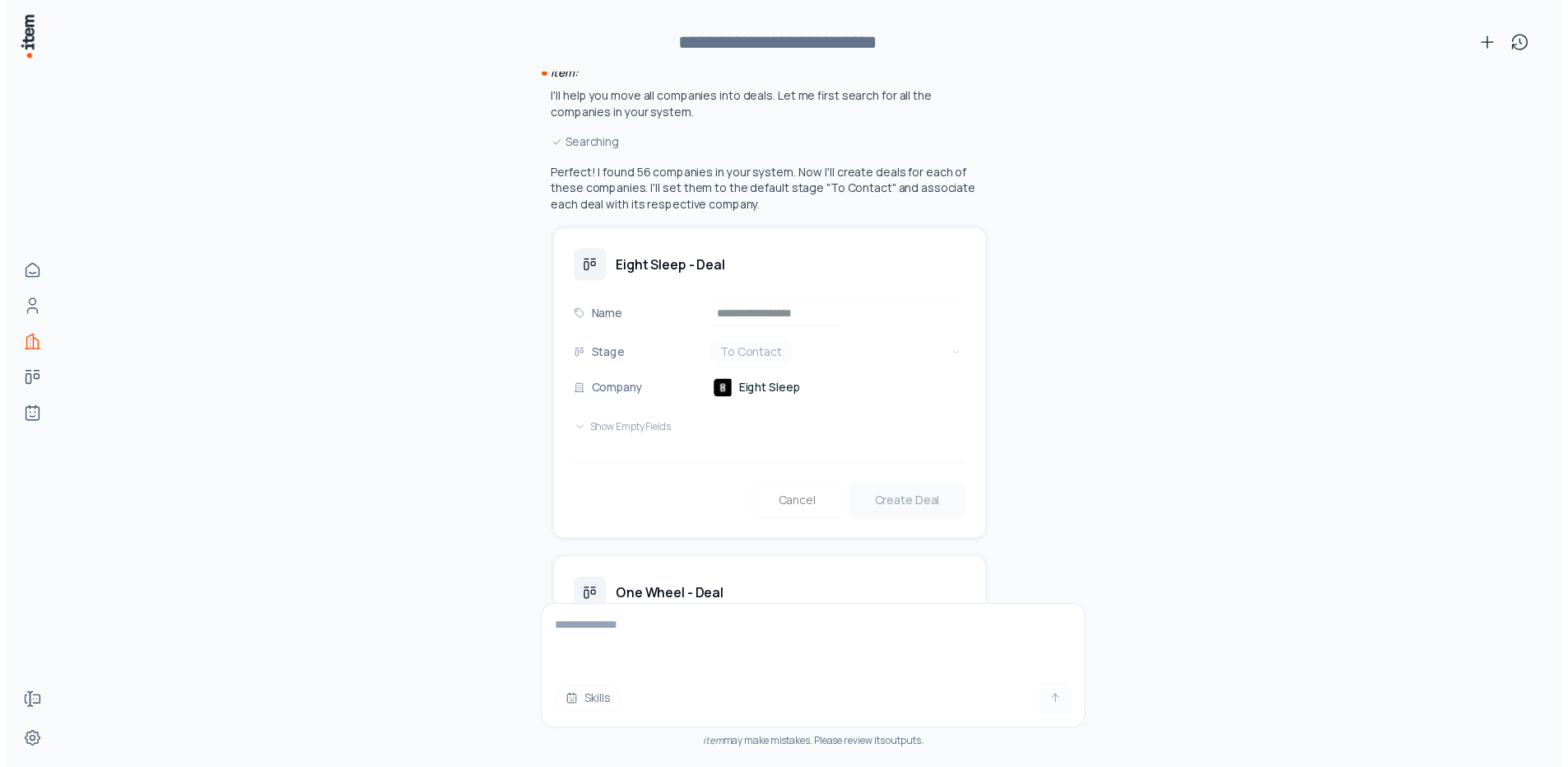
scroll to position [158, 0]
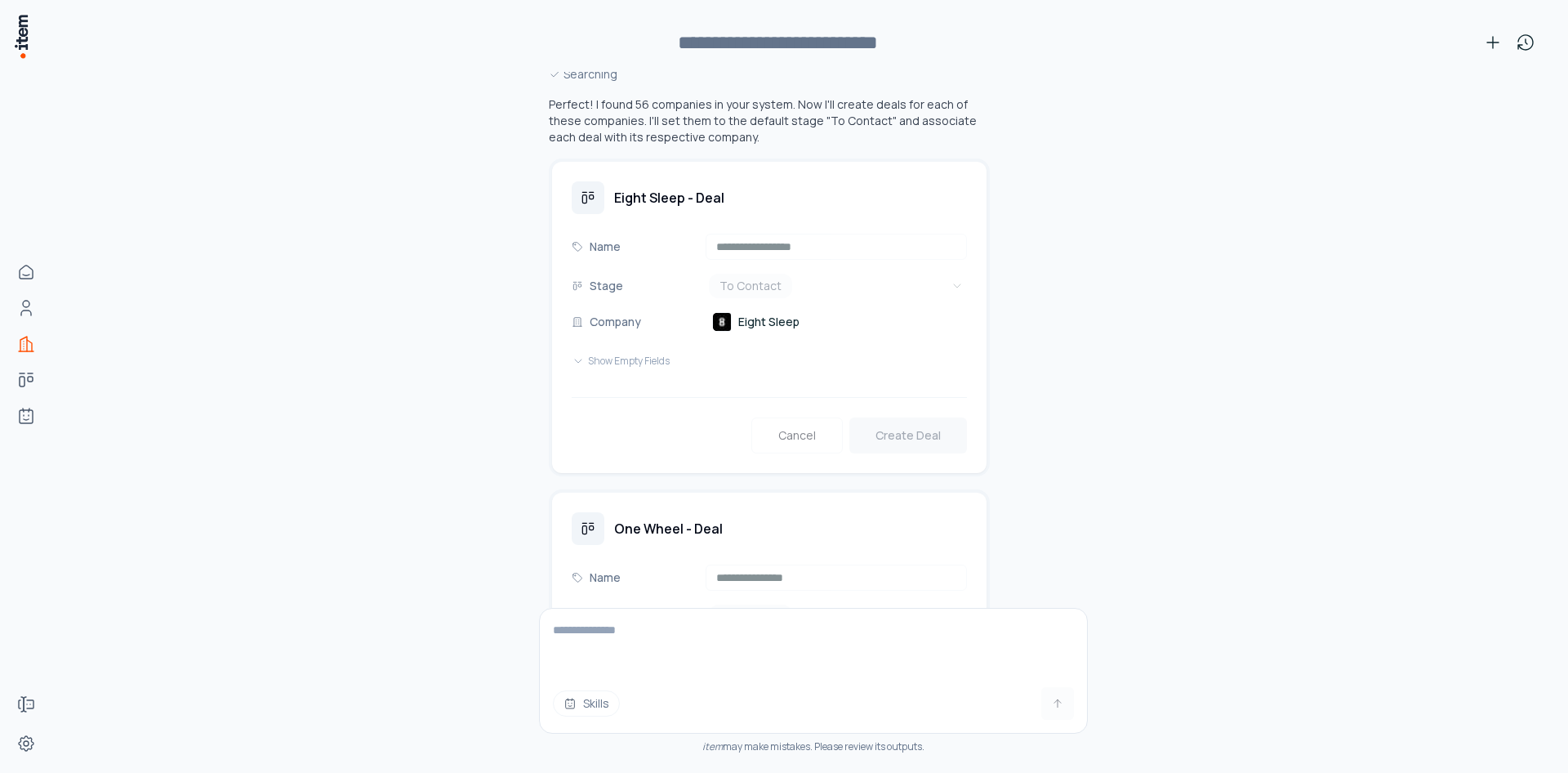
click at [928, 455] on div "**********" at bounding box center [769, 317] width 434 height 312
click at [898, 427] on div "Cancel Create Deal" at bounding box center [769, 425] width 395 height 56
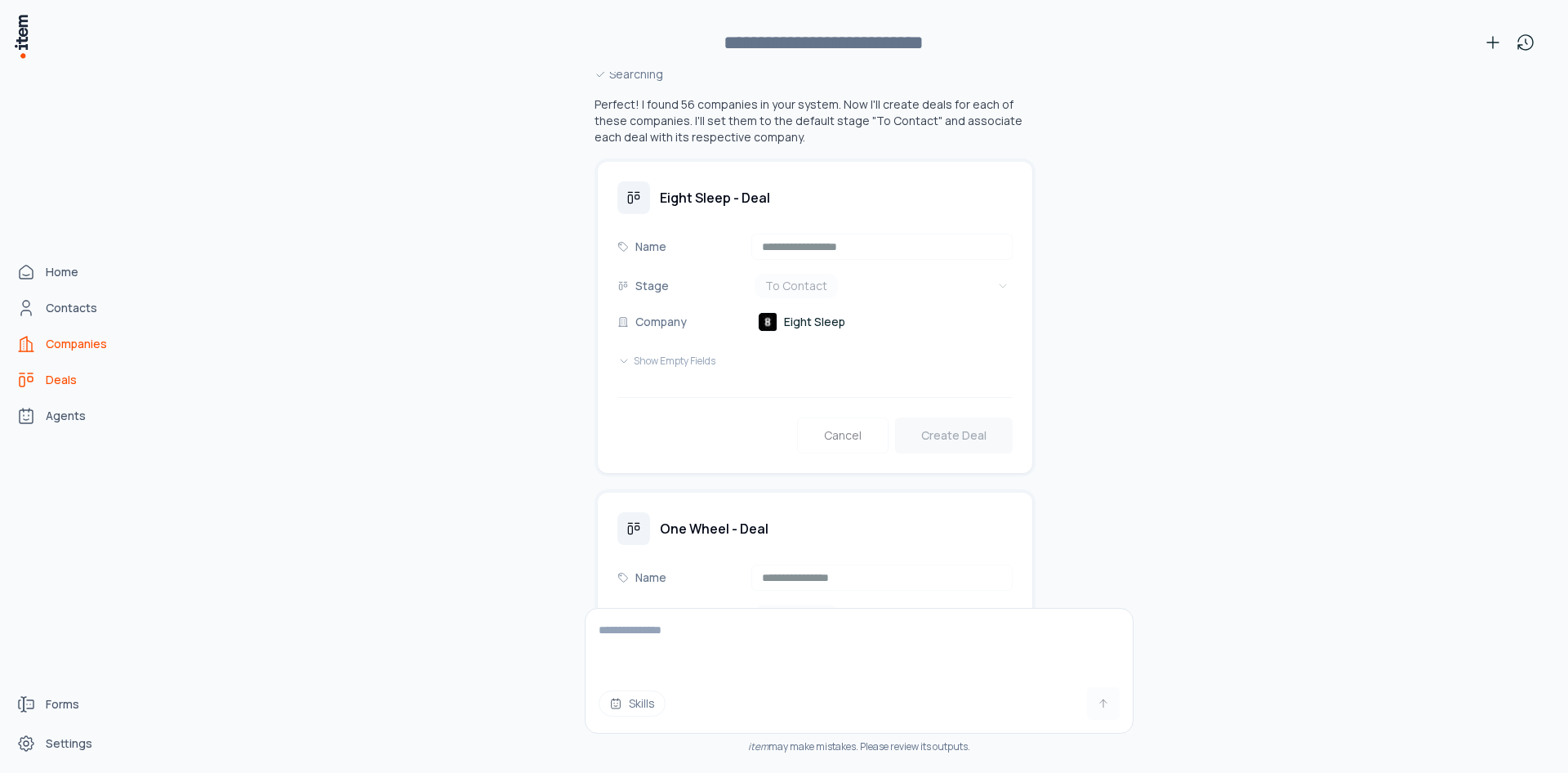
click at [51, 387] on span "Deals" at bounding box center [61, 379] width 31 height 16
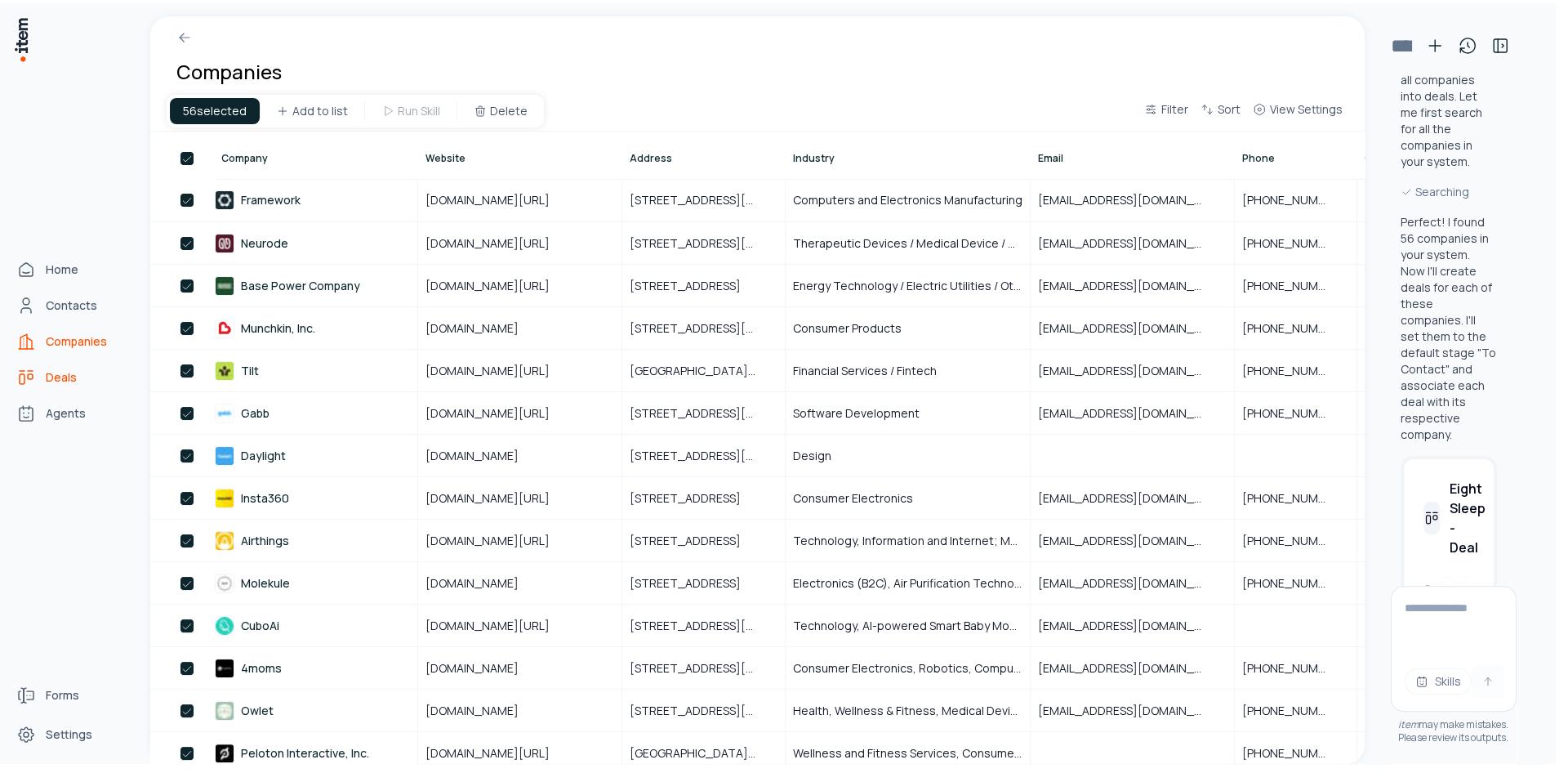
scroll to position [0, 0]
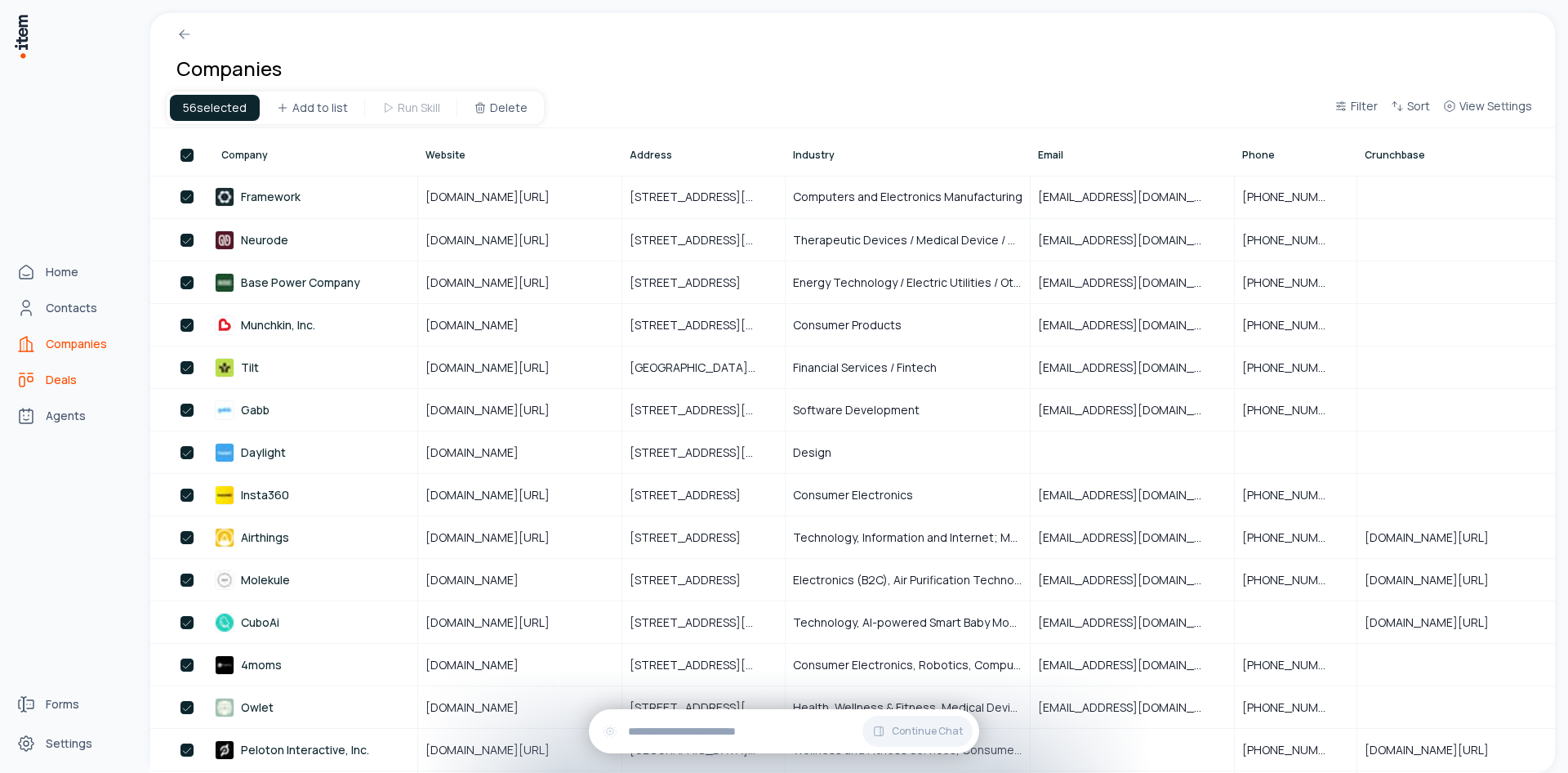
click at [51, 387] on span "Deals" at bounding box center [61, 379] width 31 height 16
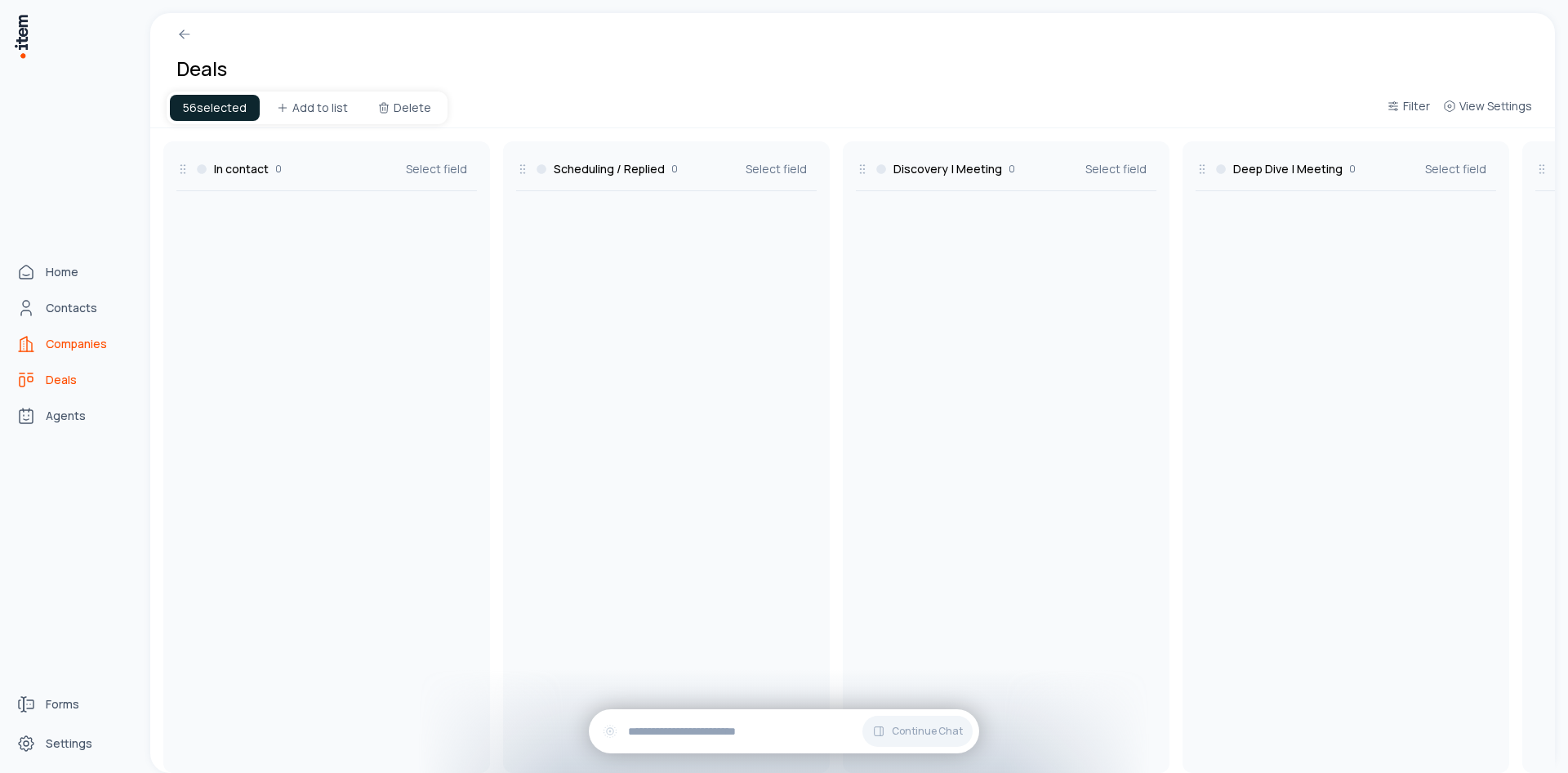
click at [49, 346] on span "Companies" at bounding box center [76, 343] width 61 height 16
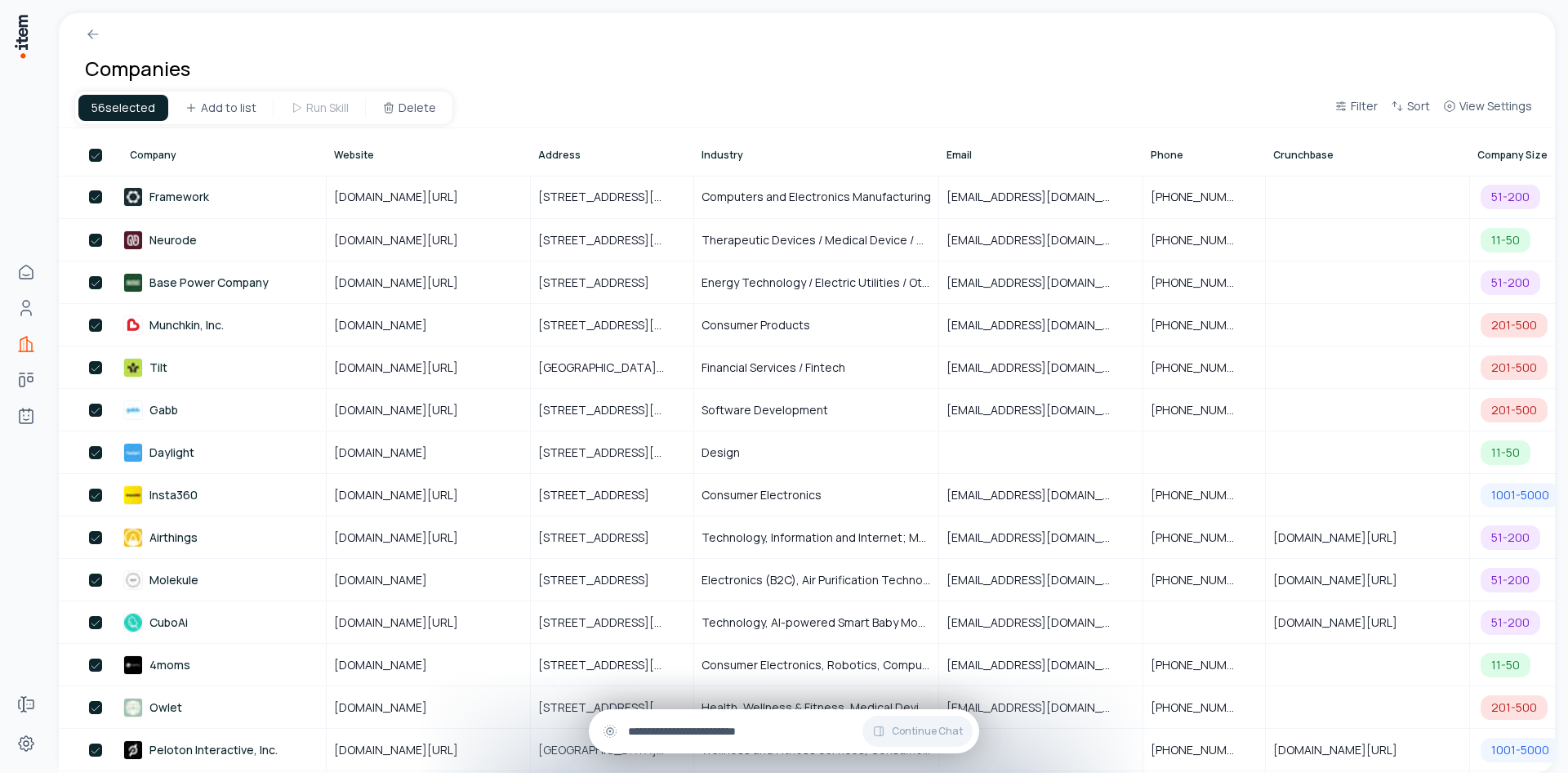
click at [793, 731] on input "text" at bounding box center [796, 730] width 338 height 18
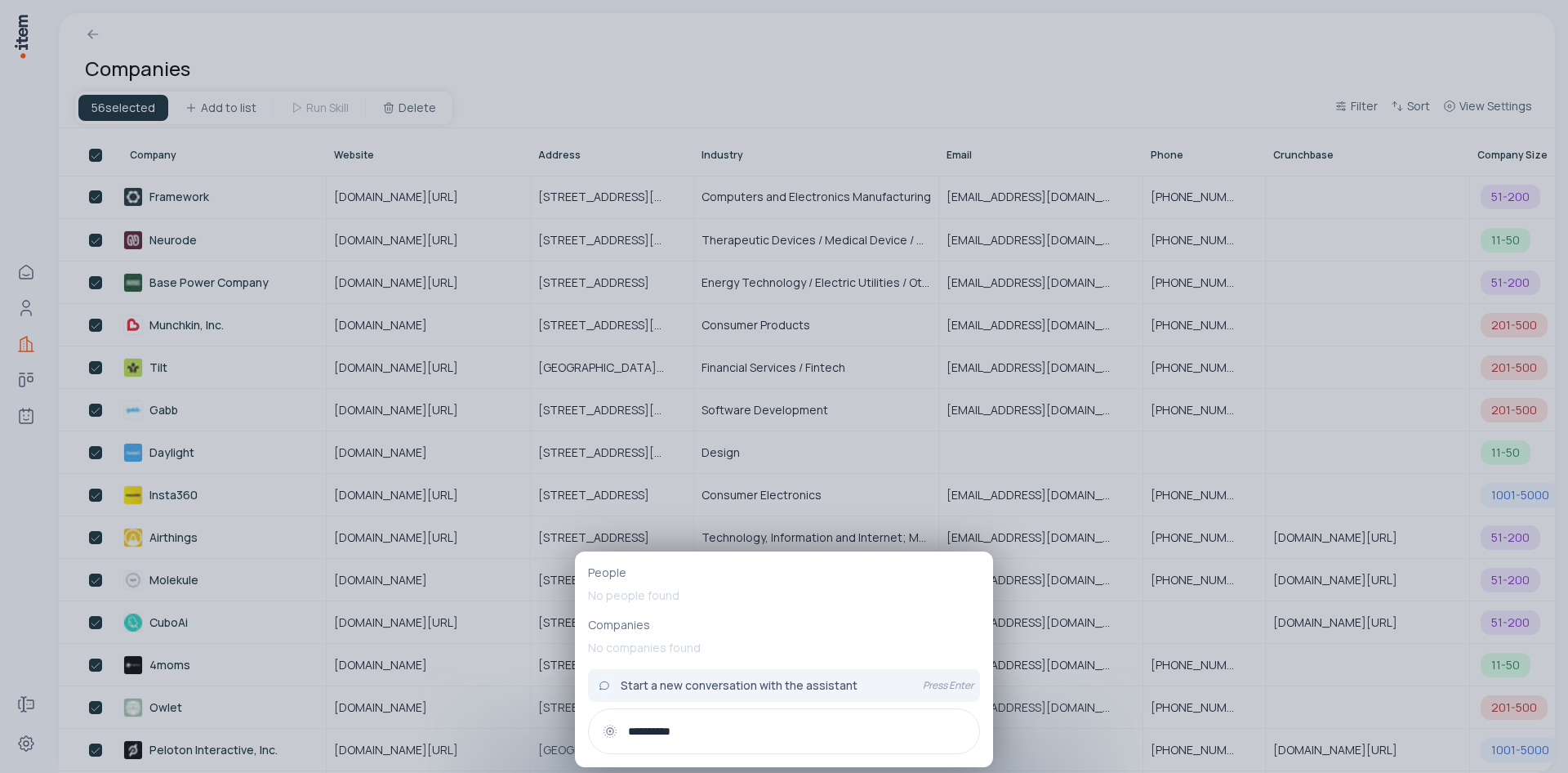
type input "**********"
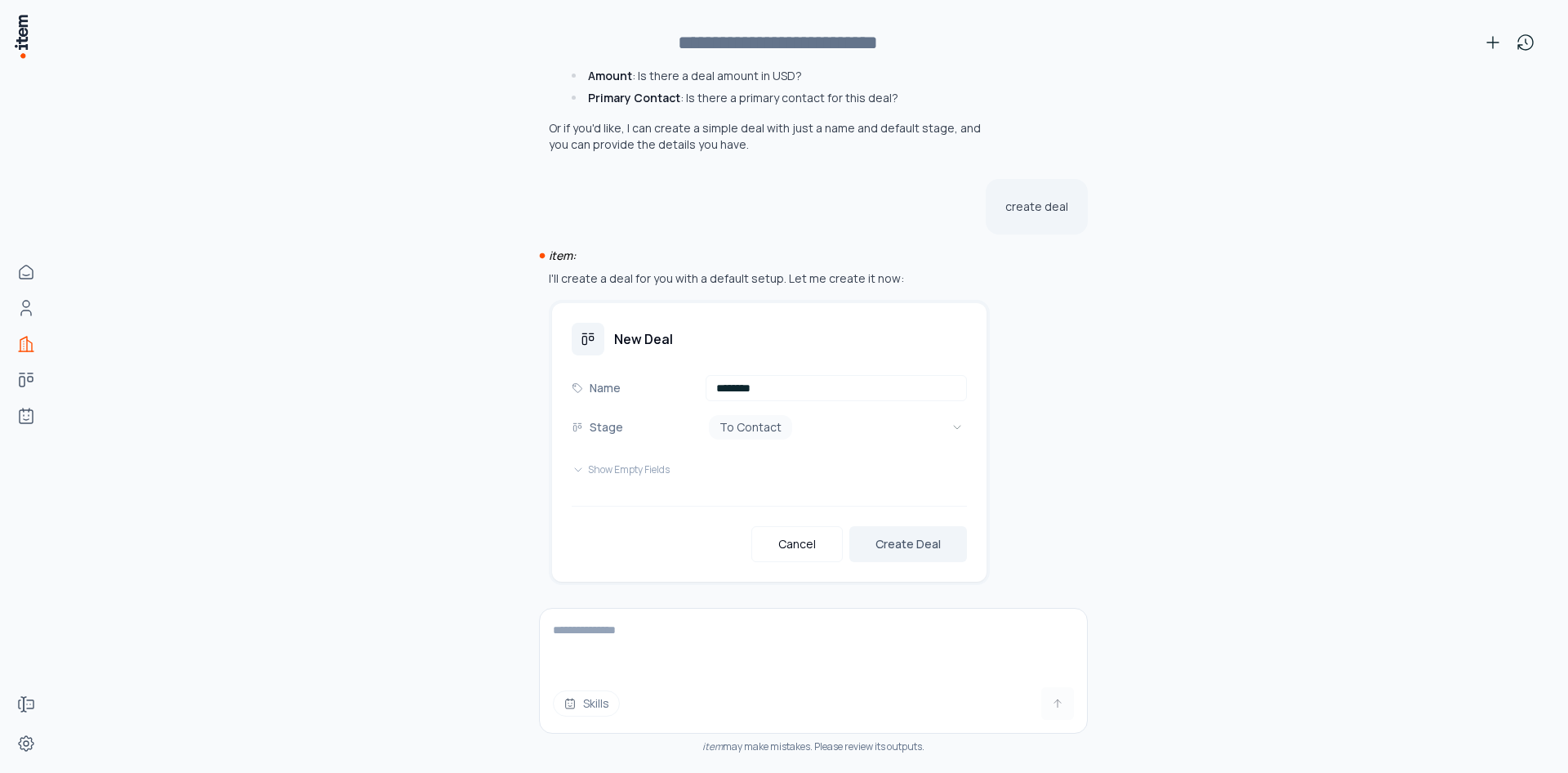
scroll to position [12668, 0]
click at [773, 531] on button "Cancel" at bounding box center [797, 541] width 92 height 36
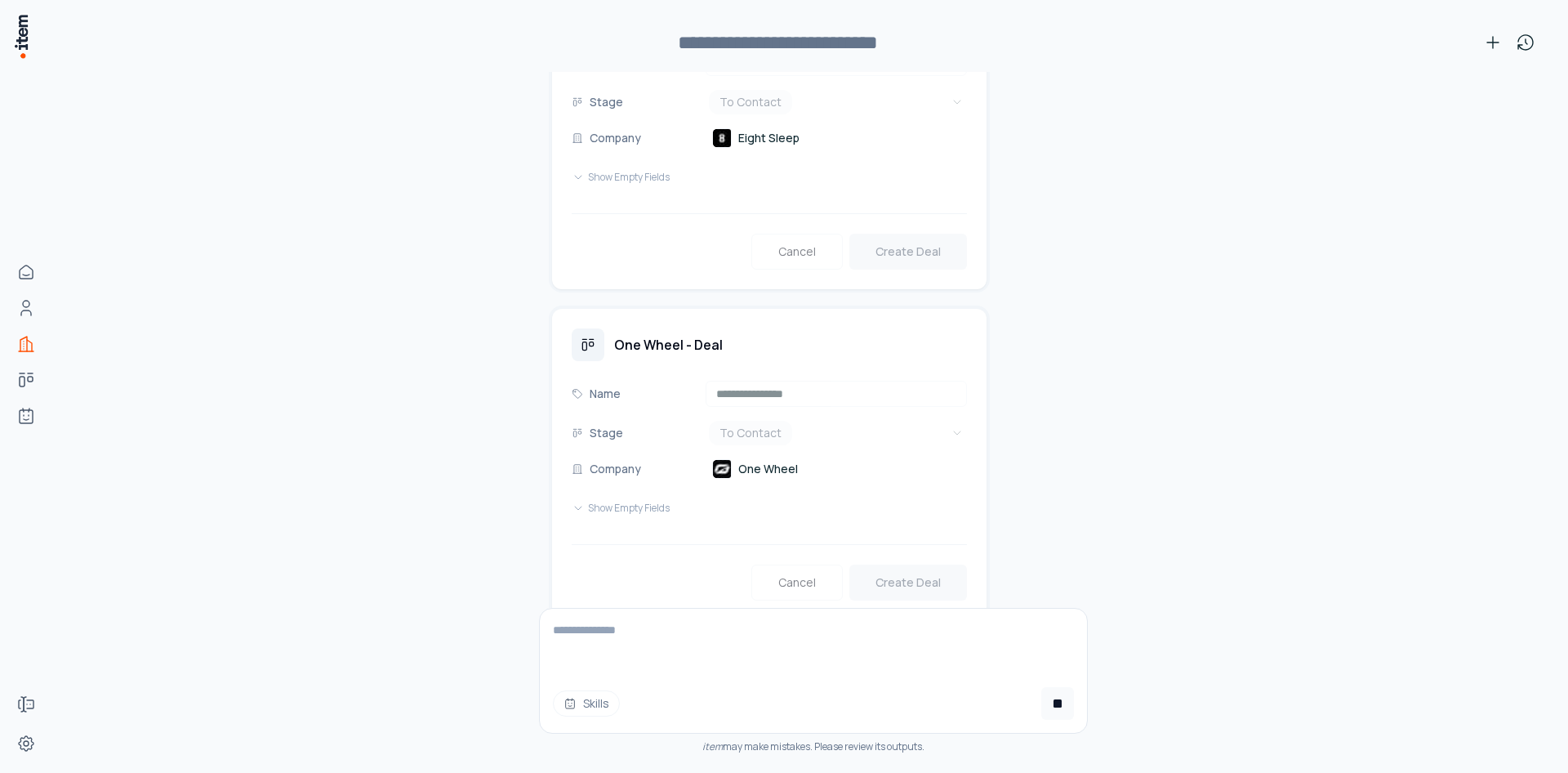
scroll to position [0, 0]
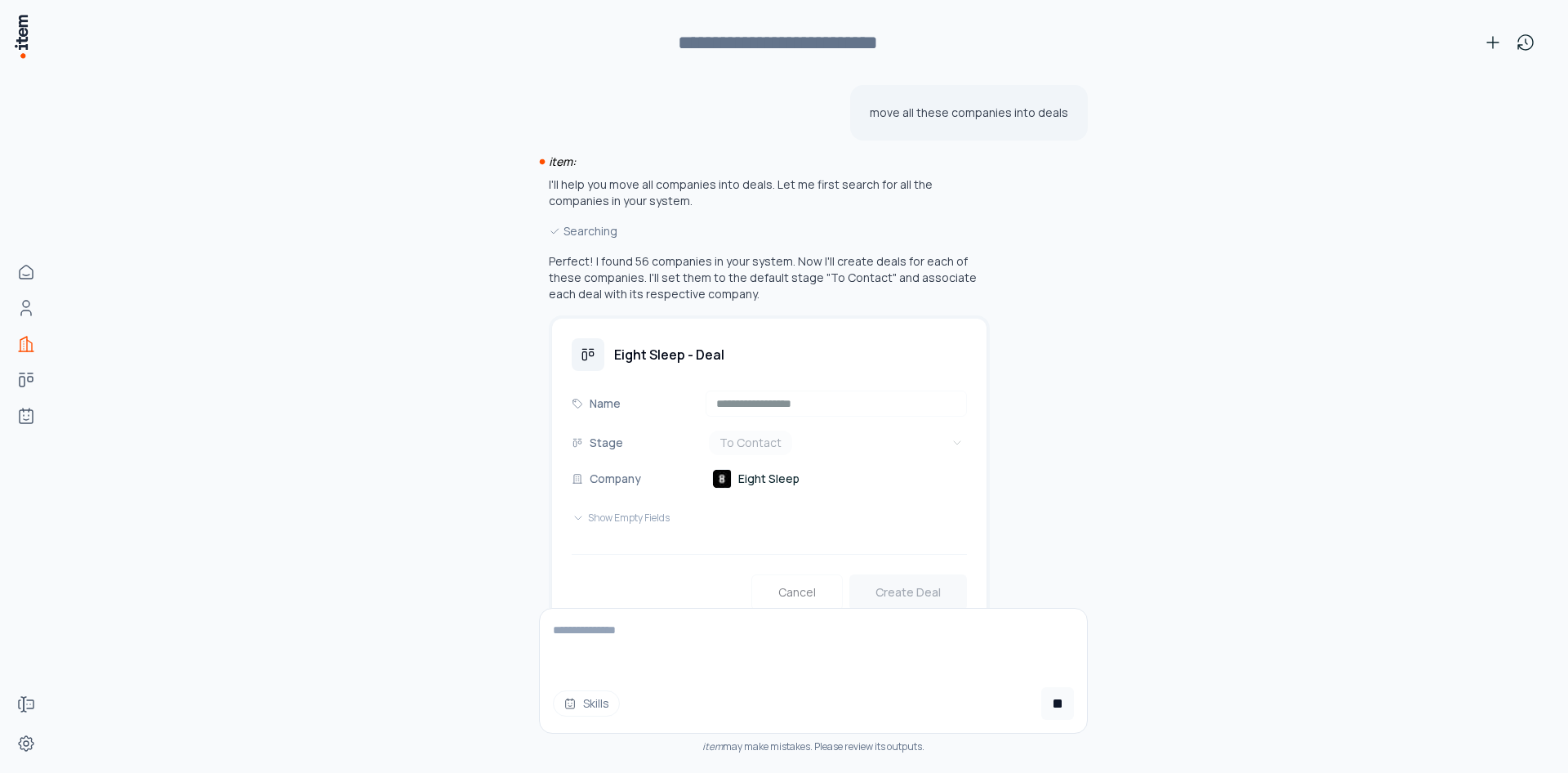
click at [985, 115] on p "move all these companies into deals" at bounding box center [968, 112] width 198 height 16
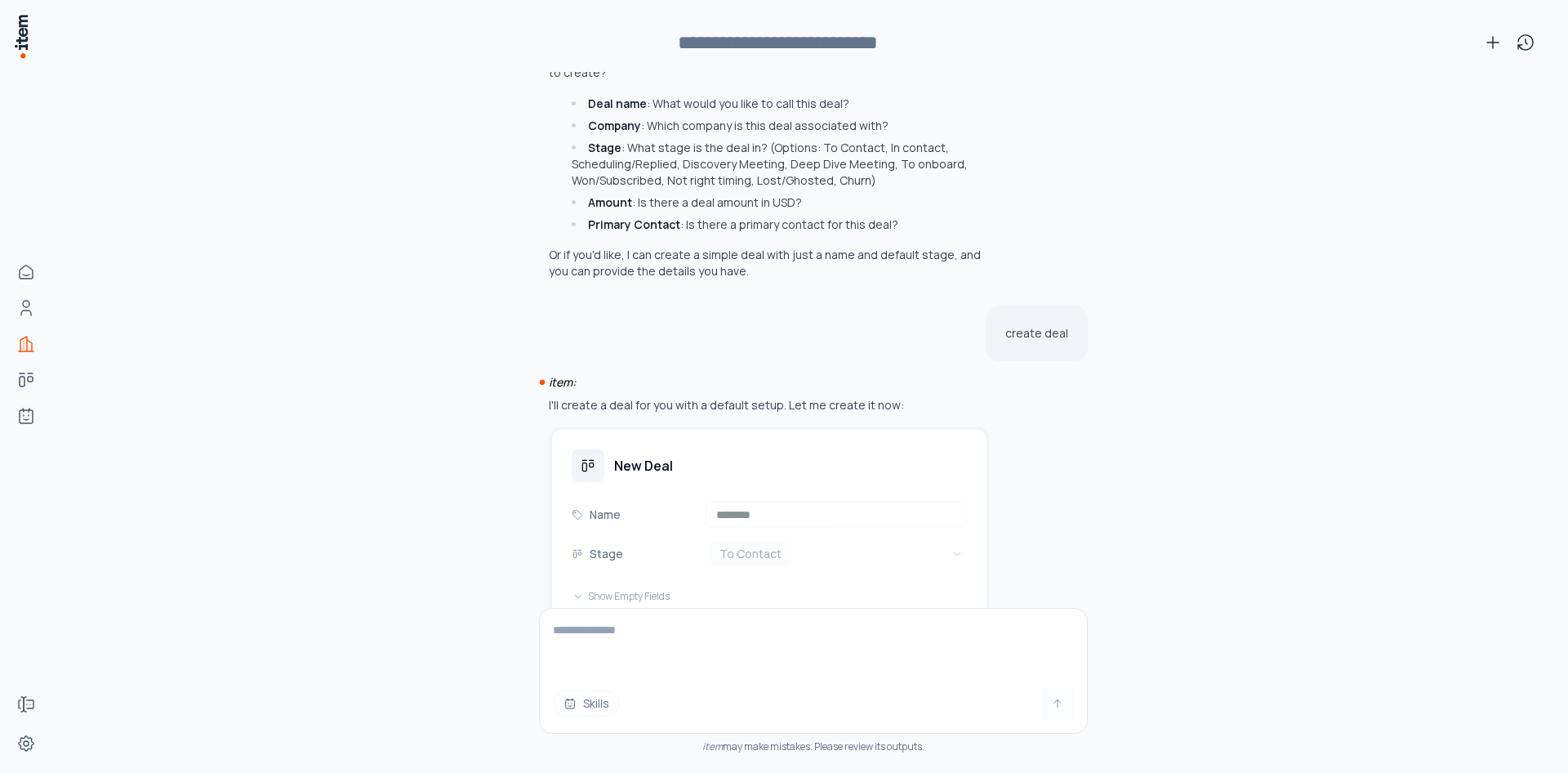
scroll to position [12536, 0]
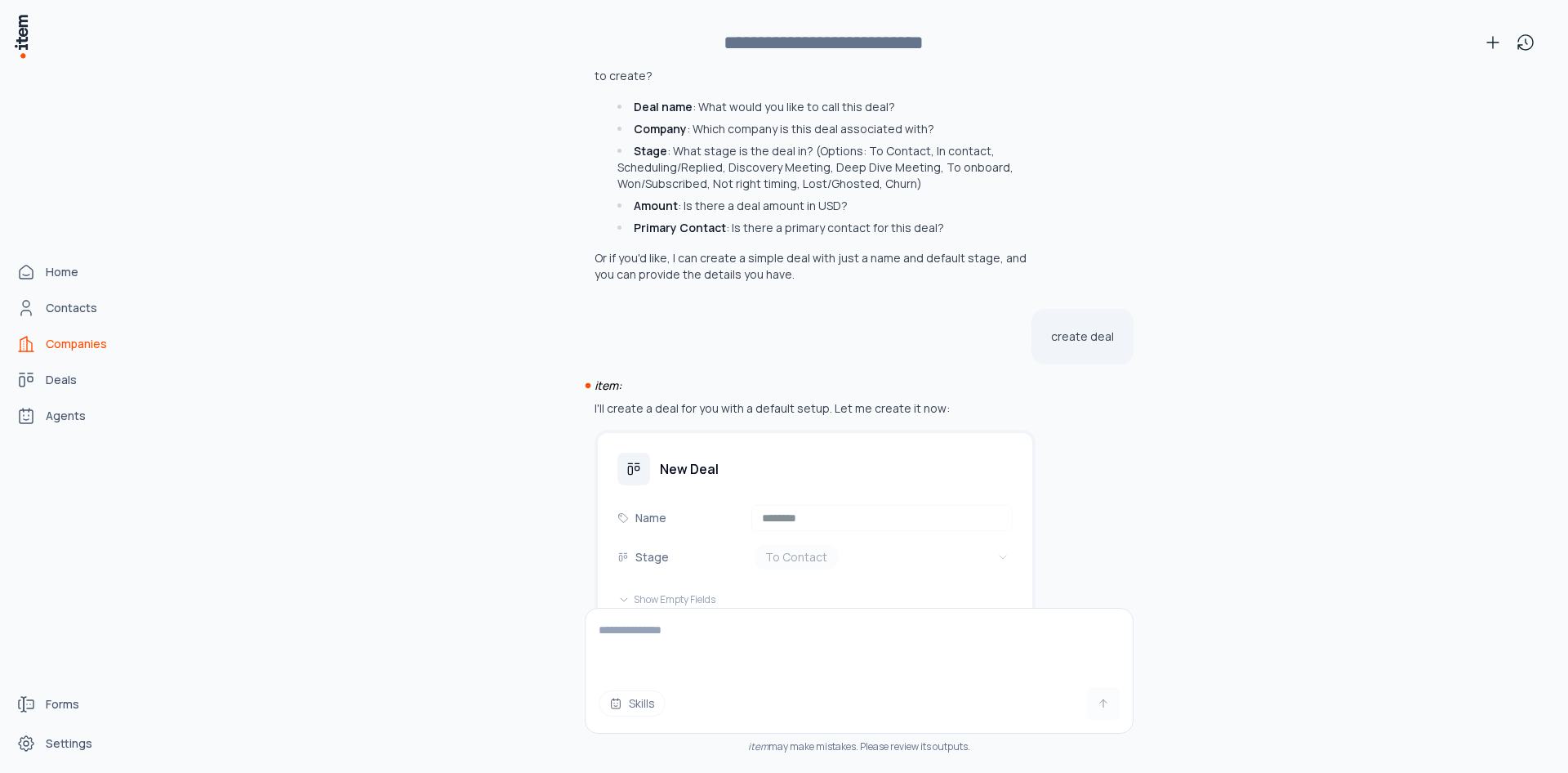
click at [49, 337] on span "Companies" at bounding box center [76, 343] width 61 height 16
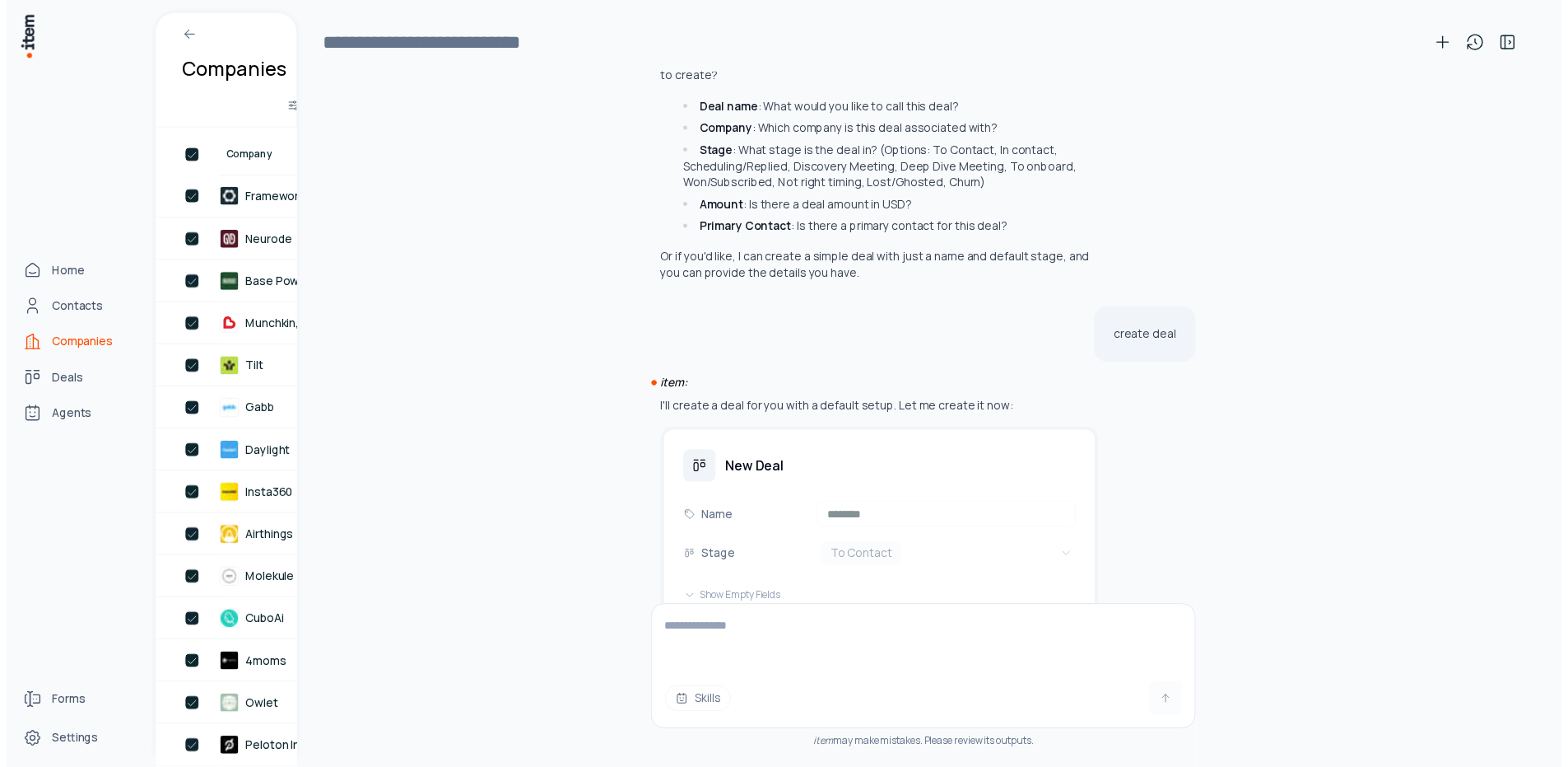
scroll to position [0, 0]
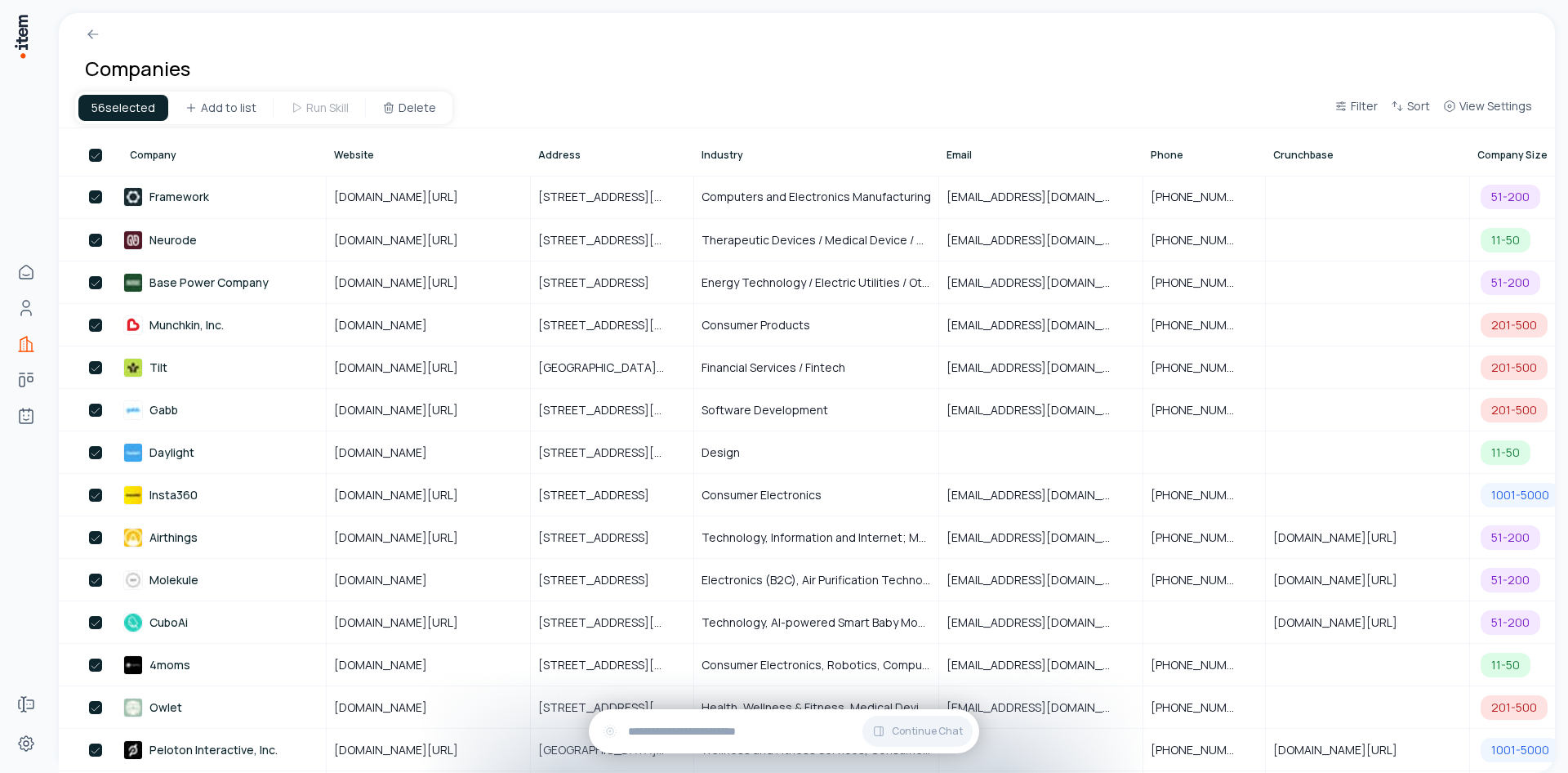
click at [94, 159] on button "button" at bounding box center [95, 155] width 13 height 13
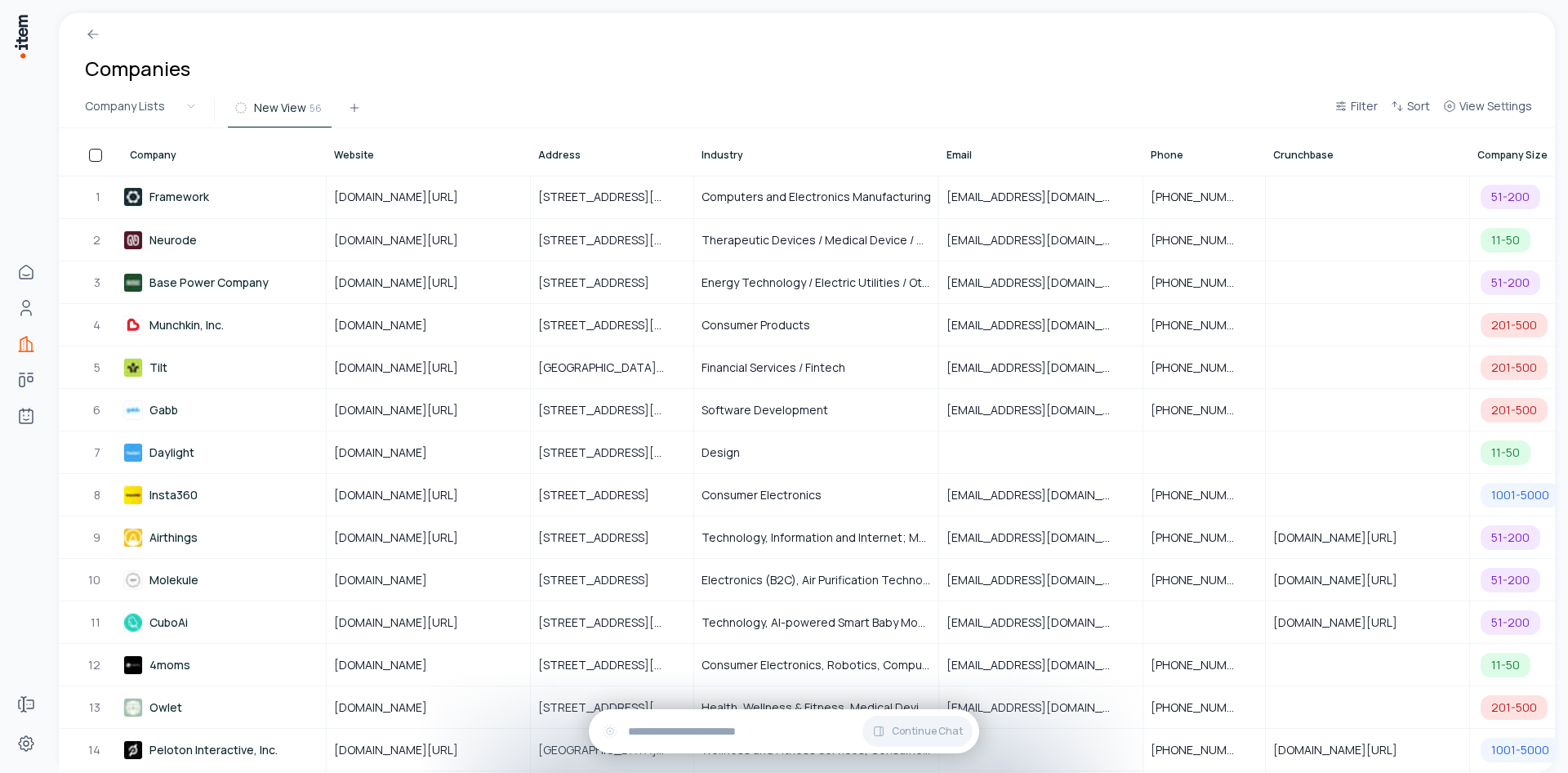
click at [94, 159] on button "button" at bounding box center [95, 155] width 13 height 13
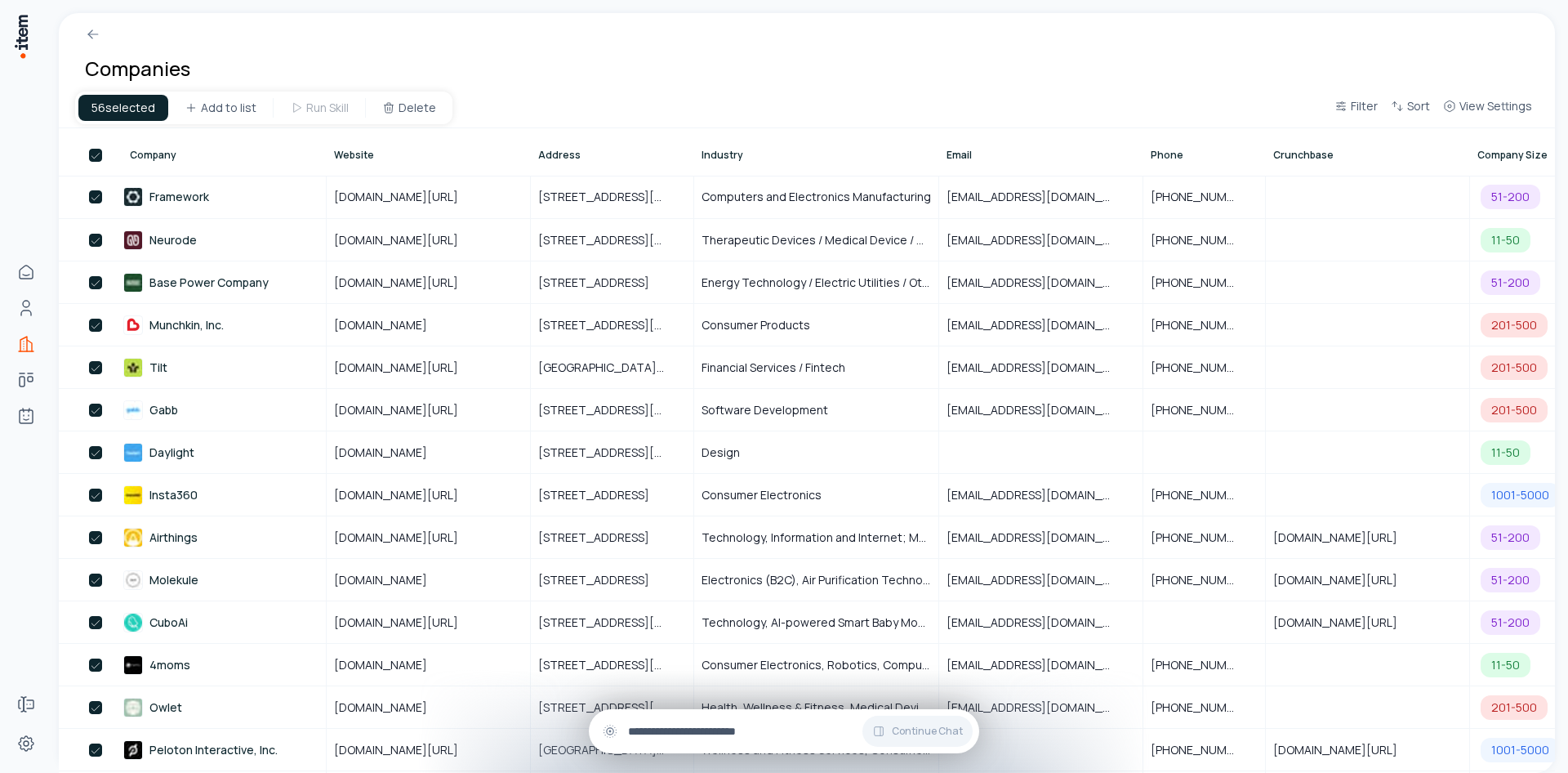
click at [721, 722] on input "text" at bounding box center [796, 730] width 338 height 18
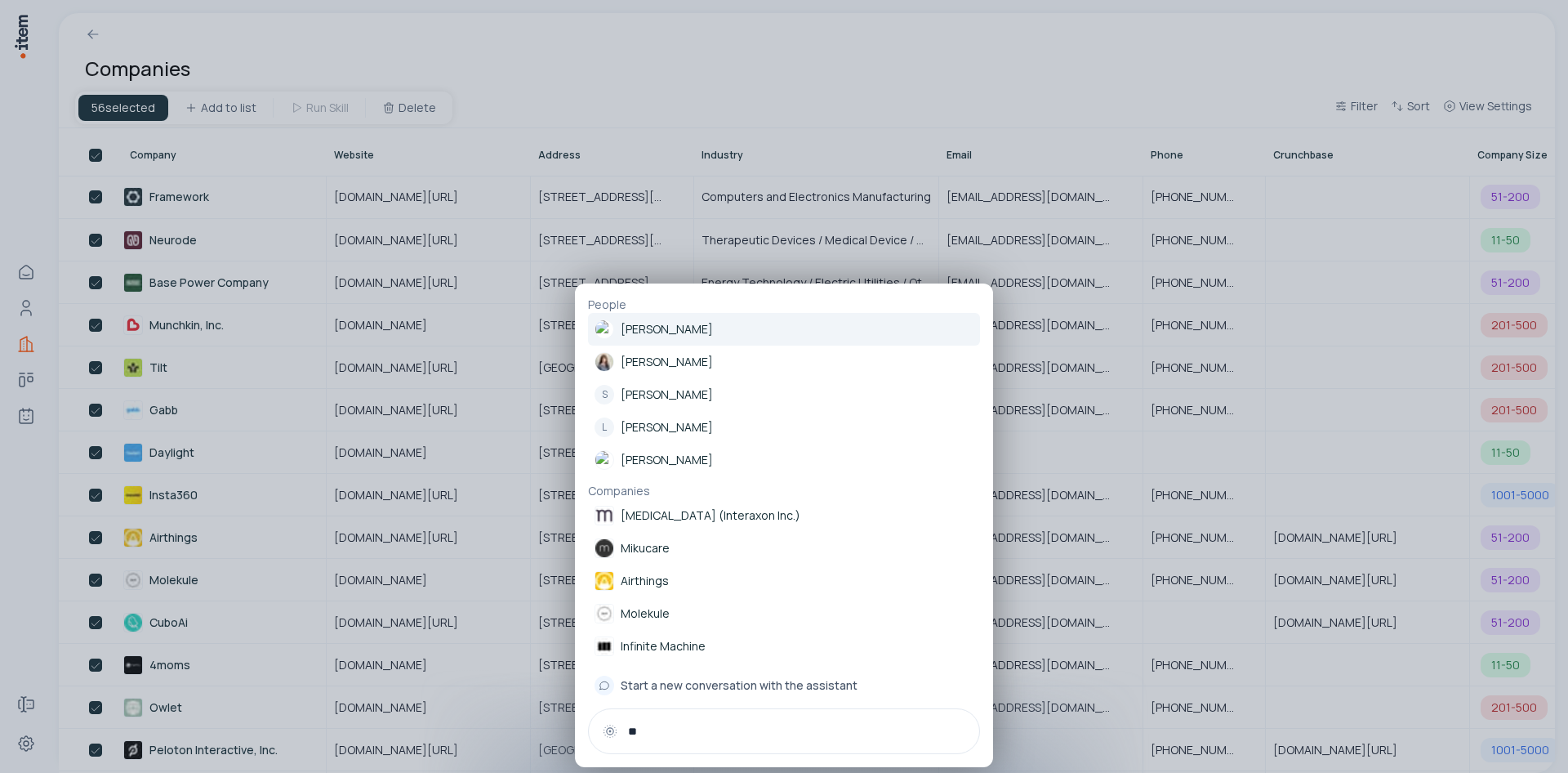
type input "*"
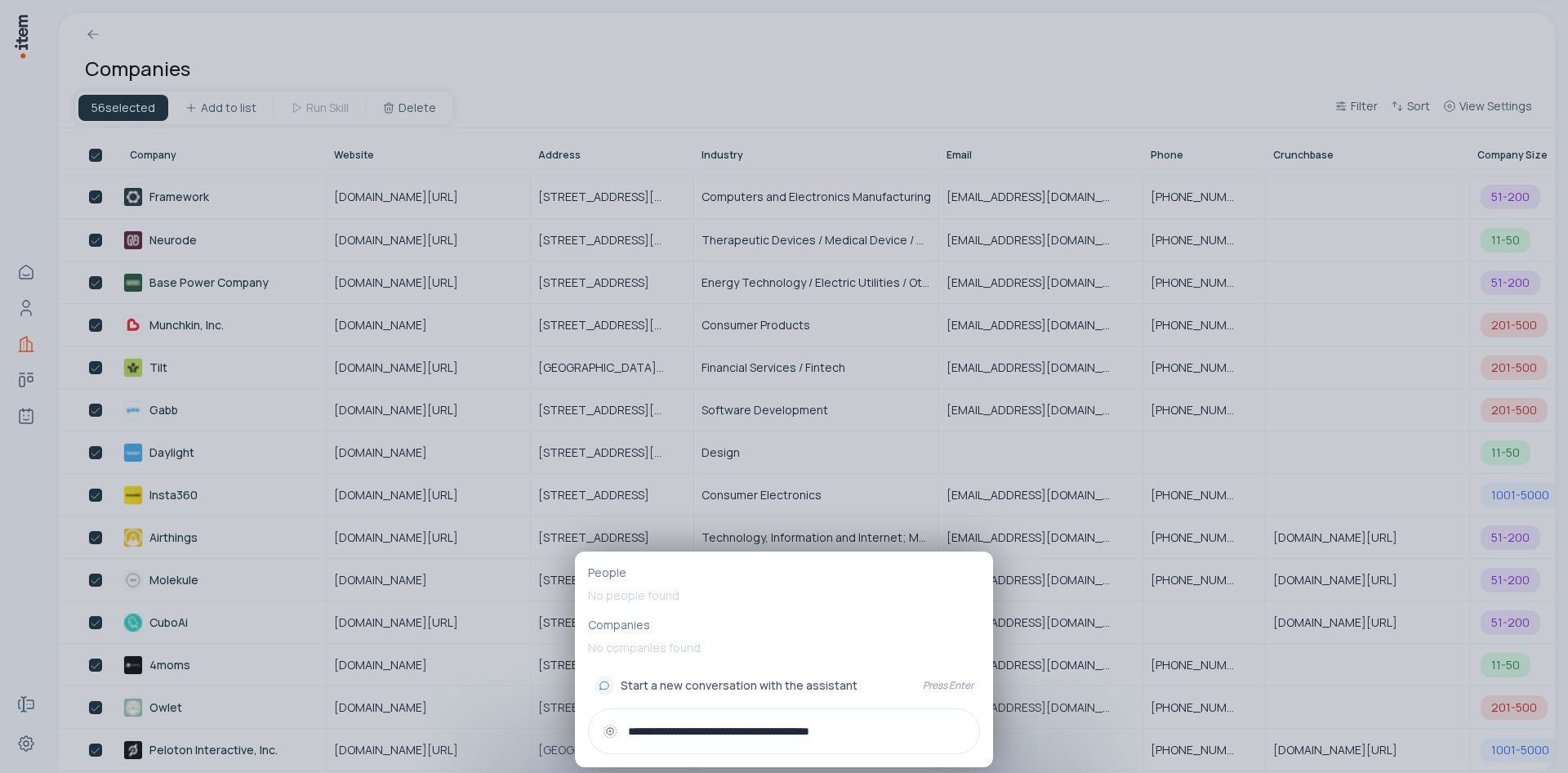
type input "**********"
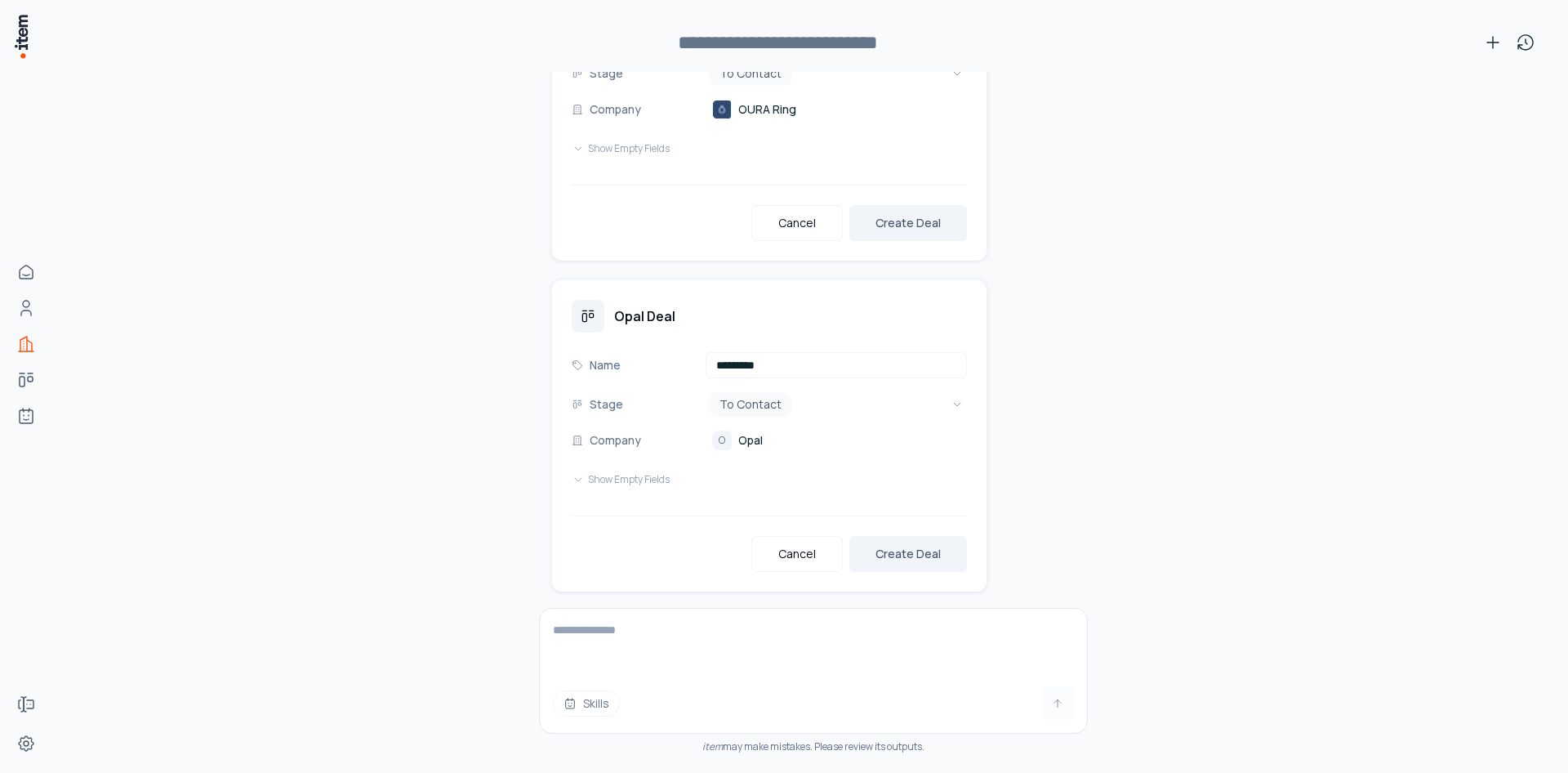
scroll to position [16261, 0]
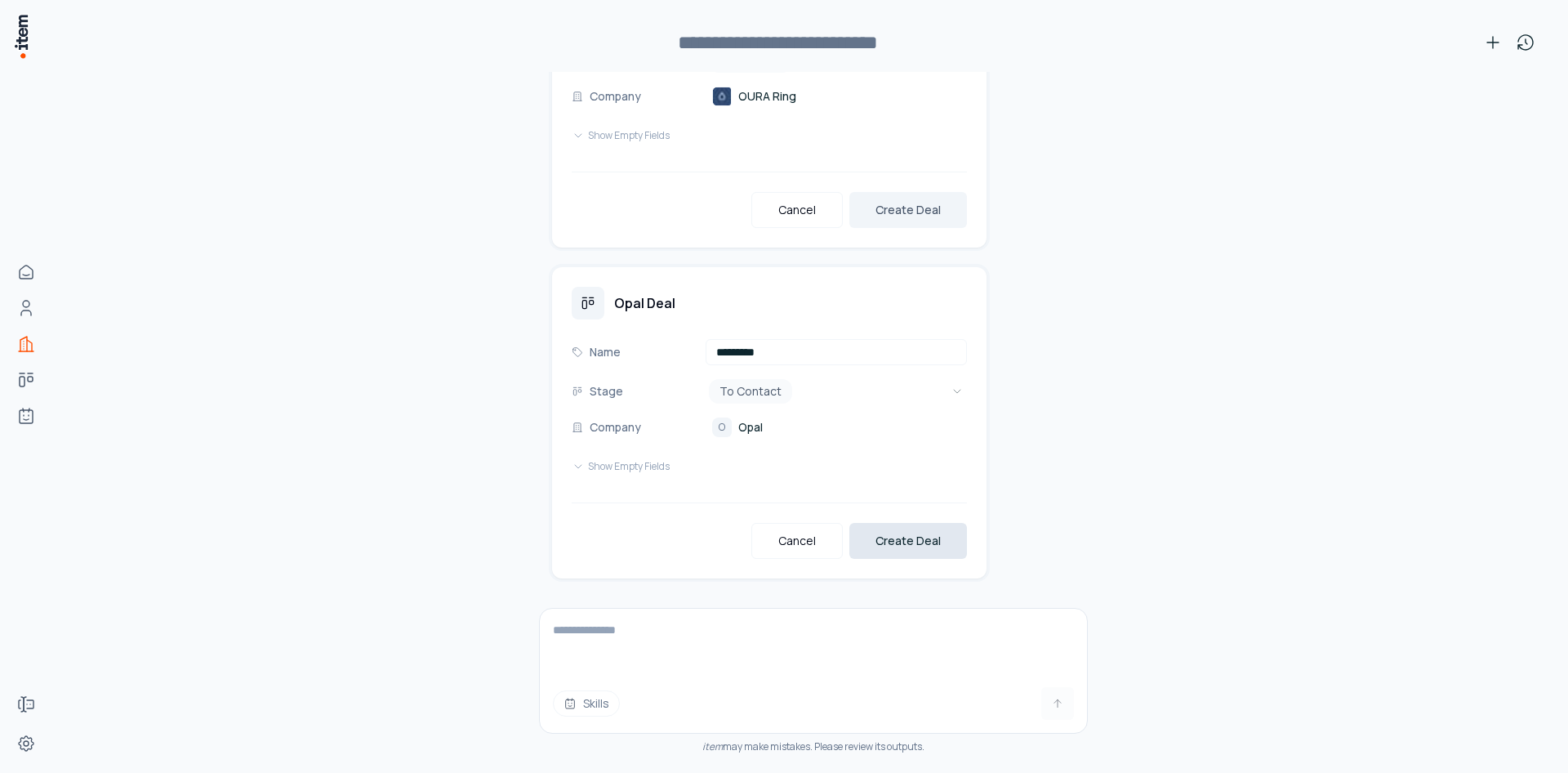
click at [906, 542] on button "Create Deal" at bounding box center [908, 541] width 118 height 36
click at [903, 222] on button "Create Deal" at bounding box center [908, 210] width 118 height 36
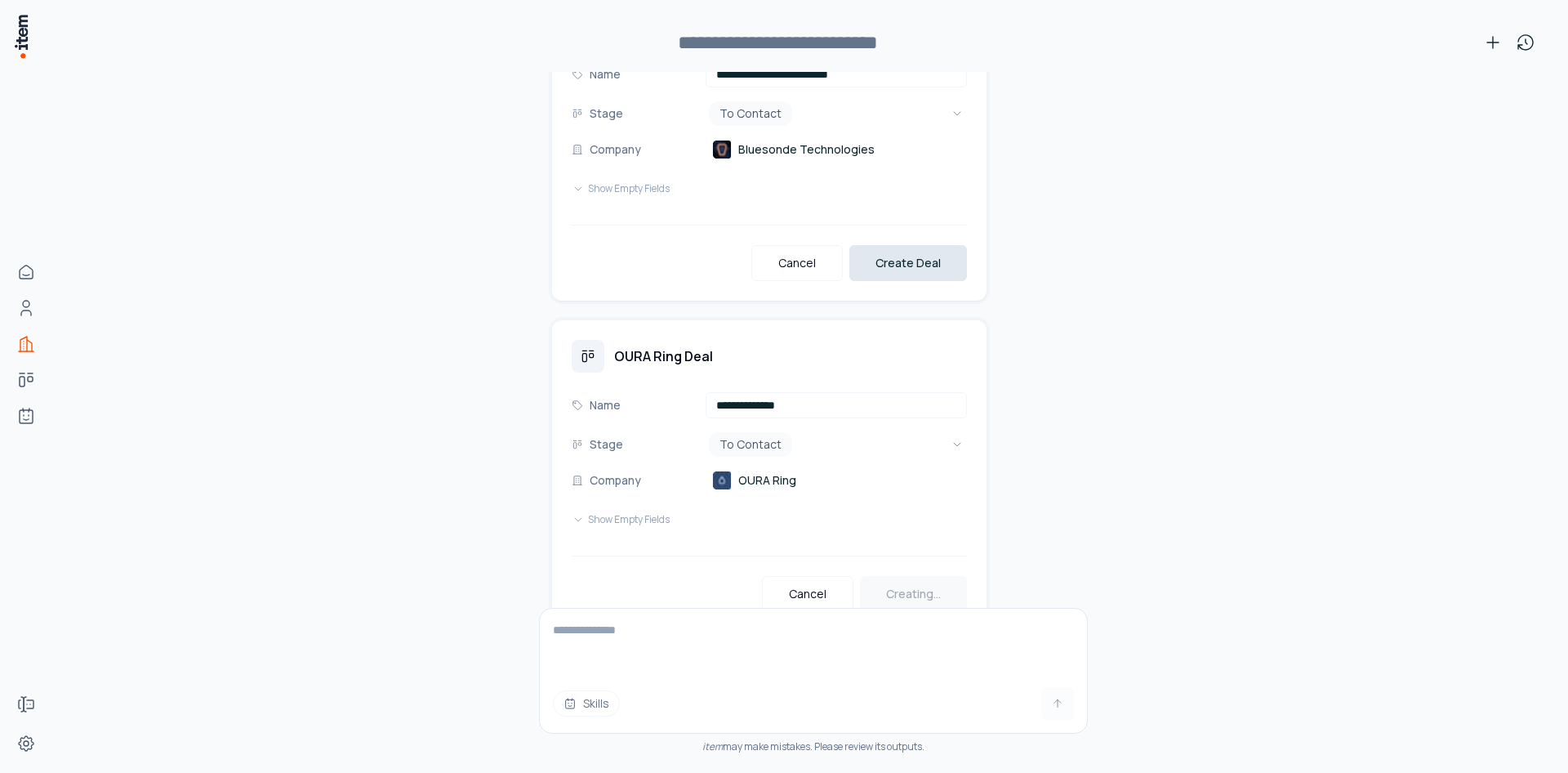
click at [890, 258] on button "Create Deal" at bounding box center [908, 263] width 118 height 36
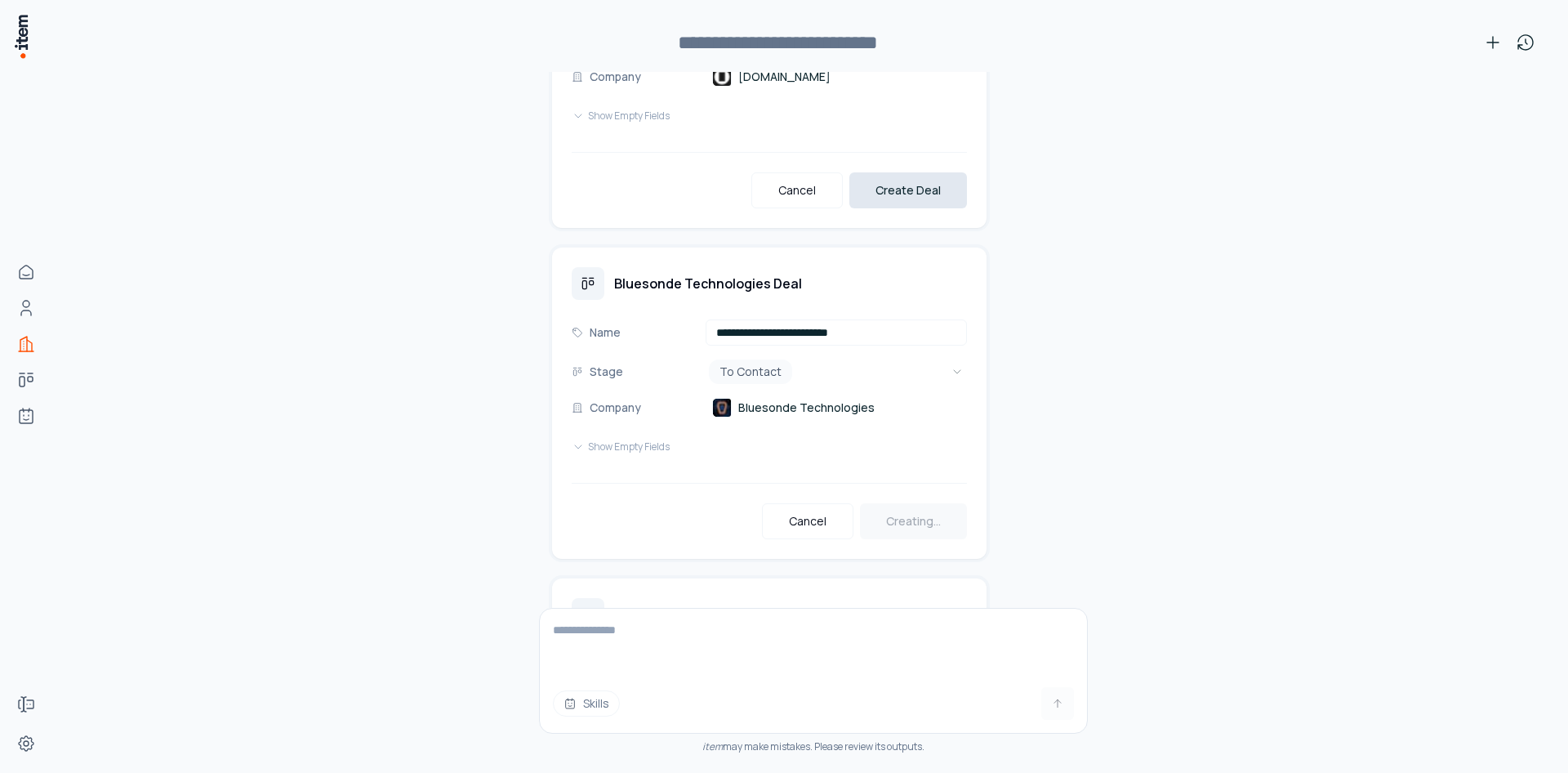
click at [891, 185] on button "Create Deal" at bounding box center [908, 190] width 118 height 36
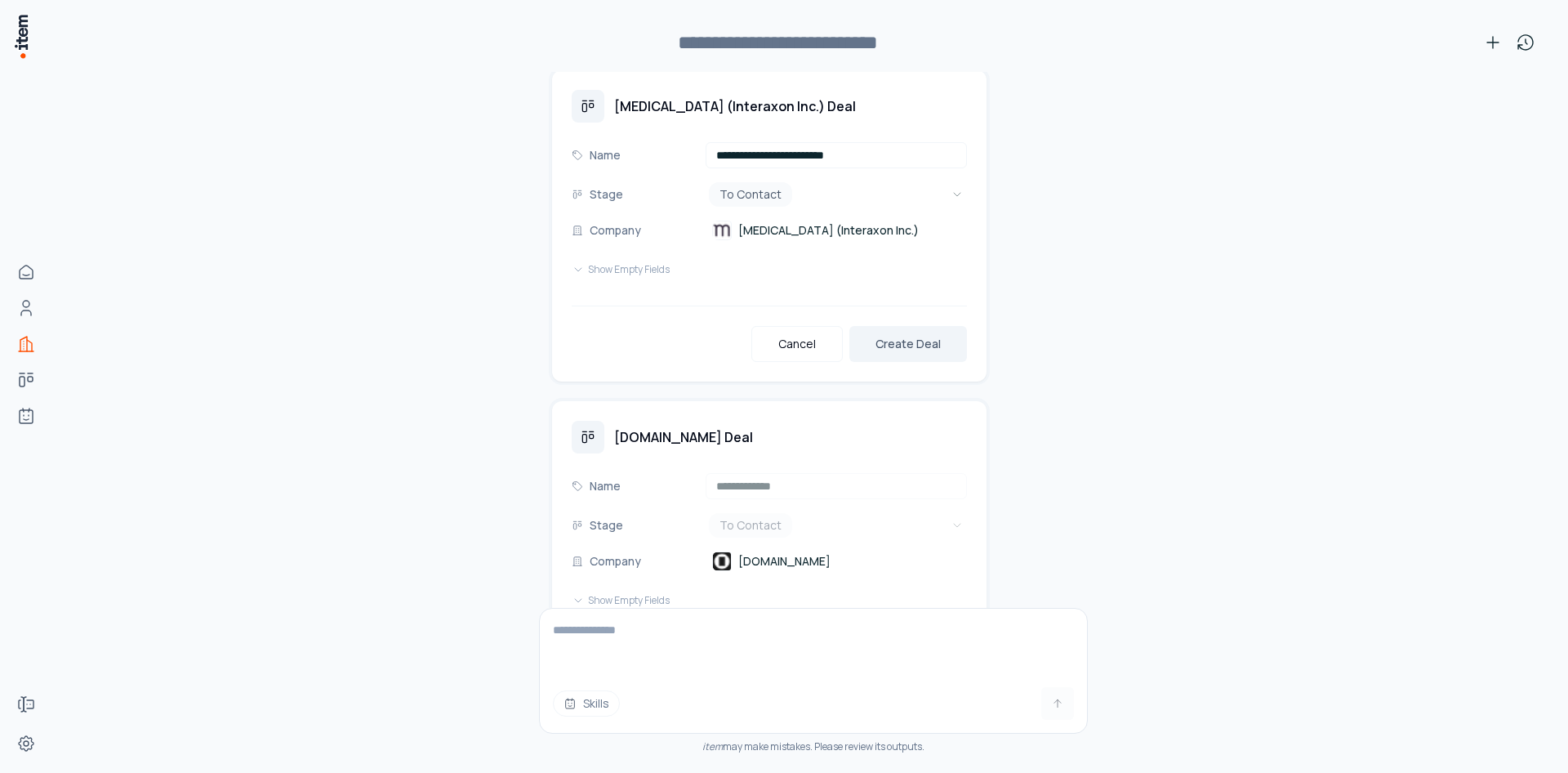
scroll to position [15117, 0]
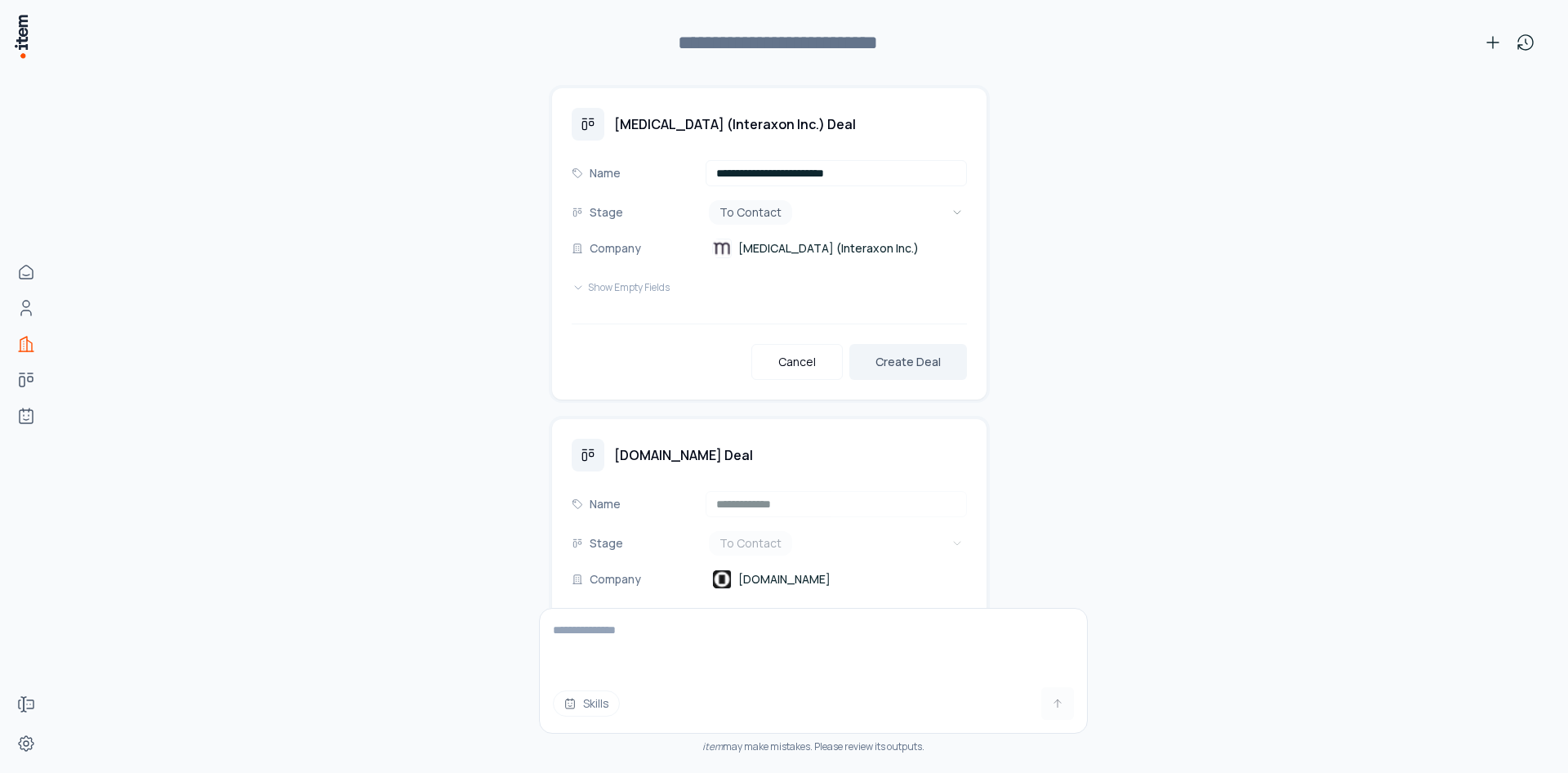
click at [901, 369] on button "Create Deal" at bounding box center [908, 361] width 118 height 36
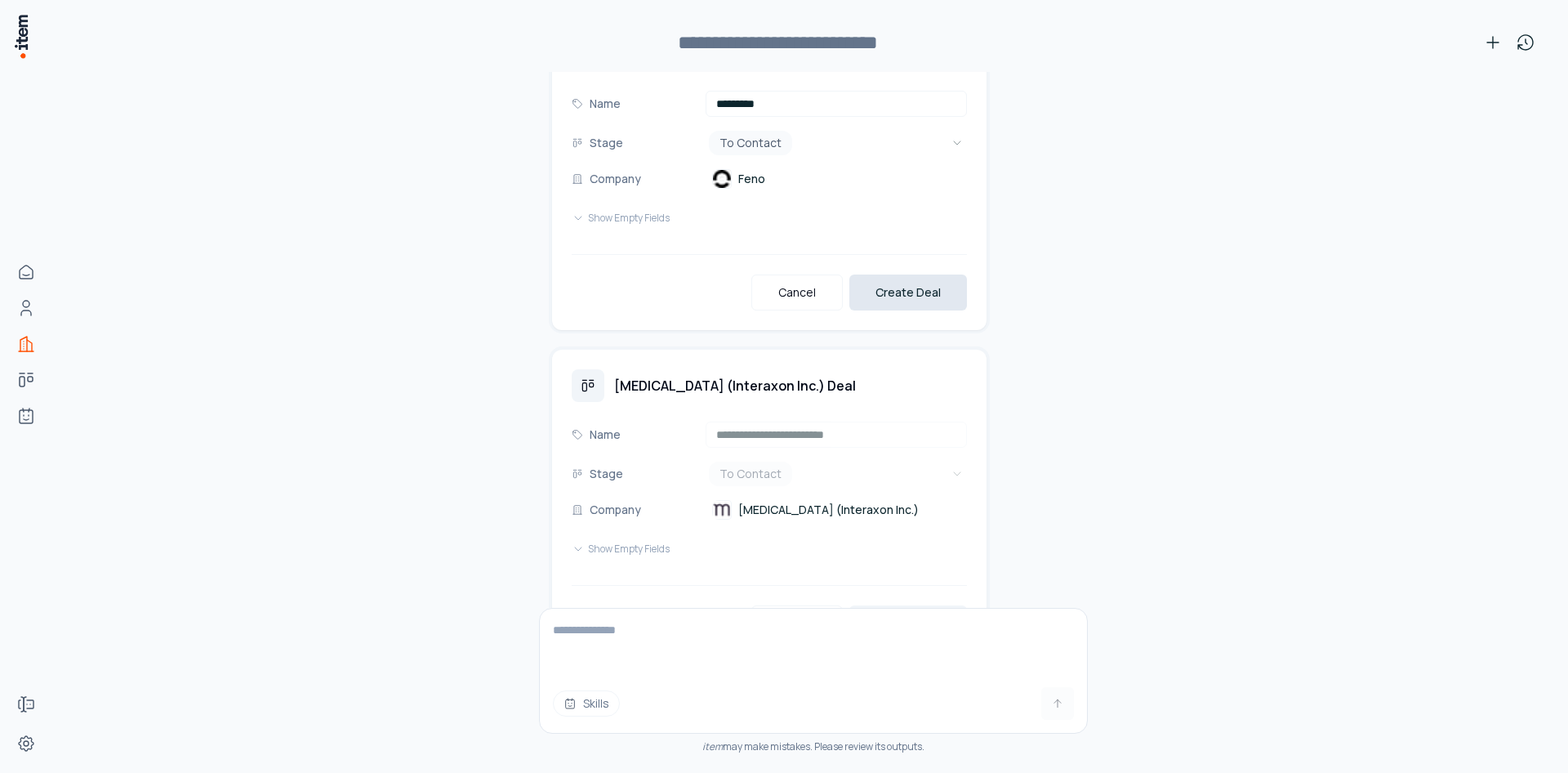
click at [893, 304] on button "Create Deal" at bounding box center [908, 292] width 118 height 36
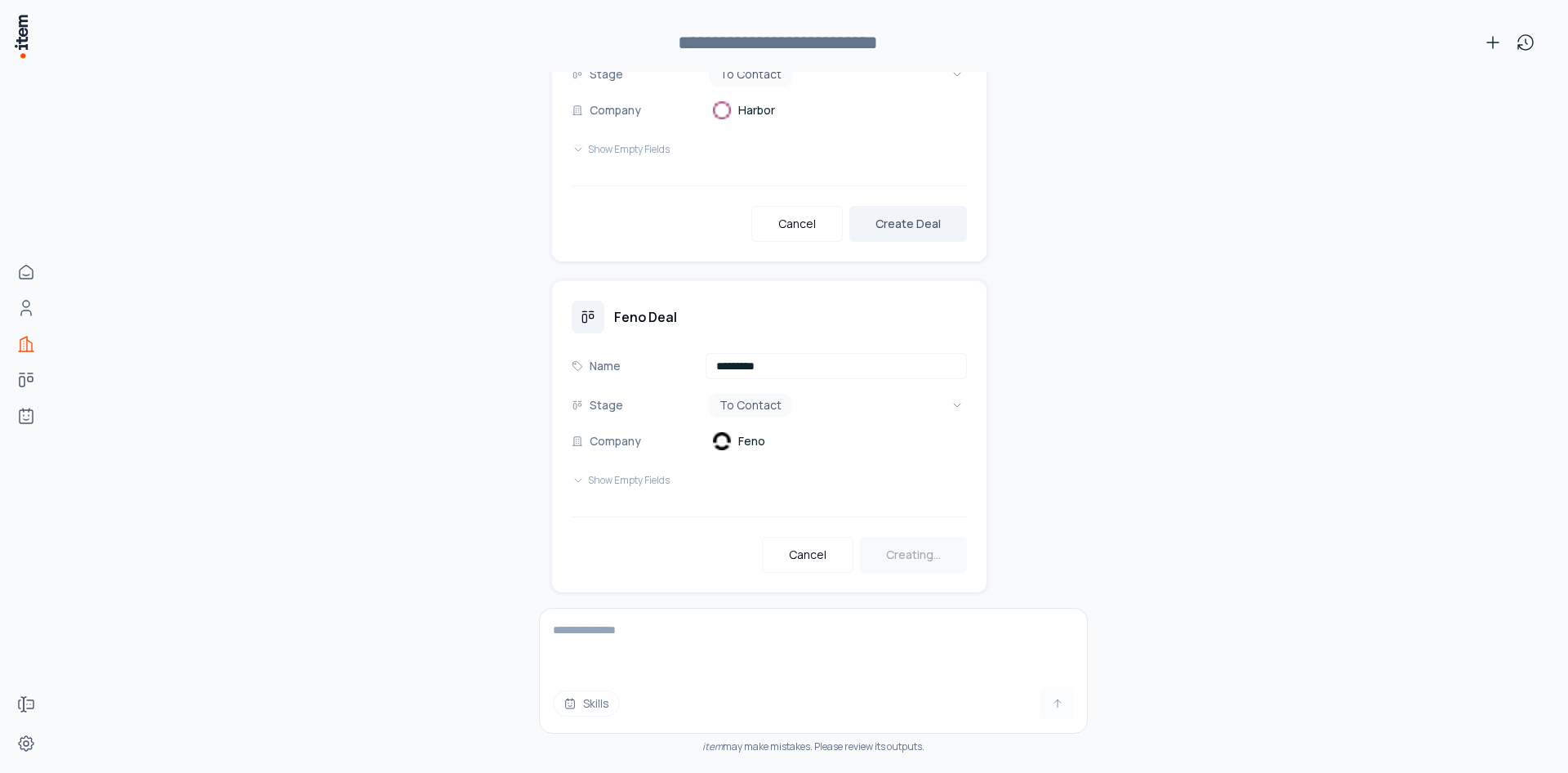
scroll to position [14577, 0]
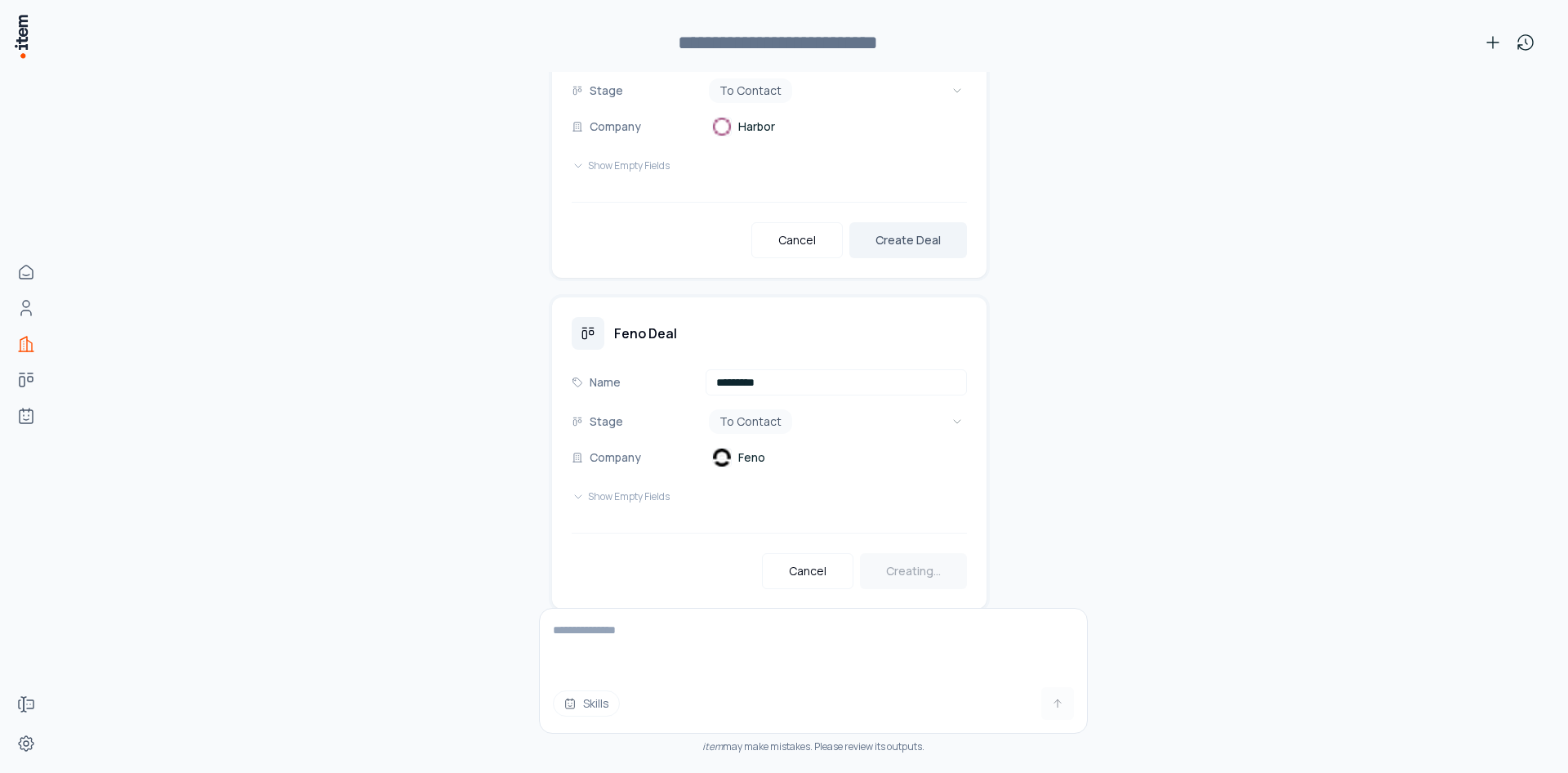
click at [878, 260] on div "**********" at bounding box center [769, 122] width 434 height 312
click at [879, 250] on button "Create Deal" at bounding box center [908, 240] width 118 height 36
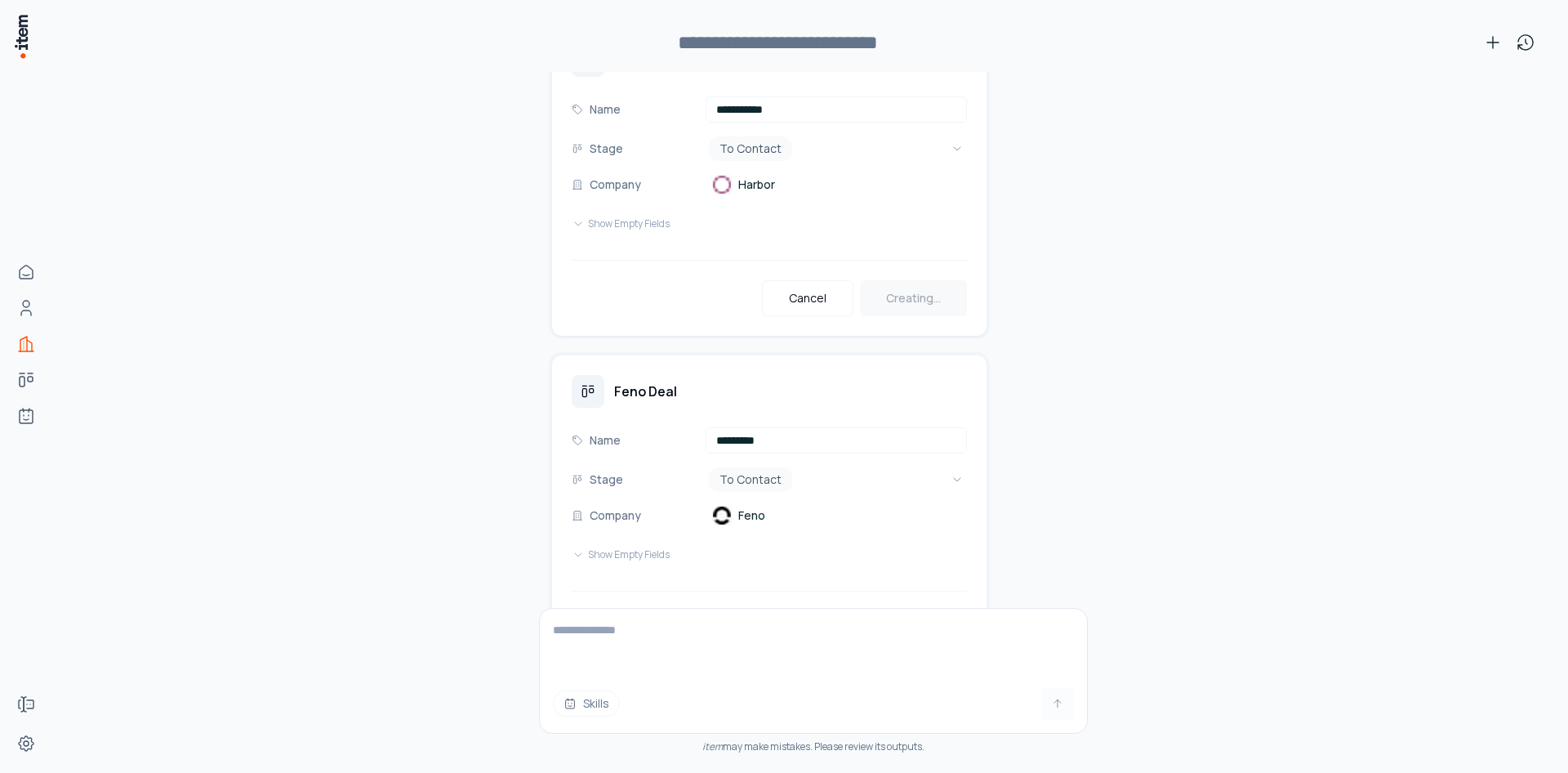
scroll to position [14317, 0]
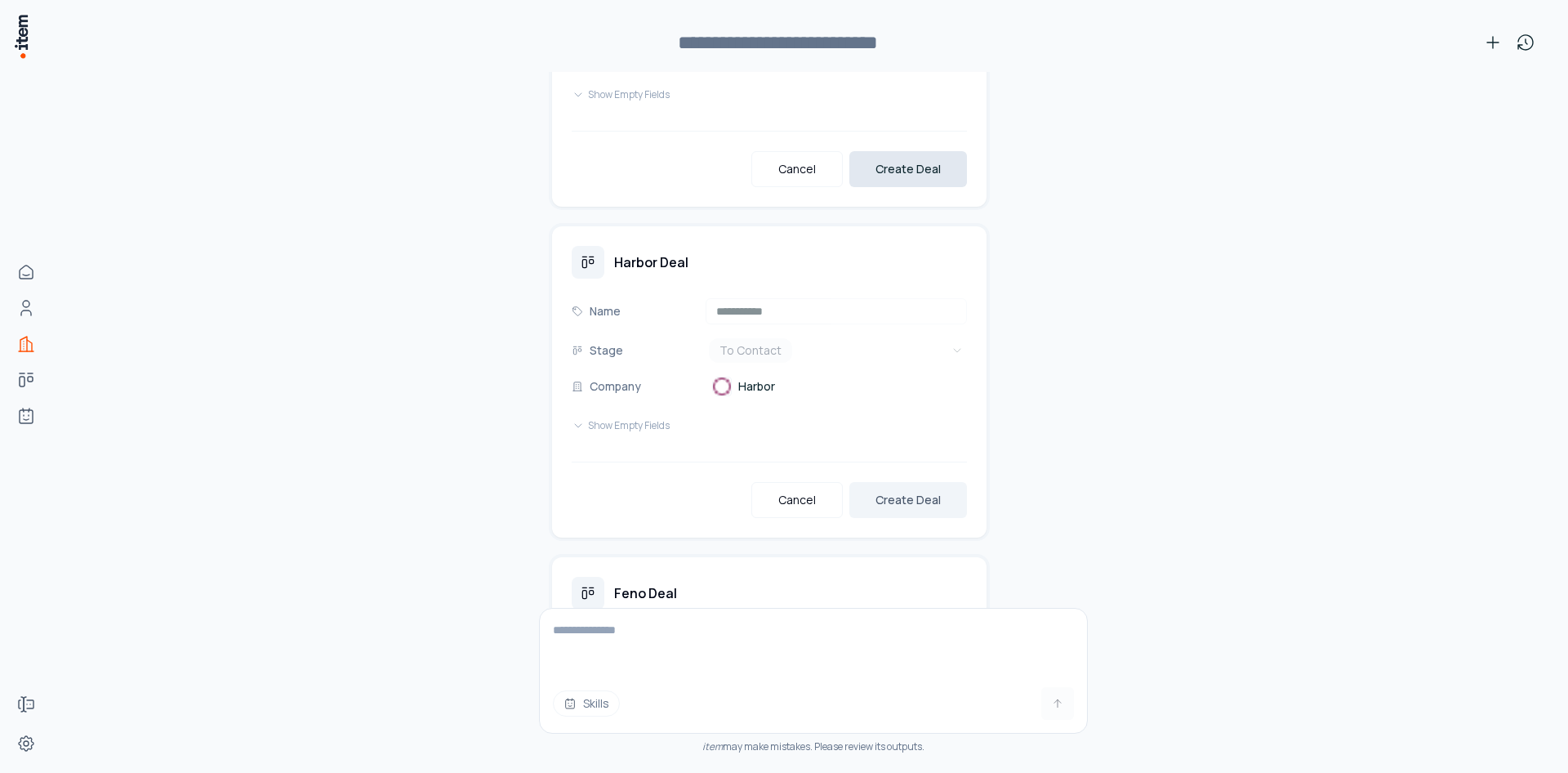
click at [887, 170] on button "Create Deal" at bounding box center [908, 168] width 118 height 36
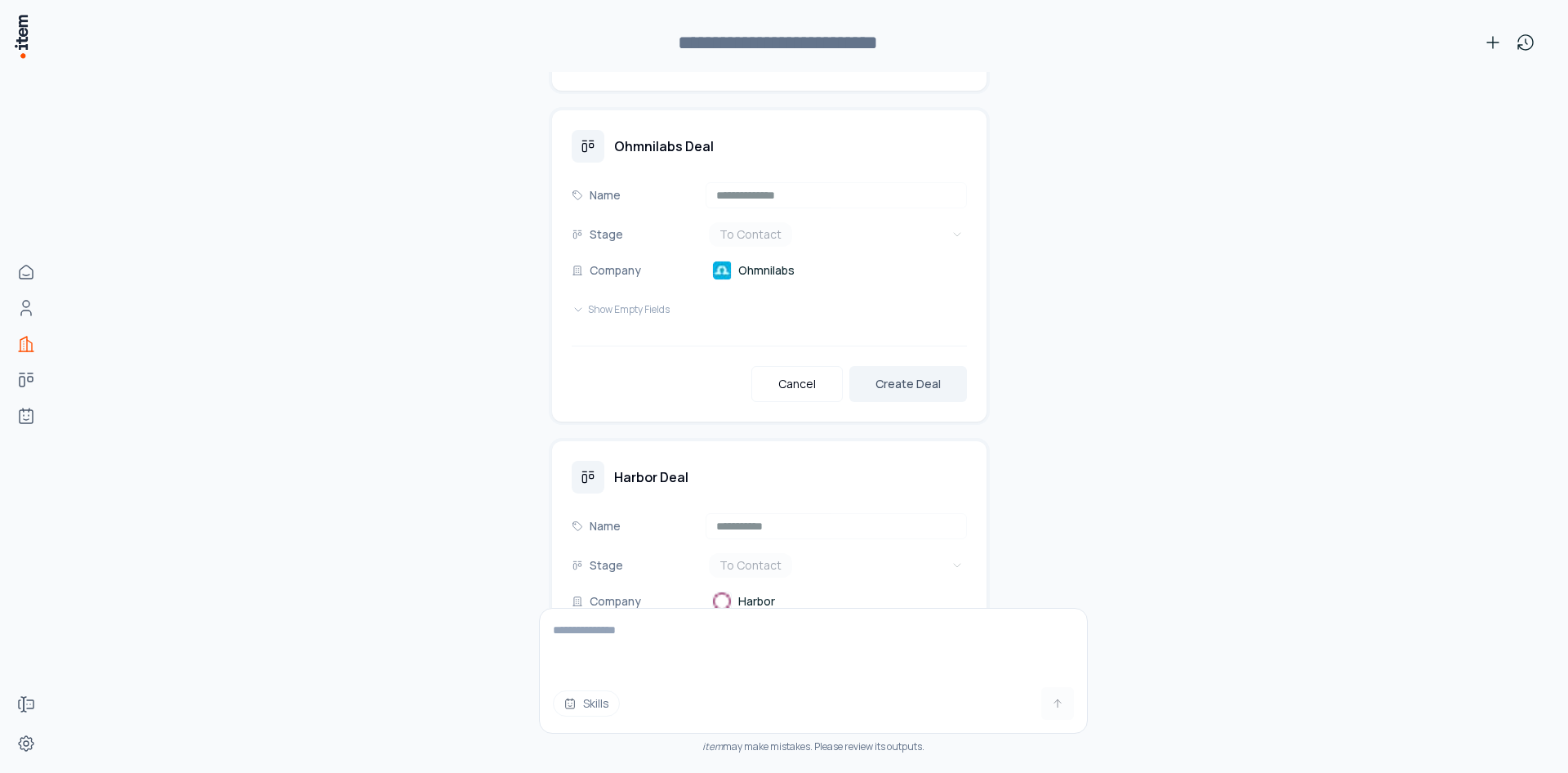
scroll to position [14051, 0]
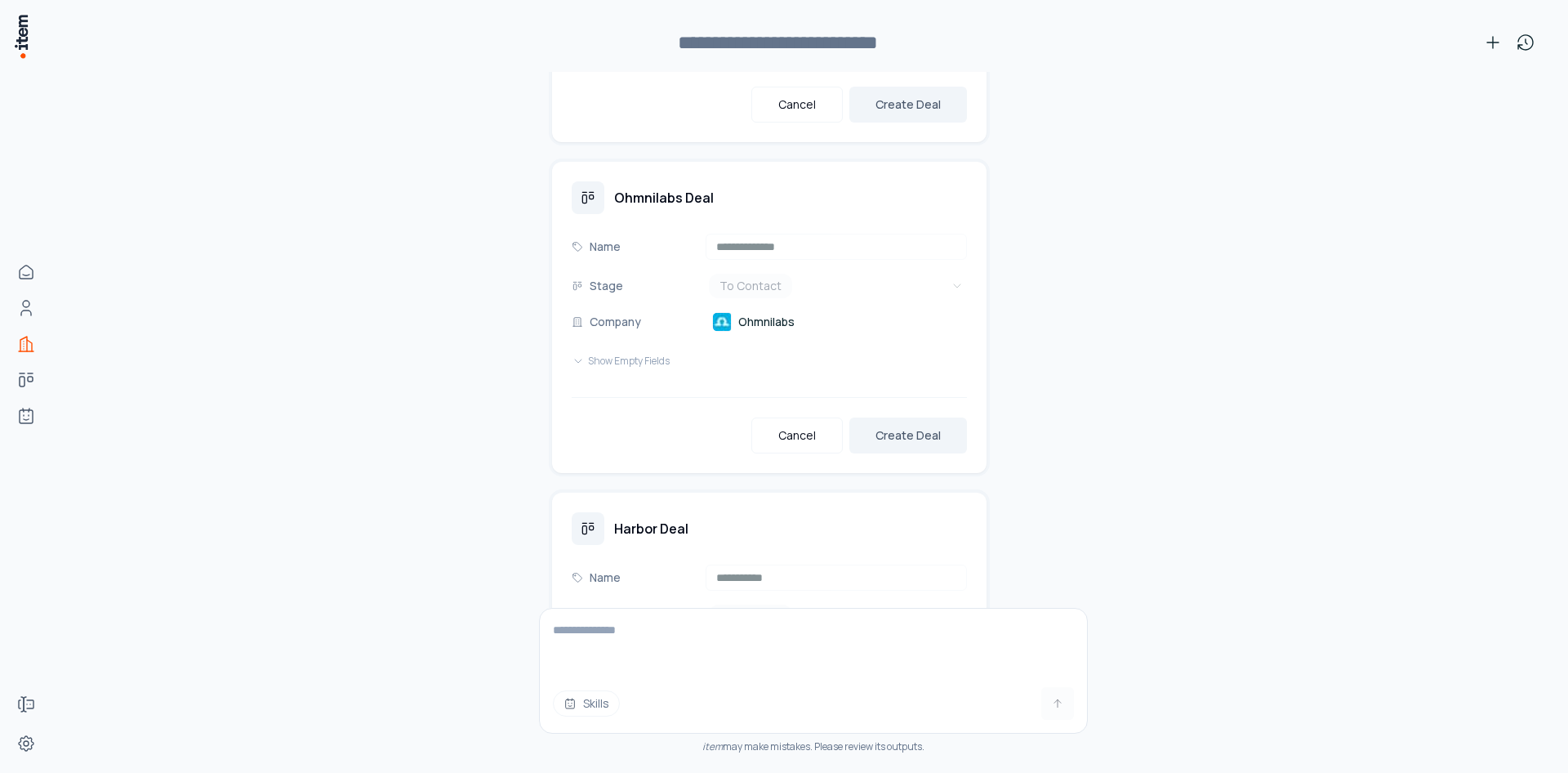
click at [886, 117] on button "Create Deal" at bounding box center [908, 105] width 118 height 36
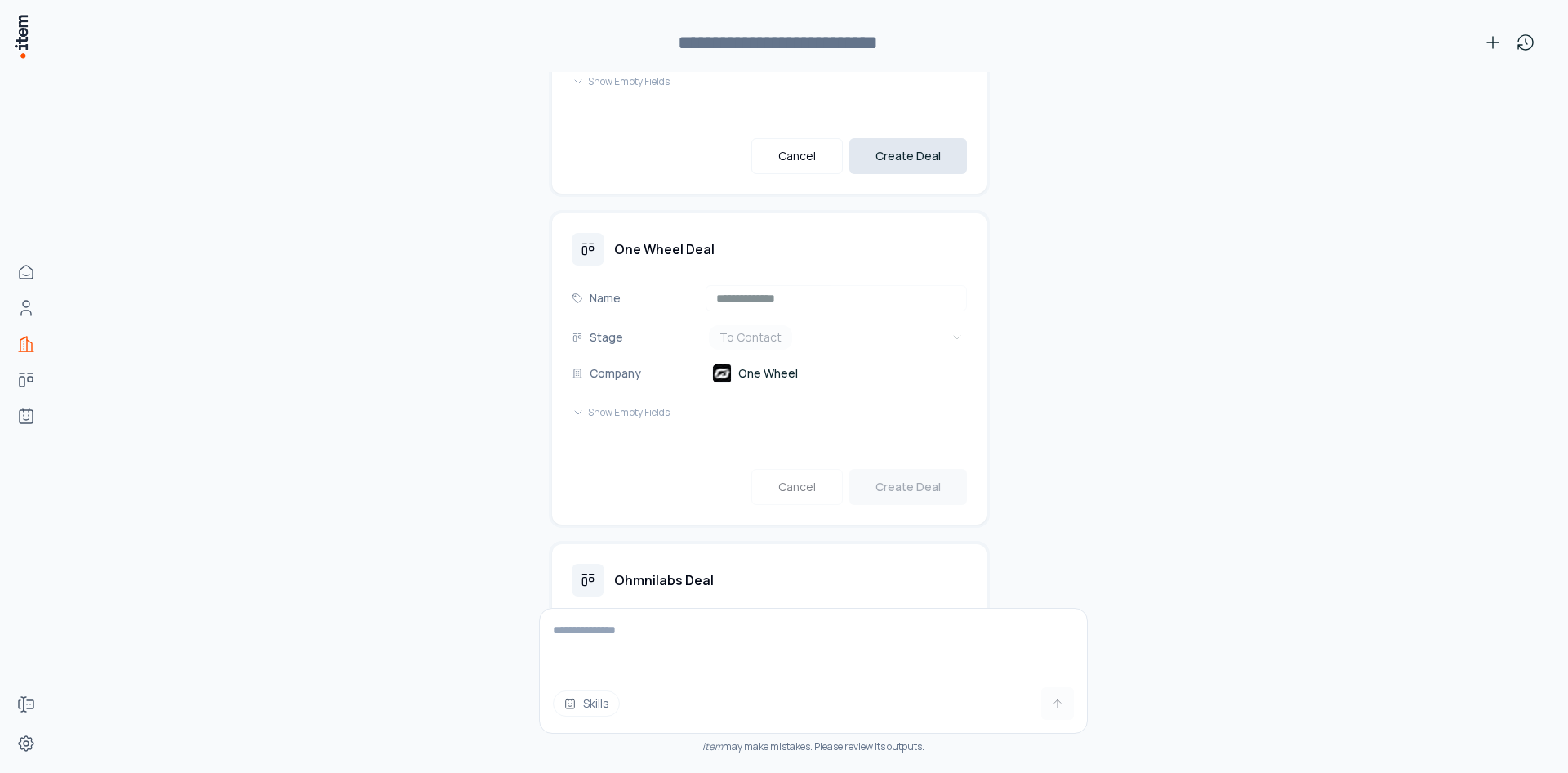
click at [895, 164] on button "Create Deal" at bounding box center [908, 155] width 118 height 36
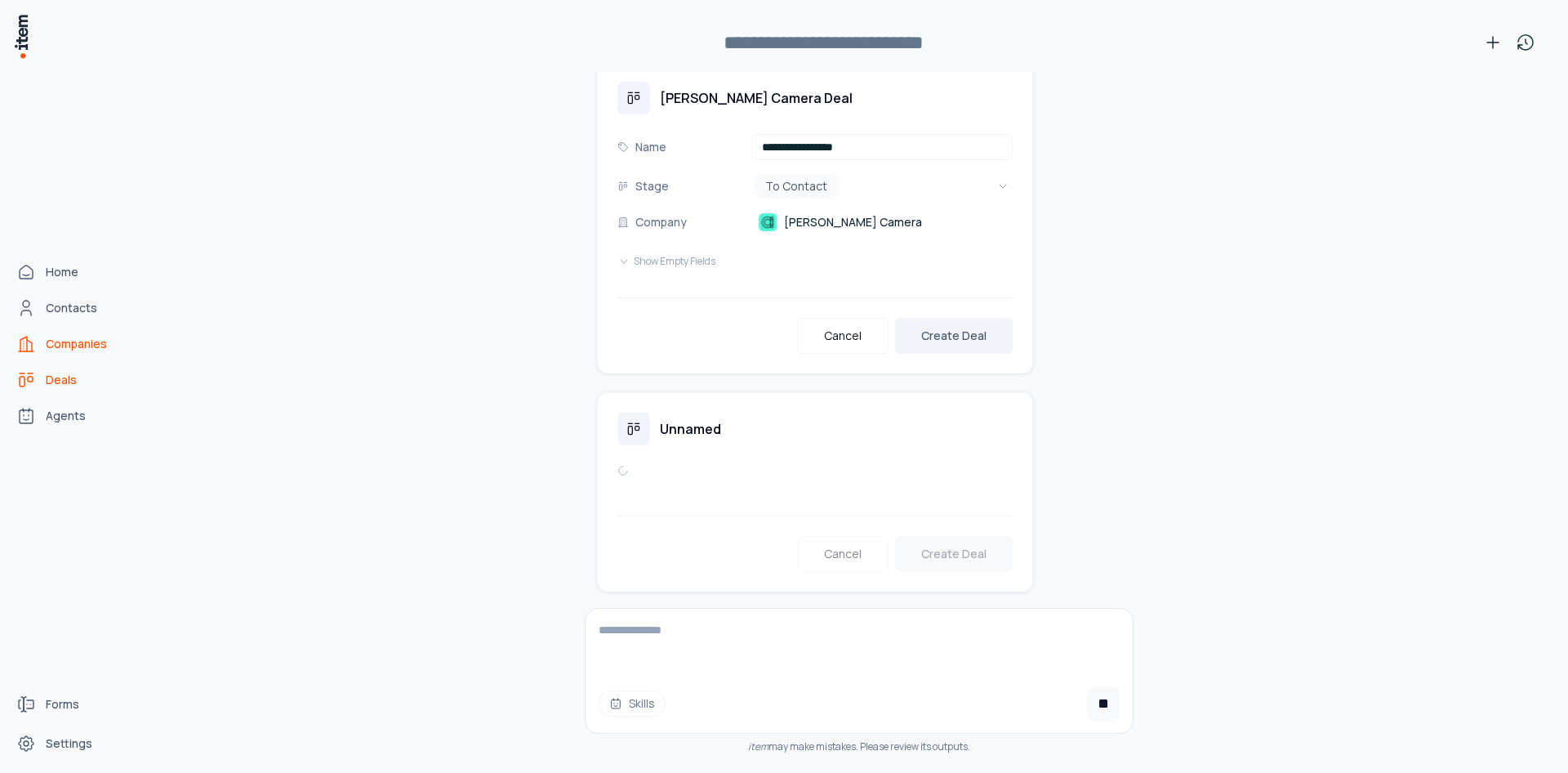
scroll to position [16855, 0]
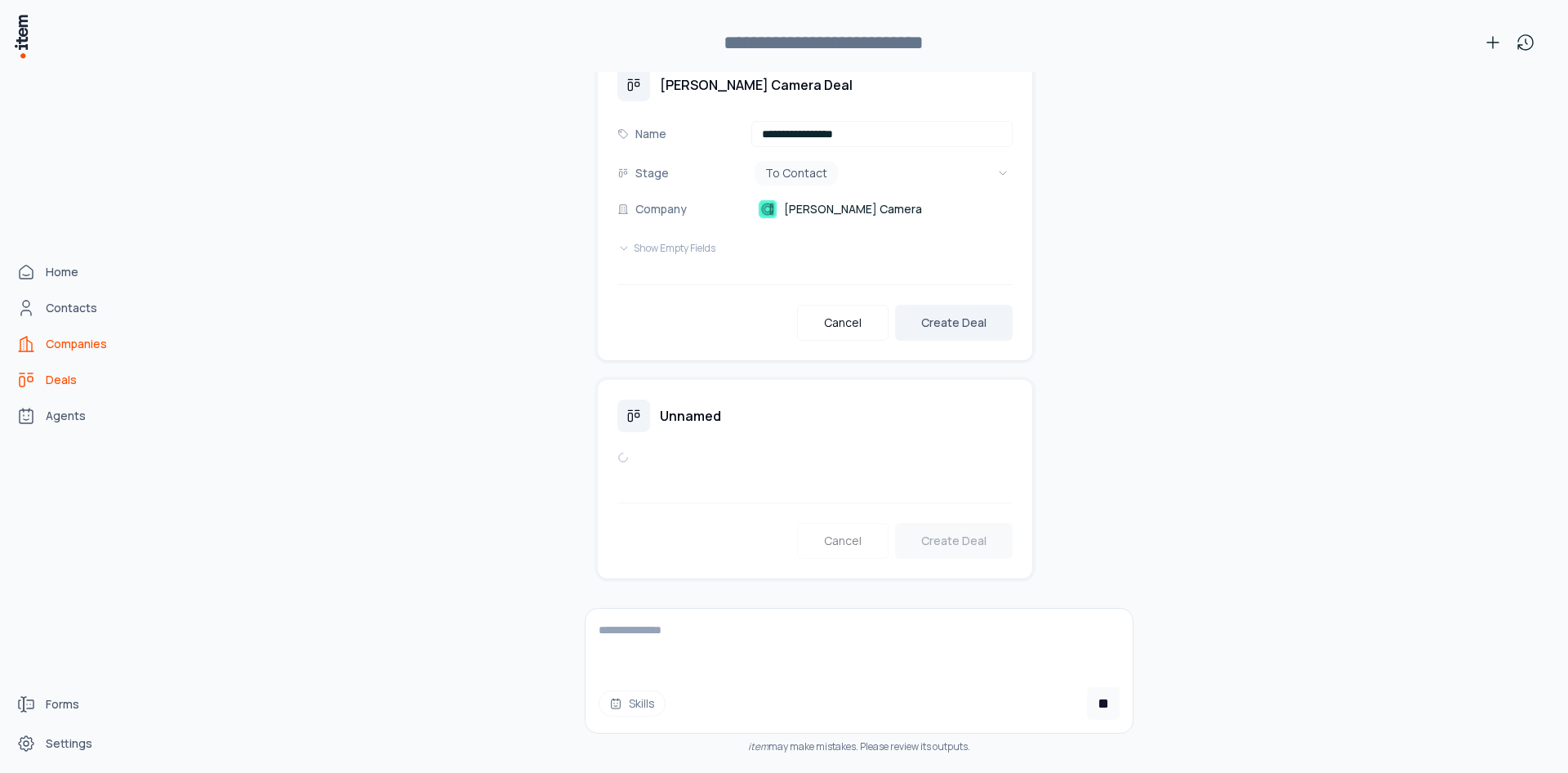
click at [36, 382] on icon "deals" at bounding box center [25, 379] width 20 height 20
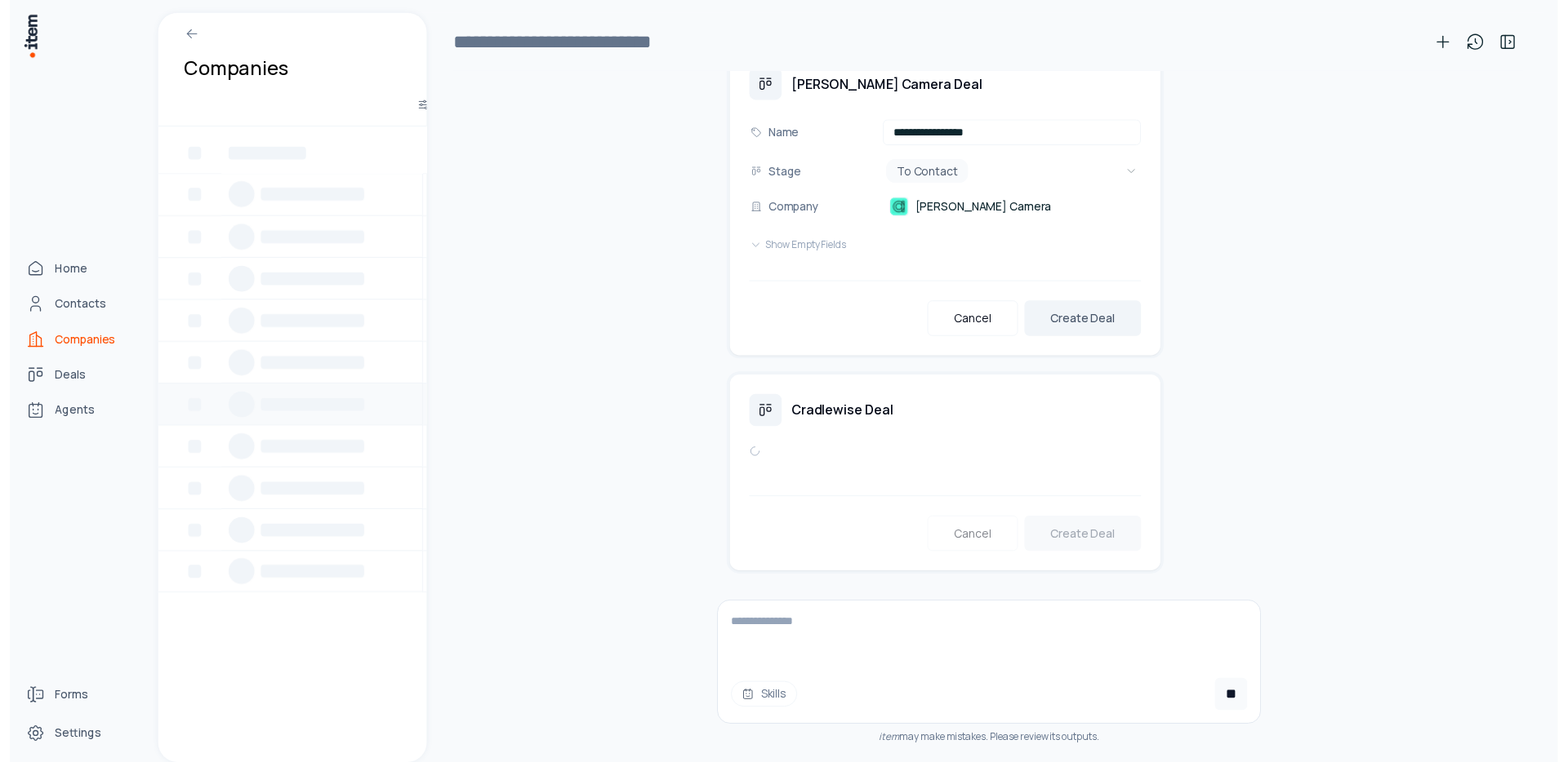
scroll to position [0, 0]
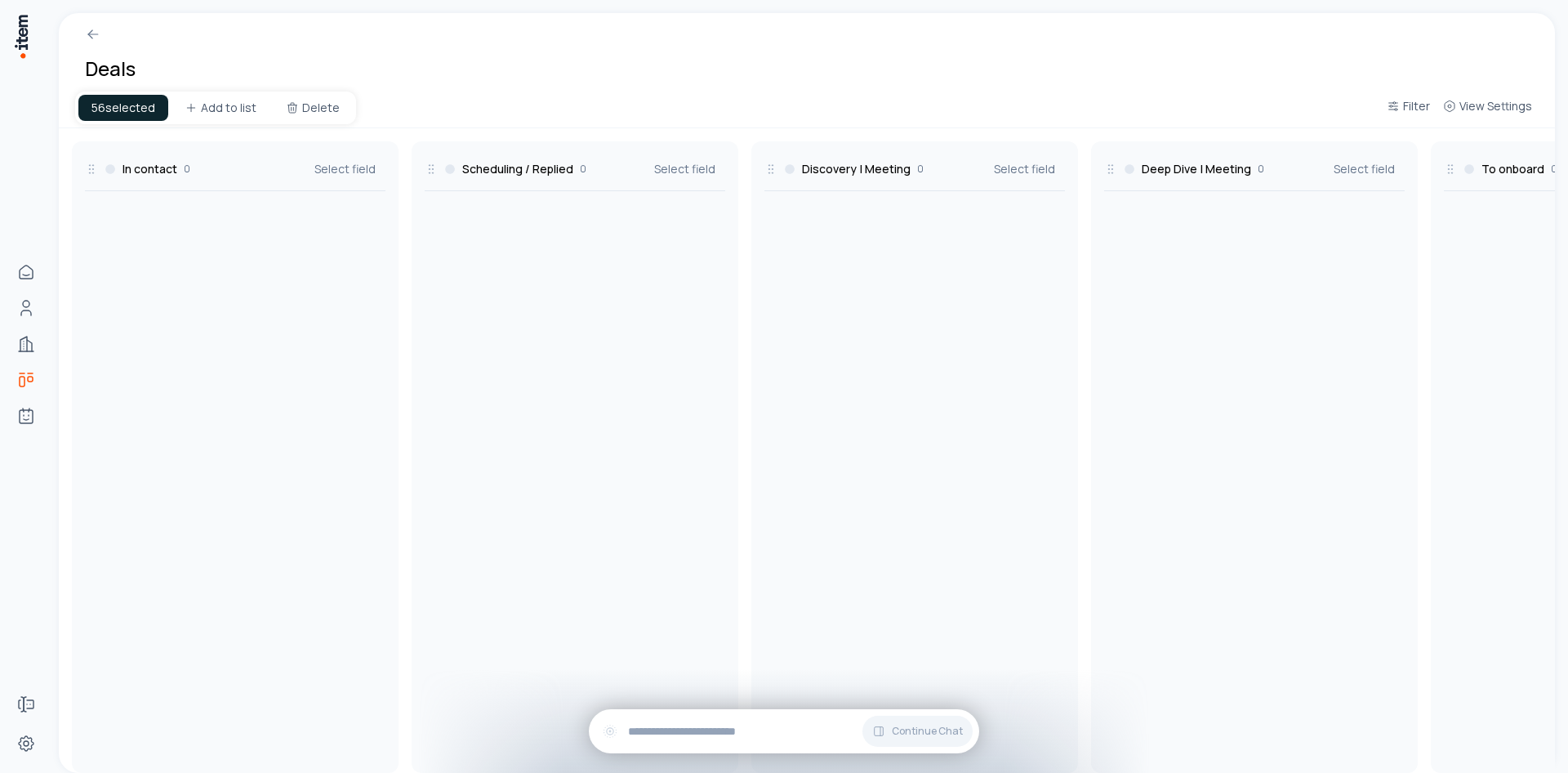
click at [180, 176] on div "In contact 0" at bounding box center [138, 168] width 106 height 16
click at [1492, 105] on span "View Settings" at bounding box center [1496, 106] width 73 height 16
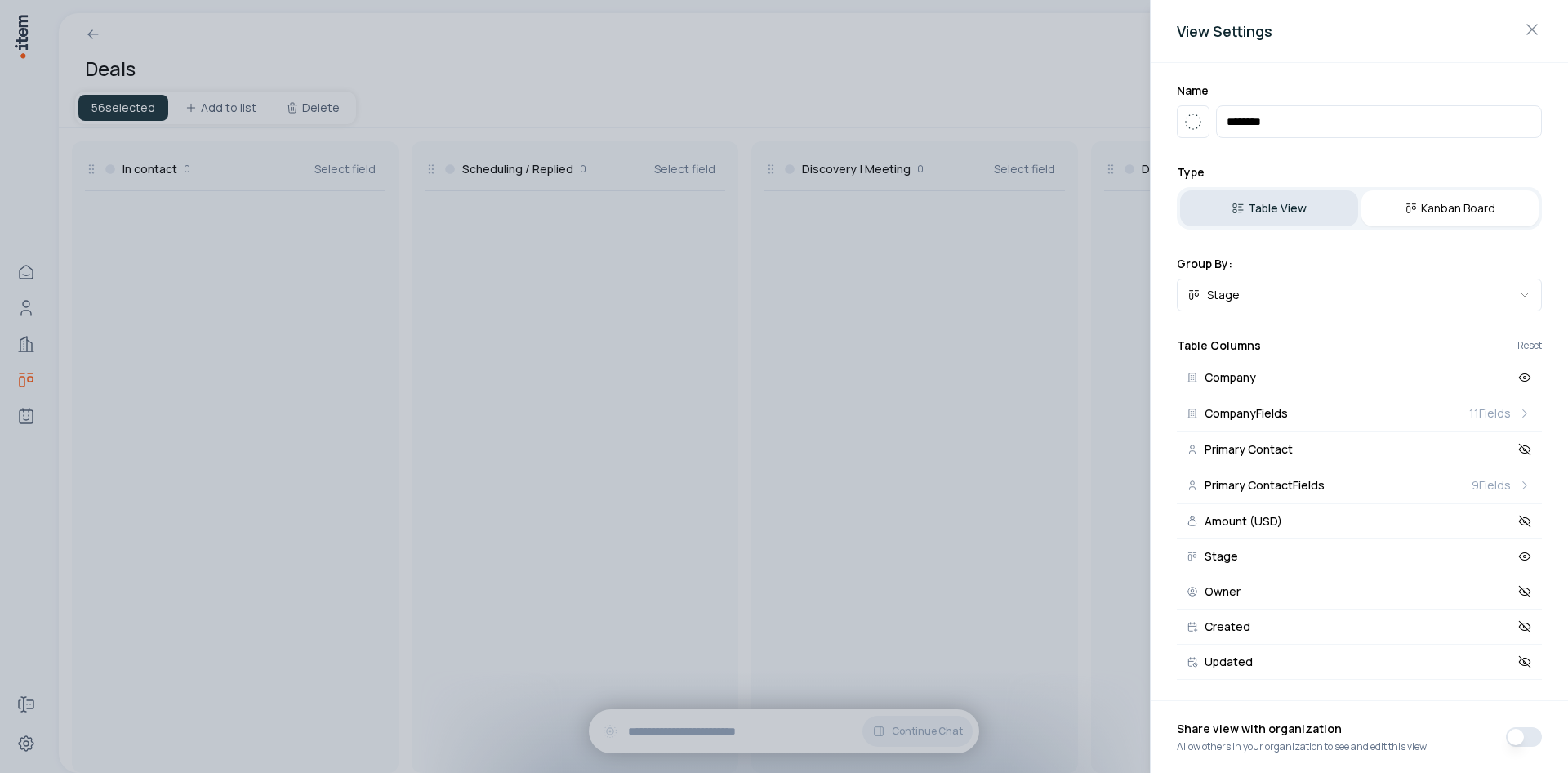
click at [1307, 202] on button "Table View" at bounding box center [1269, 208] width 178 height 36
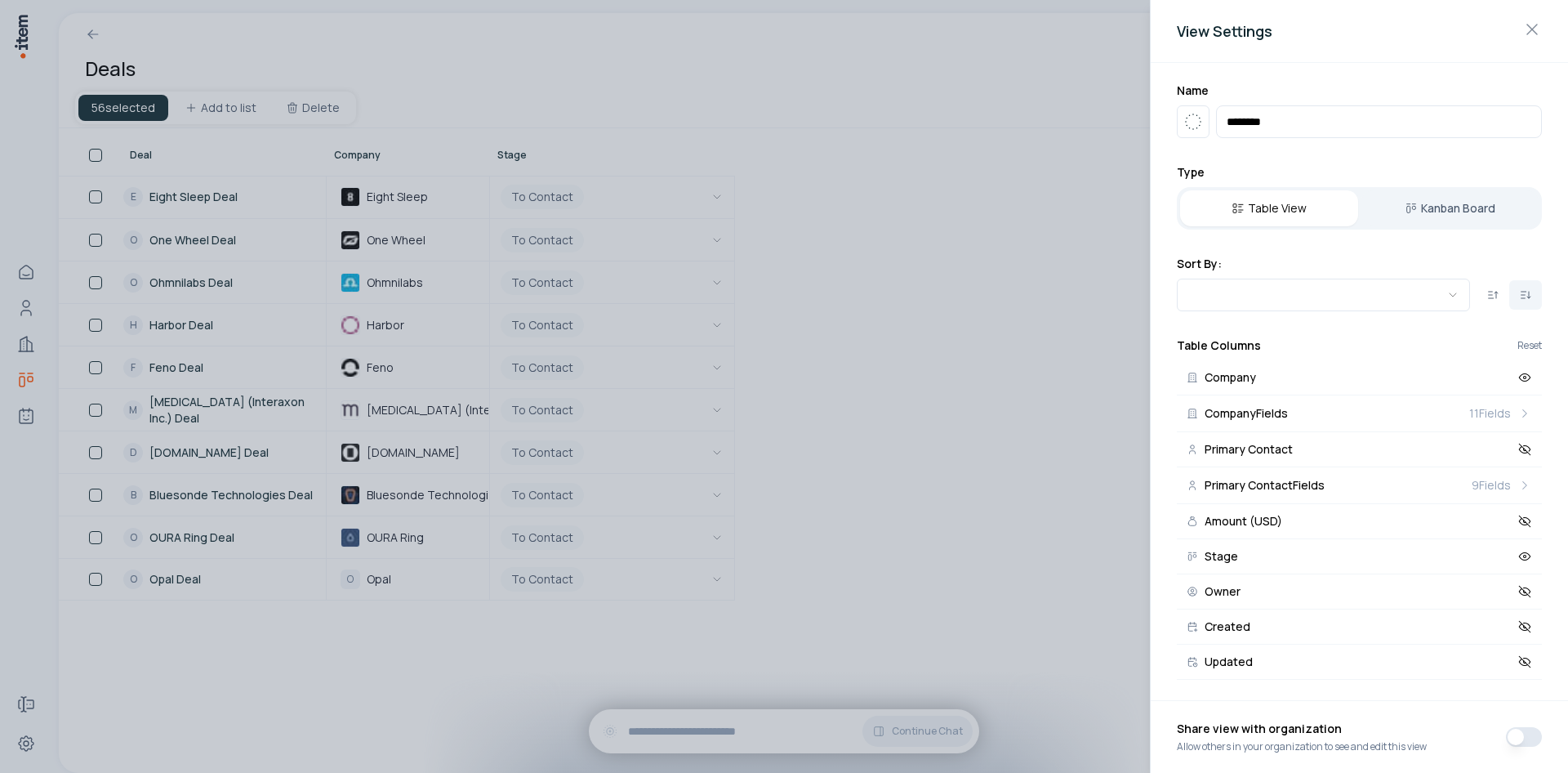
click at [807, 241] on div at bounding box center [784, 386] width 1568 height 773
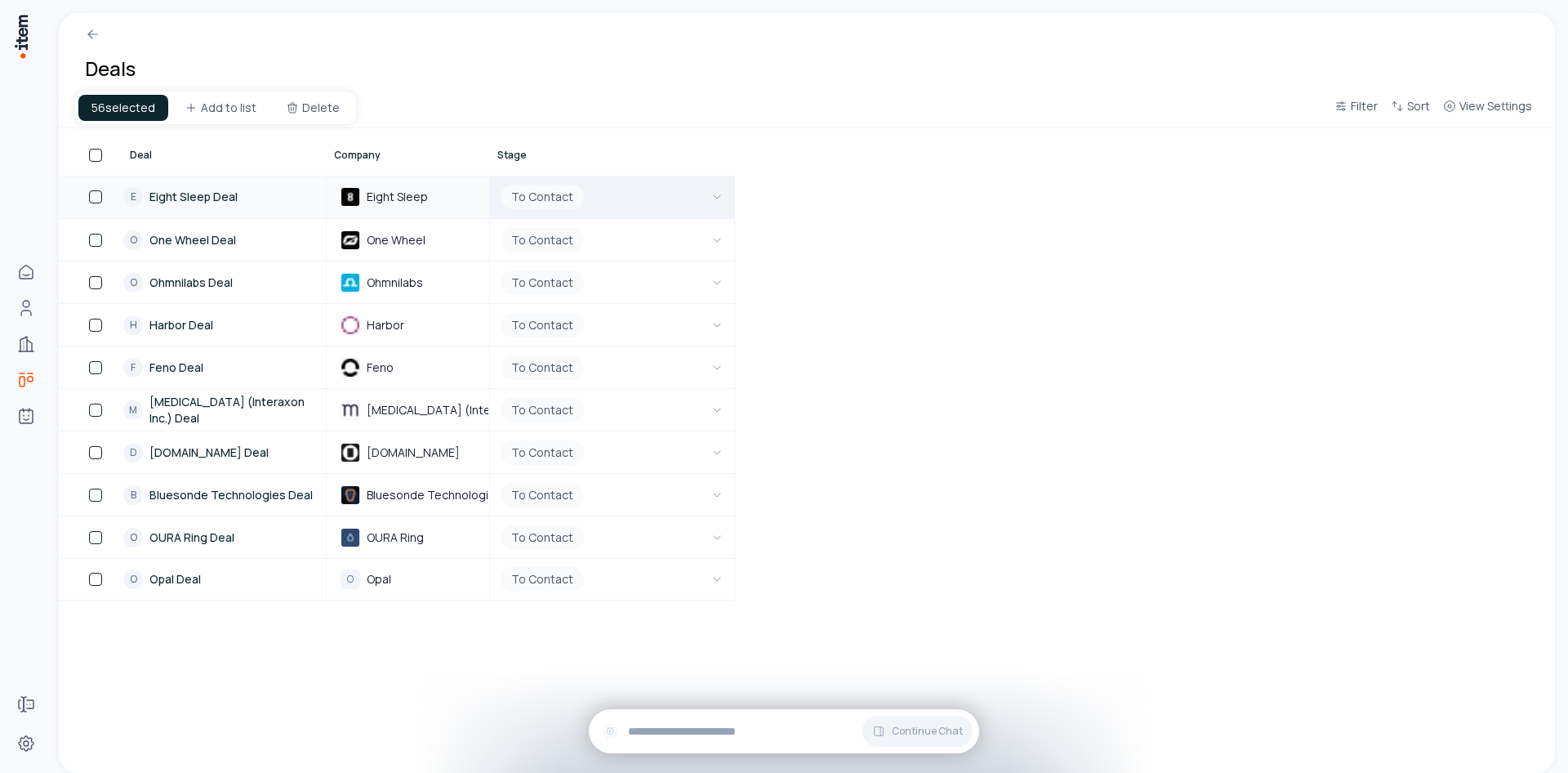
click at [618, 197] on button "To Contact" at bounding box center [611, 197] width 229 height 41
click at [811, 230] on html "Home Contacts Companies Deals Agents Forms Settings Deals 56 selected Add to li…" at bounding box center [784, 386] width 1568 height 773
click at [623, 196] on button "To Contact" at bounding box center [611, 197] width 229 height 41
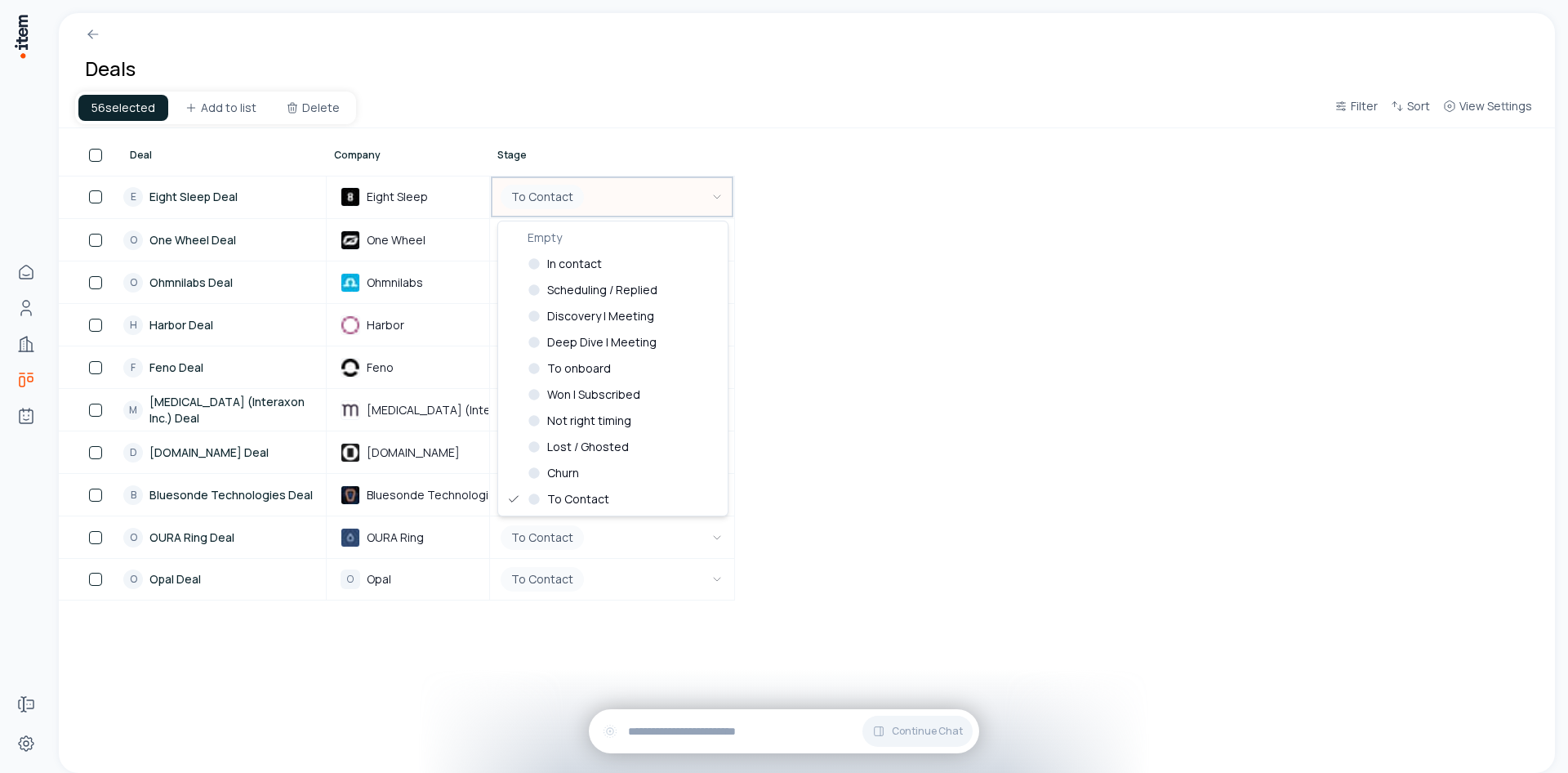
click at [852, 224] on html "Home Contacts Companies Deals Agents Forms Settings Deals 56 selected Add to li…" at bounding box center [784, 386] width 1568 height 773
